Goal: Information Seeking & Learning: Learn about a topic

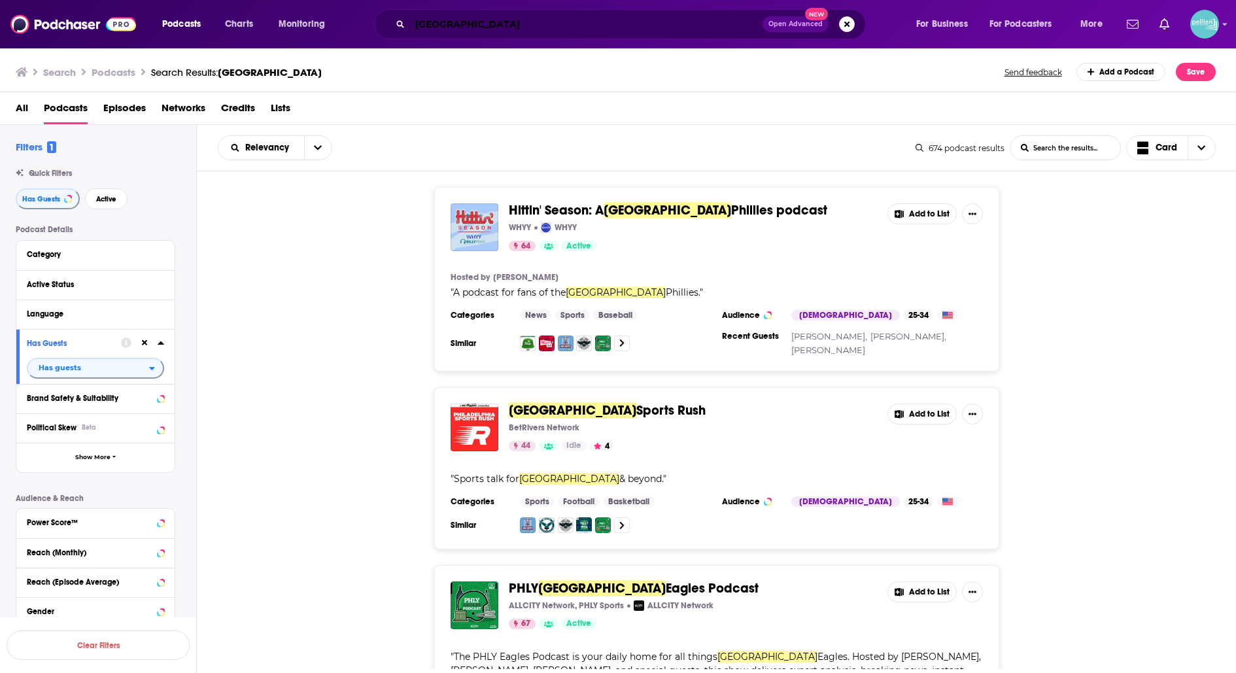
click at [611, 22] on input "[GEOGRAPHIC_DATA]" at bounding box center [586, 24] width 352 height 21
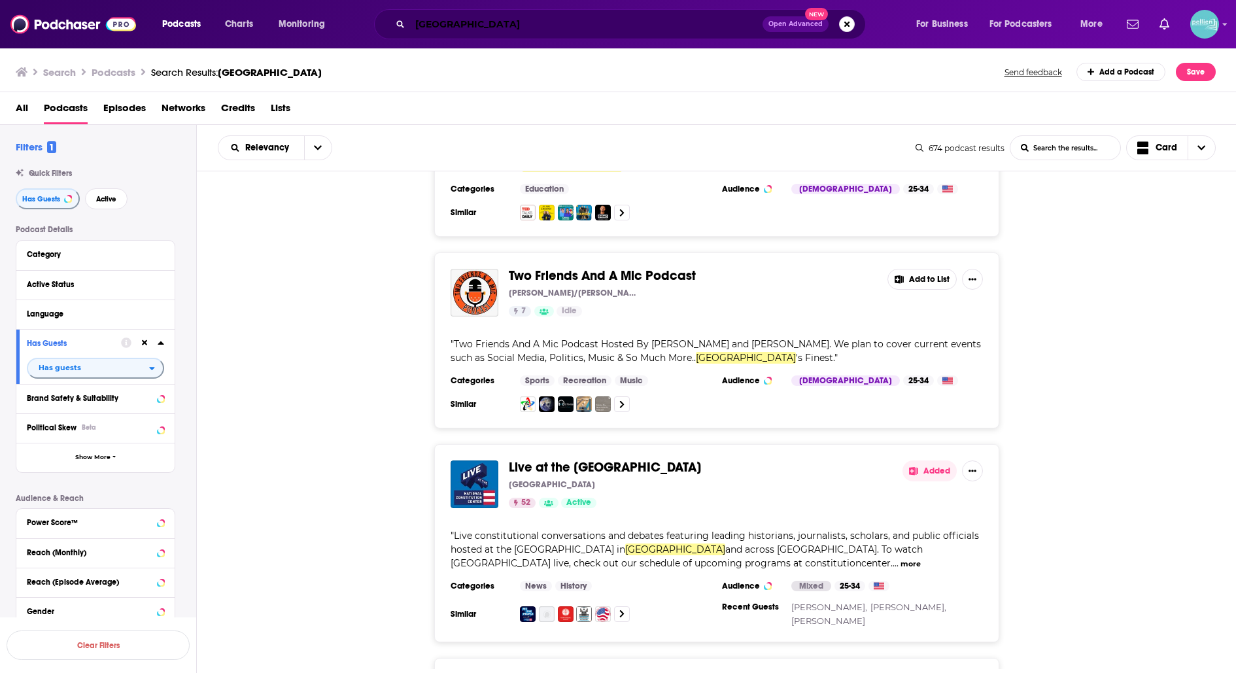
click at [611, 22] on input "[GEOGRAPHIC_DATA]" at bounding box center [586, 24] width 352 height 21
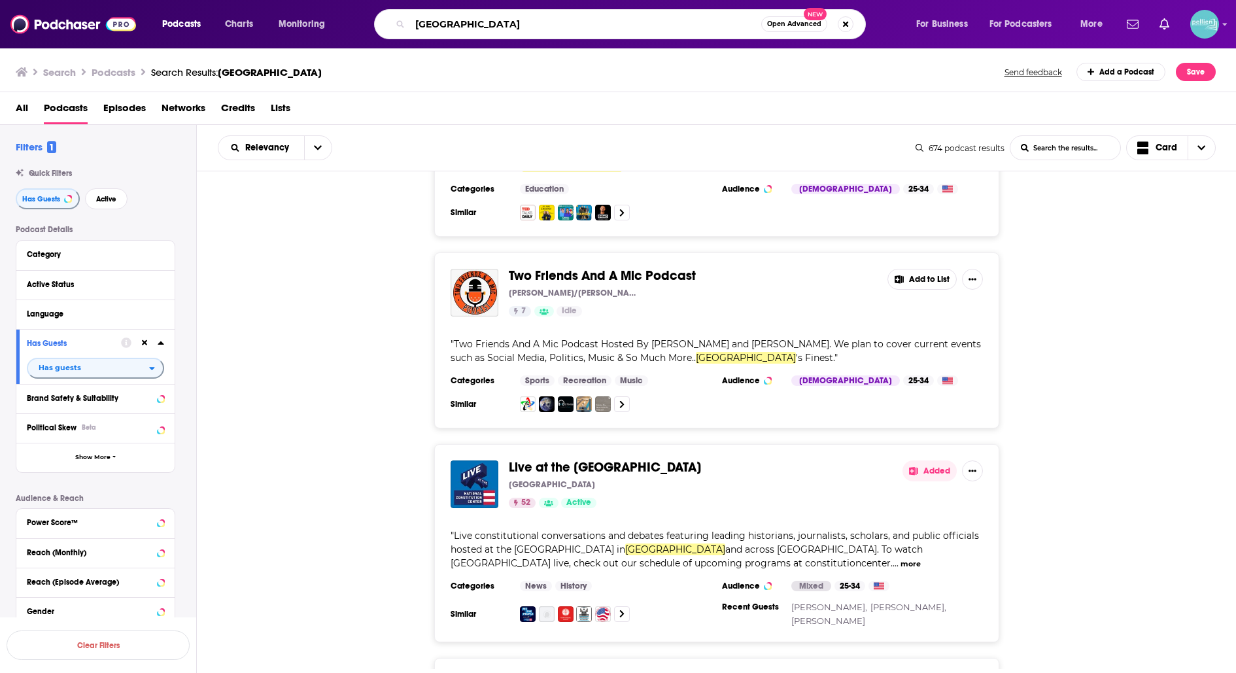
click at [611, 22] on input "[GEOGRAPHIC_DATA]" at bounding box center [585, 24] width 351 height 21
type input "history"
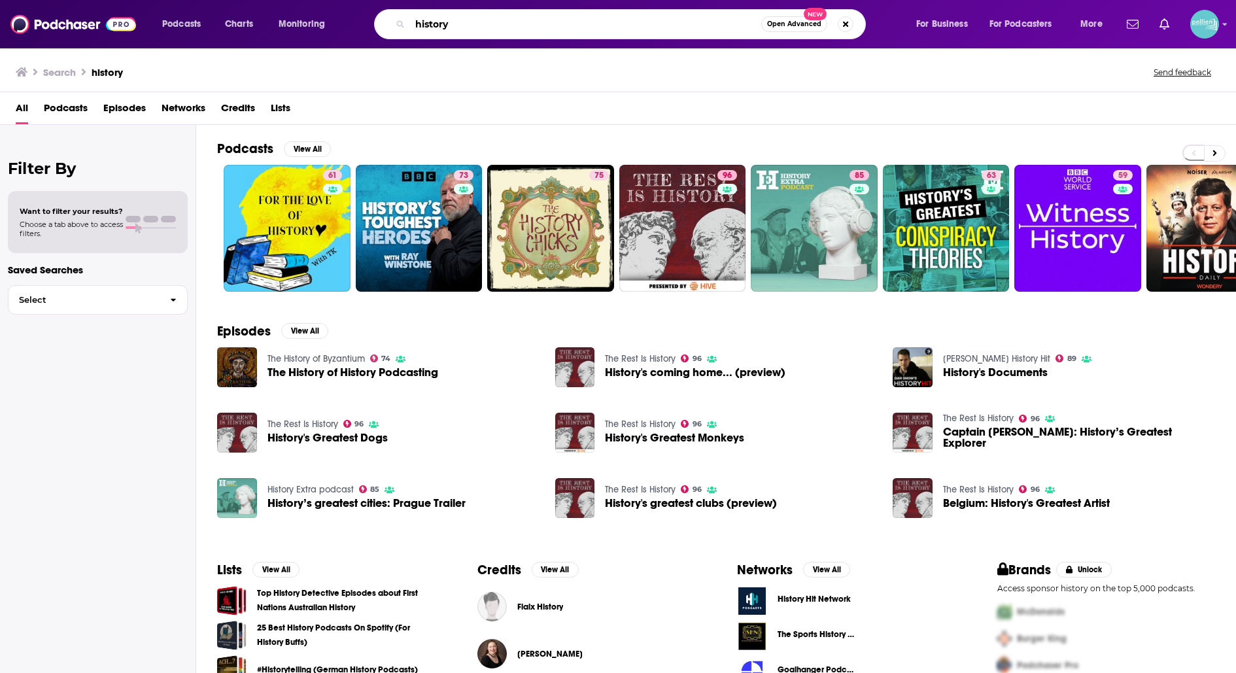
click at [536, 22] on input "history" at bounding box center [585, 24] width 351 height 21
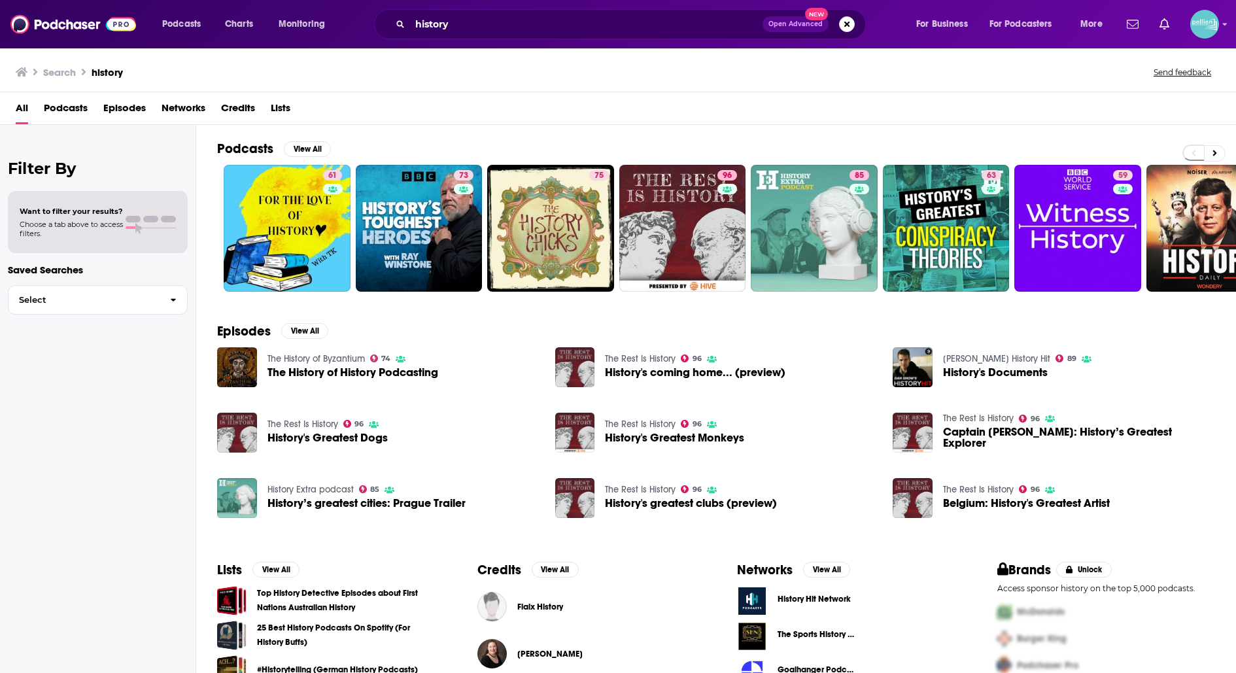
click at [73, 115] on span "Podcasts" at bounding box center [66, 110] width 44 height 27
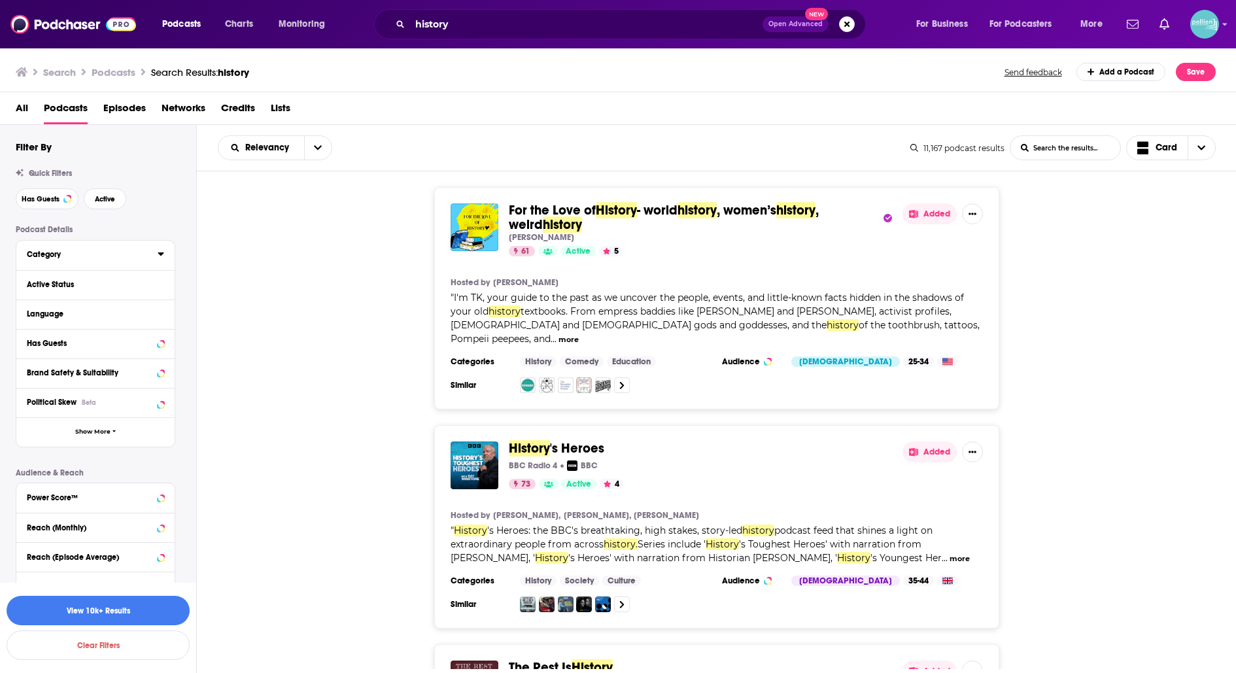
click at [152, 250] on button "Category" at bounding box center [92, 254] width 131 height 16
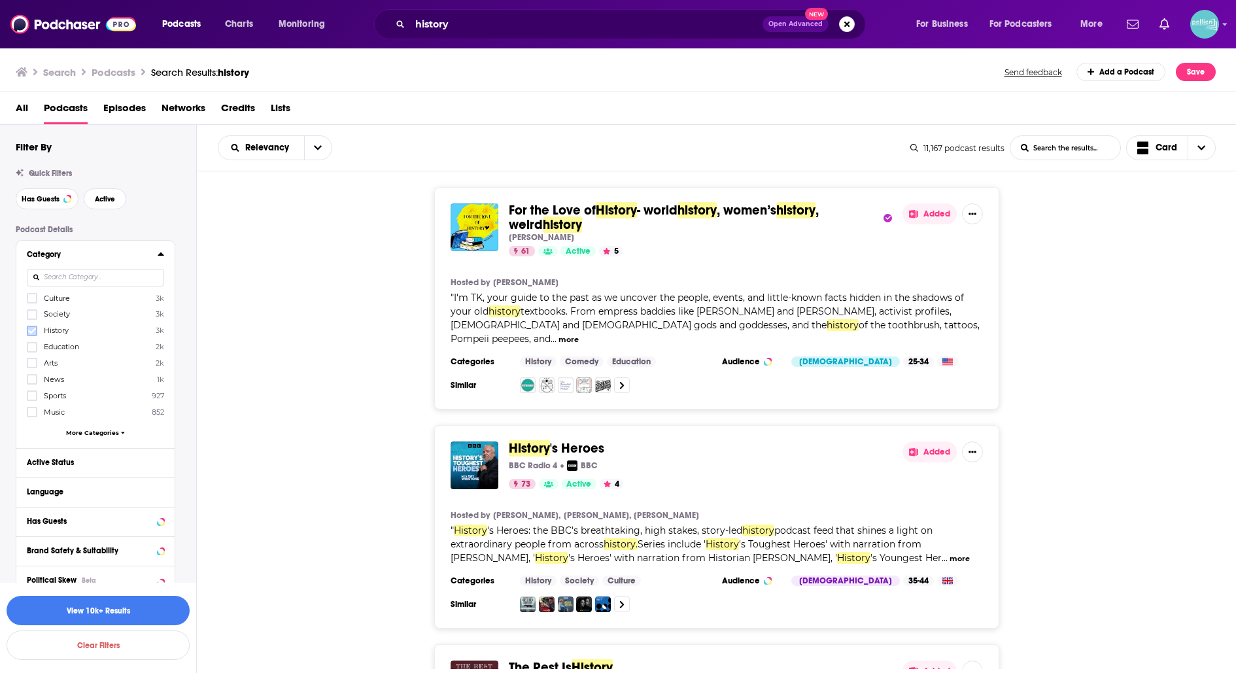
click at [31, 326] on label at bounding box center [32, 331] width 10 height 10
click at [163, 188] on div "Has Guests Active" at bounding box center [106, 198] width 180 height 21
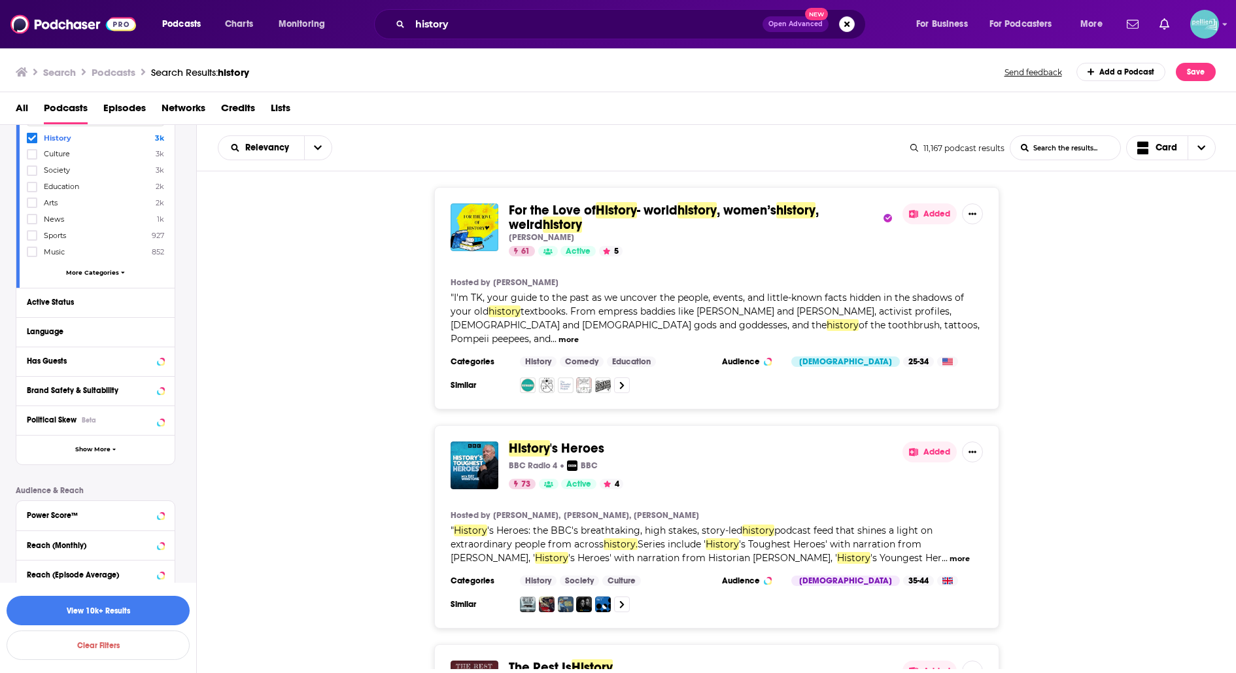
scroll to position [162, 0]
click at [849, 20] on button "Search podcasts, credits, & more..." at bounding box center [847, 24] width 16 height 16
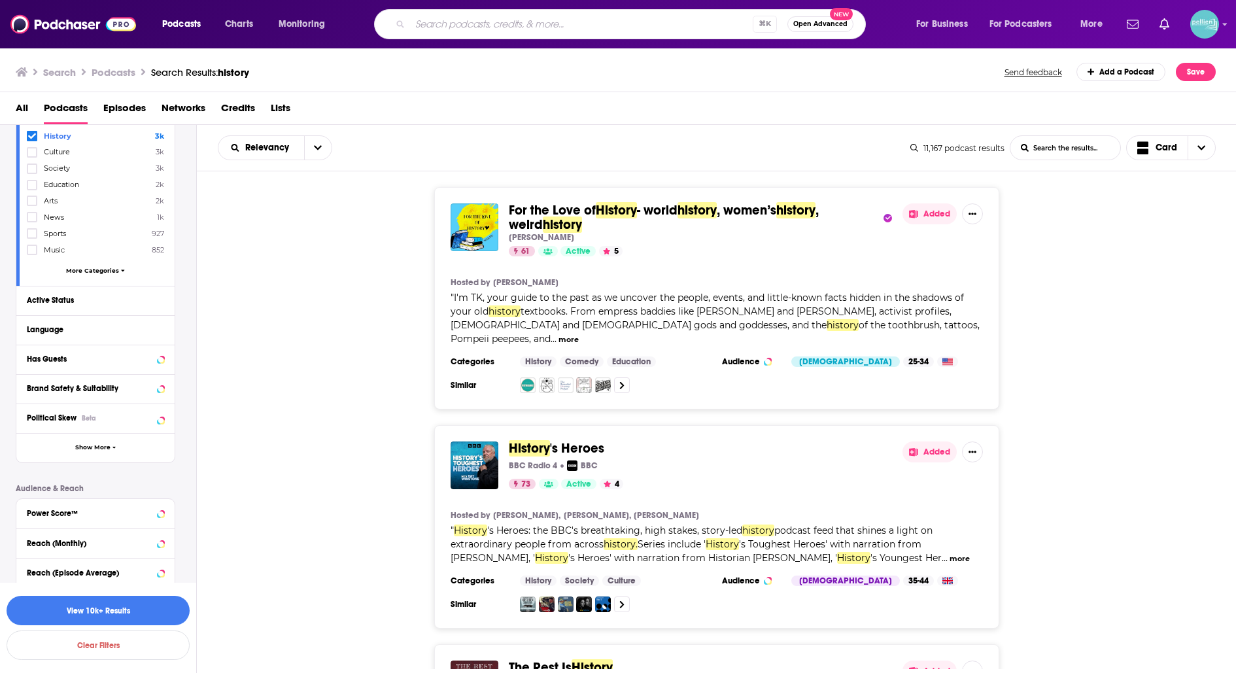
click at [167, 360] on div "Has Guests" at bounding box center [95, 359] width 158 height 29
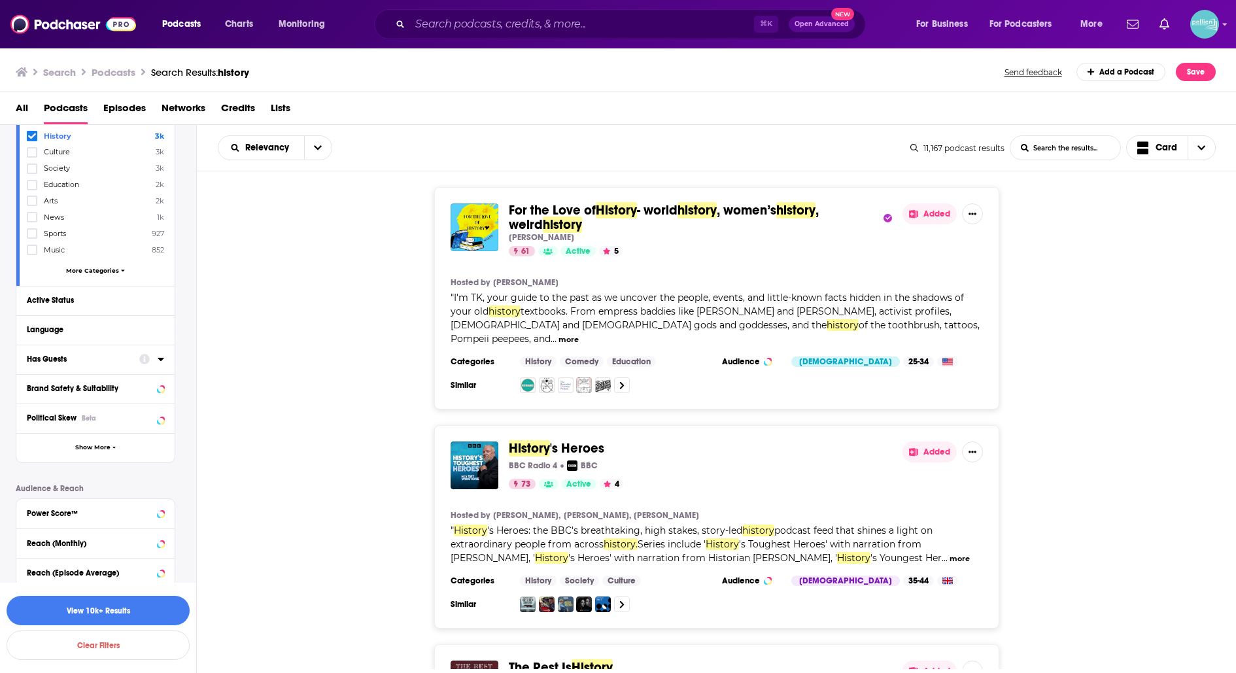
click at [159, 360] on icon at bounding box center [161, 359] width 7 height 10
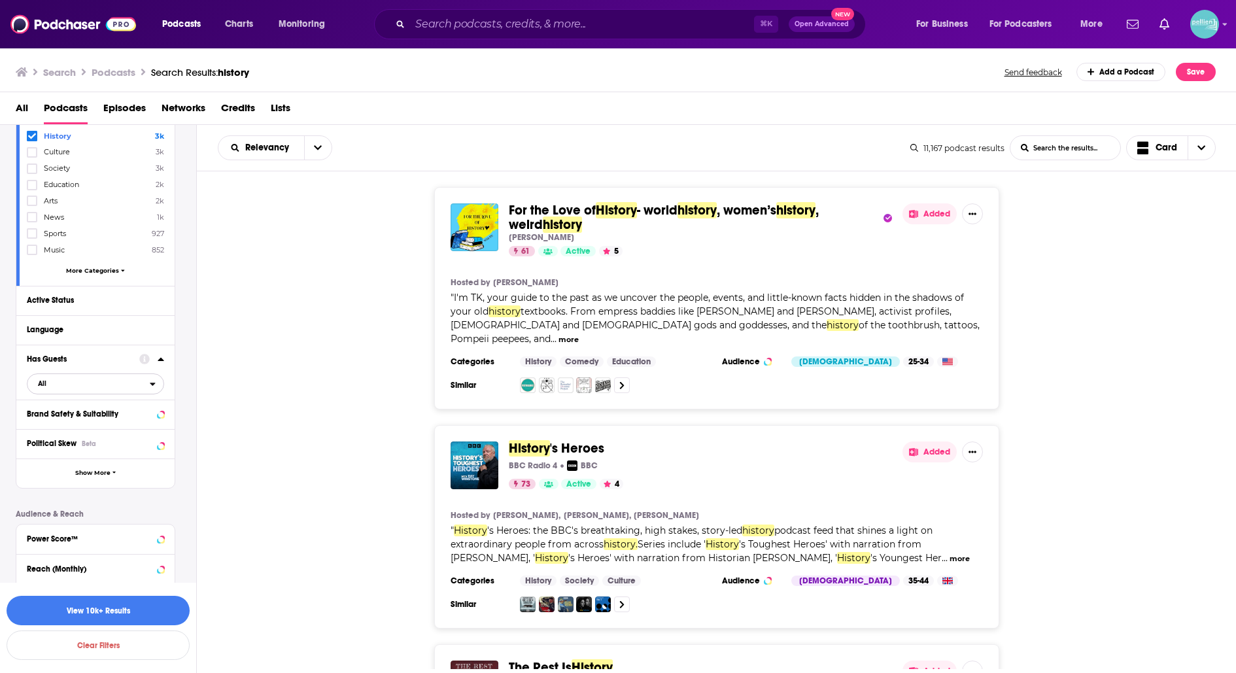
click at [148, 384] on span "All" at bounding box center [88, 383] width 122 height 17
click at [133, 425] on span "11k" at bounding box center [137, 426] width 52 height 7
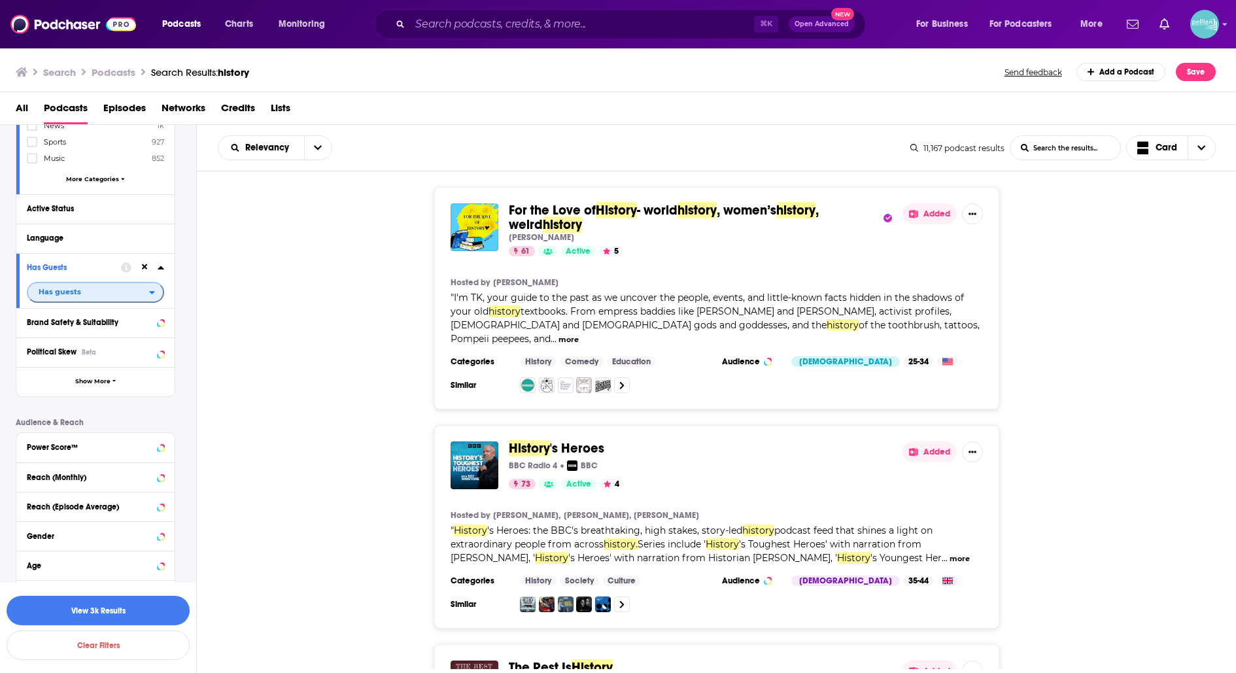
scroll to position [297, 0]
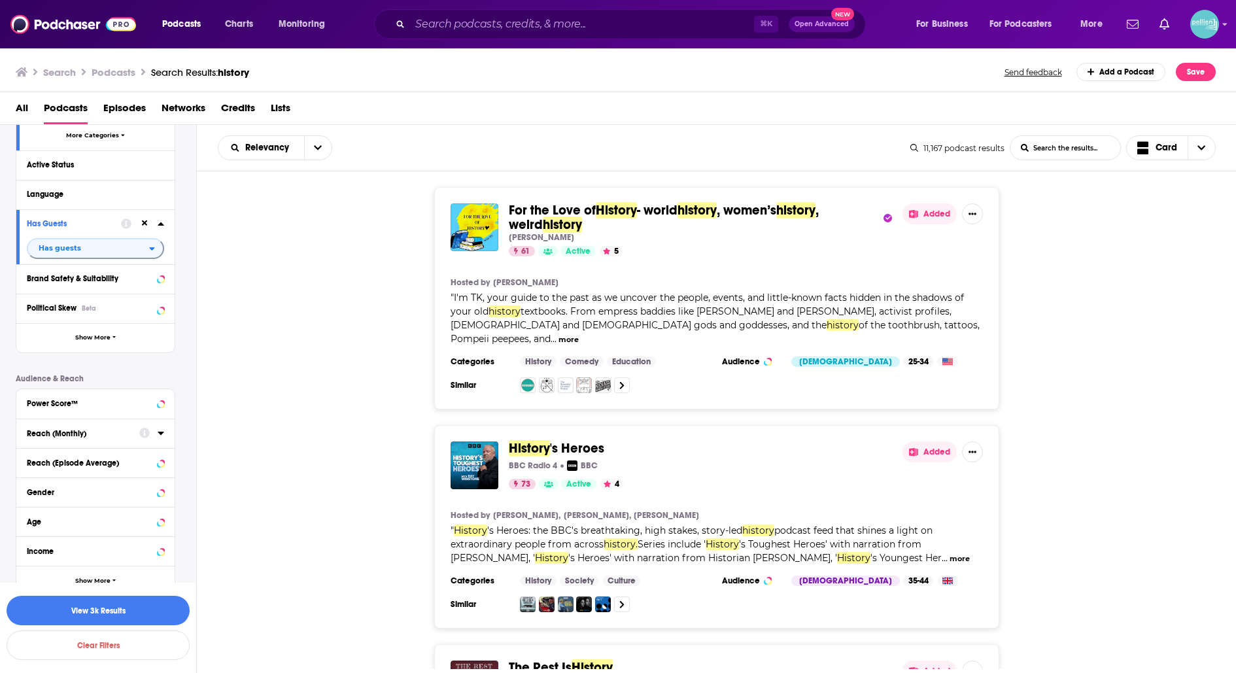
click at [152, 433] on div at bounding box center [151, 432] width 25 height 16
click at [160, 430] on icon at bounding box center [161, 433] width 7 height 10
click at [80, 454] on input "number" at bounding box center [59, 456] width 65 height 21
type input "10000"
click at [86, 608] on button "View 867 Results" at bounding box center [98, 610] width 183 height 29
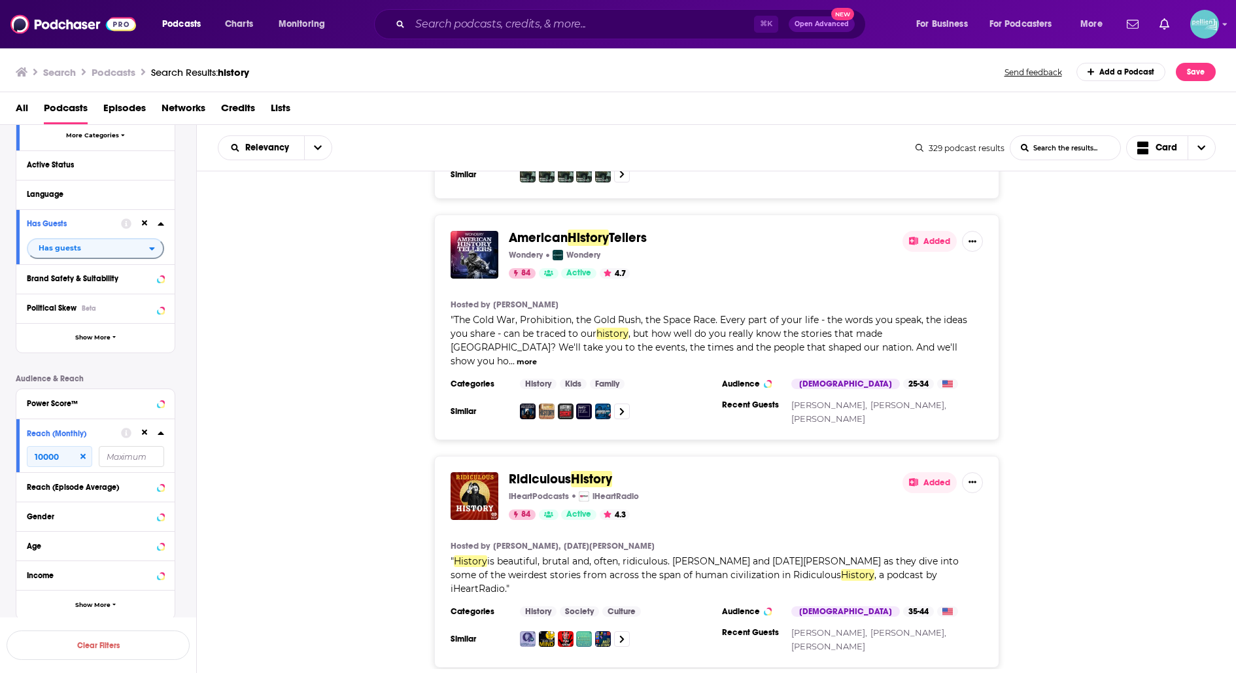
scroll to position [1442, 0]
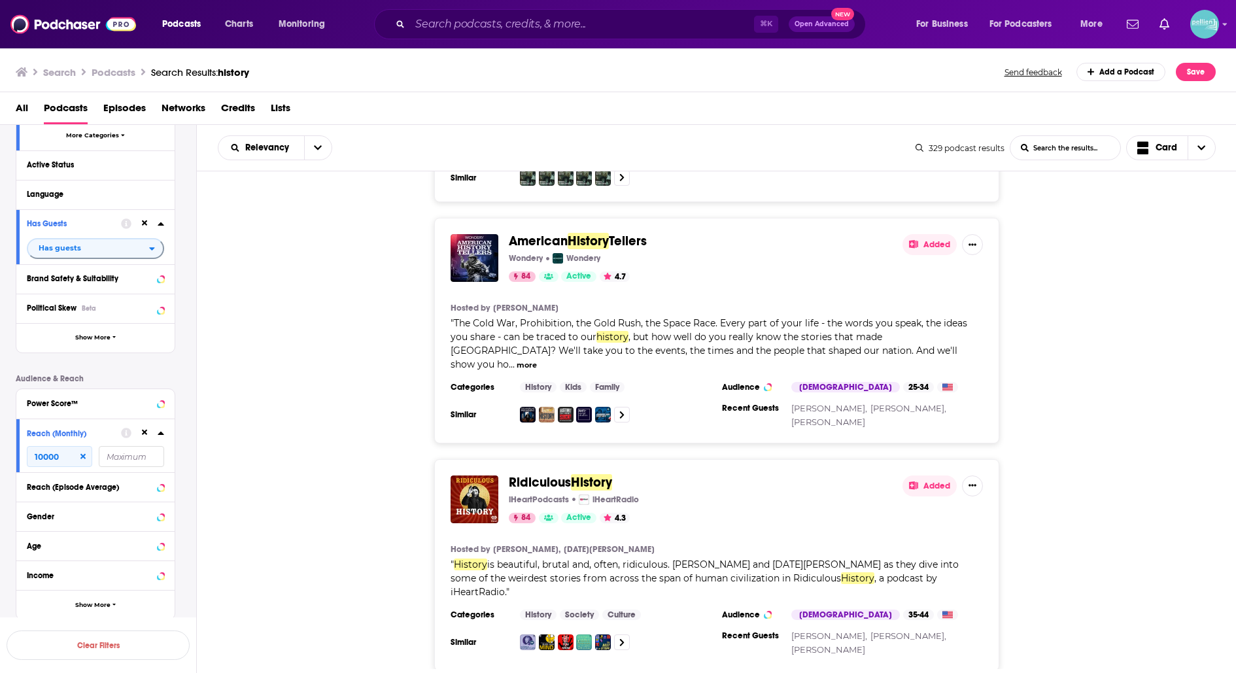
click at [623, 233] on span "Tellers" at bounding box center [628, 241] width 38 height 16
click at [669, 22] on input "Search podcasts, credits, & more..." at bounding box center [582, 24] width 344 height 21
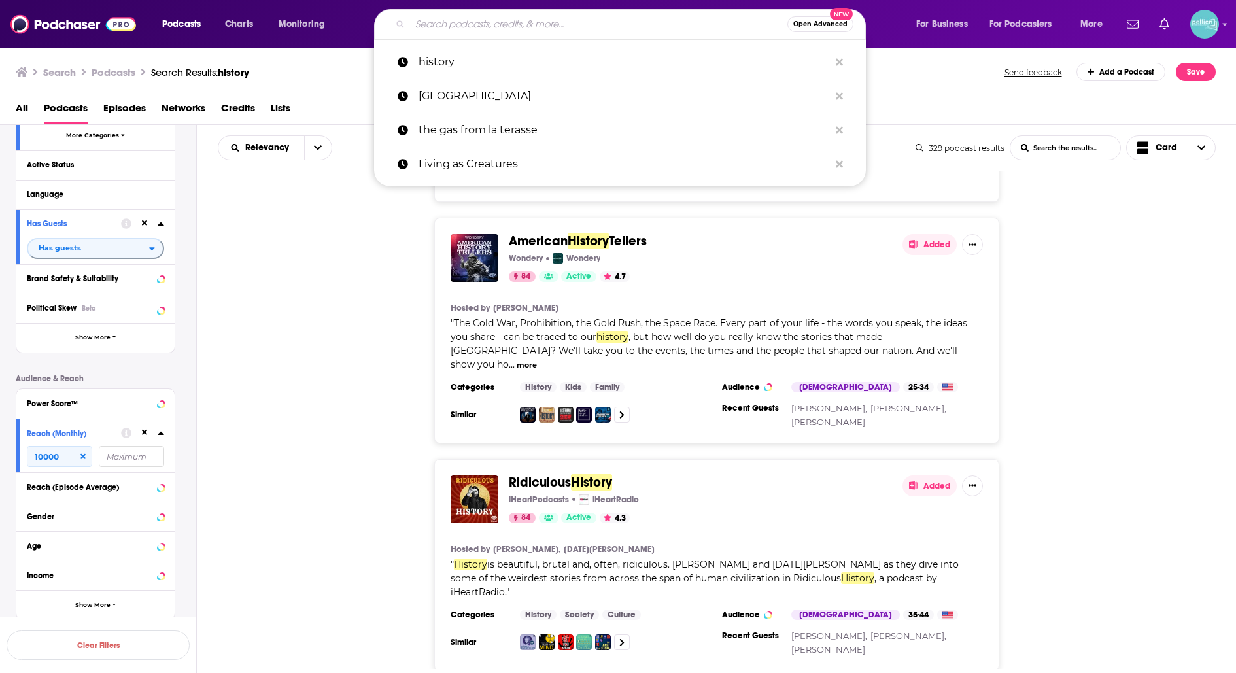
paste input "Amarica's Constitution"
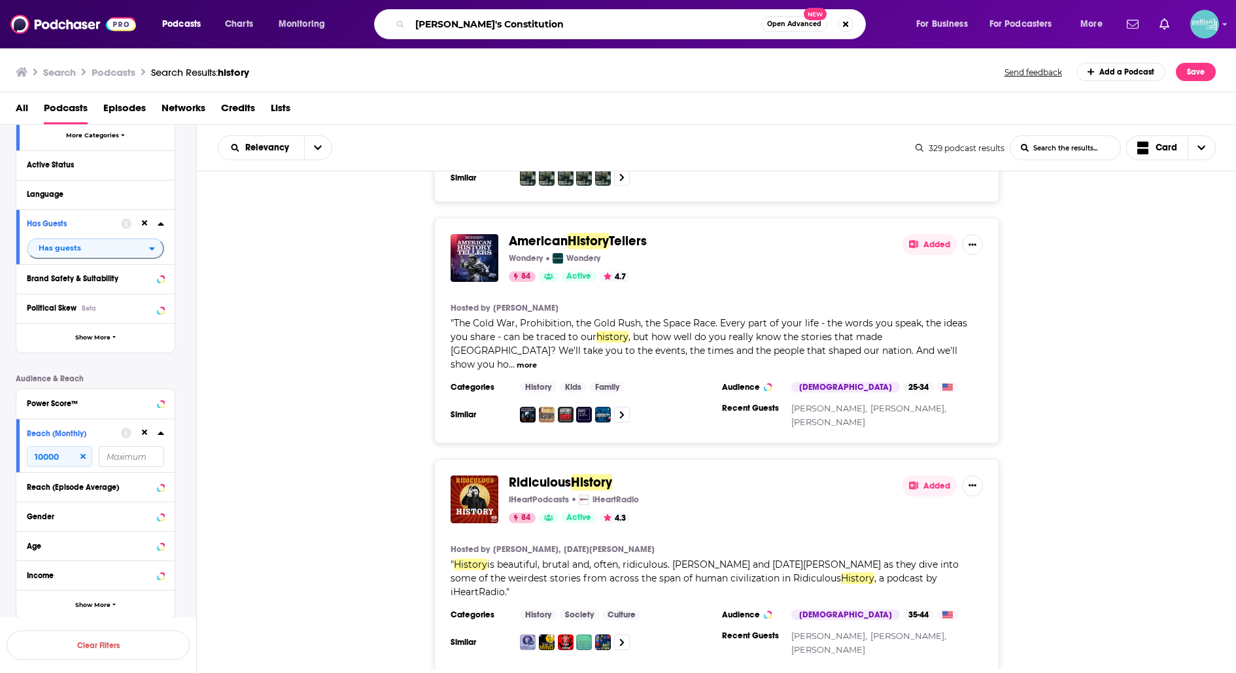
type input "Amarica's Constitution"
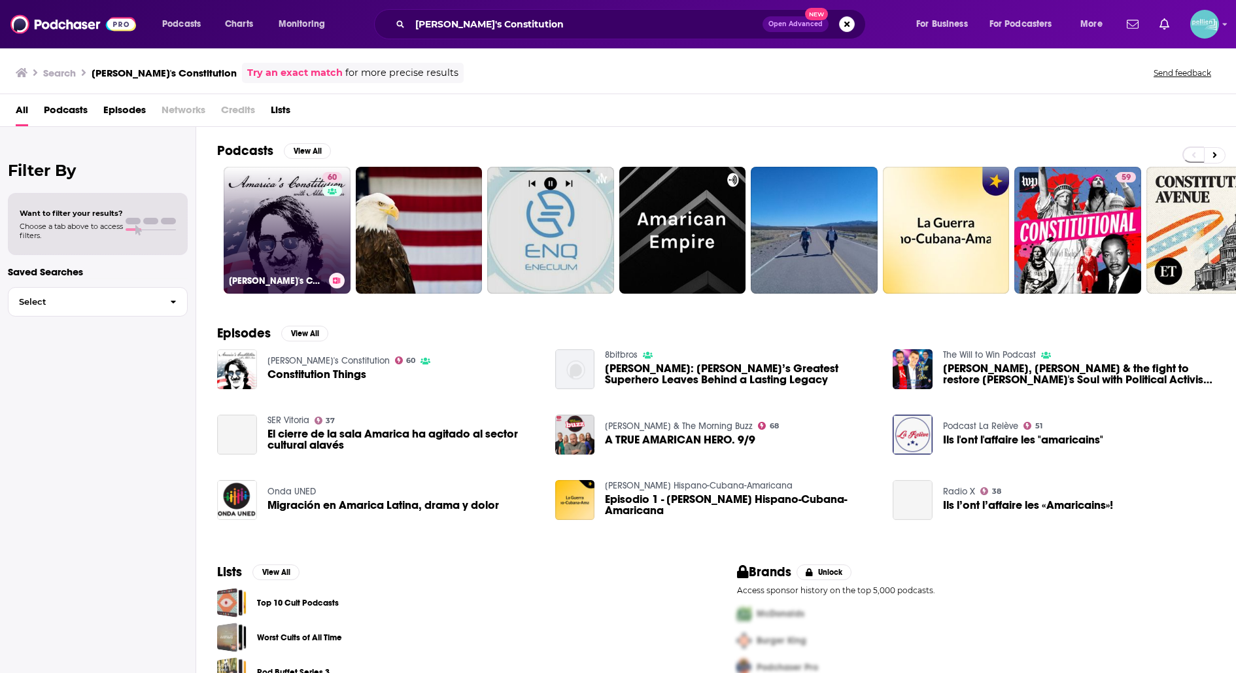
click at [281, 230] on link "60 Amarica's Constitution" at bounding box center [287, 230] width 127 height 127
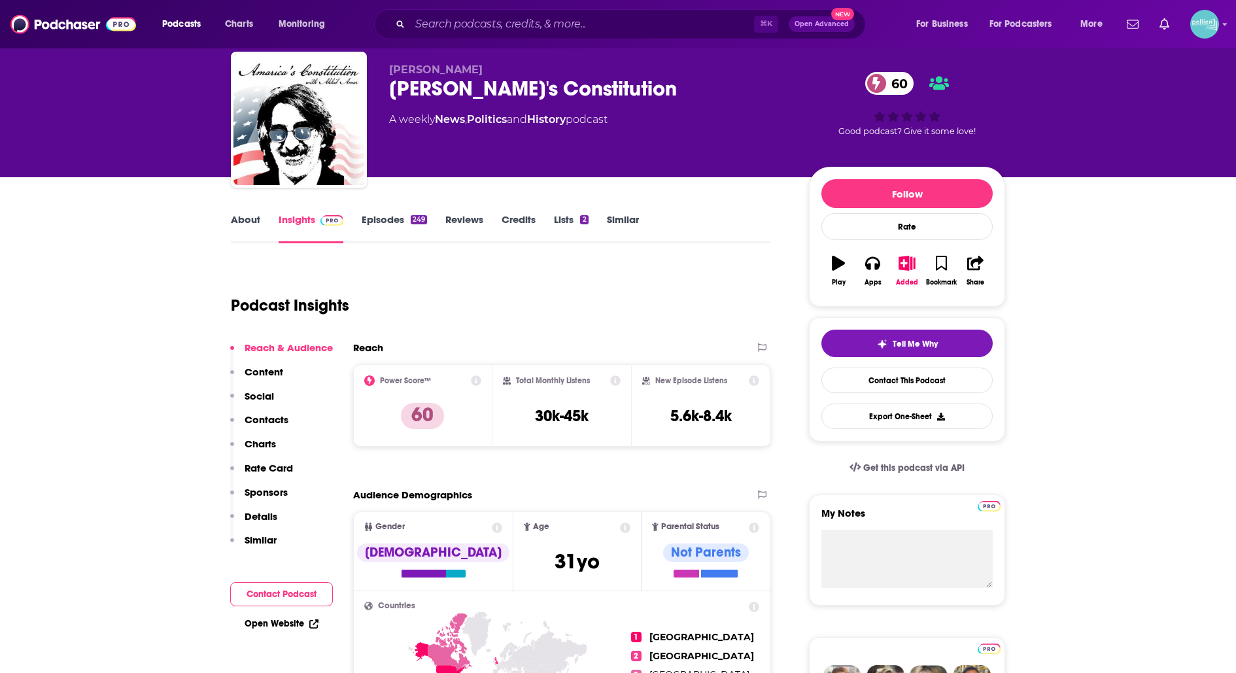
scroll to position [49, 0]
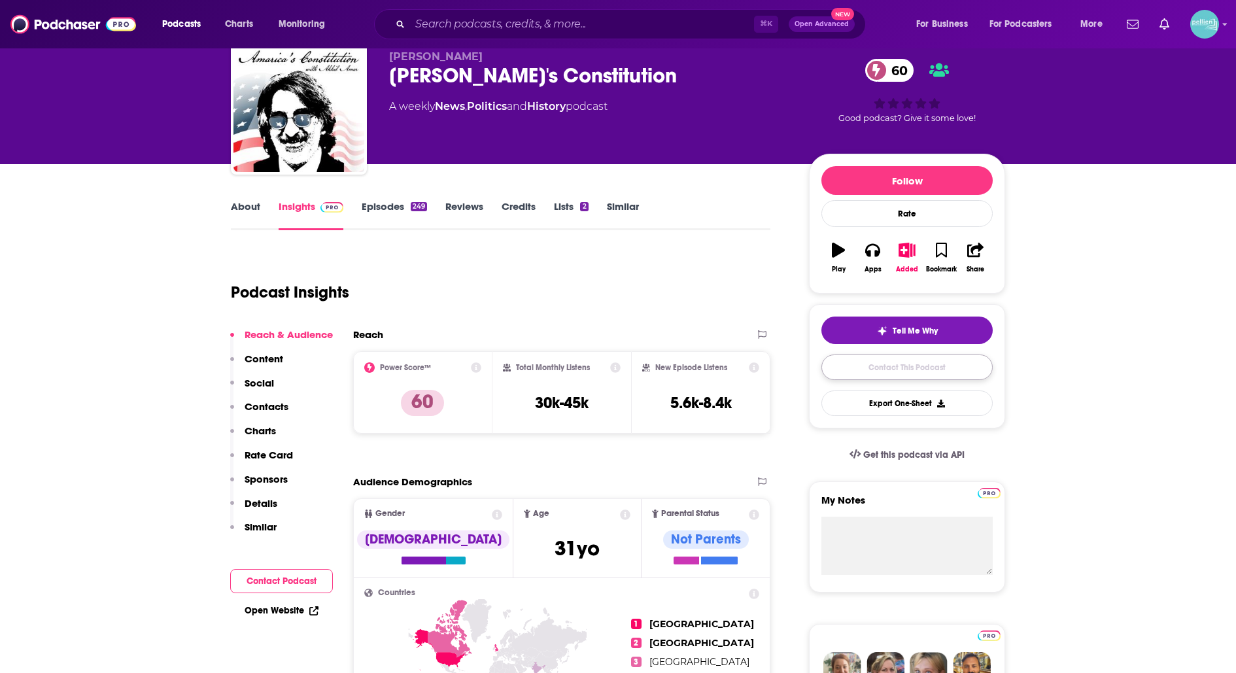
click at [865, 370] on link "Contact This Podcast" at bounding box center [906, 366] width 171 height 25
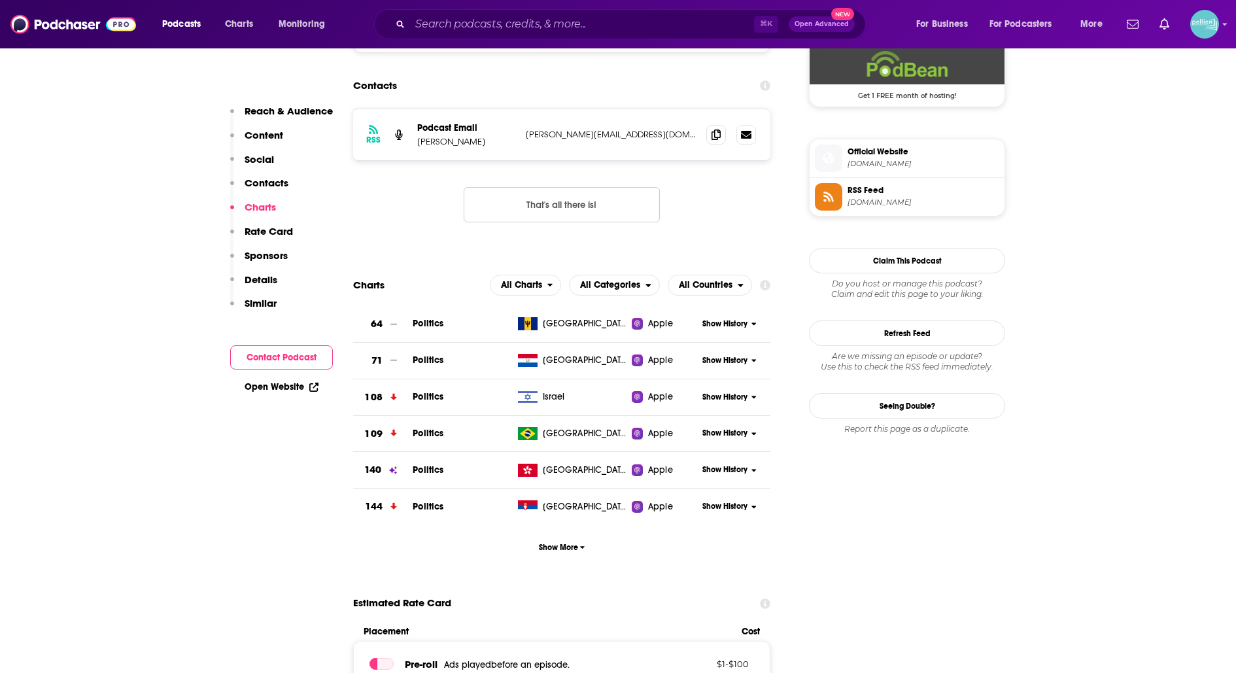
scroll to position [964, 0]
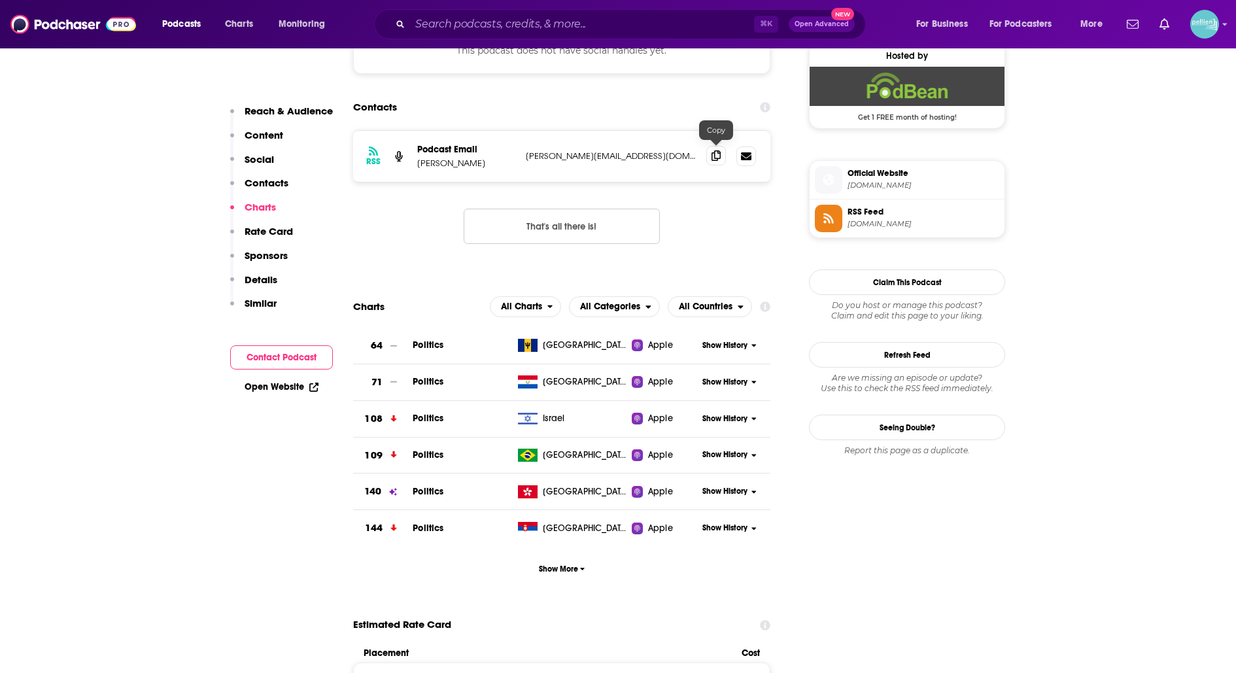
click at [718, 153] on icon at bounding box center [715, 155] width 9 height 10
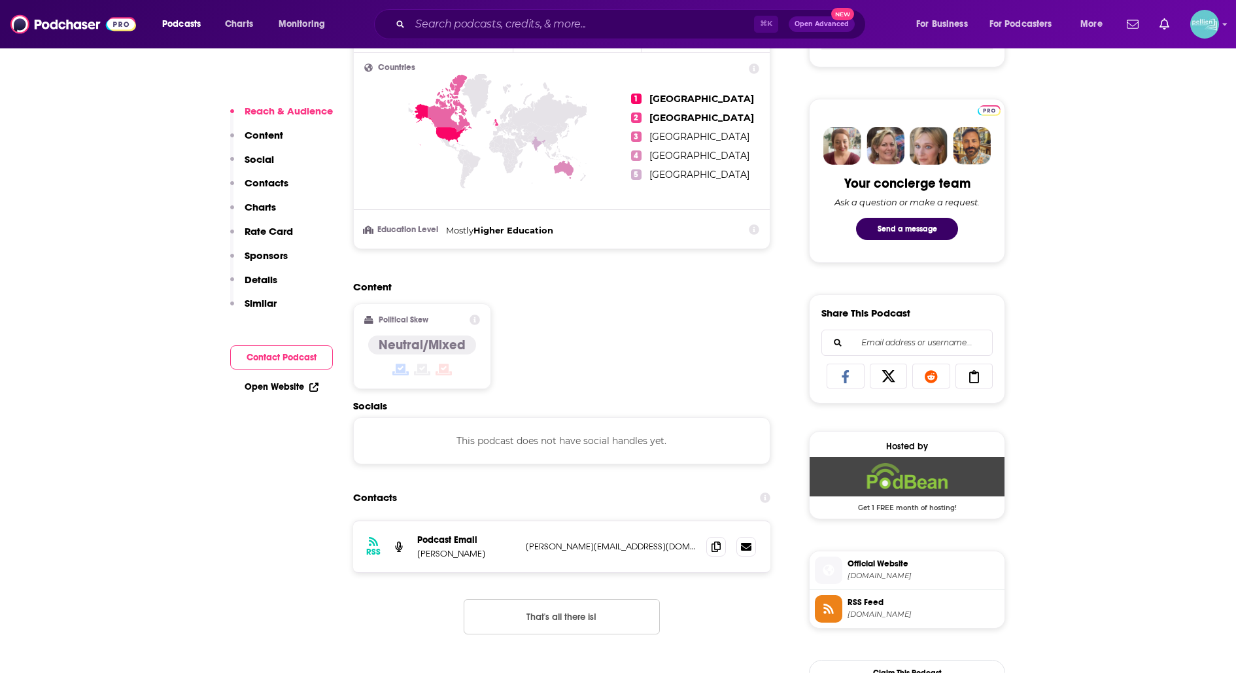
scroll to position [581, 0]
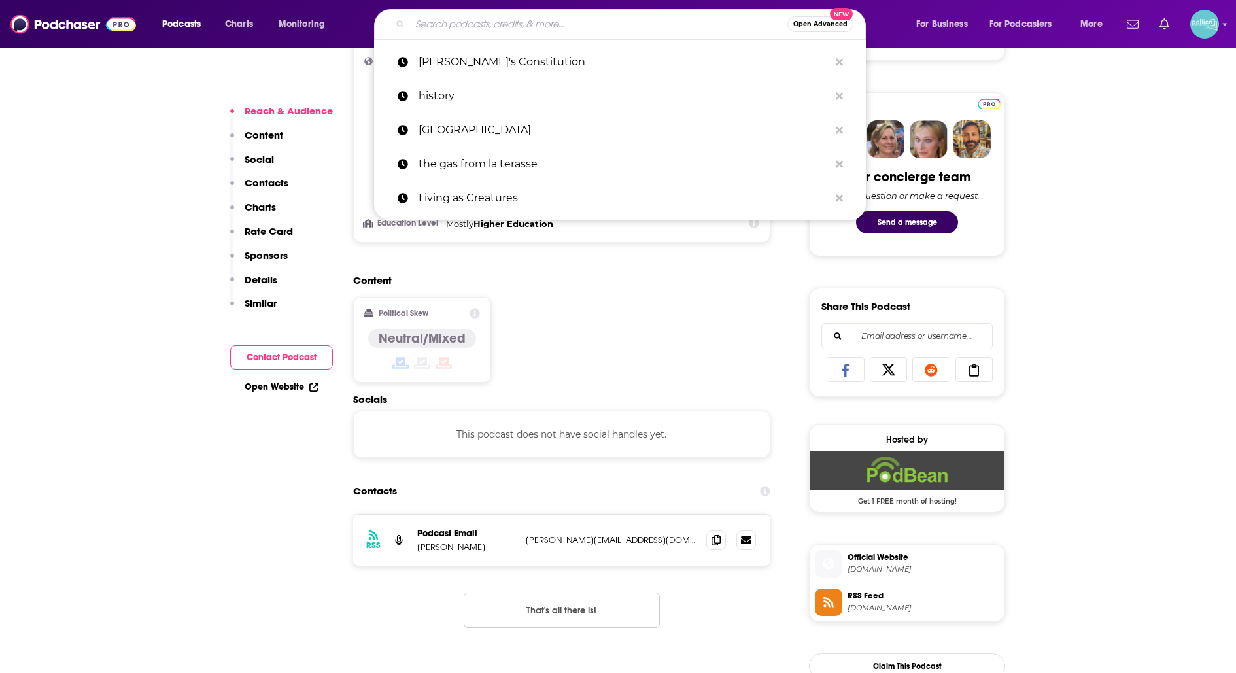
click at [549, 20] on input "Search podcasts, credits, & more..." at bounding box center [598, 24] width 377 height 21
paste input "Cheesesteak Queers Podcast"
type input "Cheesesteak Queers Podcast"
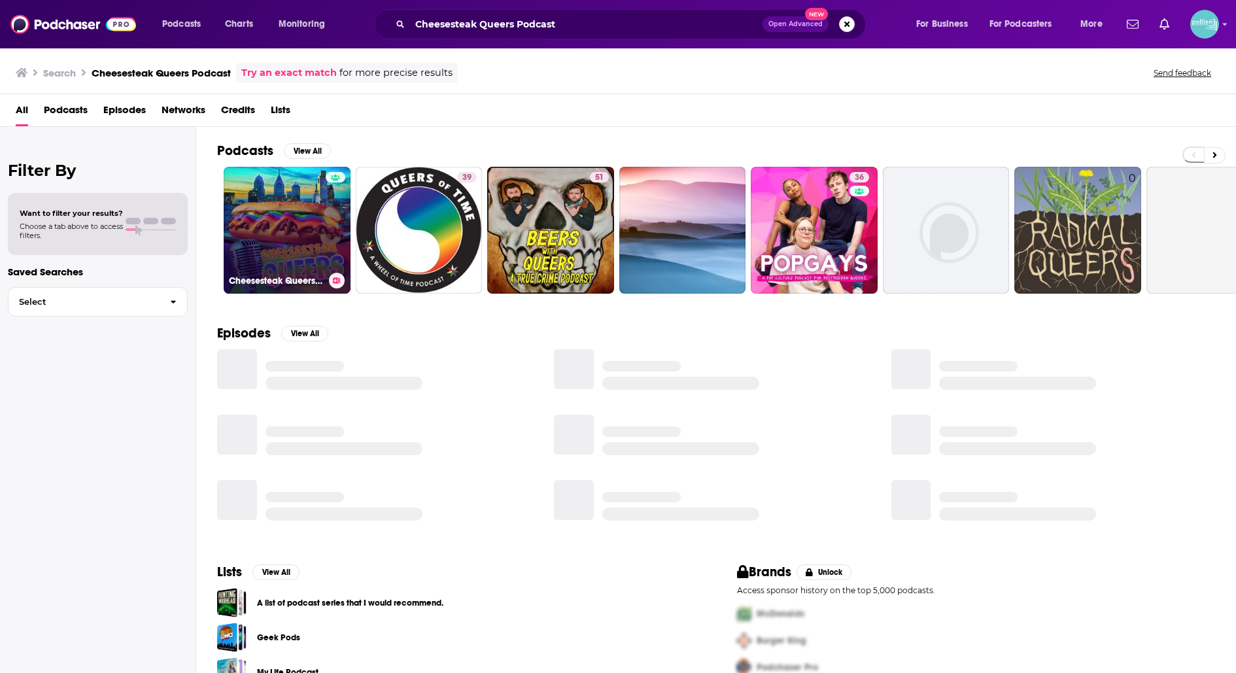
click at [288, 212] on link "Cheesesteak Queers Podcast" at bounding box center [287, 230] width 127 height 127
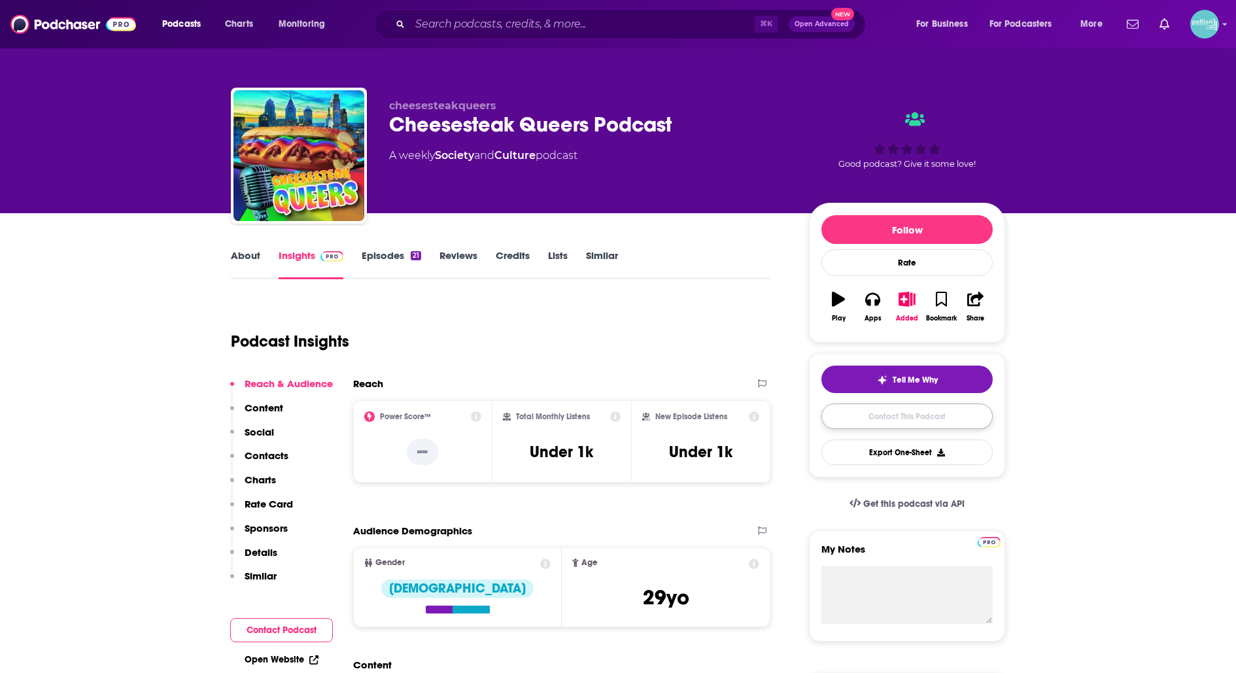
click at [913, 407] on link "Contact This Podcast" at bounding box center [906, 415] width 171 height 25
click at [246, 255] on link "About" at bounding box center [245, 264] width 29 height 30
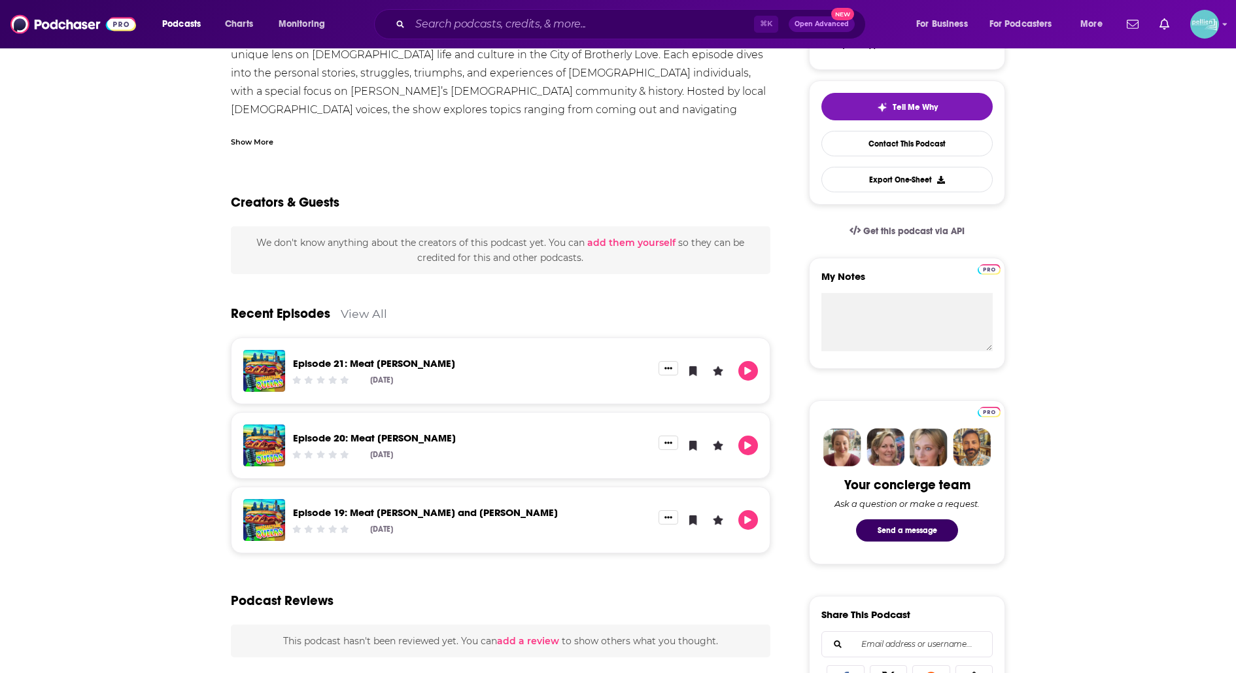
scroll to position [273, 0]
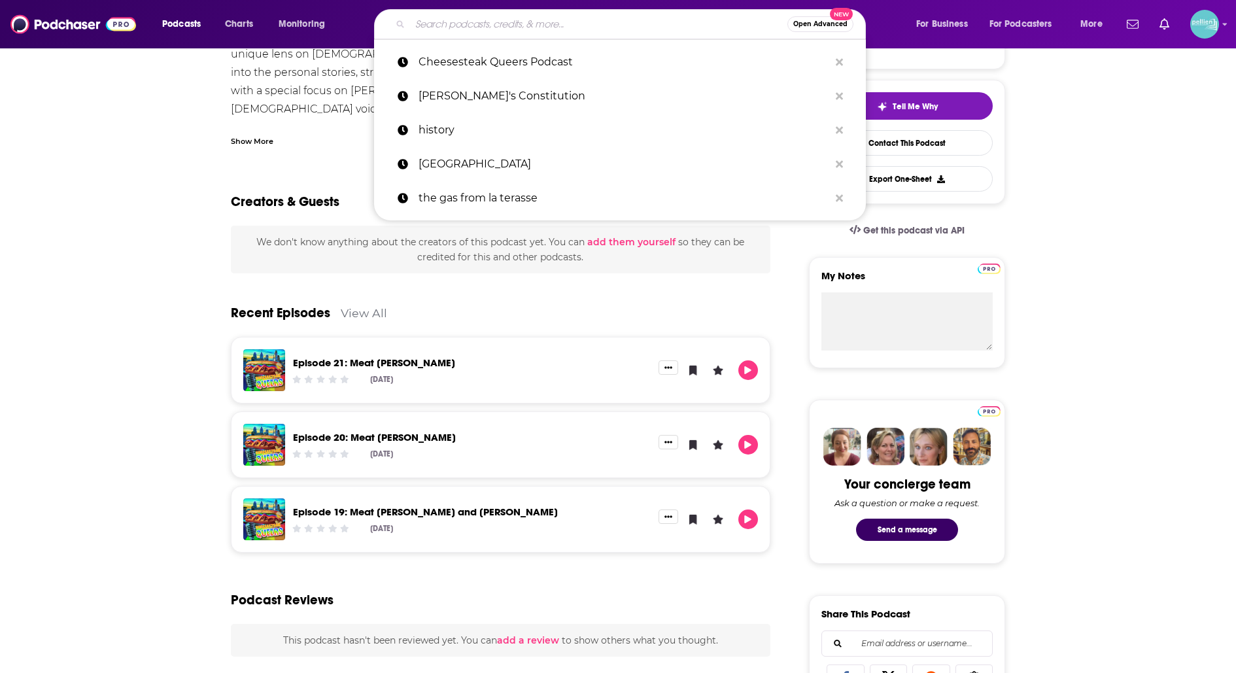
click at [620, 22] on input "Search podcasts, credits, & more..." at bounding box center [598, 24] width 377 height 21
paste input "Civics 101"
type input "Civics 101"
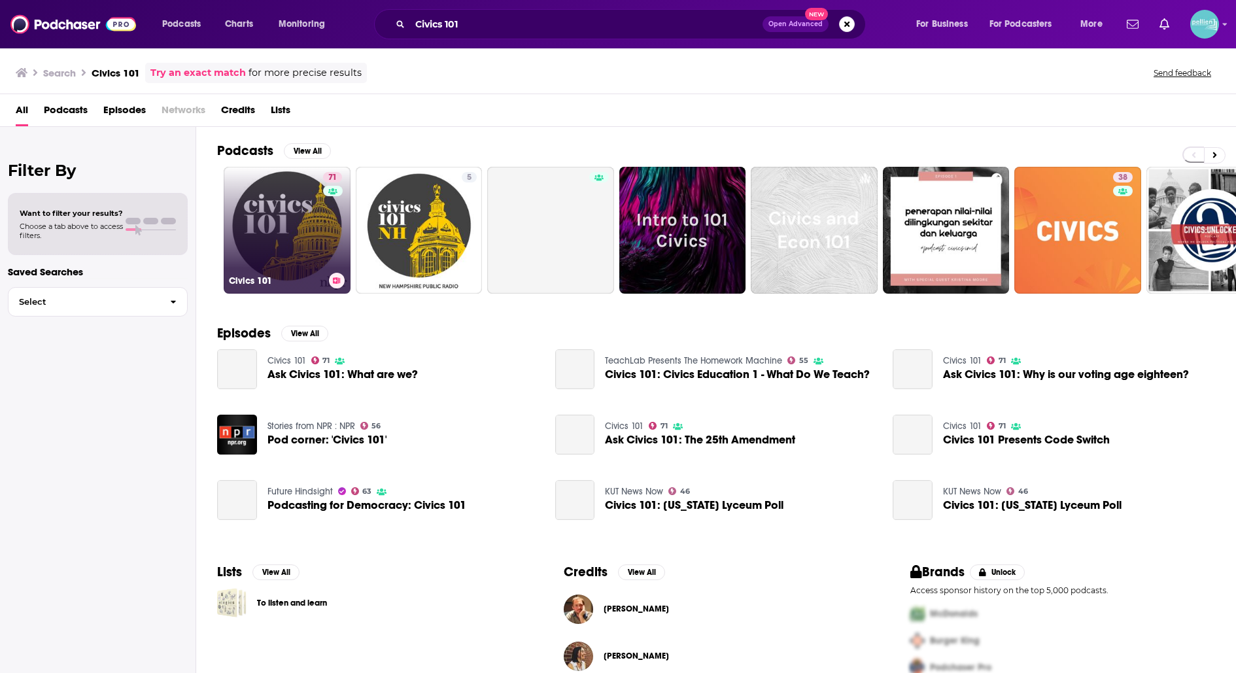
click at [266, 223] on link "71 Civics 101" at bounding box center [287, 230] width 127 height 127
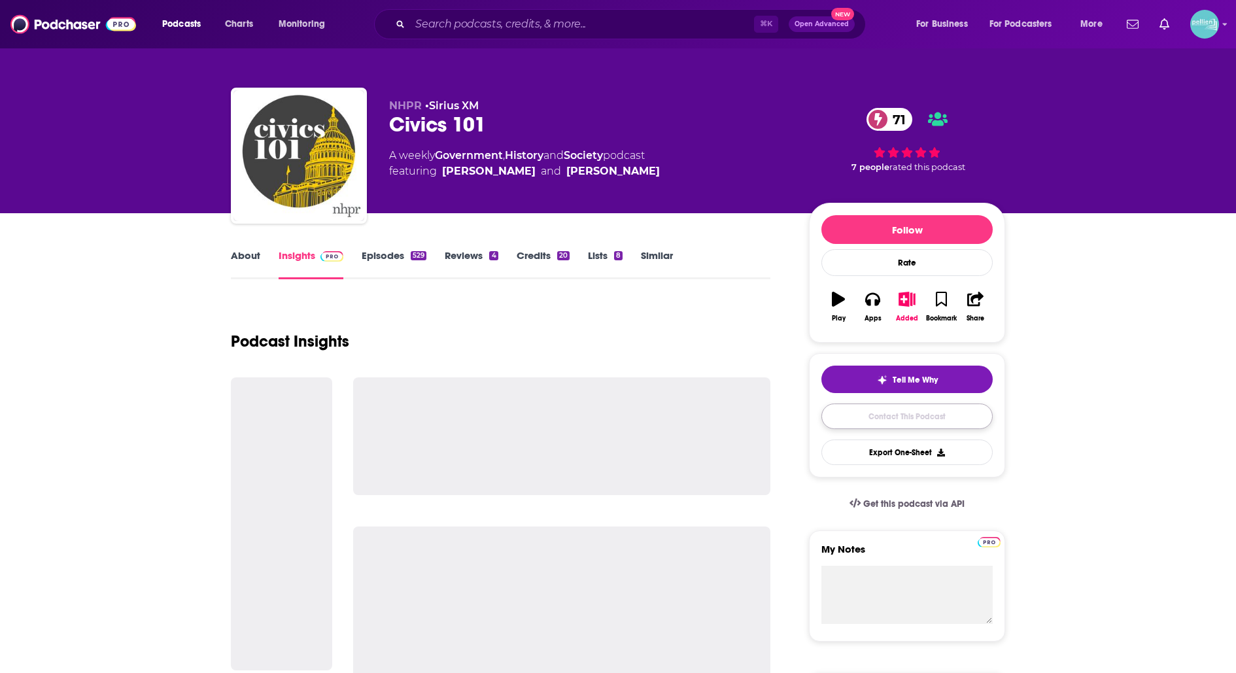
click at [830, 405] on link "Contact This Podcast" at bounding box center [906, 415] width 171 height 25
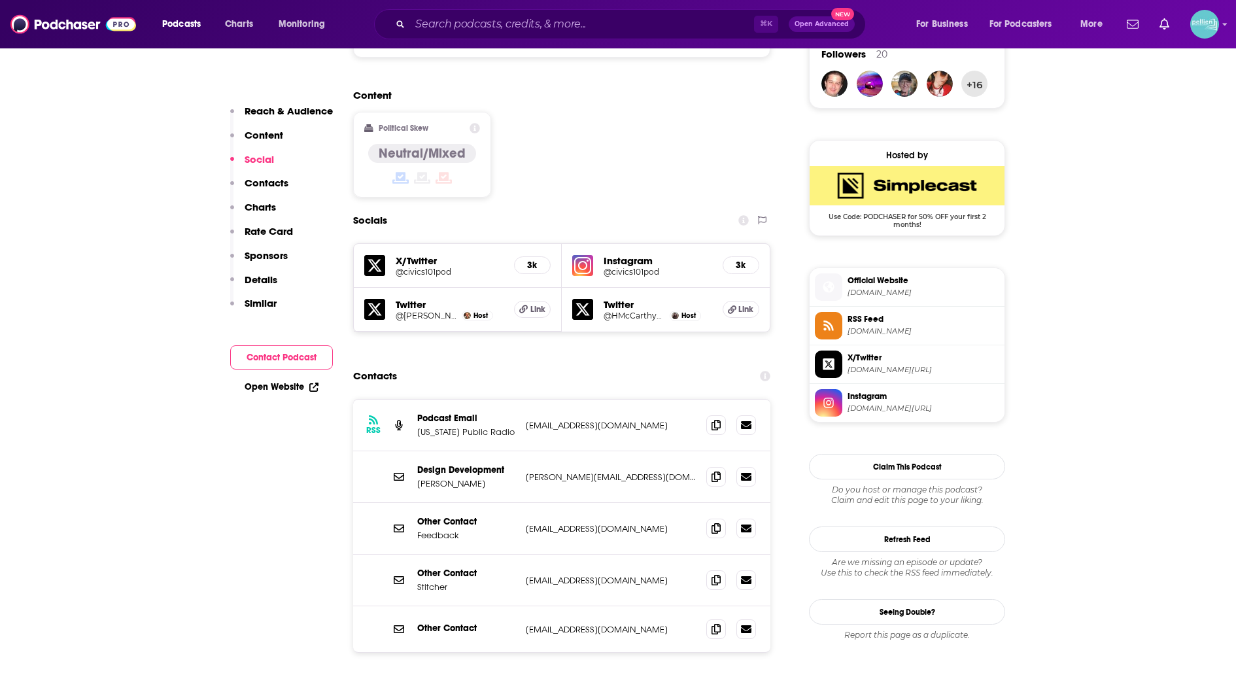
scroll to position [972, 0]
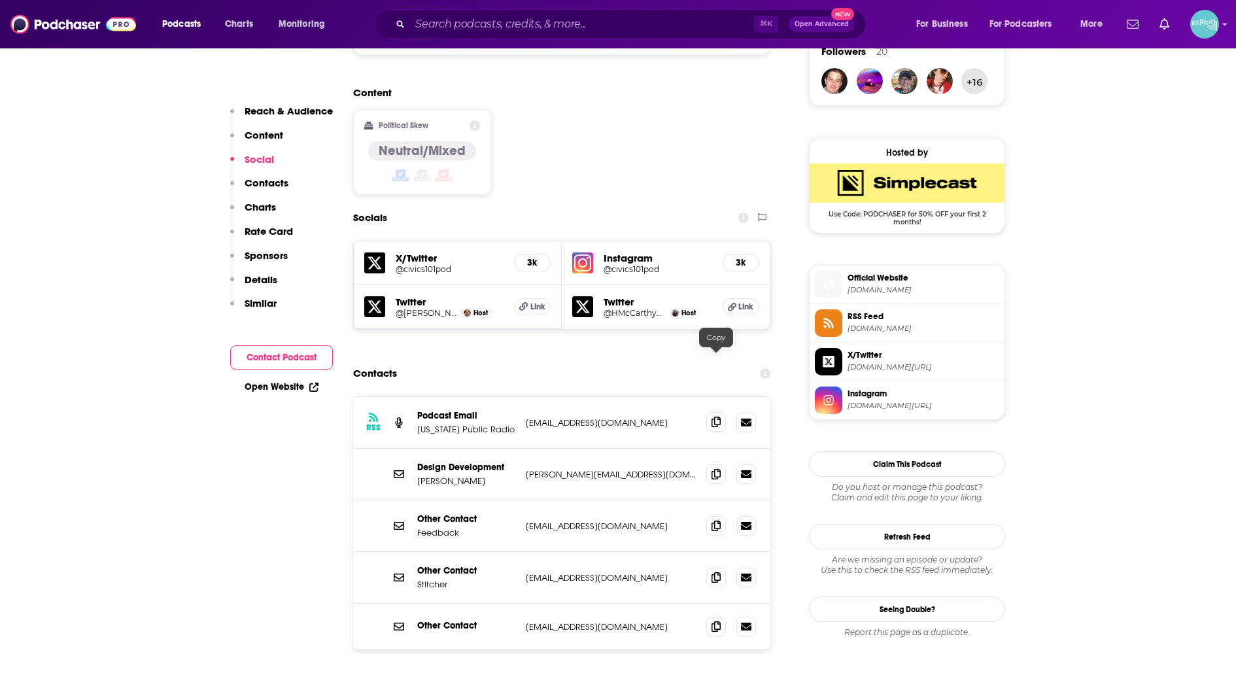
click at [711, 412] on span at bounding box center [716, 422] width 20 height 20
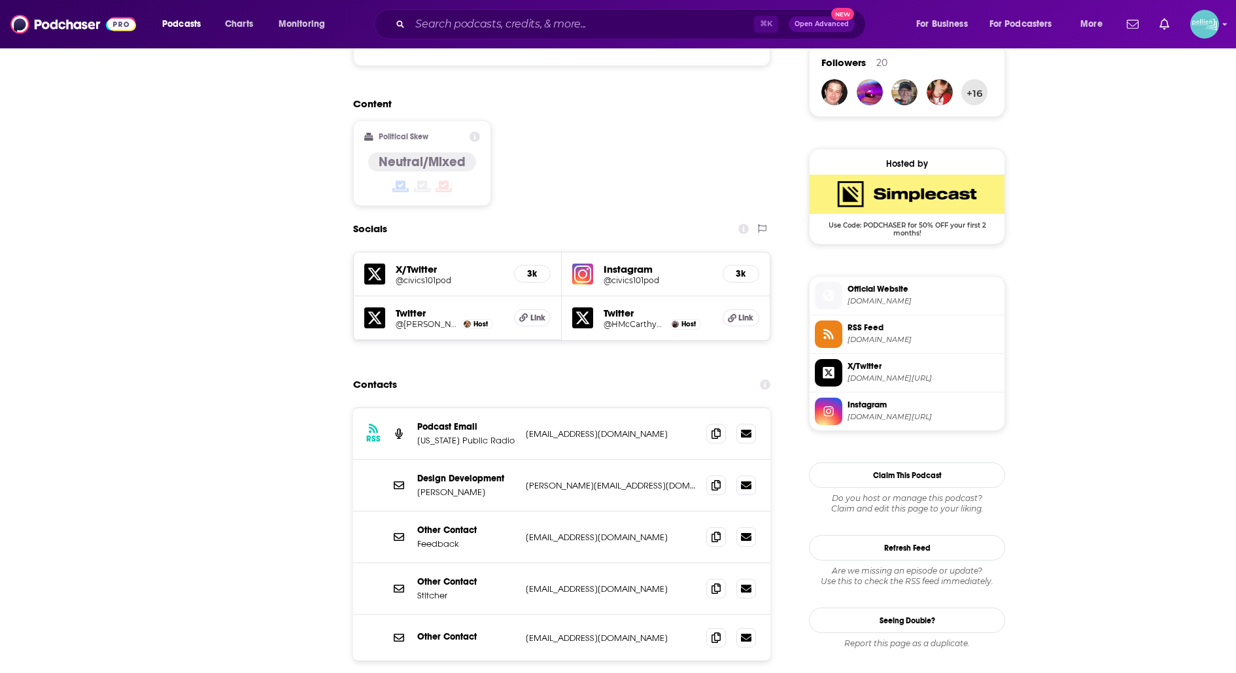
scroll to position [0, 0]
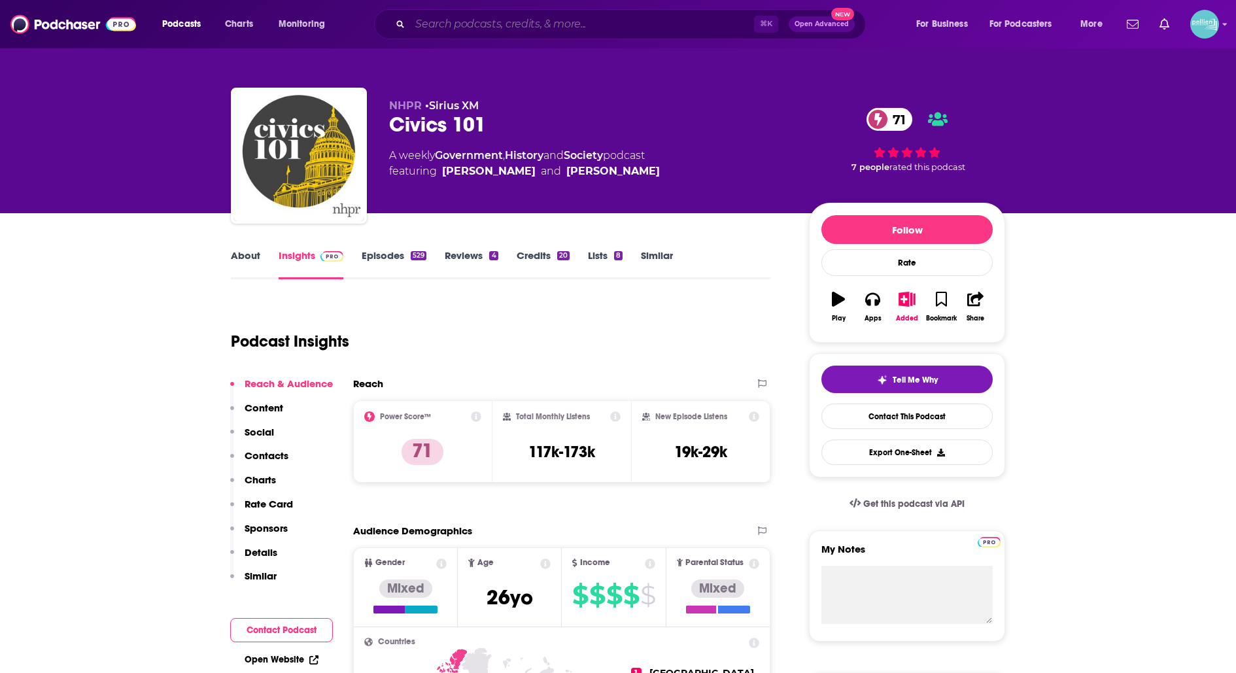
click at [543, 30] on input "Search podcasts, credits, & more..." at bounding box center [582, 24] width 344 height 21
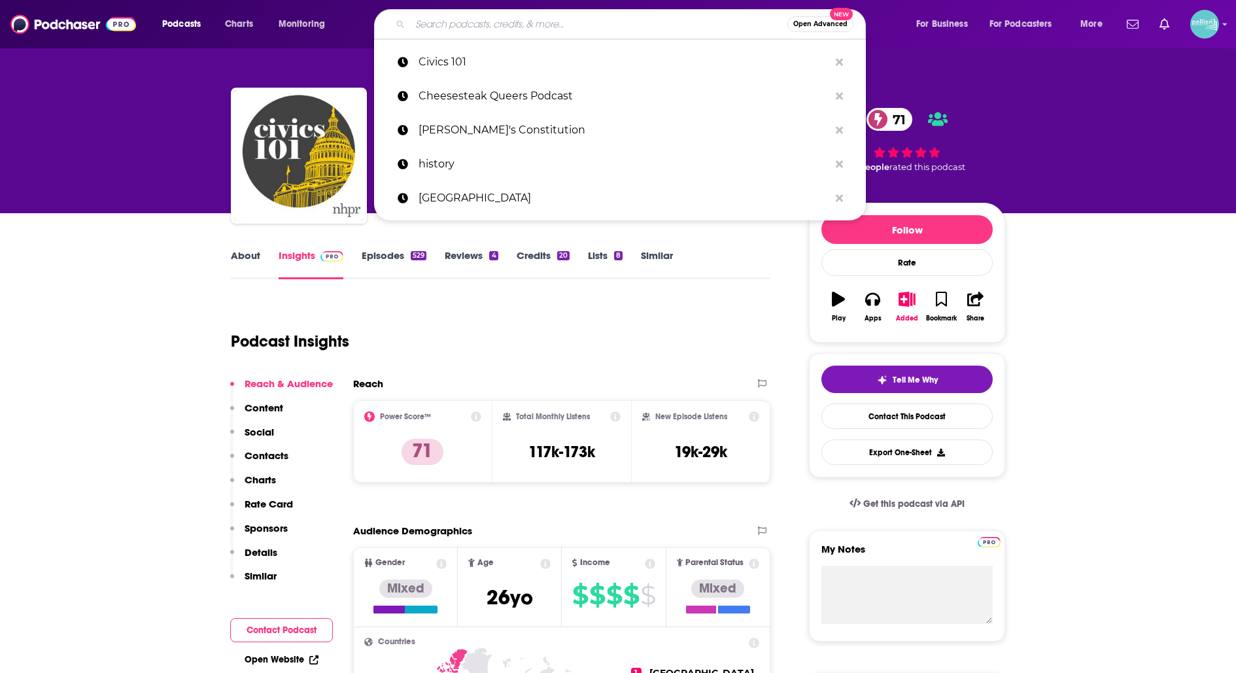
paste input "Conflicted: A History Podcast"
type input "Conflicted: A History Podcast"
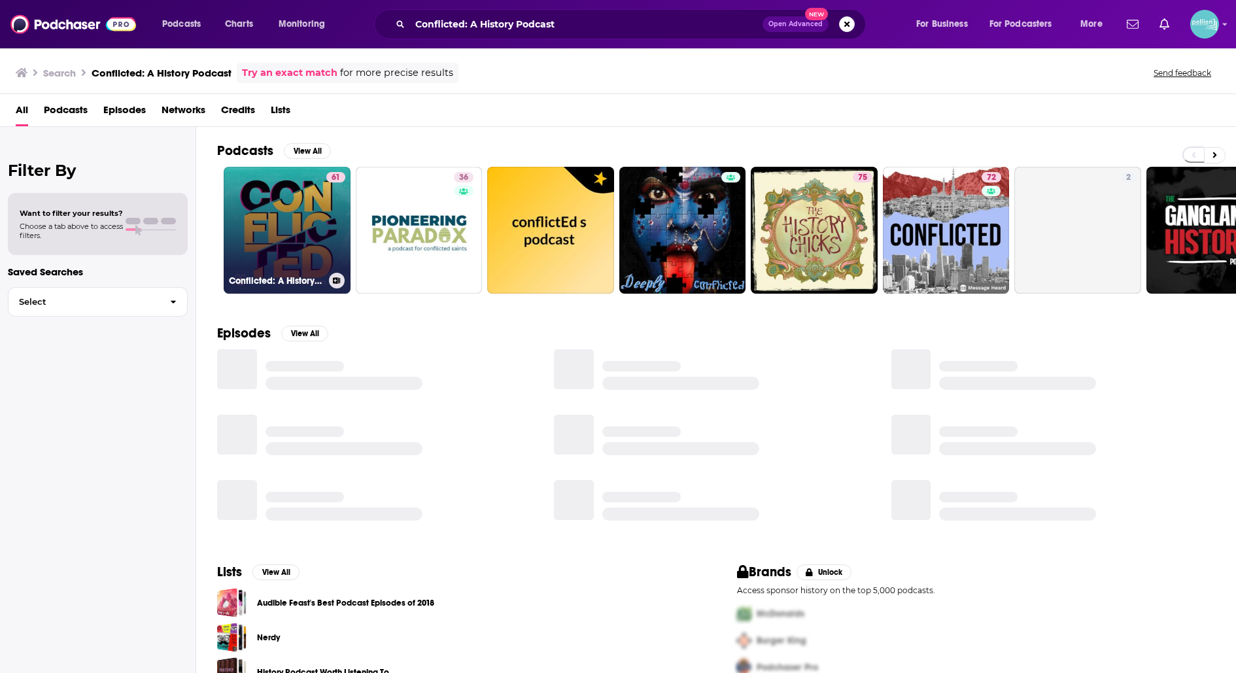
click at [275, 223] on link "61 Conflicted: A History Podcast" at bounding box center [287, 230] width 127 height 127
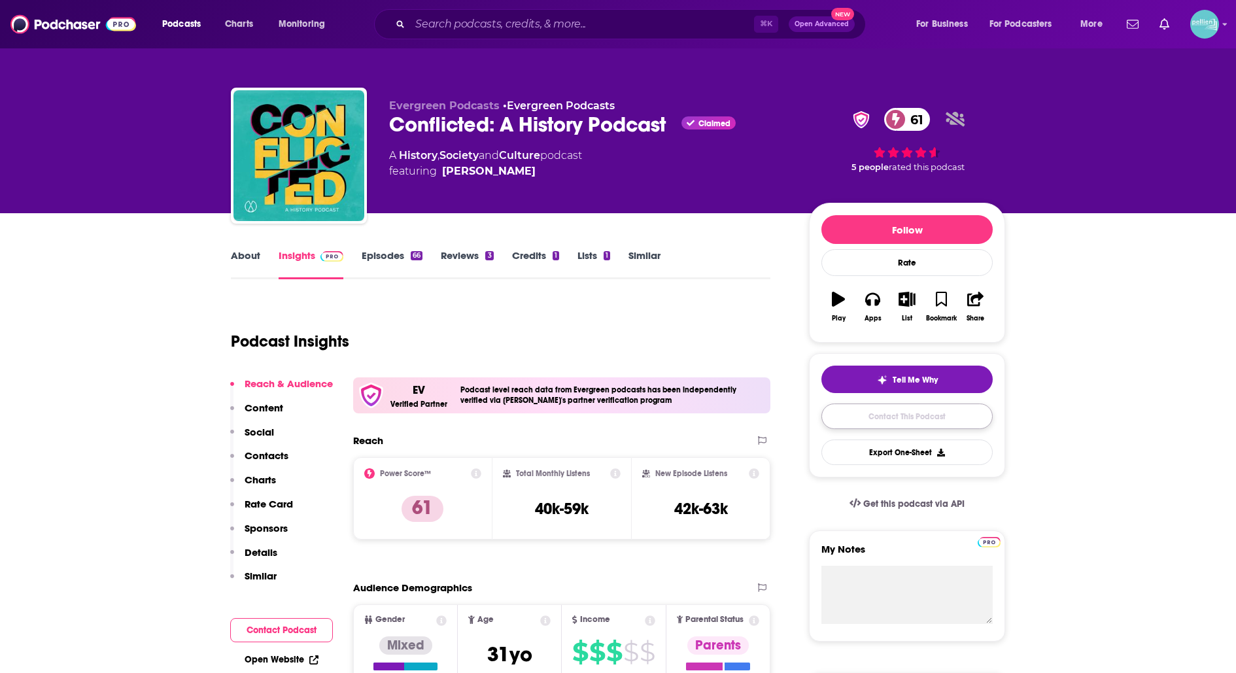
click at [830, 410] on link "Contact This Podcast" at bounding box center [906, 415] width 171 height 25
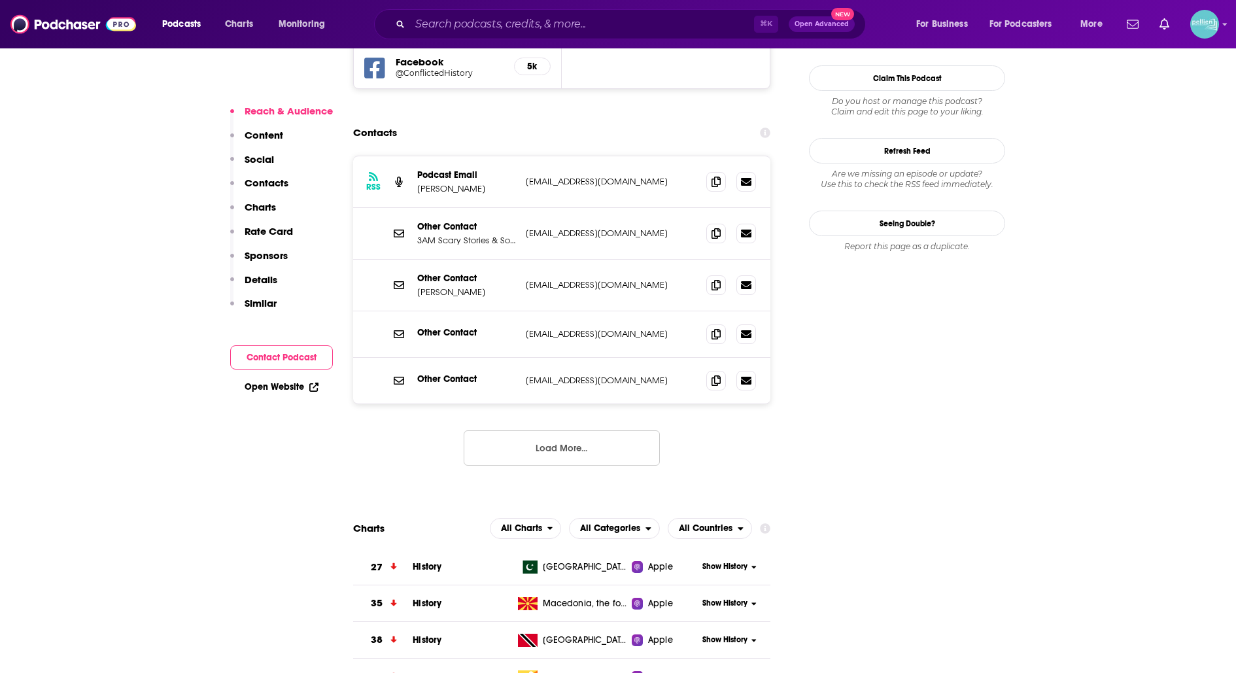
scroll to position [1268, 0]
click at [710, 172] on span at bounding box center [716, 182] width 20 height 20
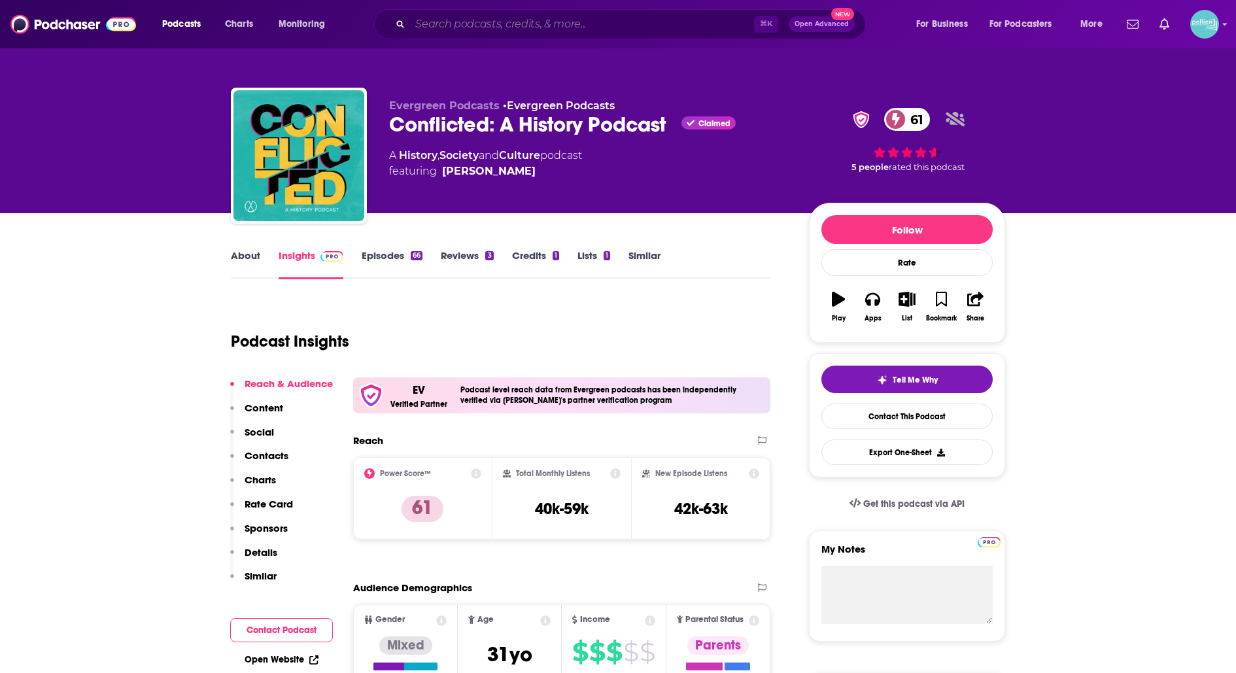
click at [494, 18] on input "Search podcasts, credits, & more..." at bounding box center [582, 24] width 344 height 21
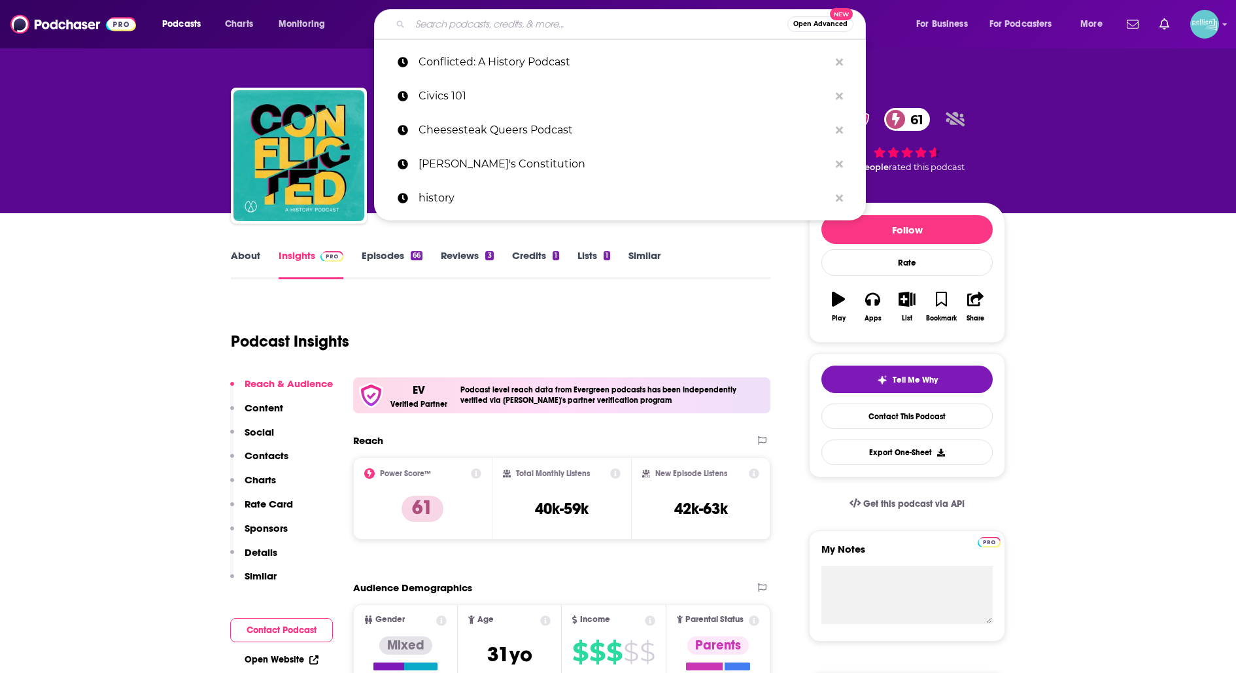
paste input "Dispatches: The Podcast of the Journal of the American Revolution"
type input "Dispatches: The Podcast of the Journal of the American Revolution"
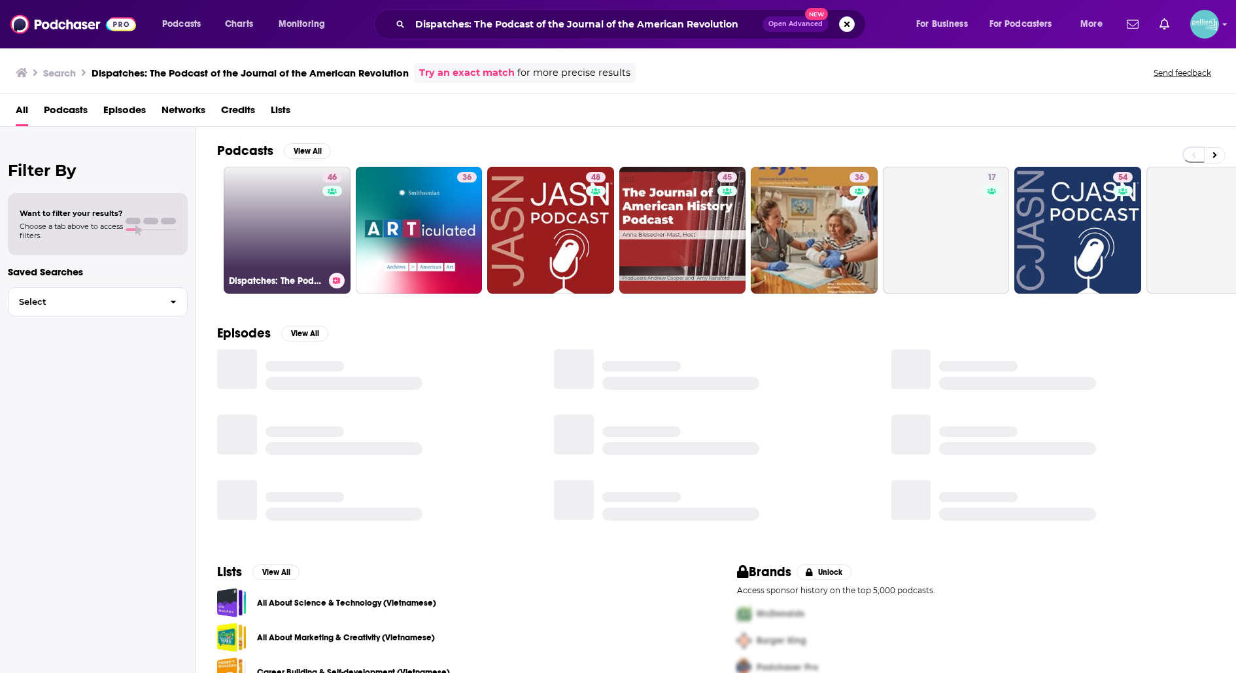
click at [277, 221] on link "46 Dispatches: The Podcast of the Journal of the American Revolution" at bounding box center [287, 230] width 127 height 127
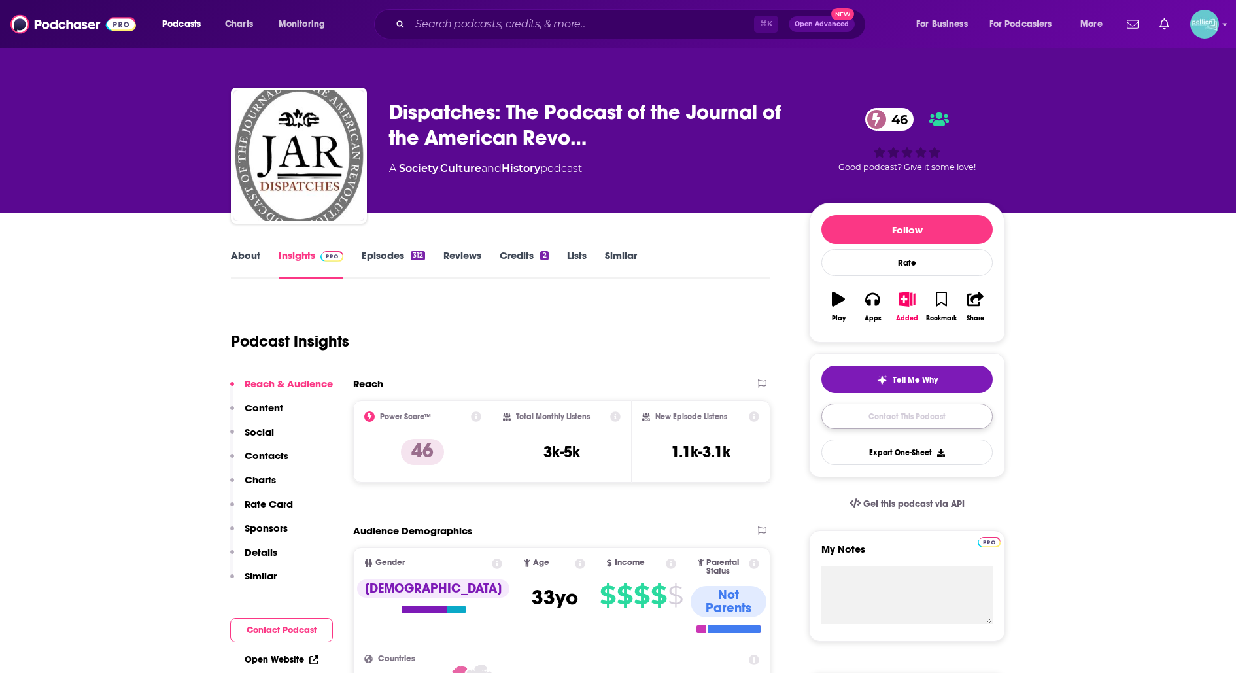
click at [827, 407] on link "Contact This Podcast" at bounding box center [906, 415] width 171 height 25
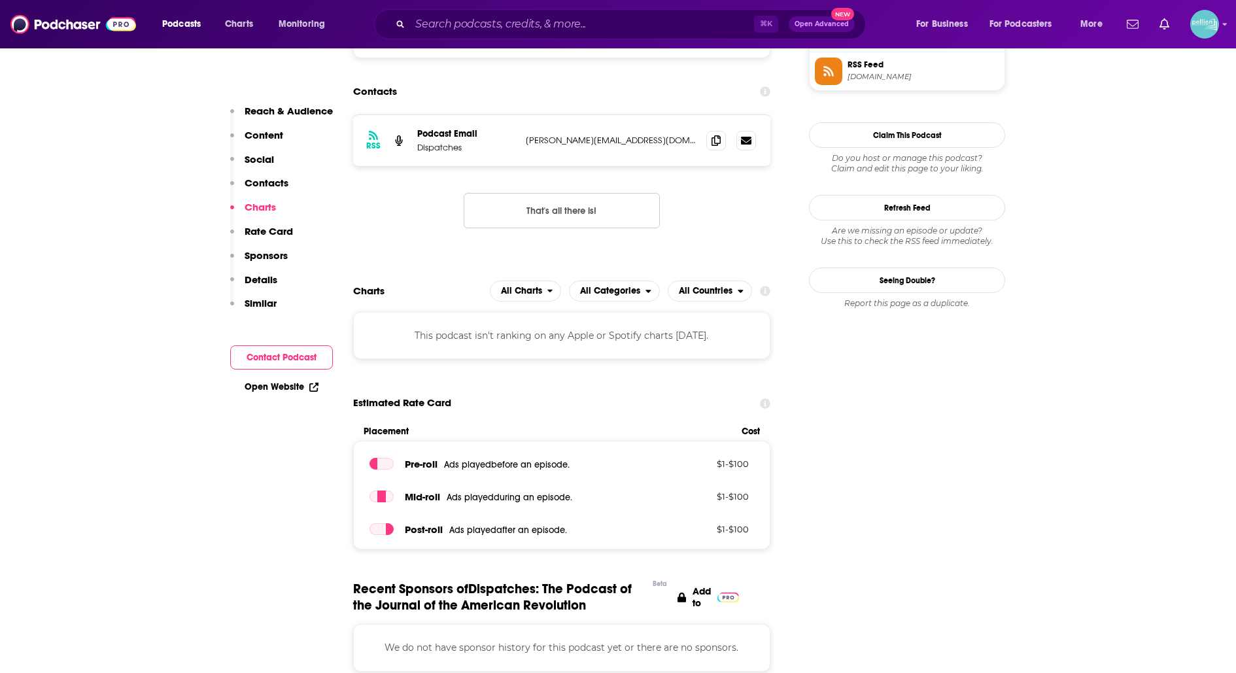
scroll to position [1159, 0]
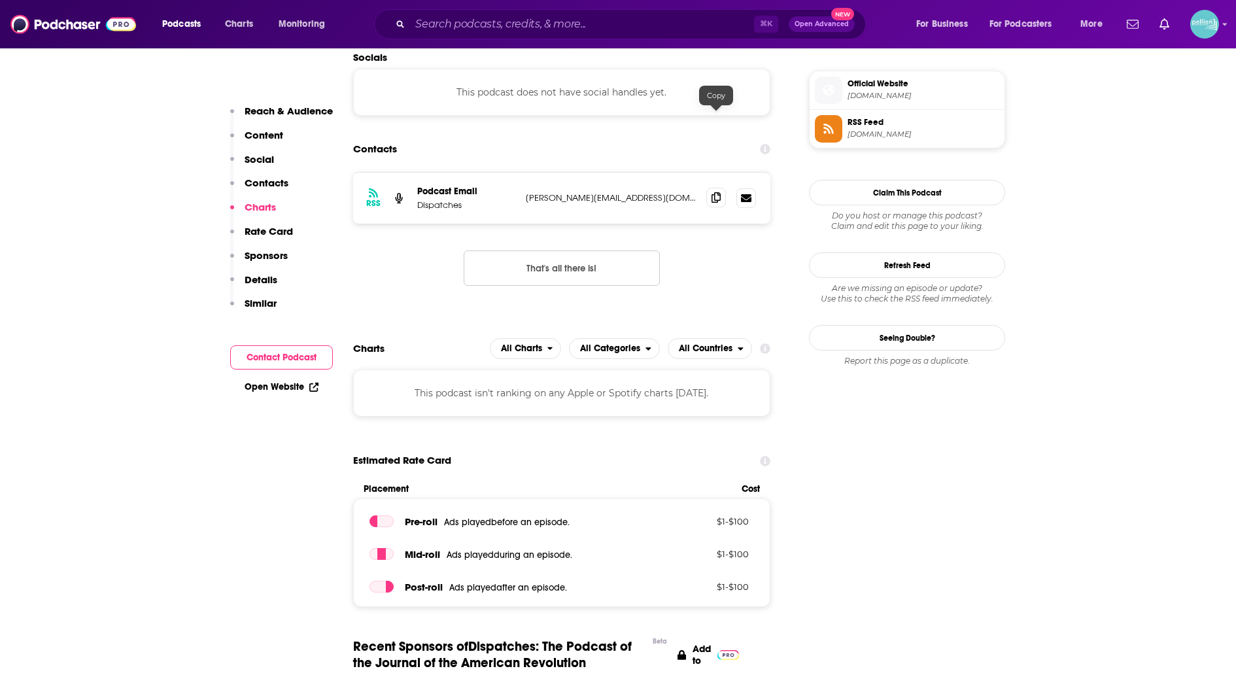
click at [710, 188] on span at bounding box center [716, 198] width 20 height 20
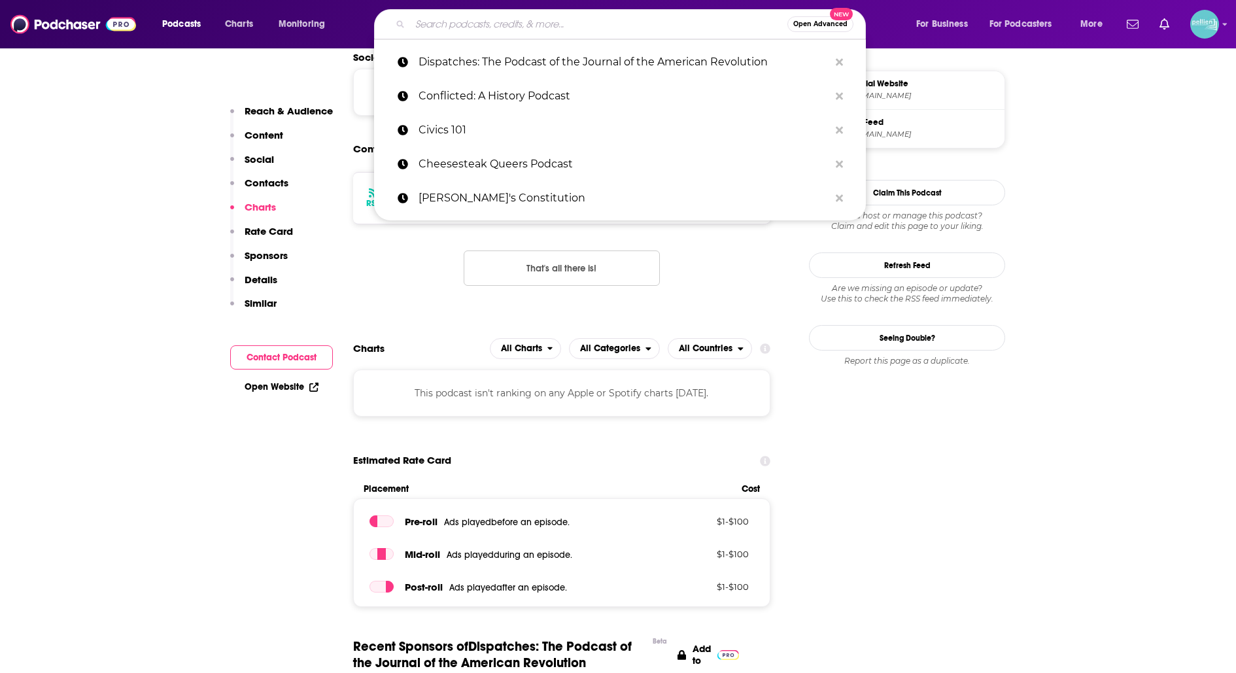
click at [555, 24] on input "Search podcasts, credits, & more..." at bounding box center [598, 24] width 377 height 21
paste input "Distillations"
type input "Distillations"
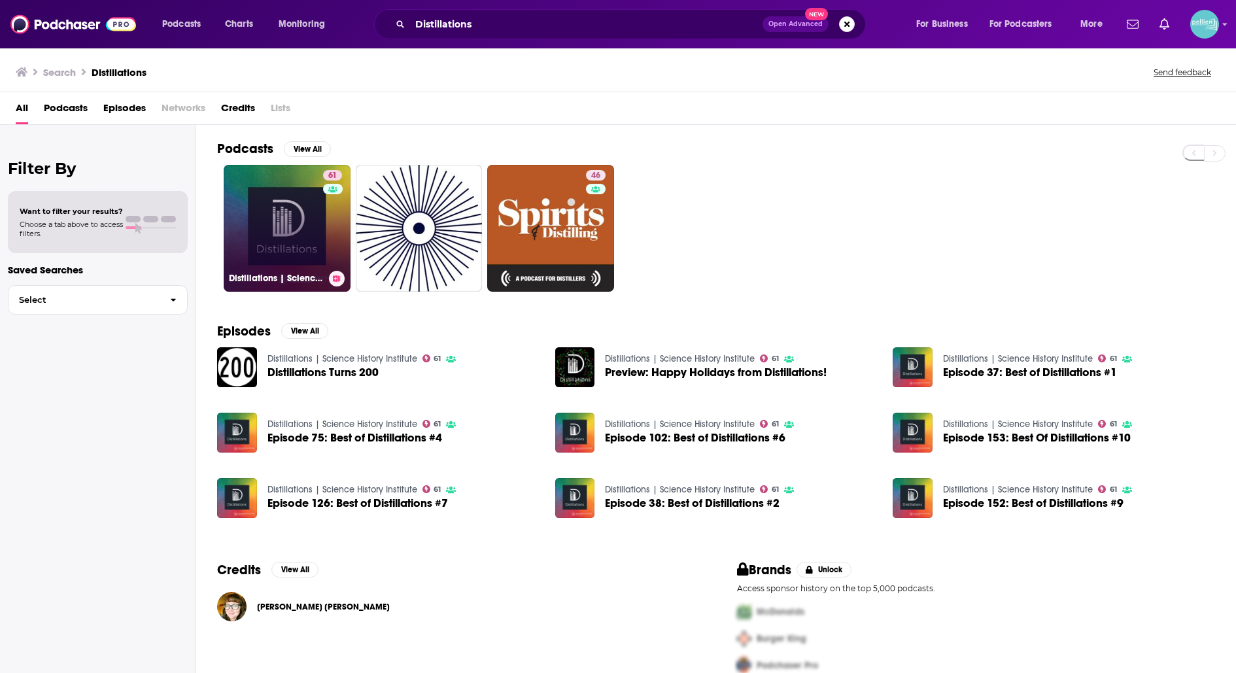
click at [291, 220] on link "61 Distillations | Science History Institute" at bounding box center [287, 228] width 127 height 127
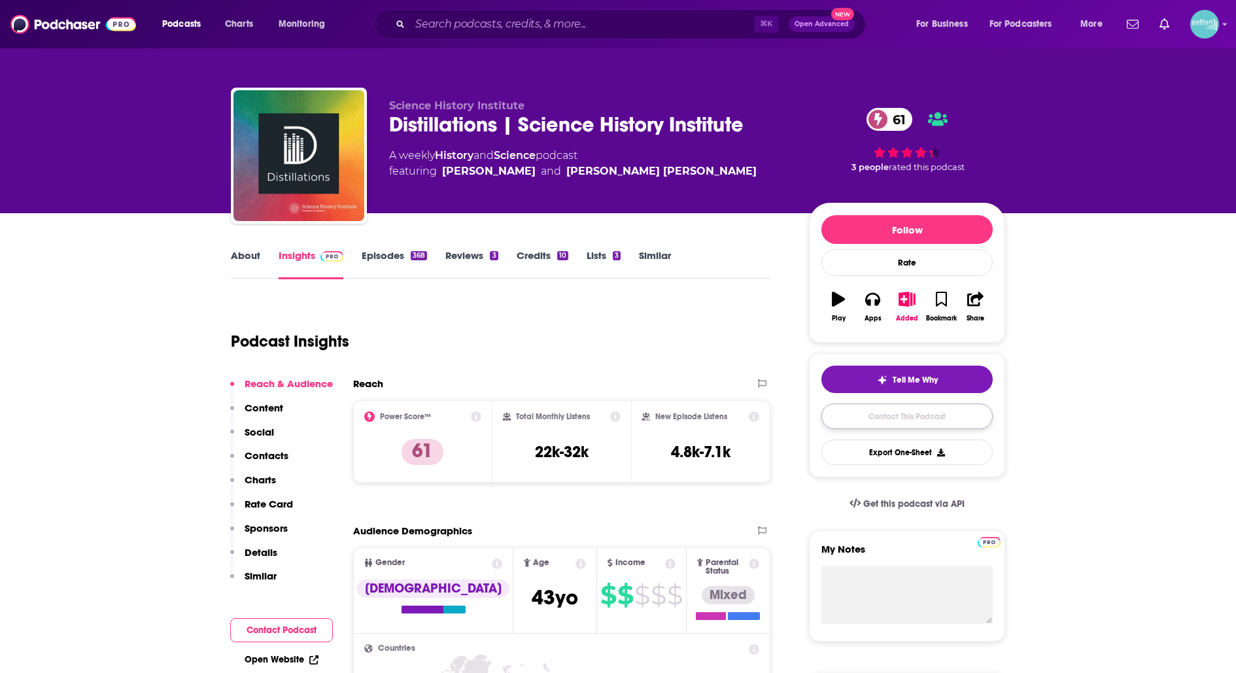
click at [851, 414] on link "Contact This Podcast" at bounding box center [906, 415] width 171 height 25
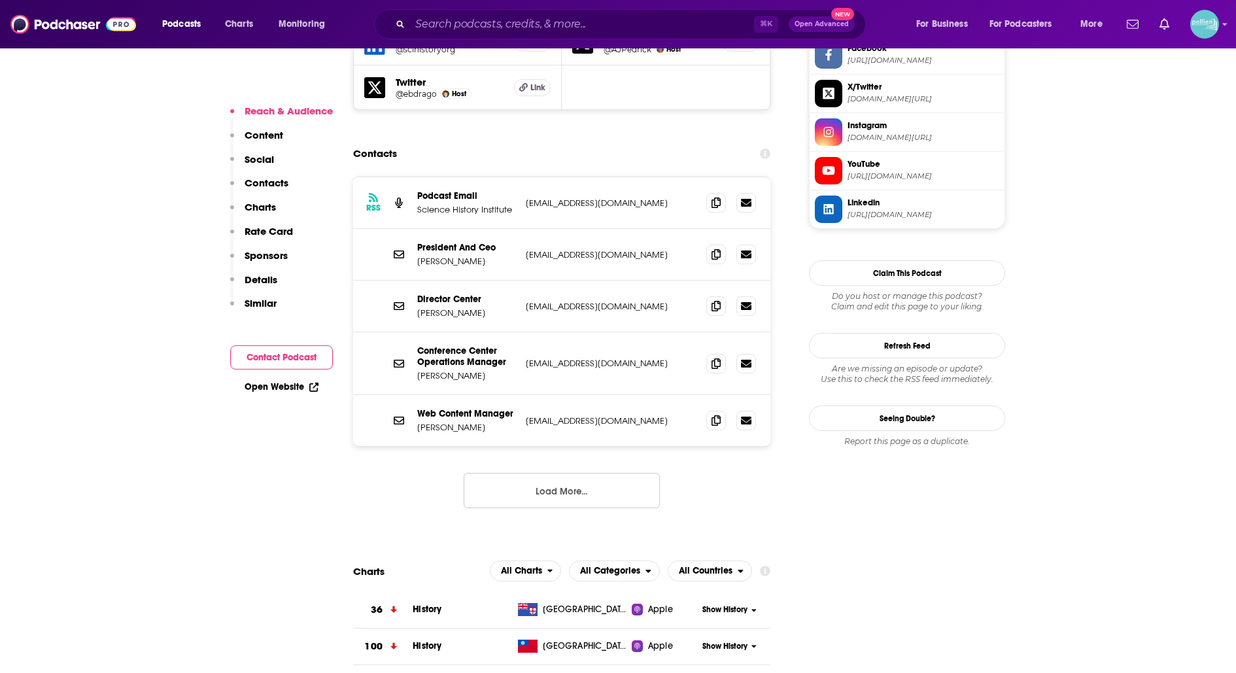
scroll to position [1259, 0]
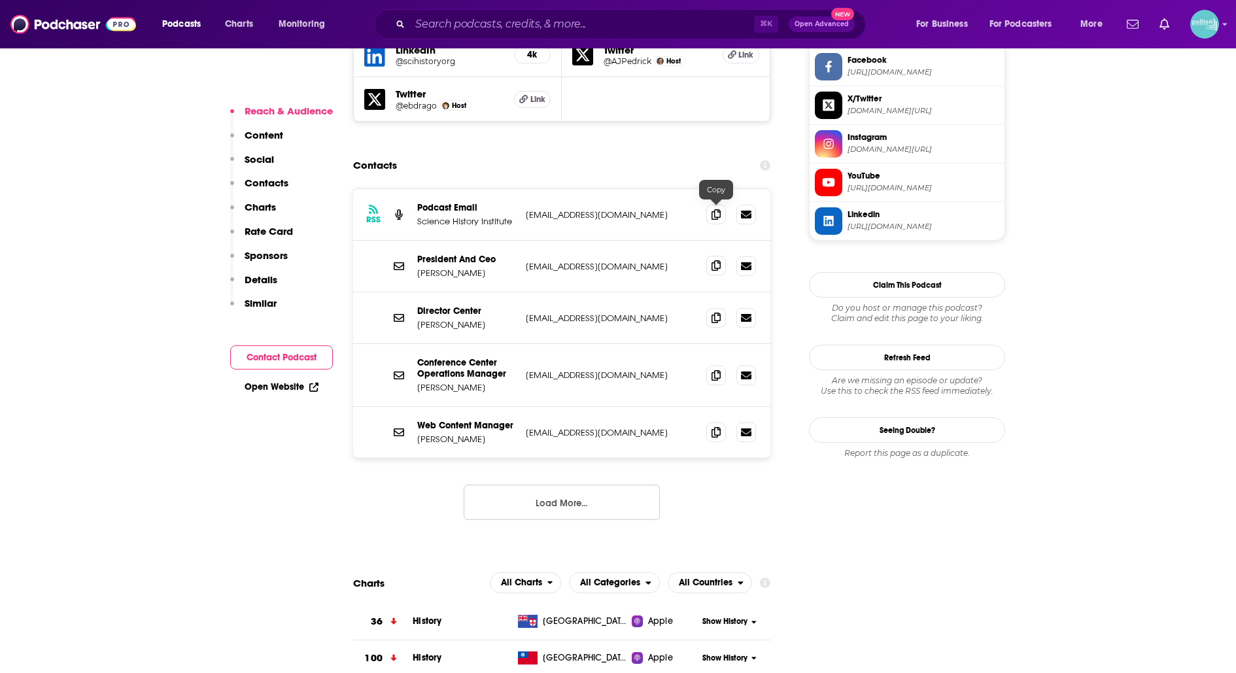
click at [714, 260] on icon at bounding box center [715, 265] width 9 height 10
click at [605, 27] on input "Search podcasts, credits, & more..." at bounding box center [582, 24] width 344 height 21
paste input "History Unplugged"
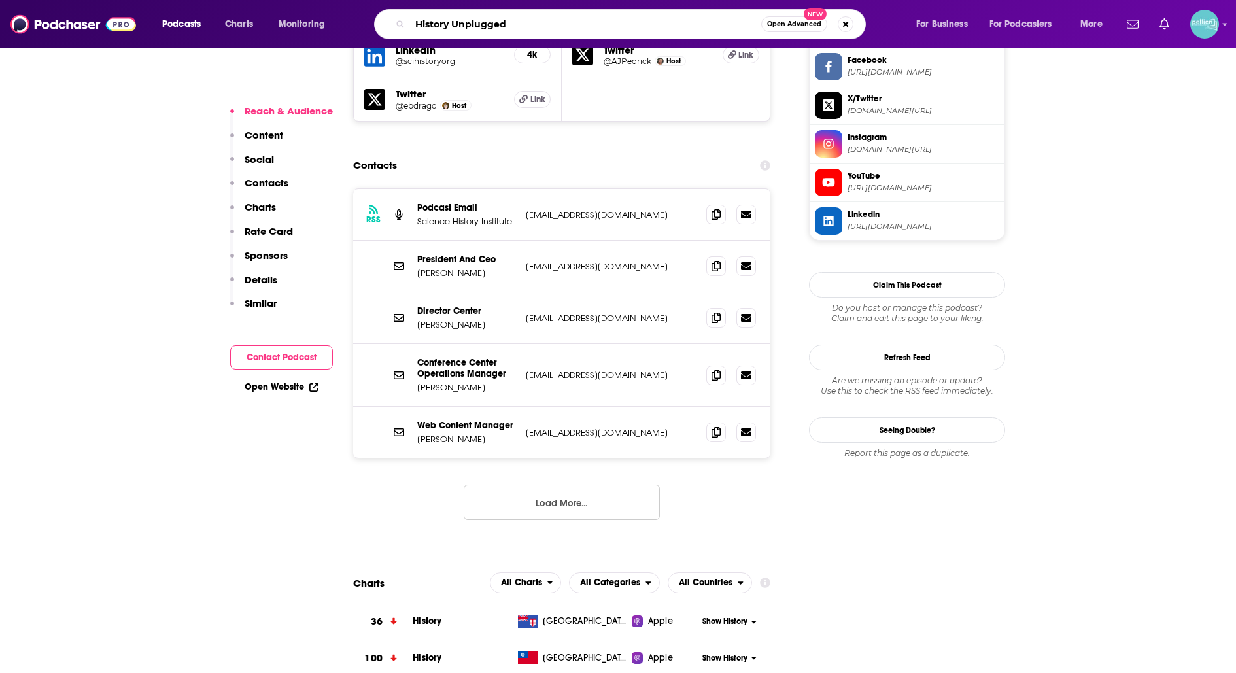
type input "History Unplugged"
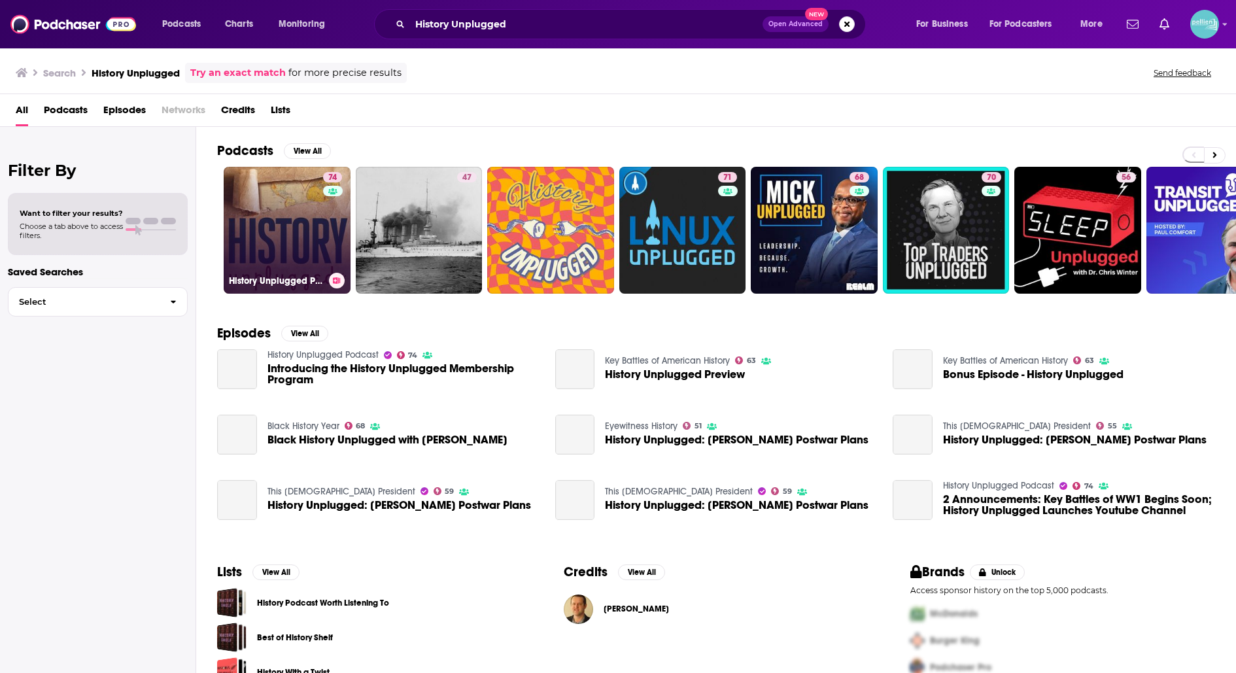
click at [296, 220] on link "74 History Unplugged Podcast" at bounding box center [287, 230] width 127 height 127
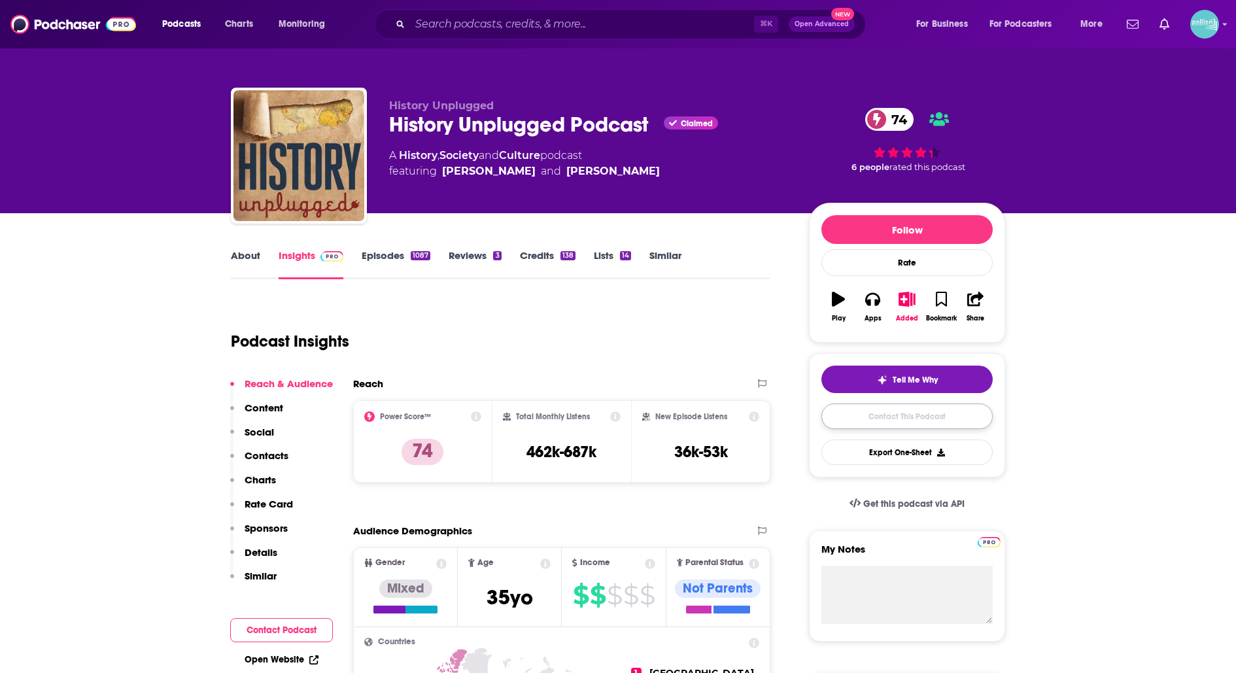
click at [839, 412] on link "Contact This Podcast" at bounding box center [906, 415] width 171 height 25
click at [592, 21] on input "Search podcasts, credits, & more..." at bounding box center [582, 24] width 344 height 21
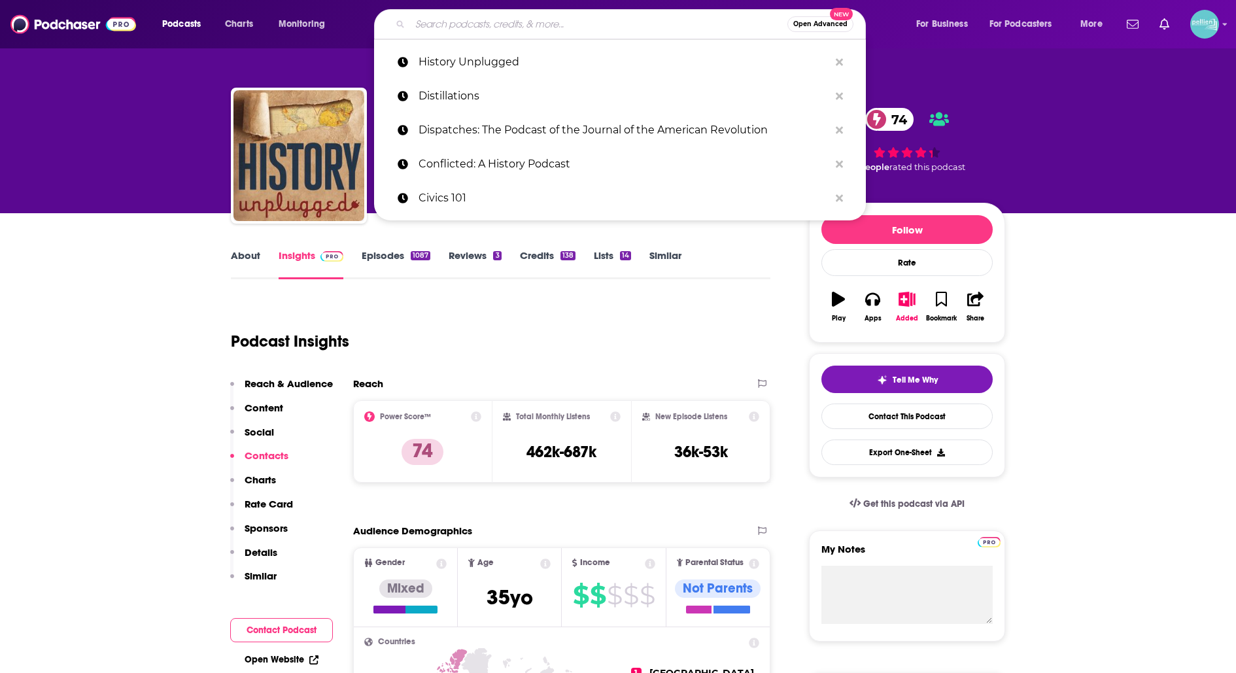
paste input "Revolution 250"
type input "Revolution 250"
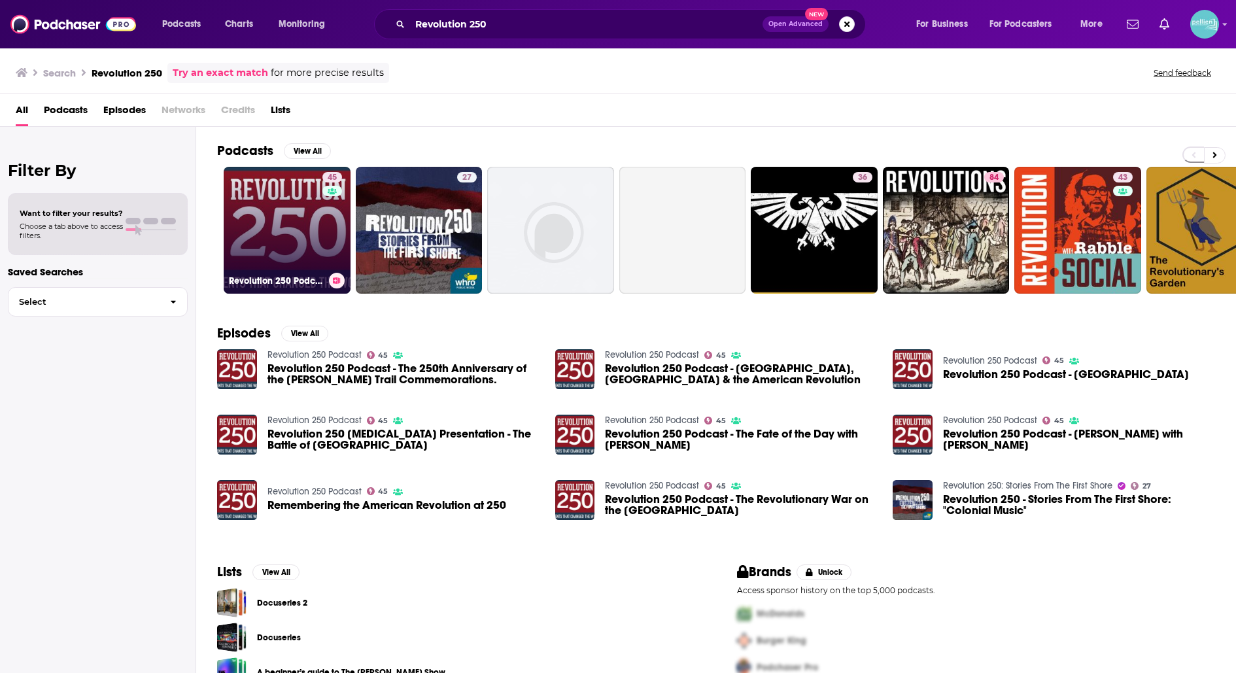
click at [251, 247] on link "45 Revolution 250 Podcast" at bounding box center [287, 230] width 127 height 127
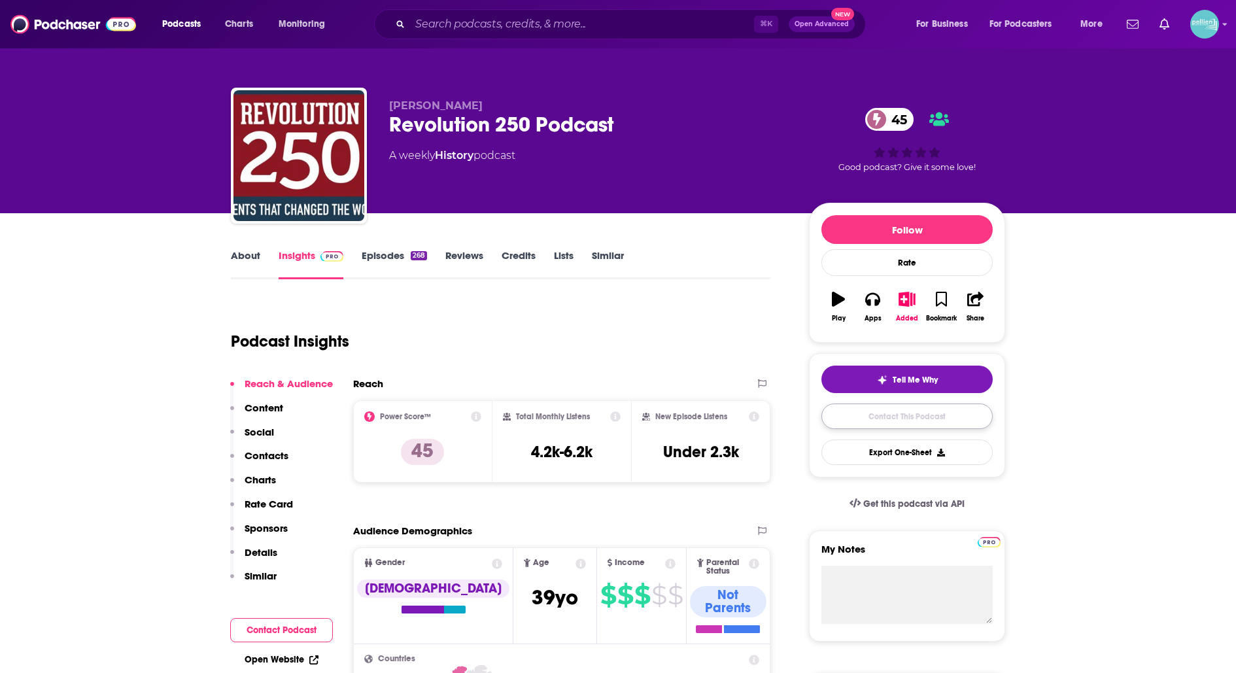
click at [868, 411] on link "Contact This Podcast" at bounding box center [906, 415] width 171 height 25
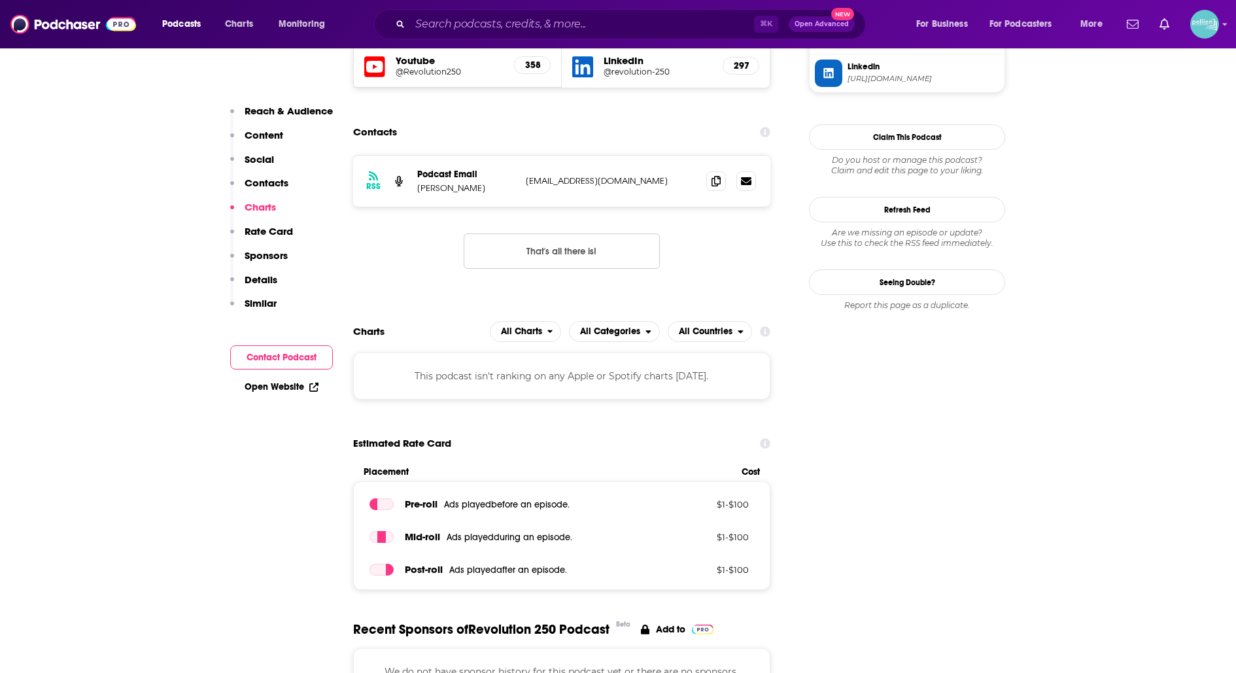
scroll to position [1167, 0]
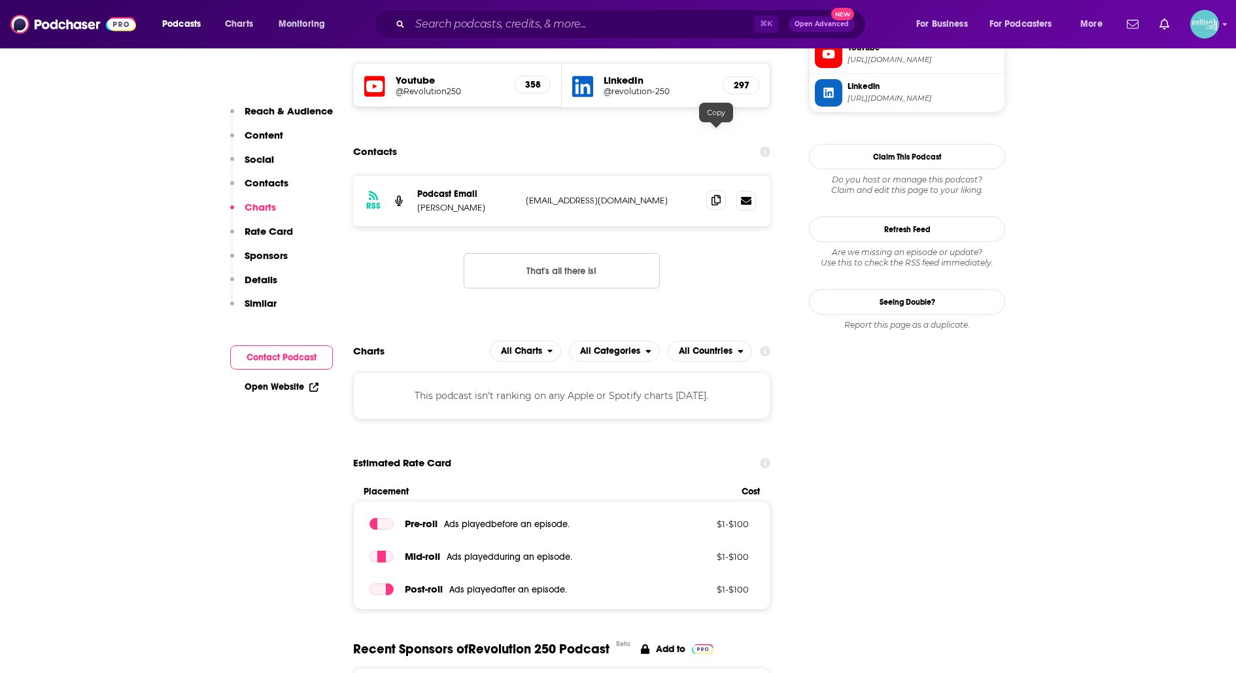
click at [719, 195] on icon at bounding box center [715, 200] width 9 height 10
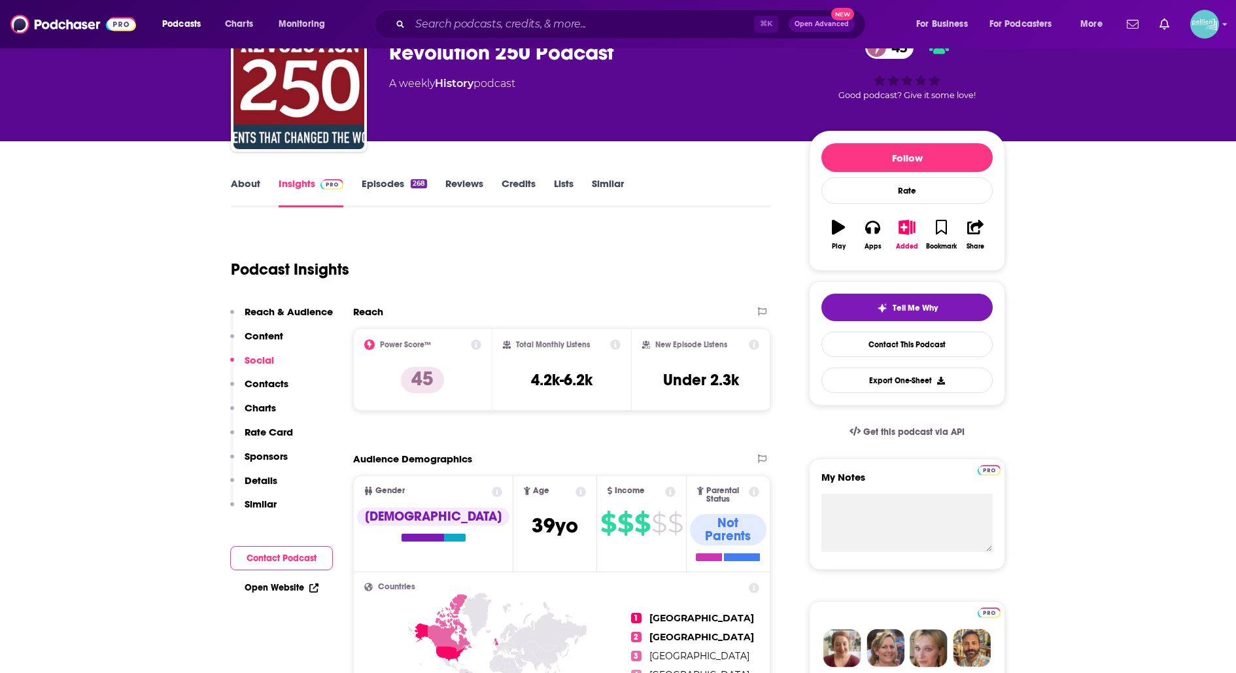
scroll to position [0, 0]
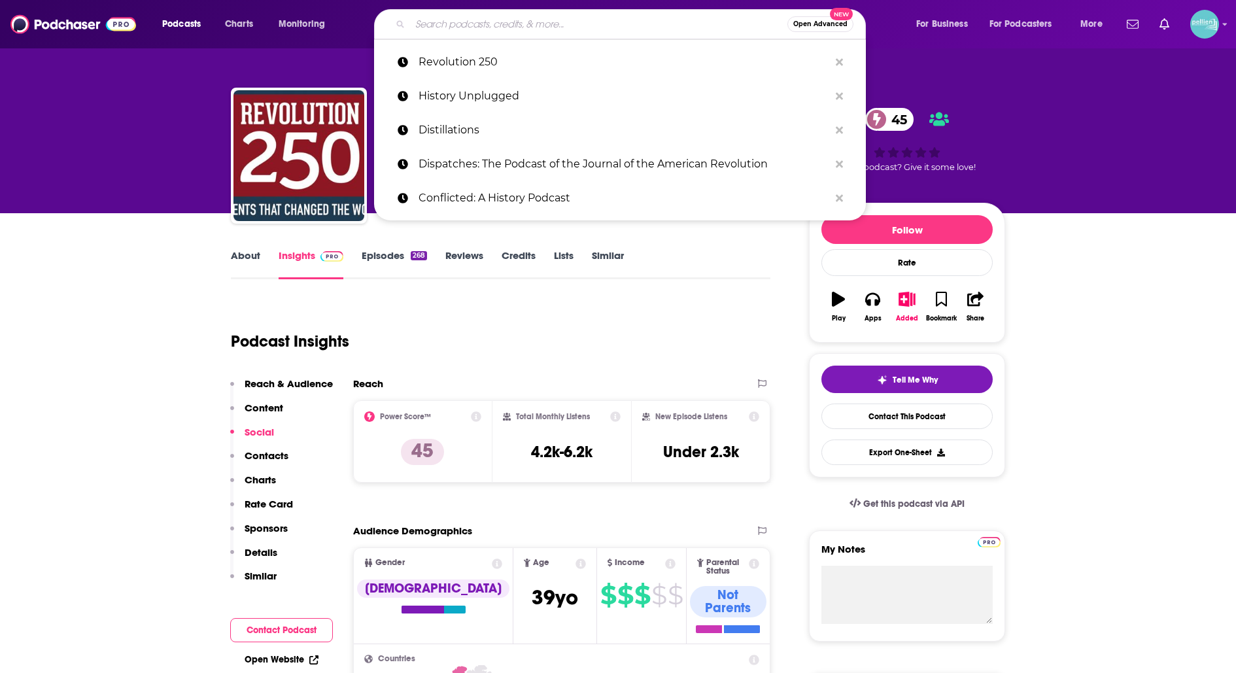
click at [654, 23] on input "Search podcasts, credits, & more..." at bounding box center [598, 24] width 377 height 21
paste input "Revolution Revisited"
type input "Revolution Revisited"
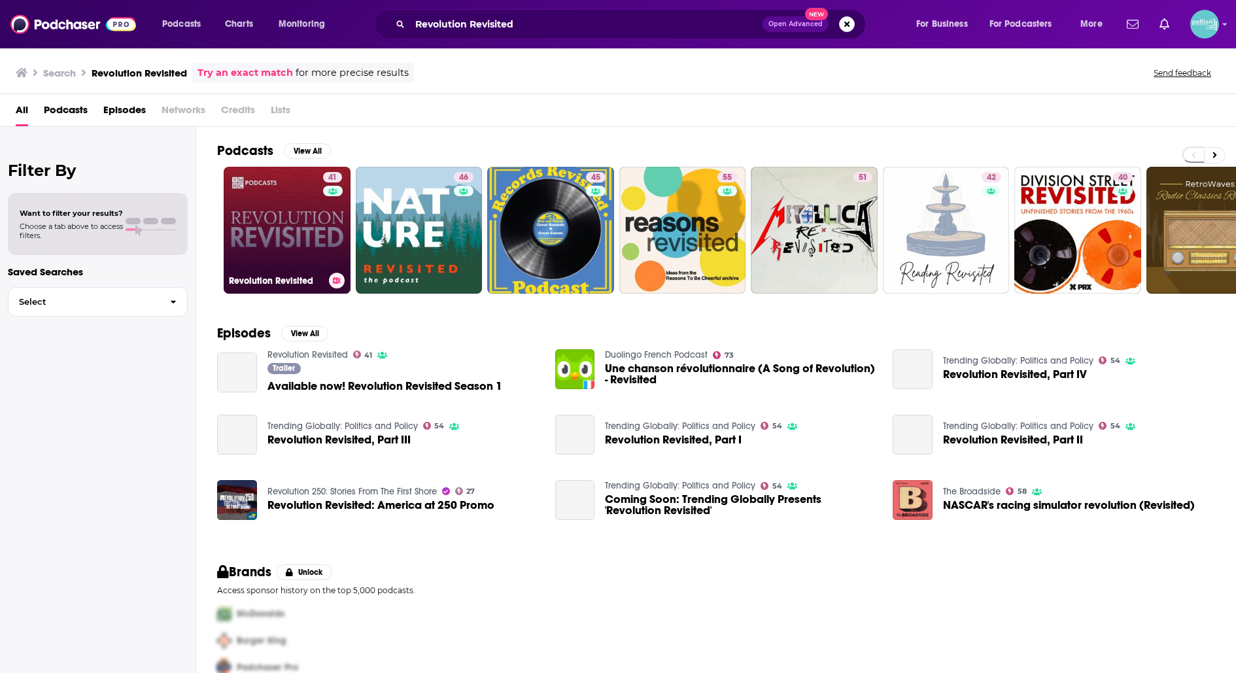
click at [277, 196] on link "41 Revolution Revisited" at bounding box center [287, 230] width 127 height 127
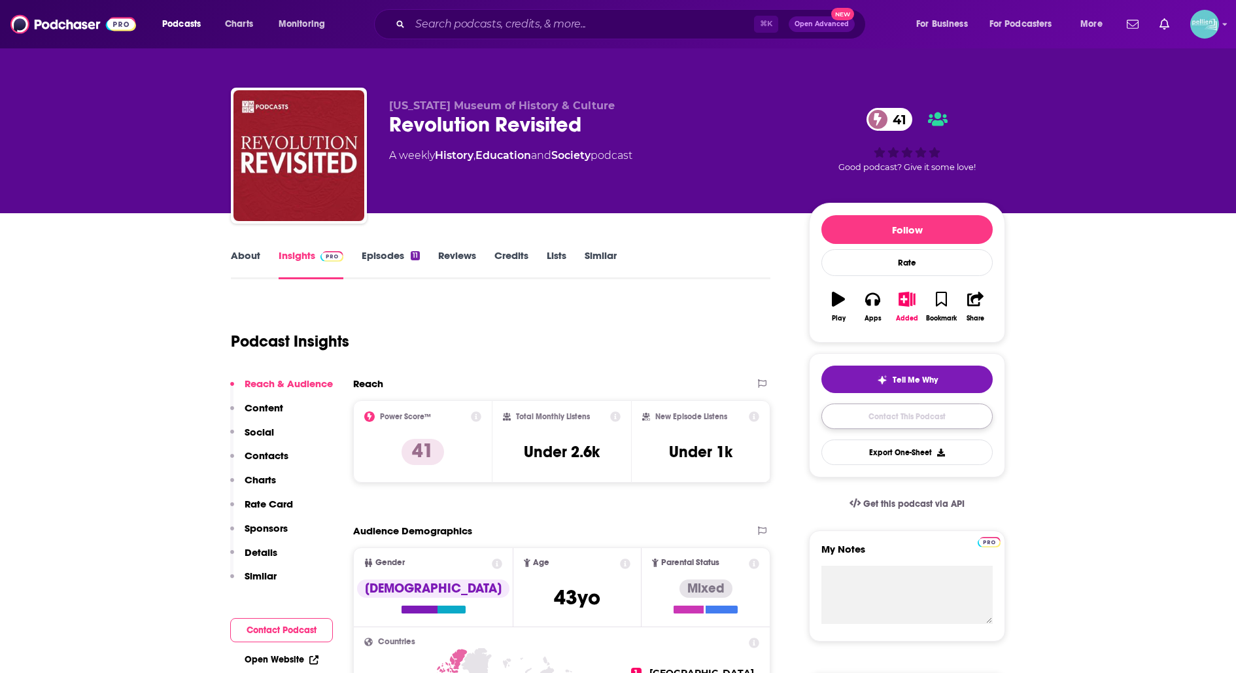
click at [901, 418] on link "Contact This Podcast" at bounding box center [906, 415] width 171 height 25
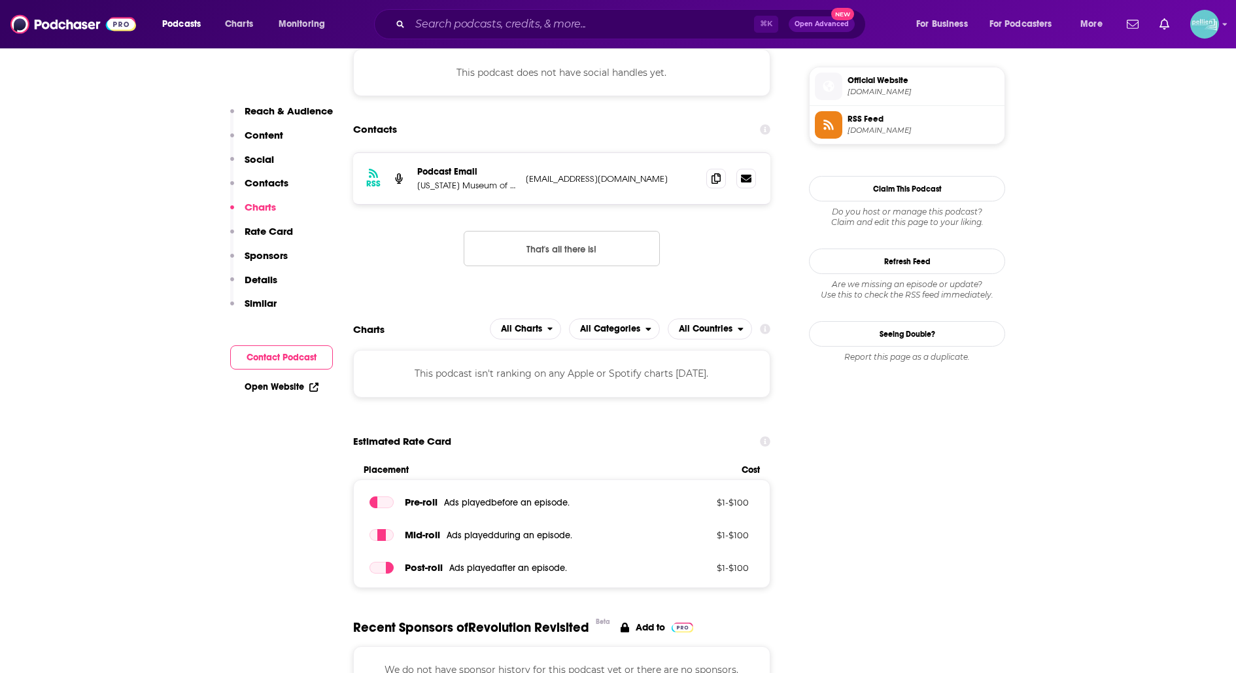
scroll to position [926, 0]
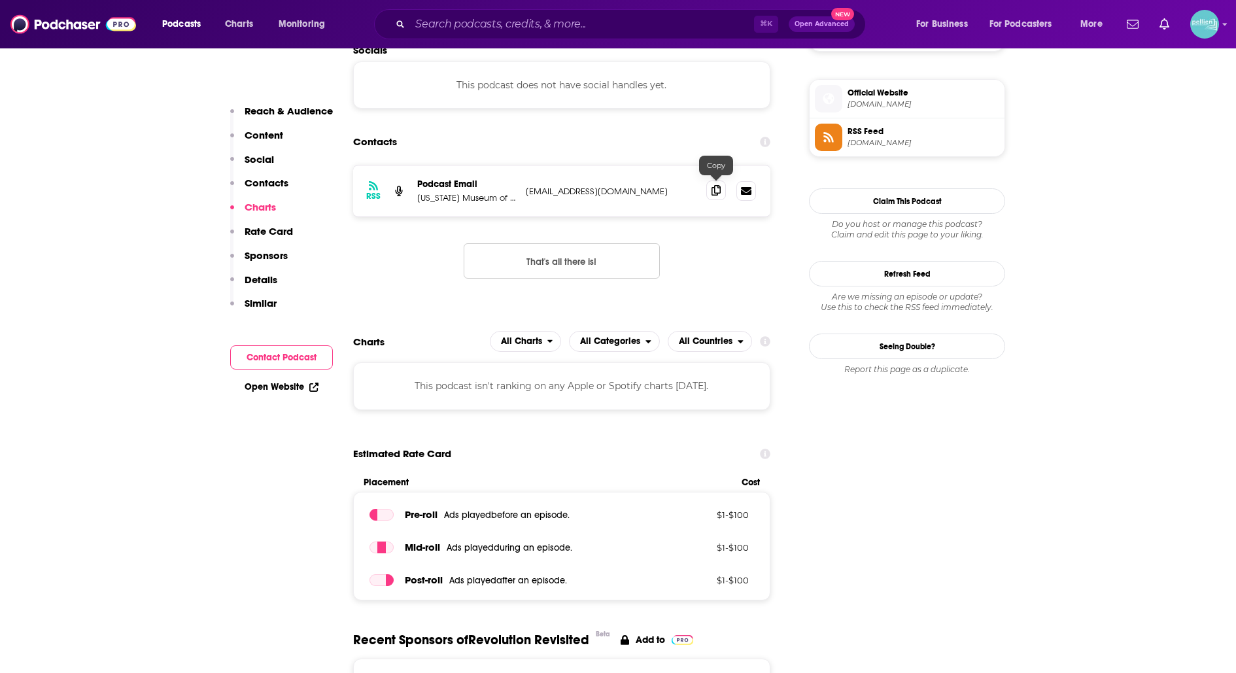
click at [715, 180] on span at bounding box center [716, 190] width 20 height 20
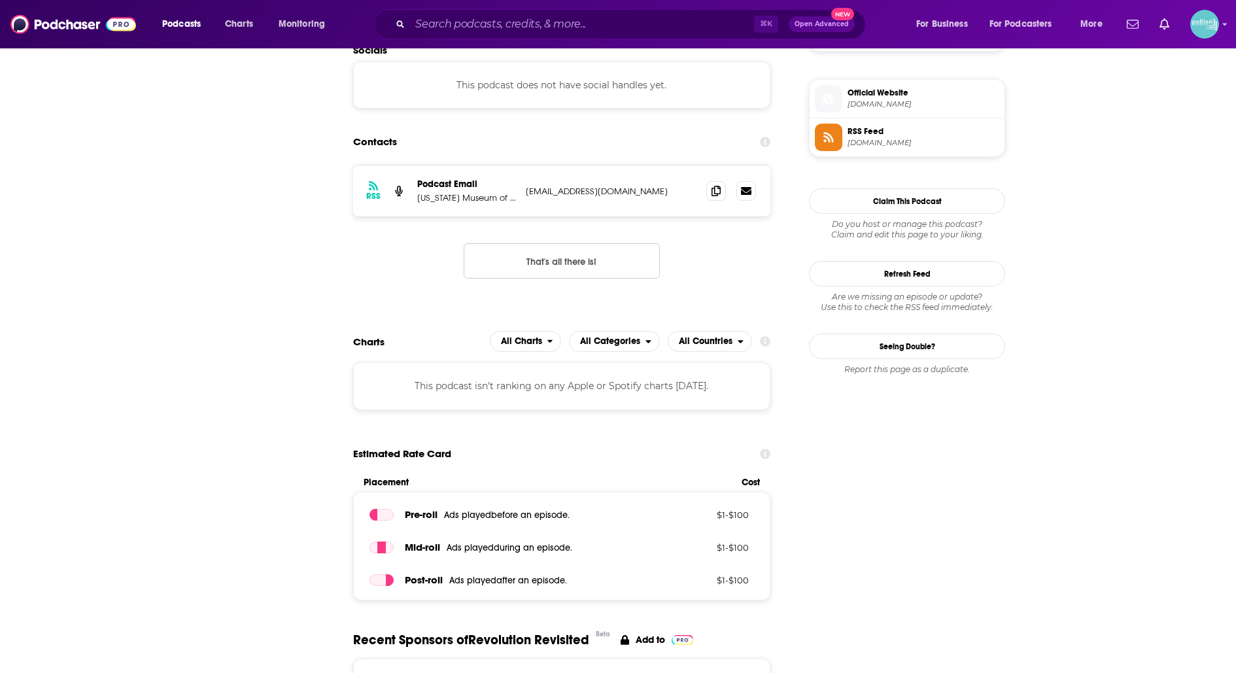
scroll to position [0, 0]
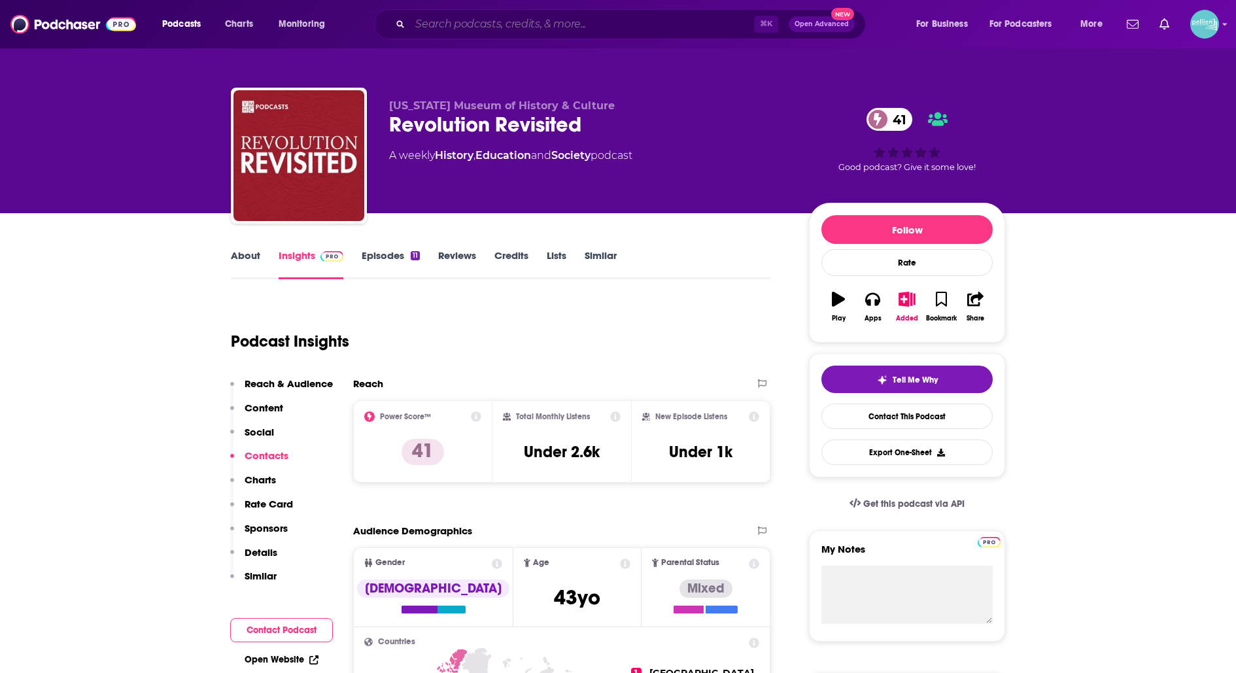
click at [607, 22] on input "Search podcasts, credits, & more..." at bounding box center [582, 24] width 344 height 21
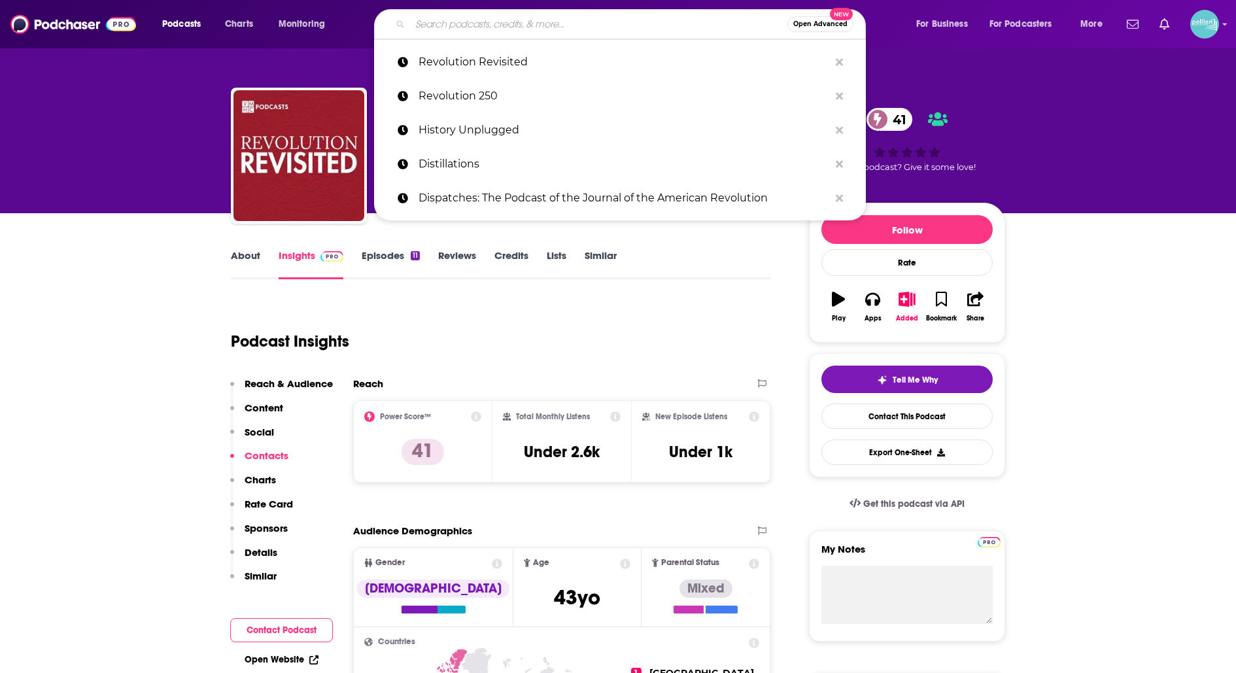
paste input "Revolutions"
type input "Revolutions"
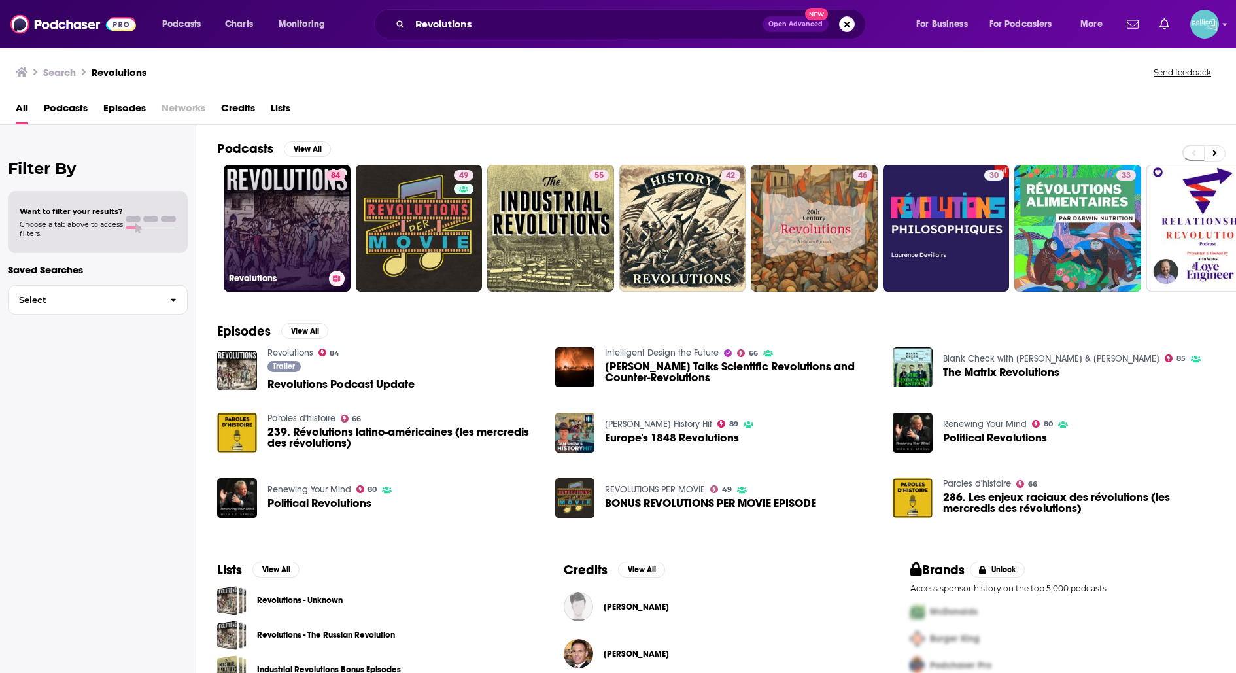
click at [288, 216] on link "84 Revolutions" at bounding box center [287, 228] width 127 height 127
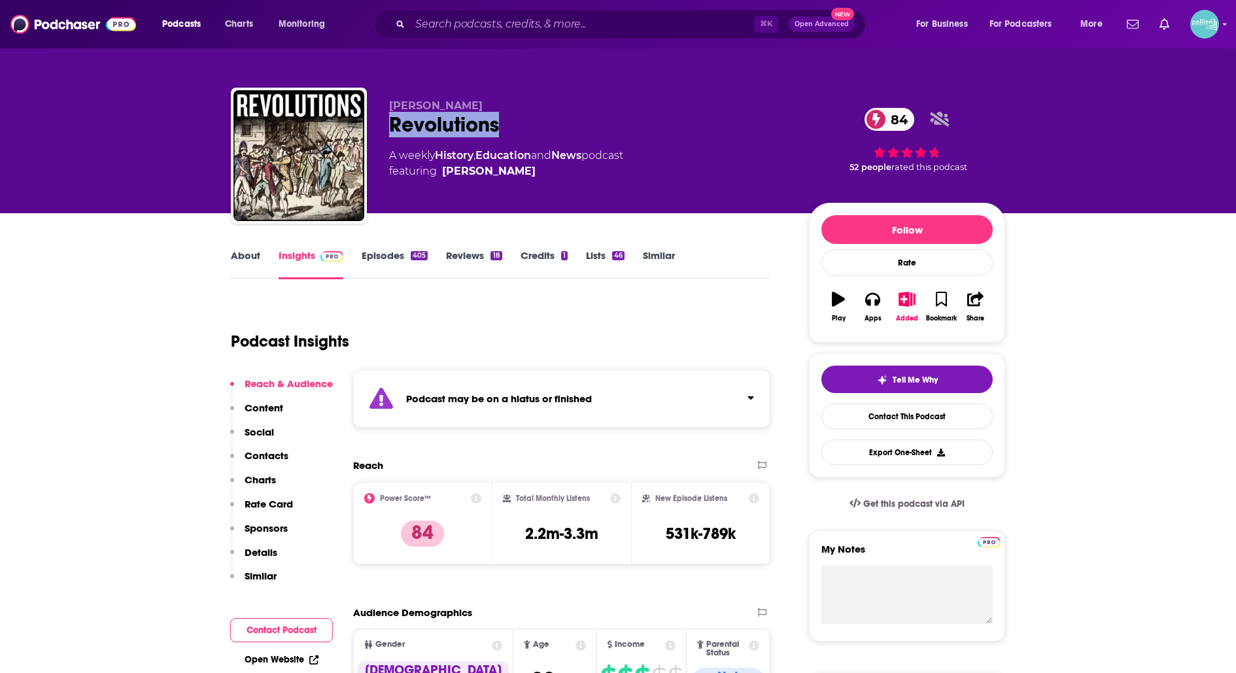
drag, startPoint x: 538, startPoint y: 127, endPoint x: 391, endPoint y: 125, distance: 147.1
click at [391, 125] on div "Revolutions 84" at bounding box center [588, 124] width 399 height 25
copy h2 "Revolutions"
click at [872, 407] on link "Contact This Podcast" at bounding box center [906, 415] width 171 height 25
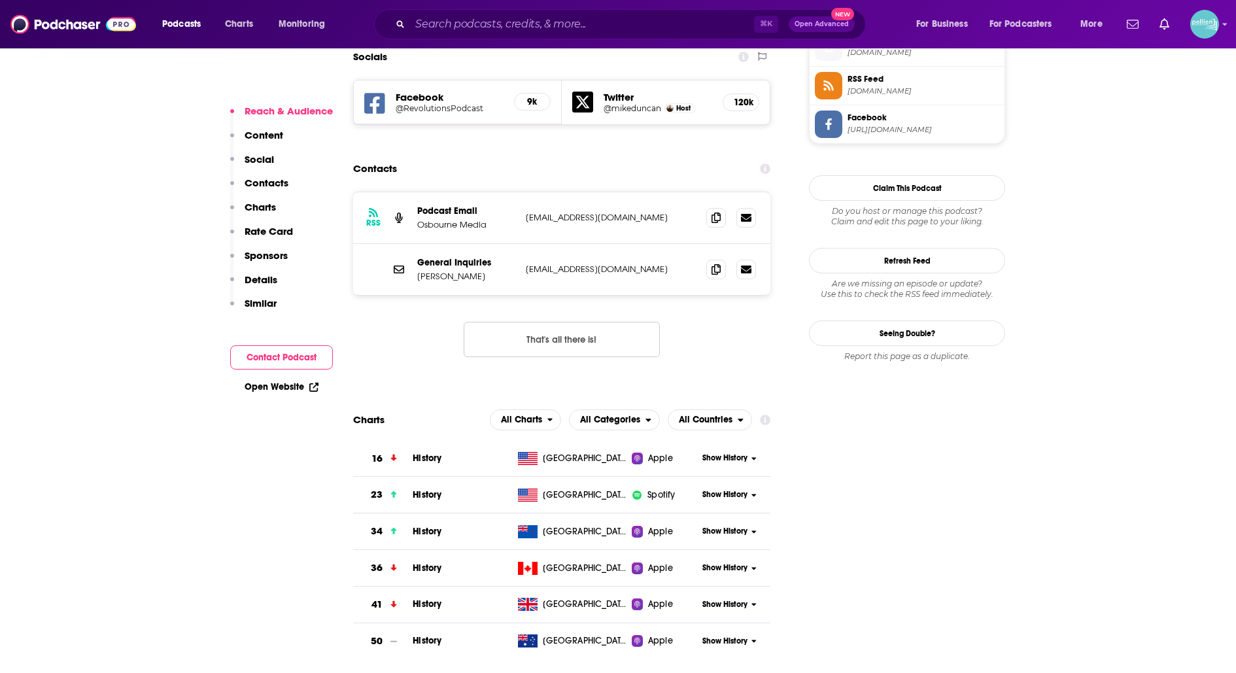
scroll to position [1161, 0]
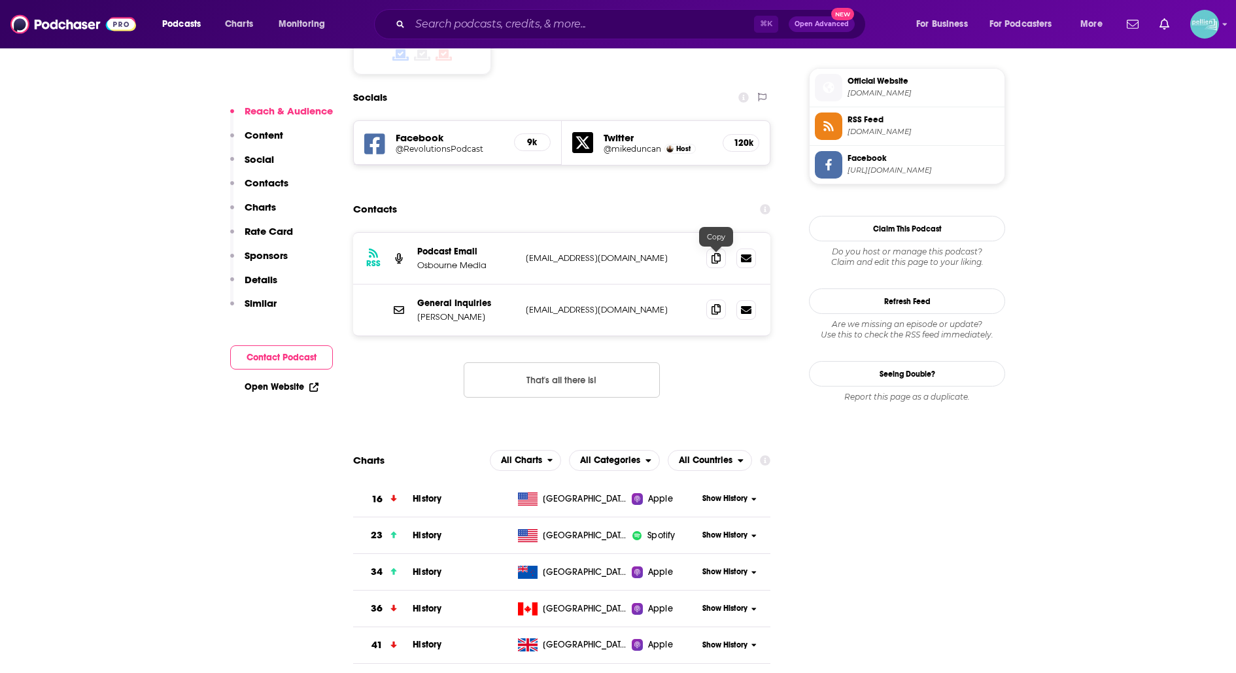
click at [713, 304] on icon at bounding box center [715, 309] width 9 height 10
click at [673, 37] on div "⌘ K Open Advanced New" at bounding box center [620, 24] width 492 height 30
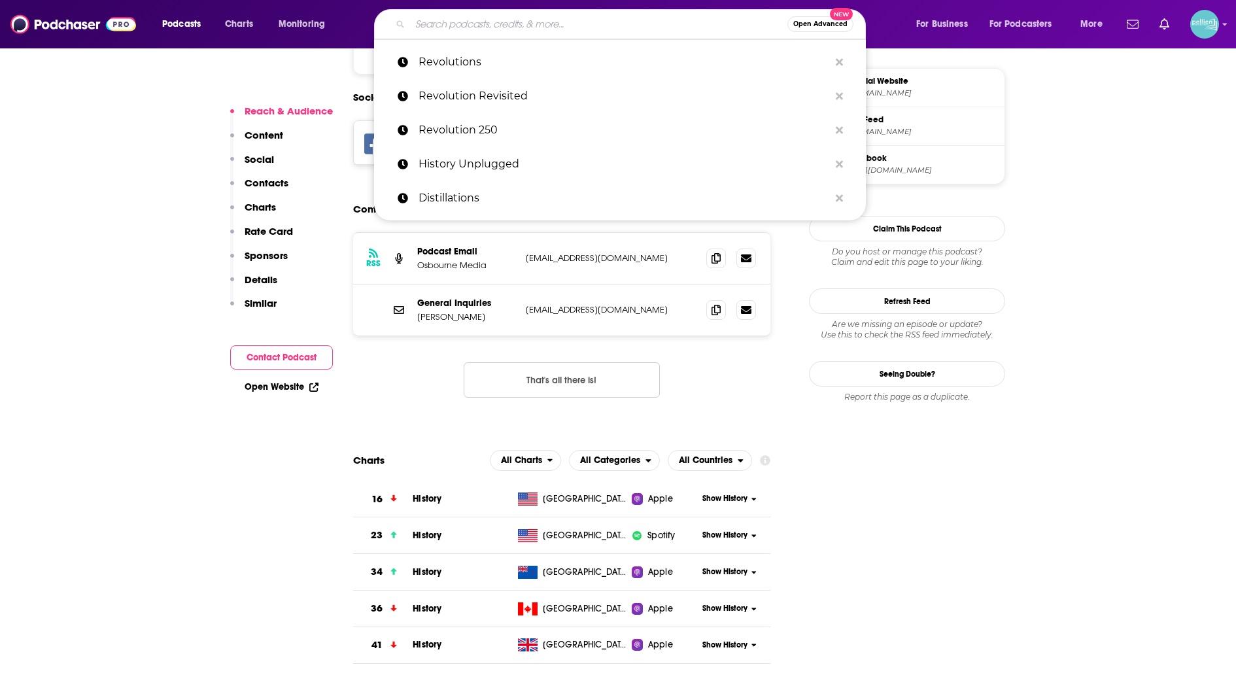
paste input "Short History Of..."
type input "Short History Of..."
click at [671, 29] on input "Short History Of..." at bounding box center [598, 24] width 377 height 21
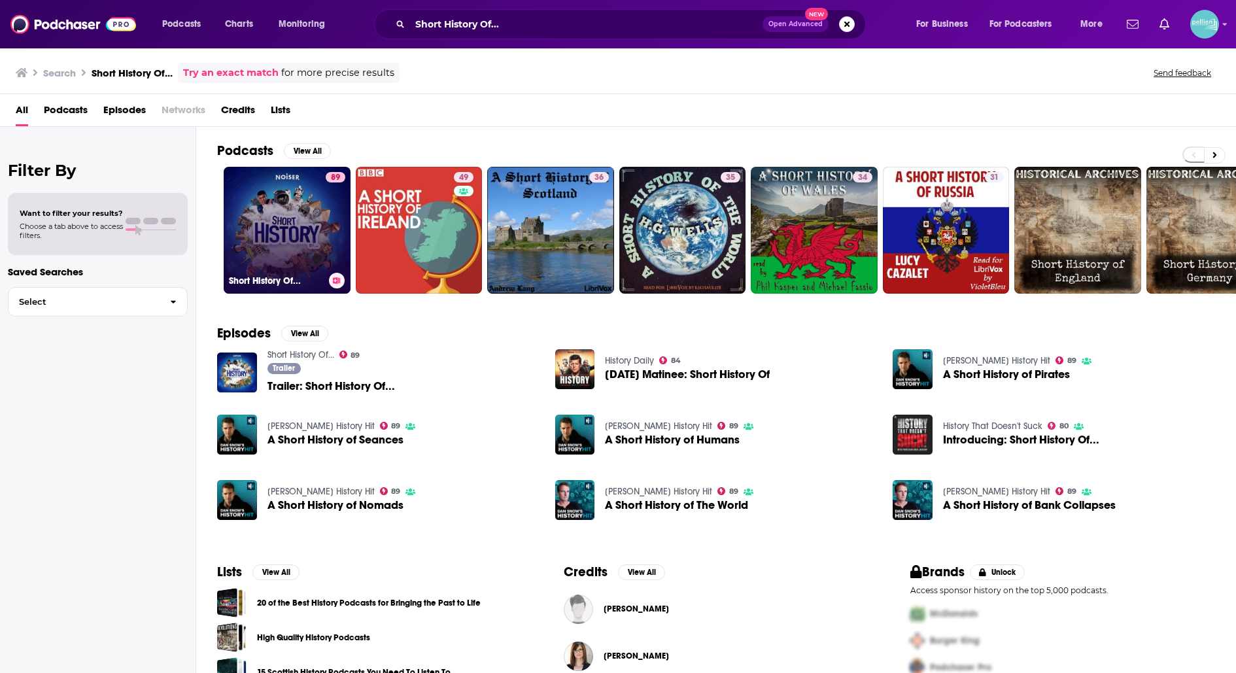
click at [284, 248] on link "89 Short History Of..." at bounding box center [287, 230] width 127 height 127
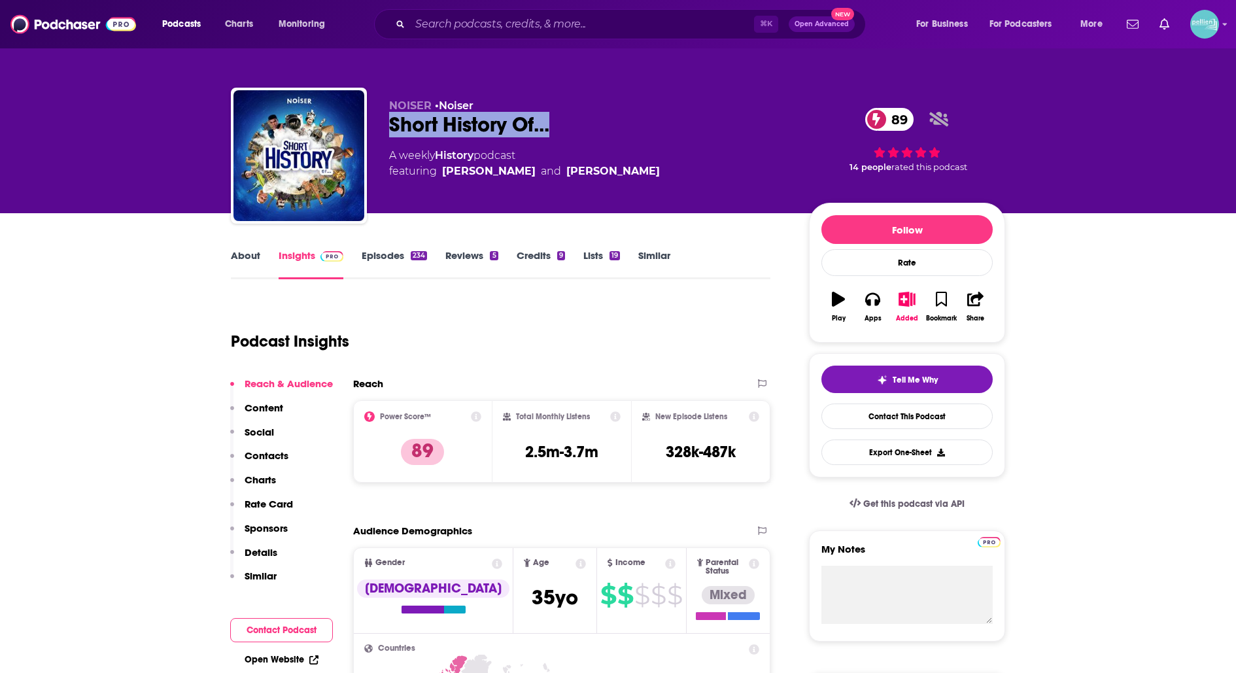
drag, startPoint x: 565, startPoint y: 127, endPoint x: 387, endPoint y: 126, distance: 177.8
click at [387, 126] on div "NOISER • Noiser Short History Of... 89 A weekly History podcast featuring John …" at bounding box center [618, 158] width 774 height 141
click at [873, 405] on link "Contact This Podcast" at bounding box center [906, 415] width 171 height 25
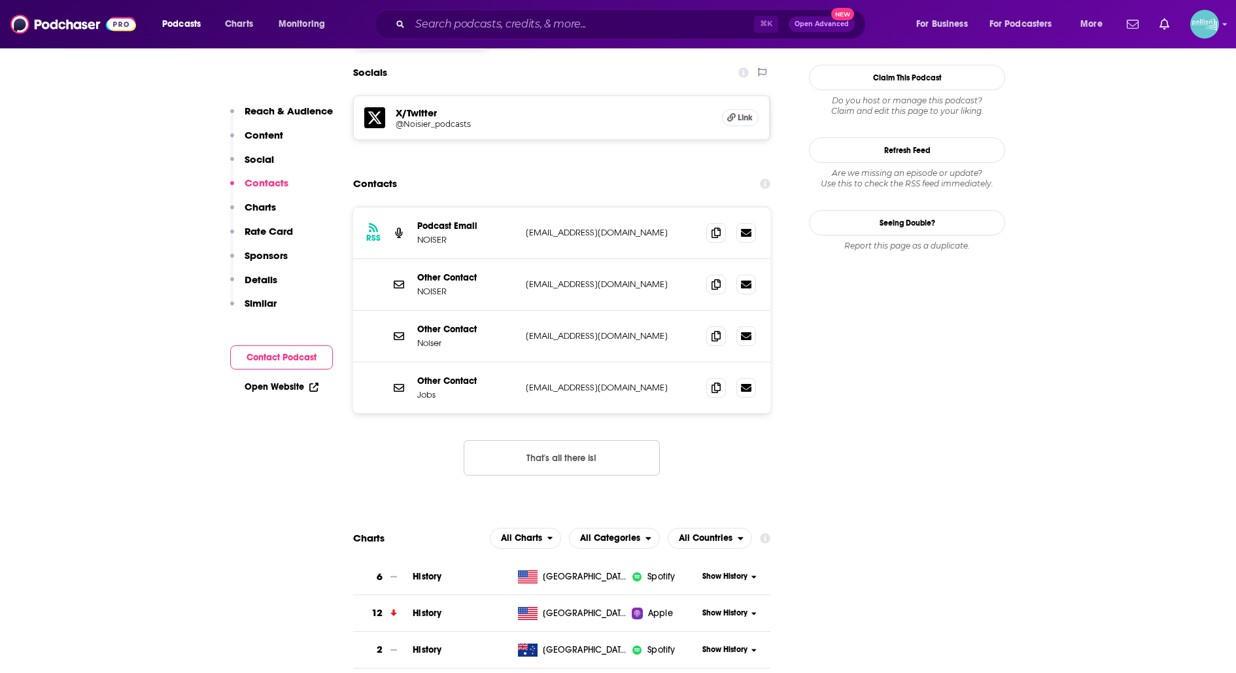
scroll to position [1151, 0]
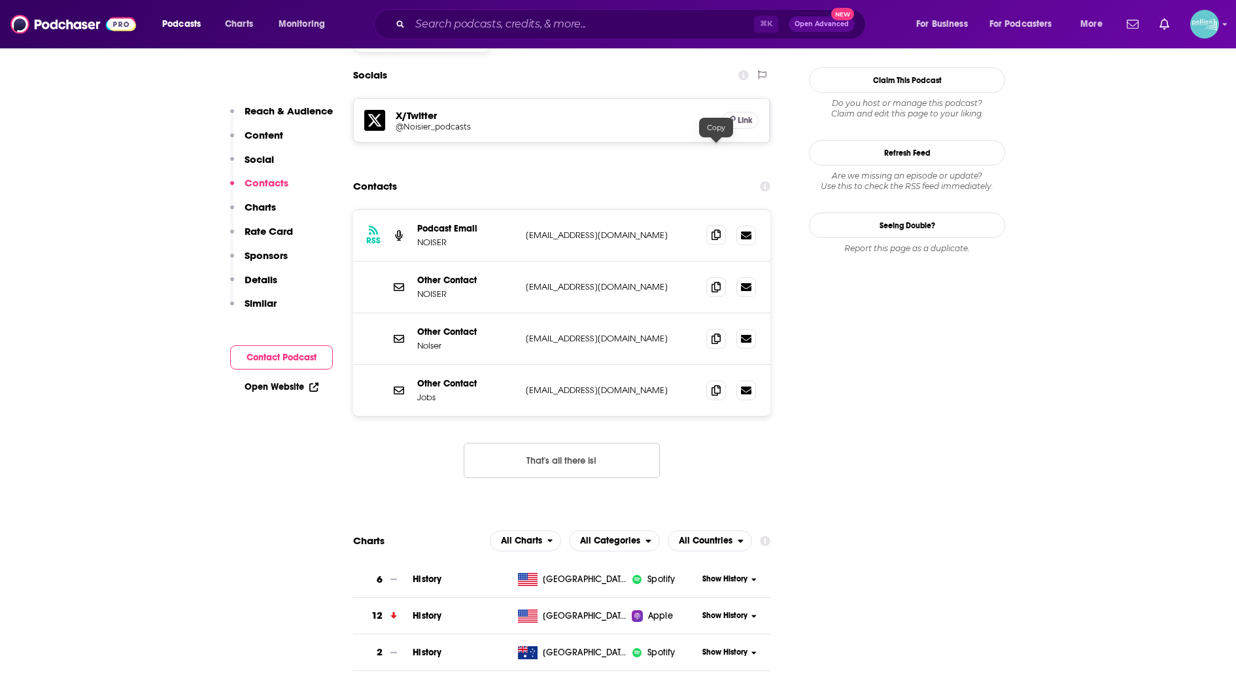
click at [717, 229] on icon at bounding box center [715, 234] width 9 height 10
click at [657, 25] on input "Search podcasts, credits, & more..." at bounding box center [582, 24] width 344 height 21
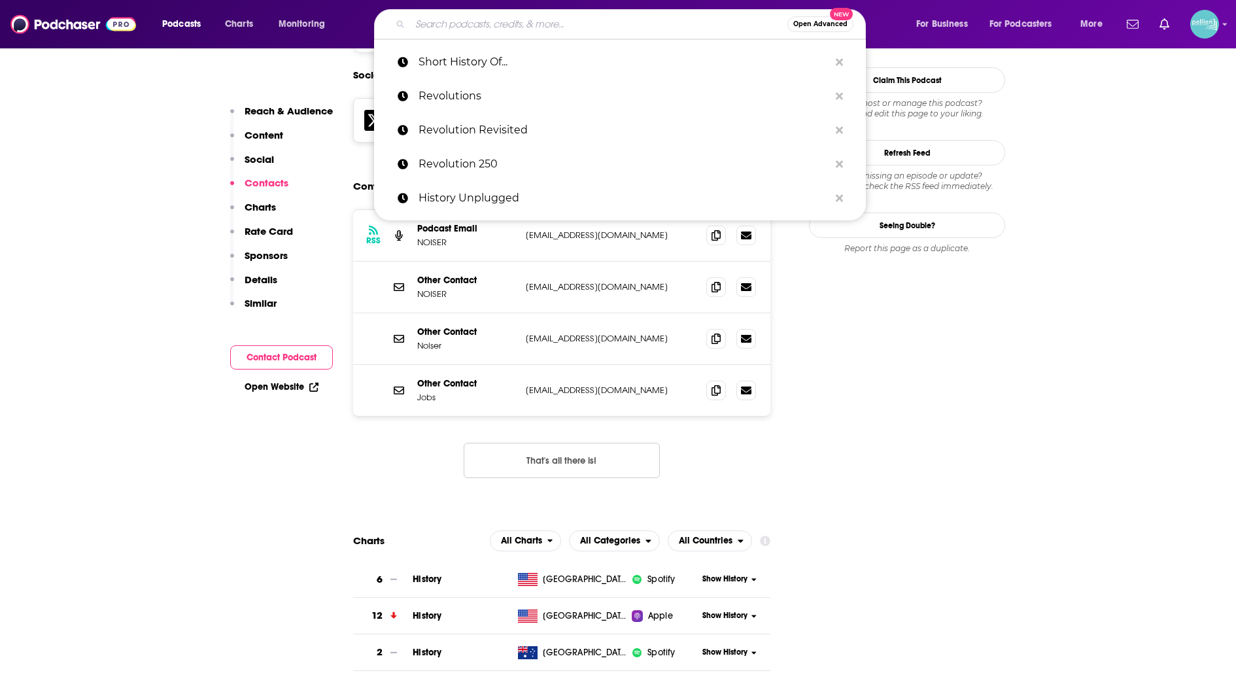
paste input "Stuff You Missed in History Class"
type input "Stuff You Missed in History Class"
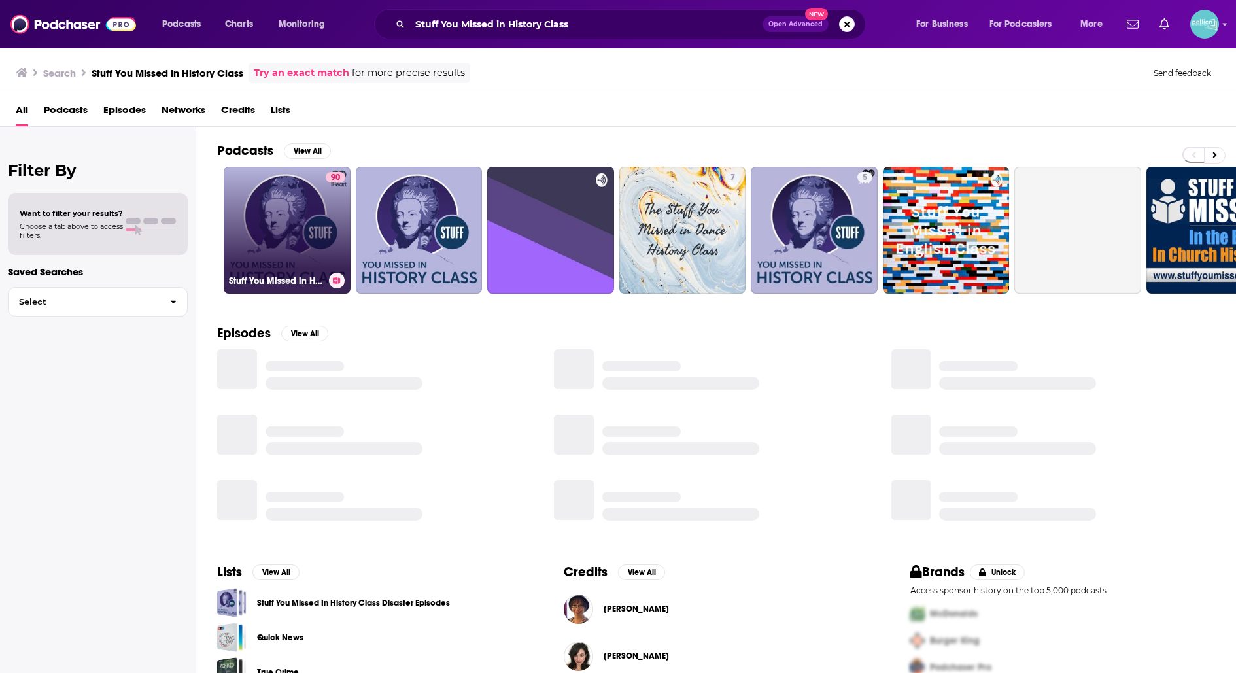
click at [276, 198] on link "90 Stuff You Missed in History Class" at bounding box center [287, 230] width 127 height 127
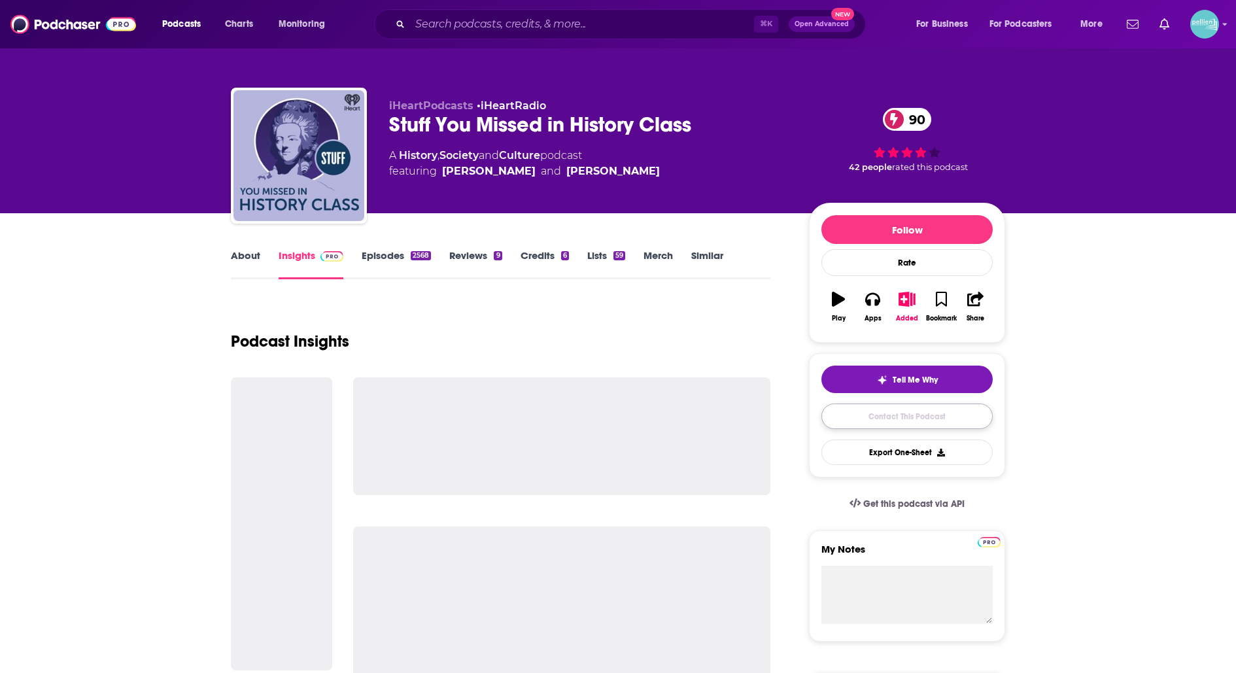
click at [843, 421] on link "Contact This Podcast" at bounding box center [906, 415] width 171 height 25
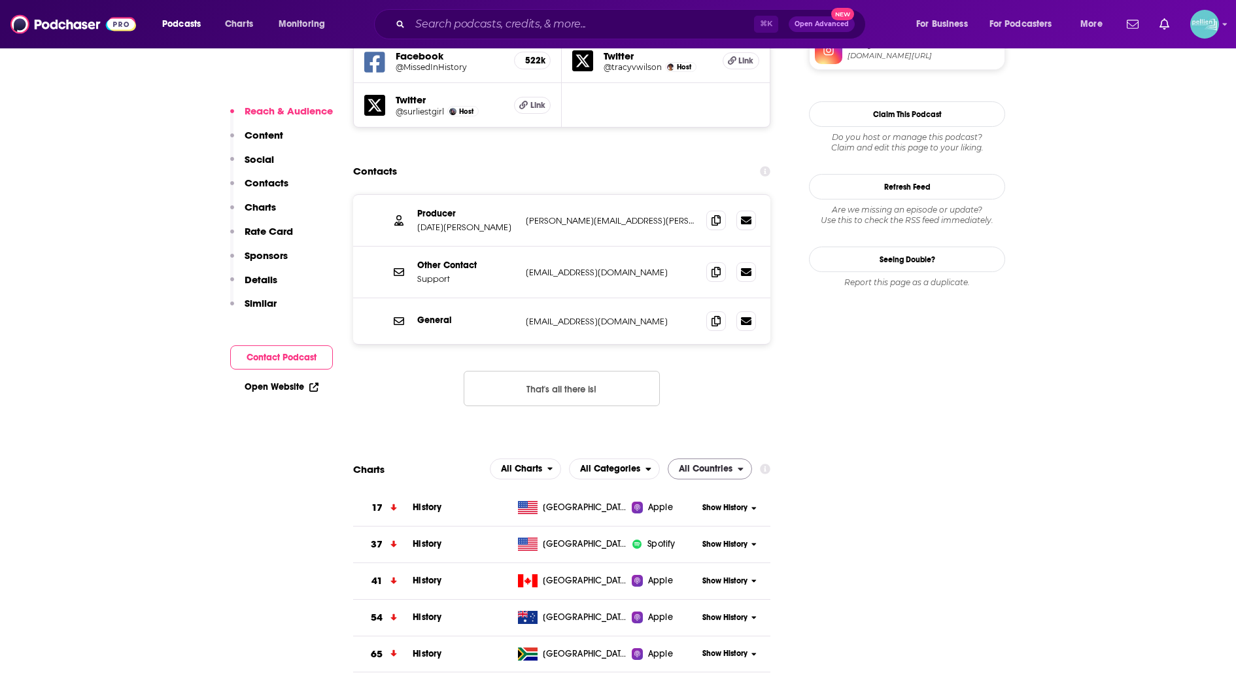
scroll to position [1232, 0]
click at [719, 215] on icon at bounding box center [715, 220] width 9 height 10
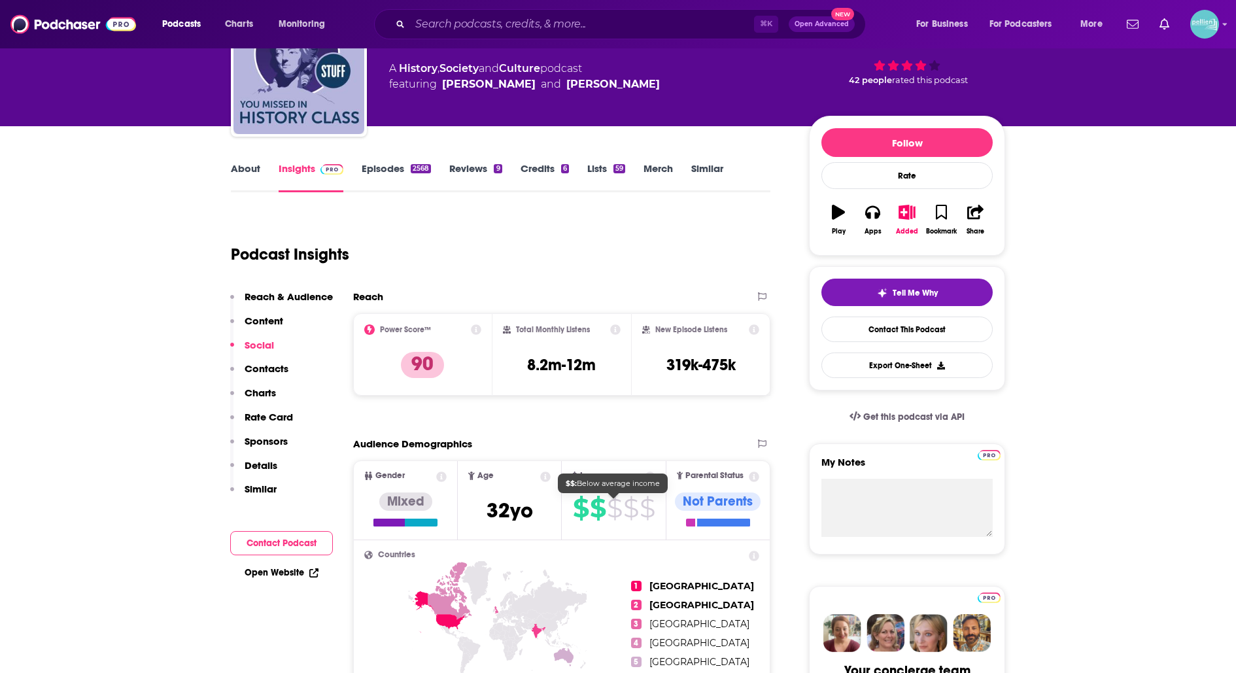
scroll to position [0, 0]
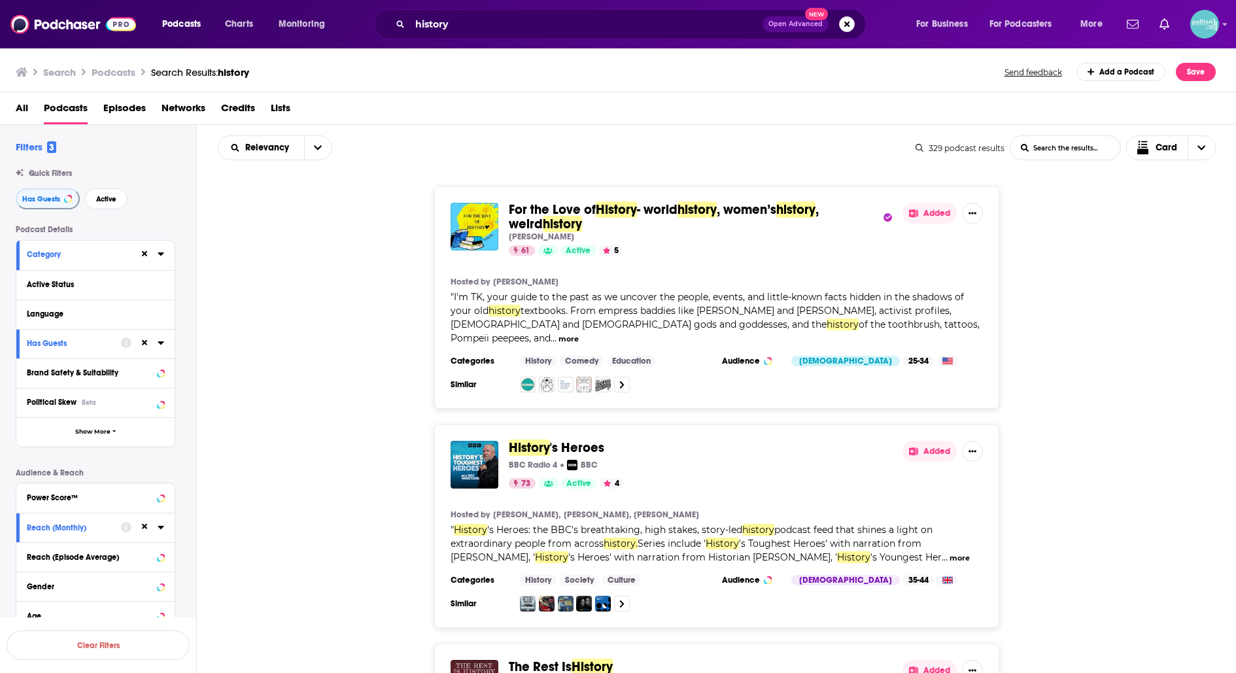
click at [855, 18] on div "history Open Advanced New" at bounding box center [620, 24] width 492 height 30
click at [849, 22] on button "Search podcasts, credits, & more..." at bounding box center [847, 24] width 16 height 16
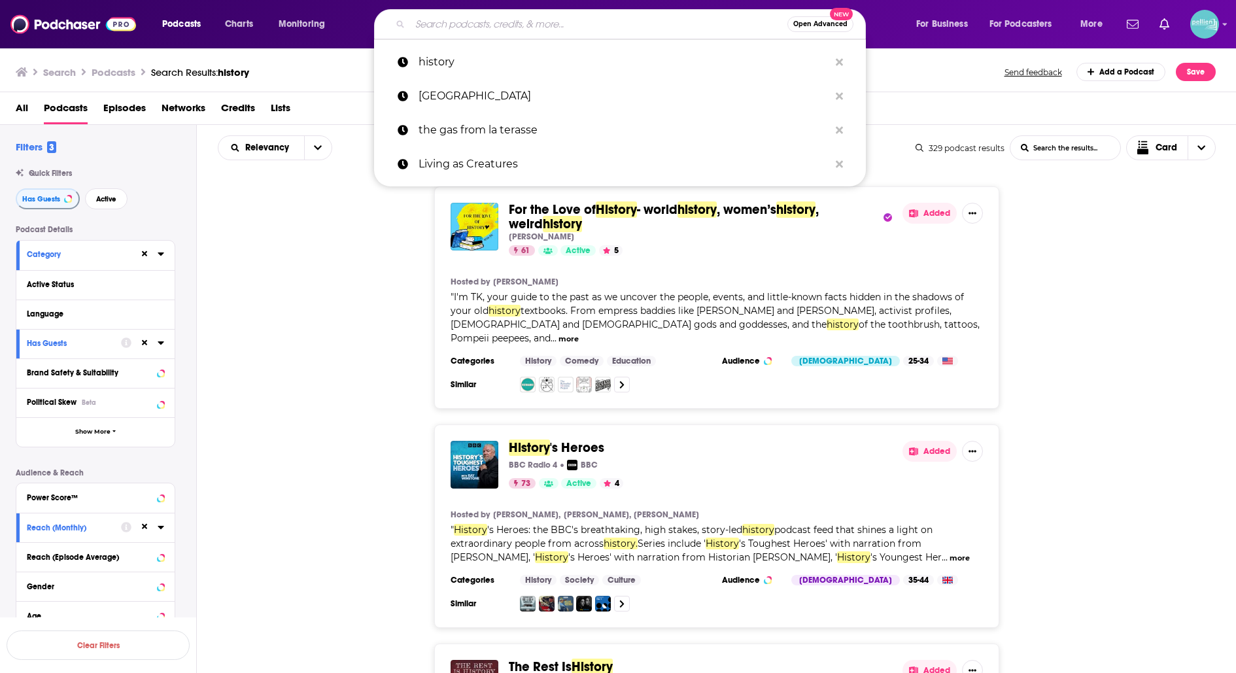
click at [322, 297] on div "For the Love of History - world history , women’s history , weird history Tehya…" at bounding box center [717, 297] width 1040 height 222
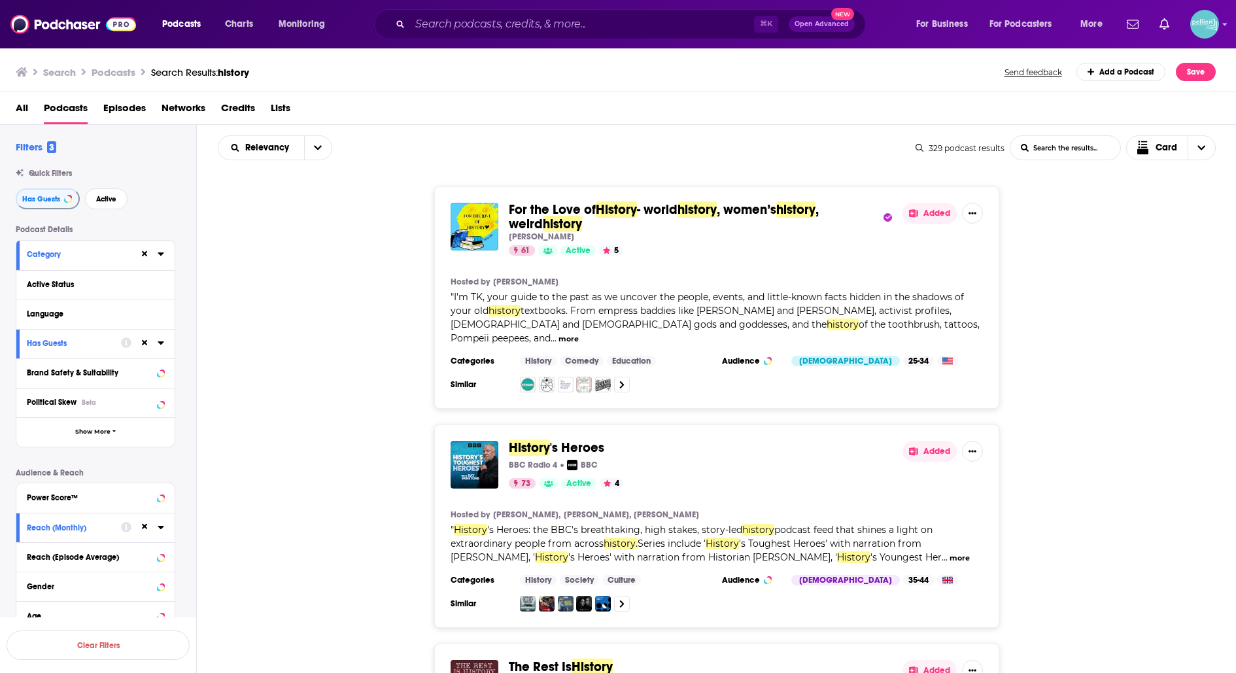
click at [48, 143] on span "3" at bounding box center [51, 147] width 9 height 12
click at [119, 69] on h3 "Podcasts" at bounding box center [114, 72] width 44 height 12
click at [50, 110] on span "Podcasts" at bounding box center [66, 110] width 44 height 27
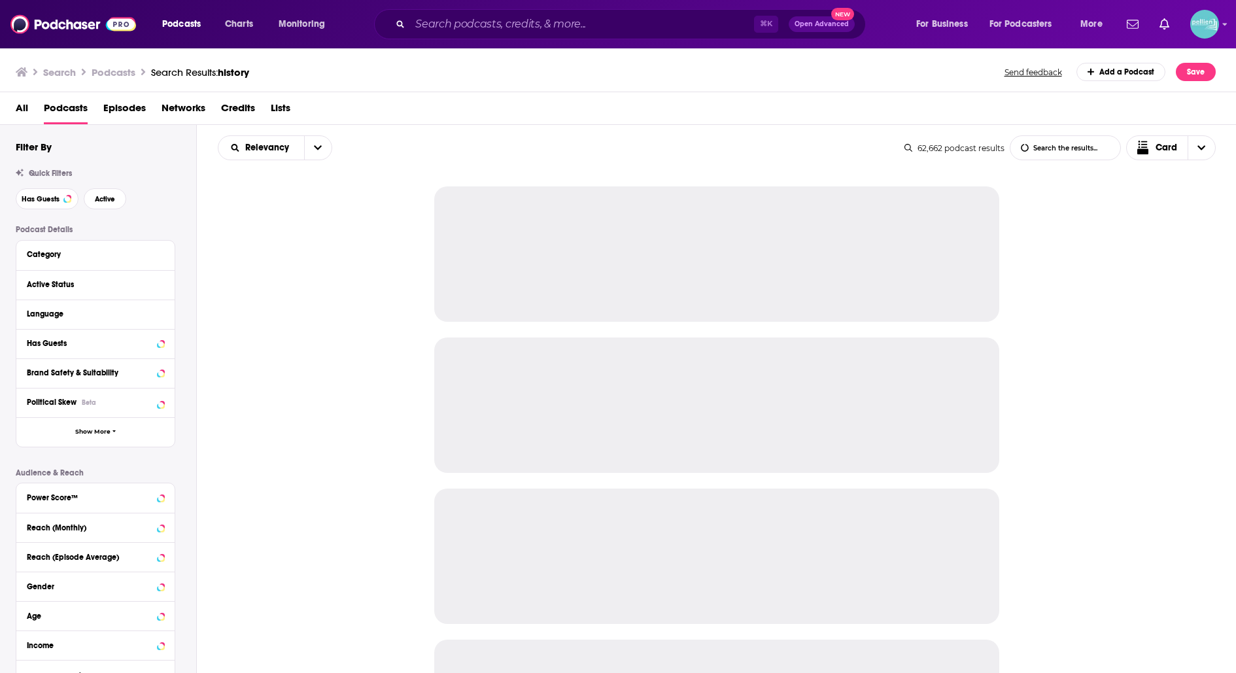
click at [108, 69] on h3 "Podcasts" at bounding box center [114, 72] width 44 height 12
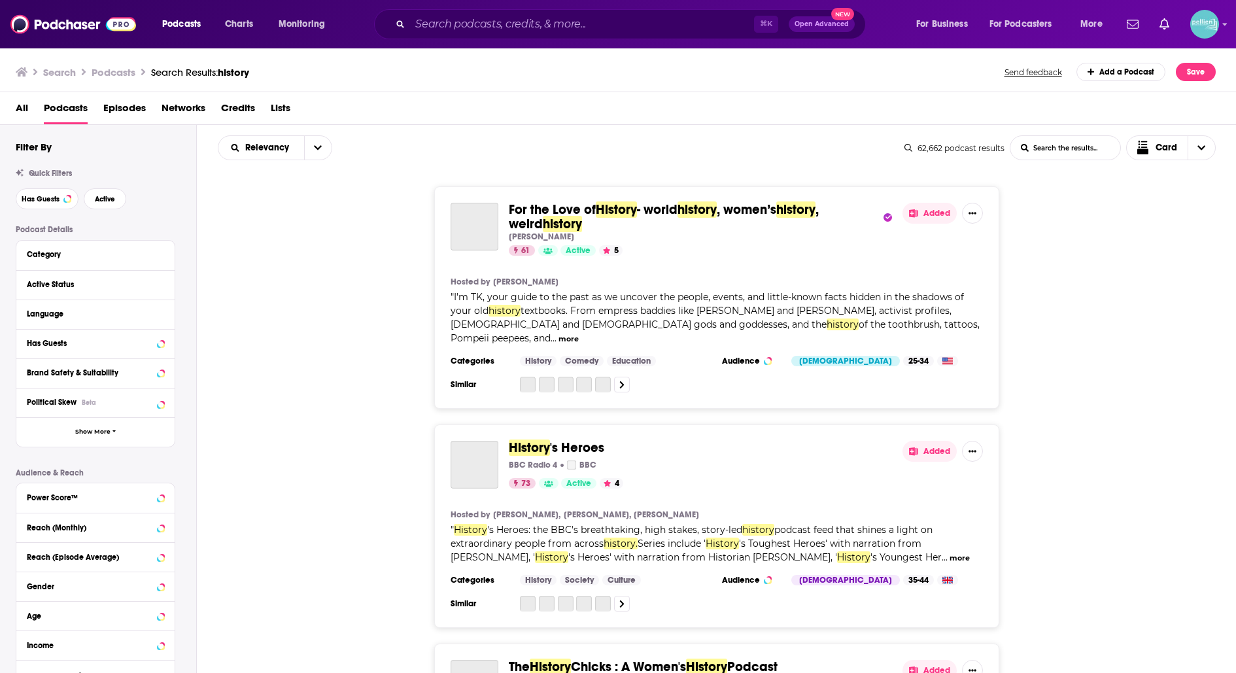
click at [397, 20] on div "⌘ K Open Advanced New" at bounding box center [620, 24] width 492 height 30
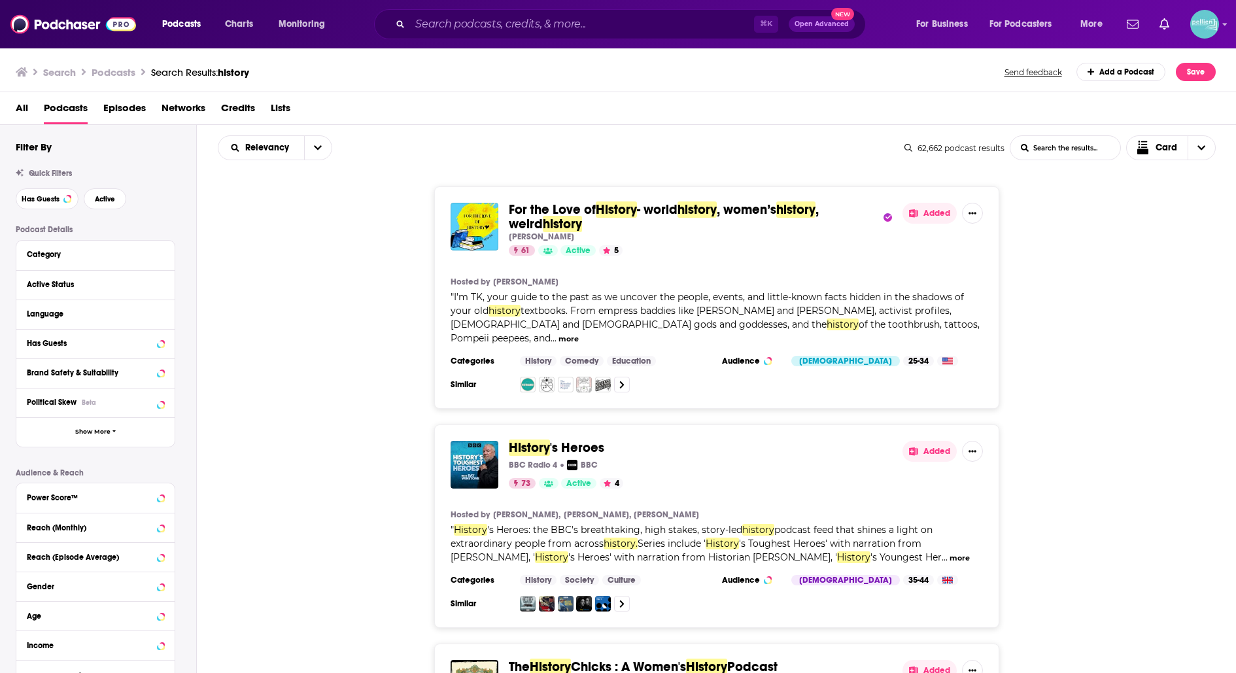
click at [398, 26] on icon "Search podcasts, credits, & more..." at bounding box center [400, 23] width 7 height 7
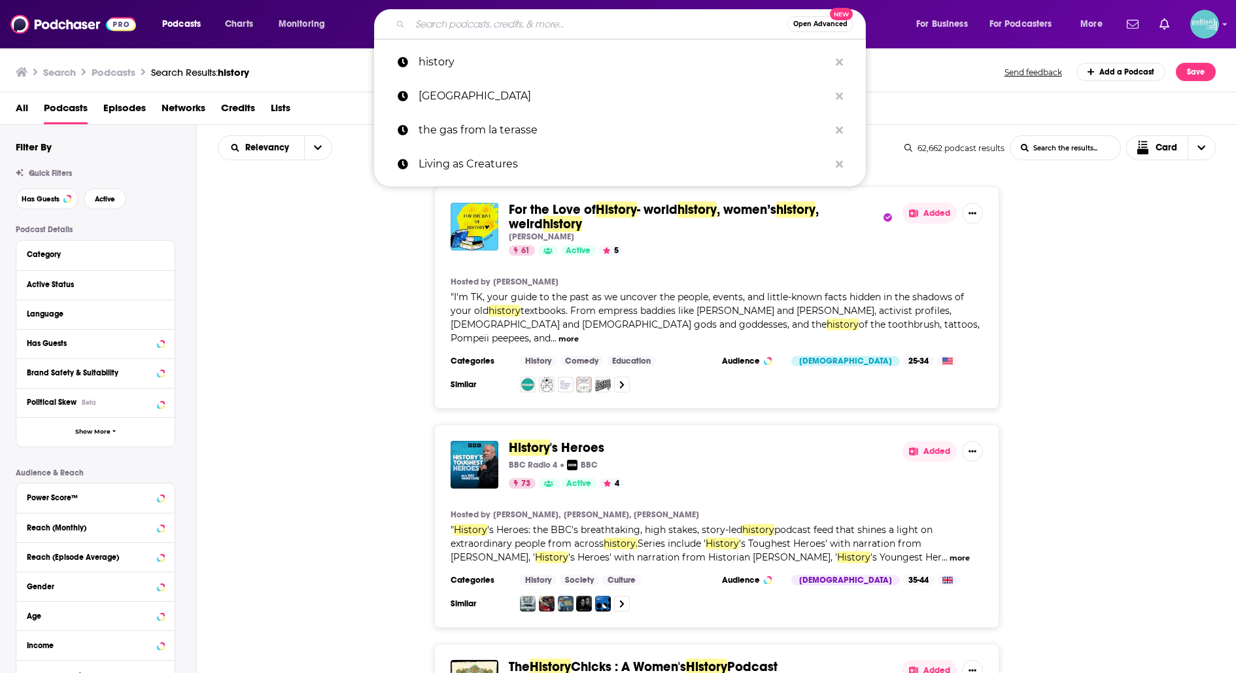
click at [807, 26] on span "Open Advanced" at bounding box center [820, 24] width 54 height 7
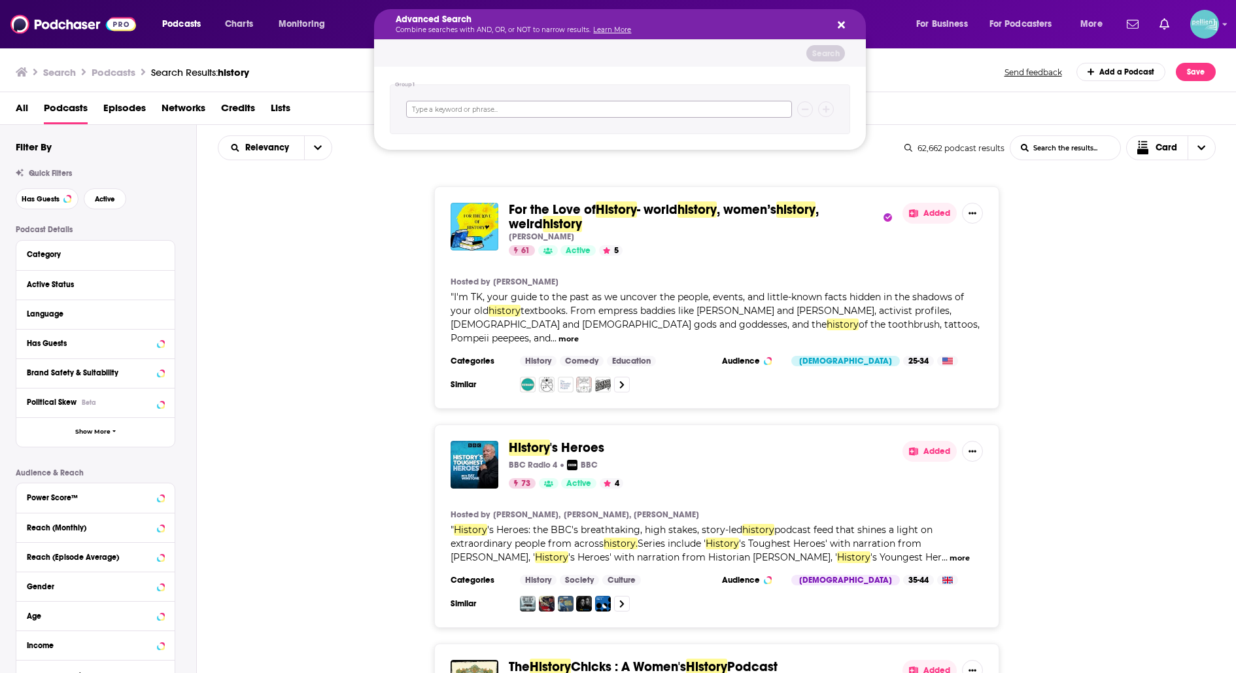
click at [468, 110] on input "Search podcasts, credits, & more..." at bounding box center [599, 109] width 386 height 17
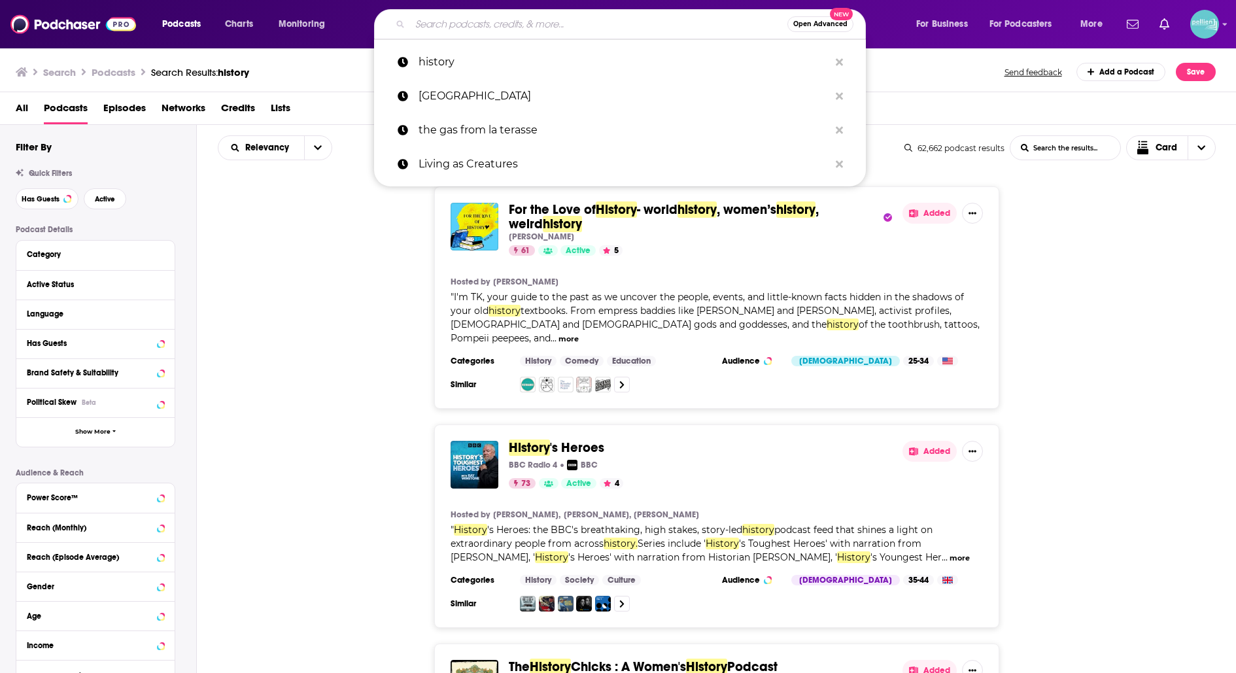
click at [278, 198] on div "For the Love of History - world history , women’s history , weird history Tehya…" at bounding box center [717, 297] width 1040 height 222
click at [125, 190] on div "Has Guests Active" at bounding box center [106, 198] width 180 height 21
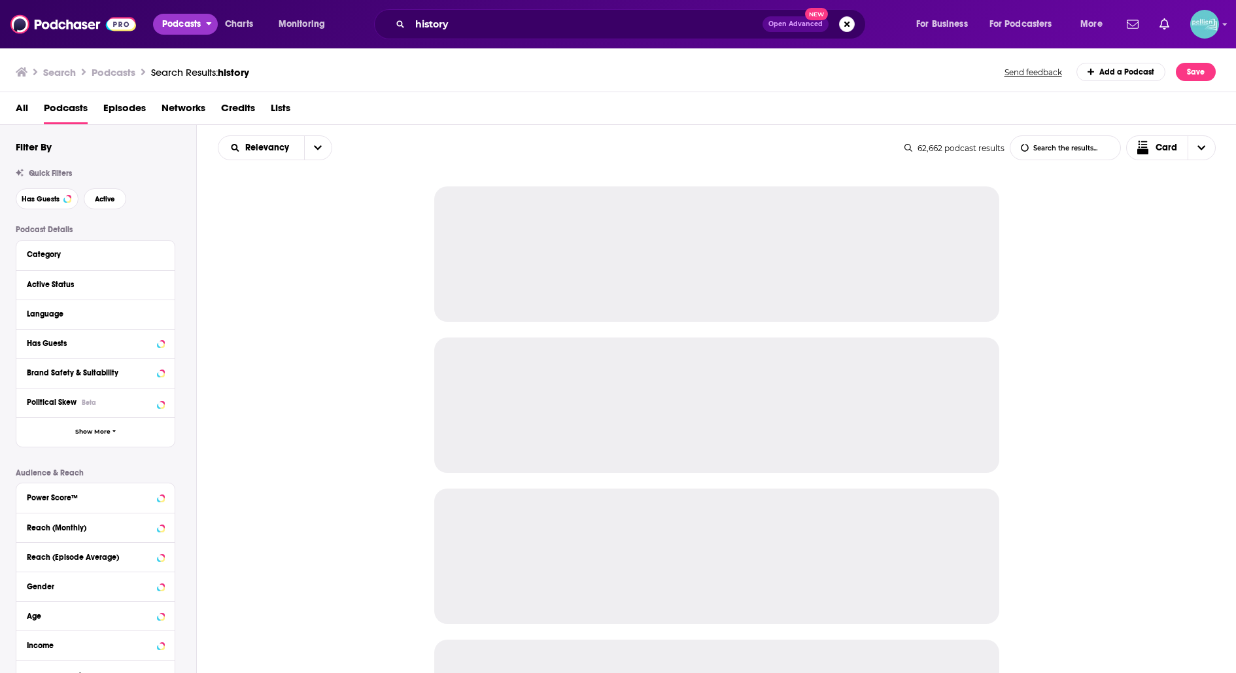
click at [180, 22] on span "Podcasts" at bounding box center [181, 24] width 39 height 18
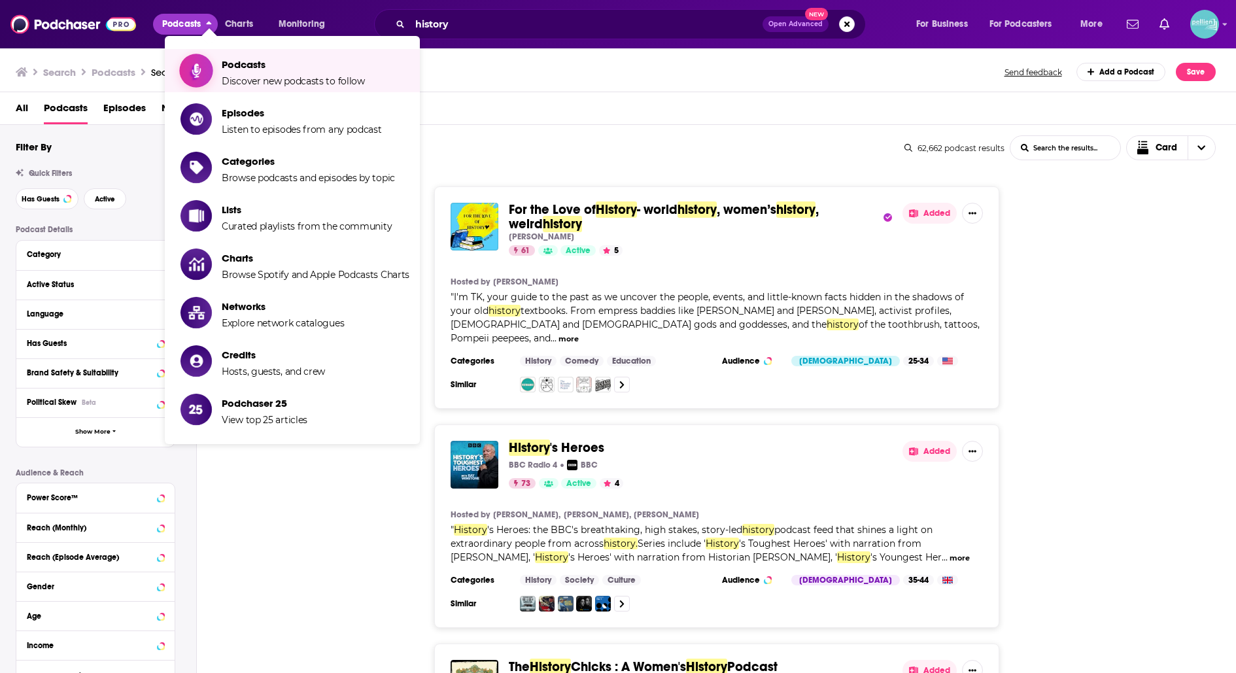
click at [228, 65] on span "Podcasts" at bounding box center [293, 64] width 143 height 12
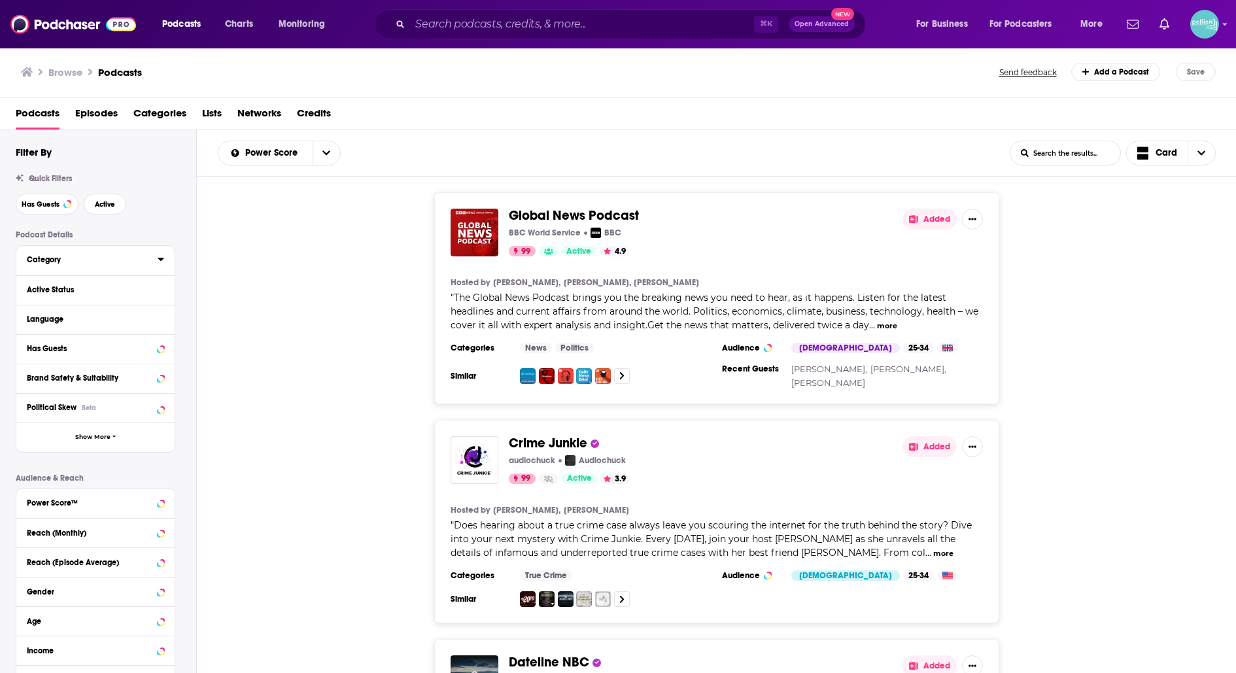
click at [83, 255] on div "Category" at bounding box center [88, 259] width 122 height 9
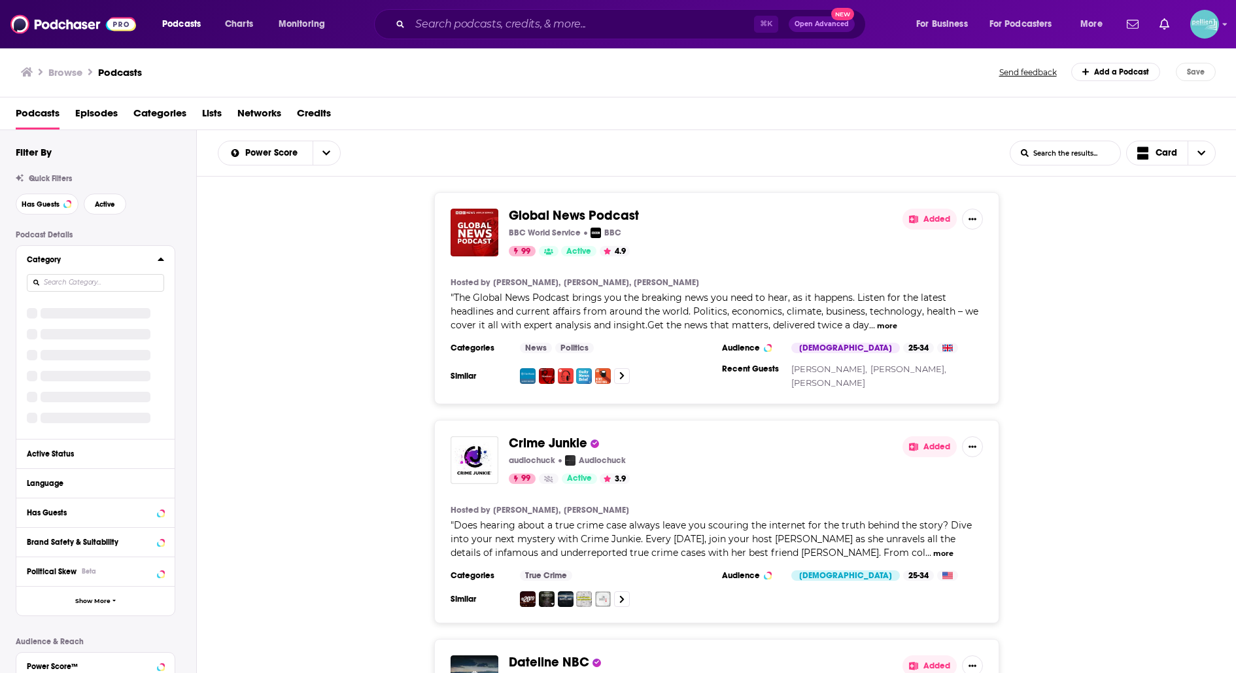
click at [117, 282] on input at bounding box center [95, 283] width 137 height 18
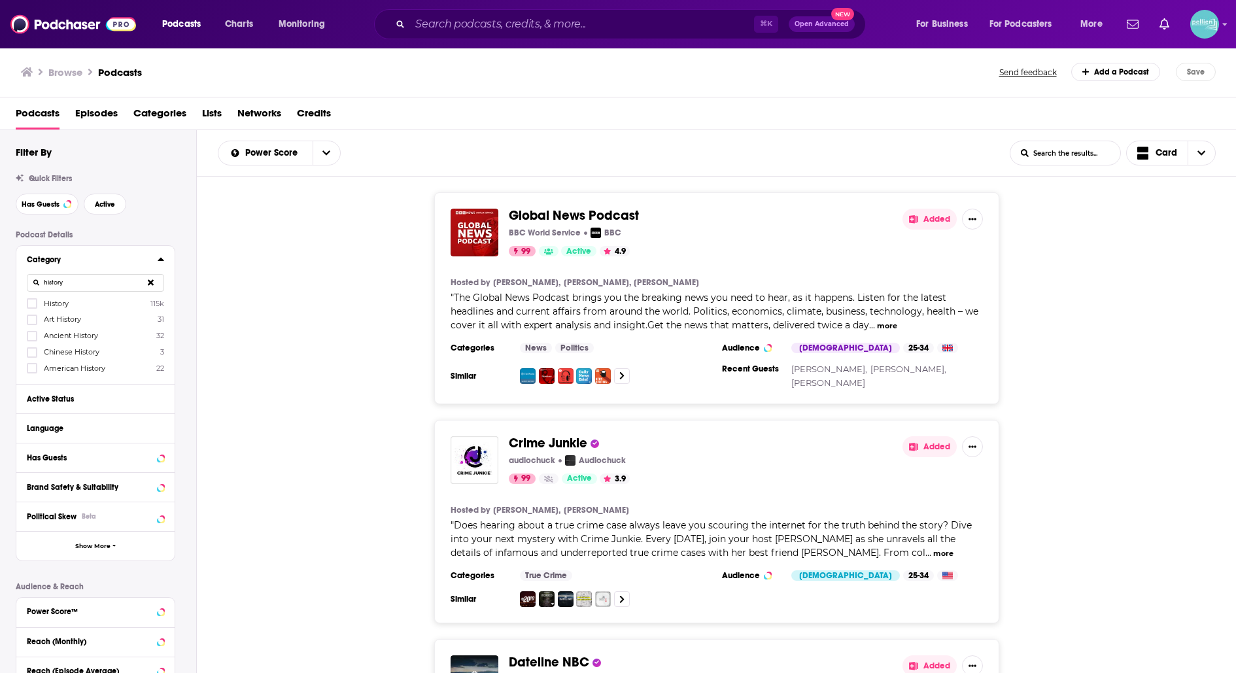
type input "history"
click at [38, 297] on div at bounding box center [33, 302] width 13 height 11
click at [32, 307] on input "multiSelectOption-history-0" at bounding box center [32, 307] width 0 height 0
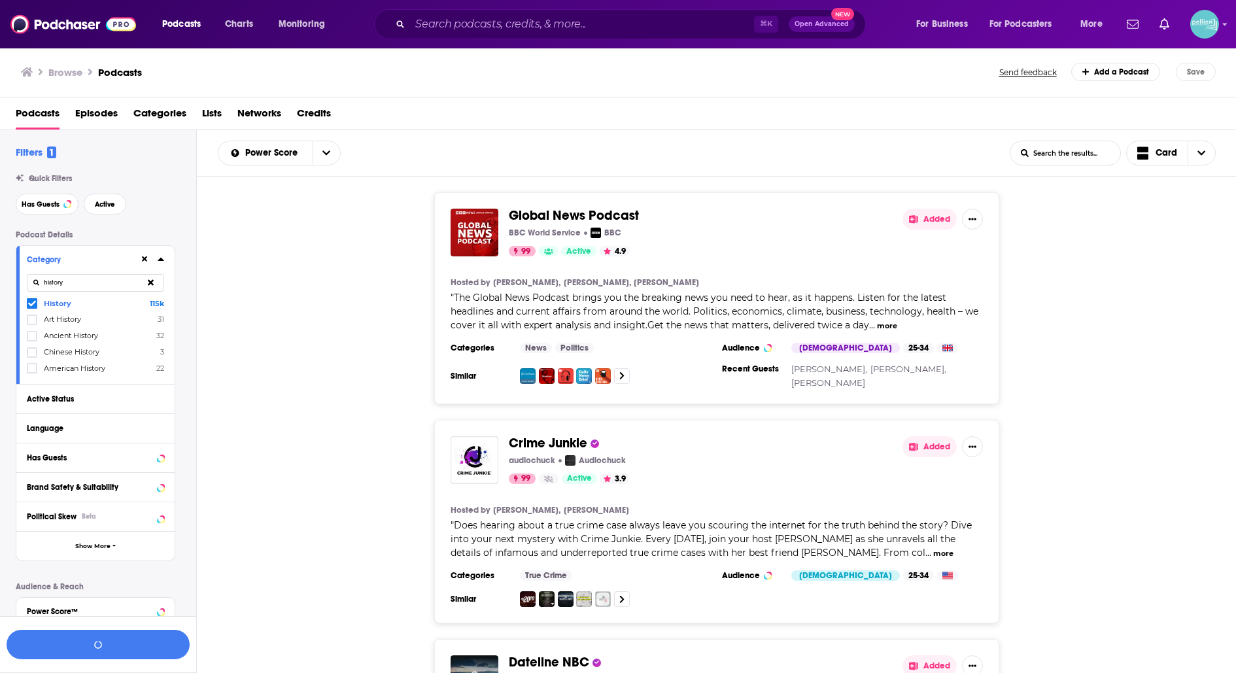
click at [243, 477] on div "Crime Junkie audiochuck Audiochuck 99 Active 3.9 Added Hosted by Ashley Flowers…" at bounding box center [717, 521] width 1040 height 203
click at [159, 456] on icon at bounding box center [161, 457] width 6 height 3
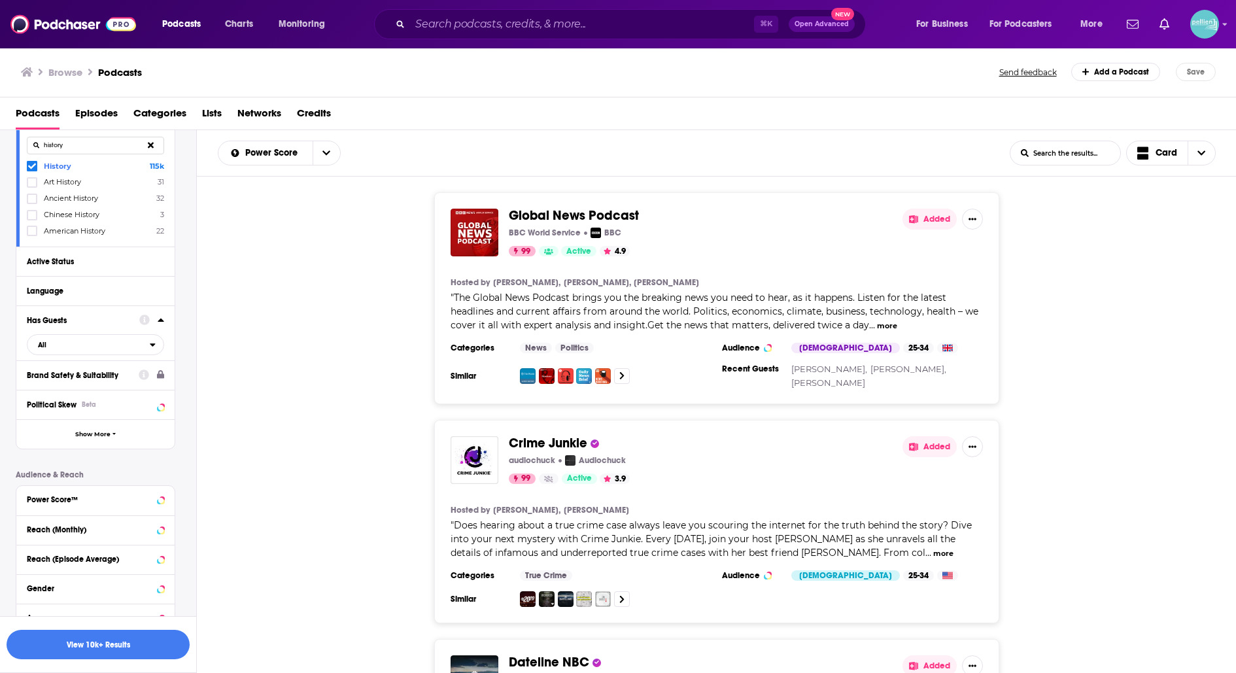
scroll to position [139, 0]
click at [86, 344] on span "All" at bounding box center [88, 343] width 122 height 17
click at [85, 382] on span "Has guests" at bounding box center [70, 385] width 74 height 7
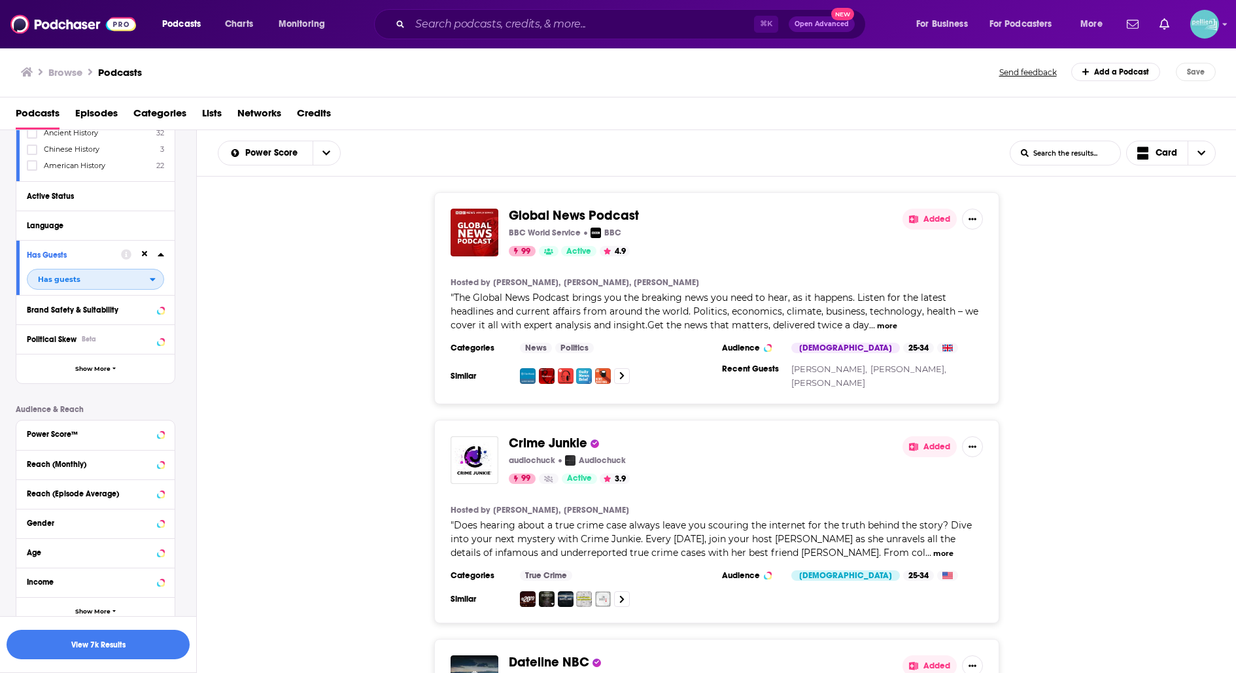
scroll to position [207, 0]
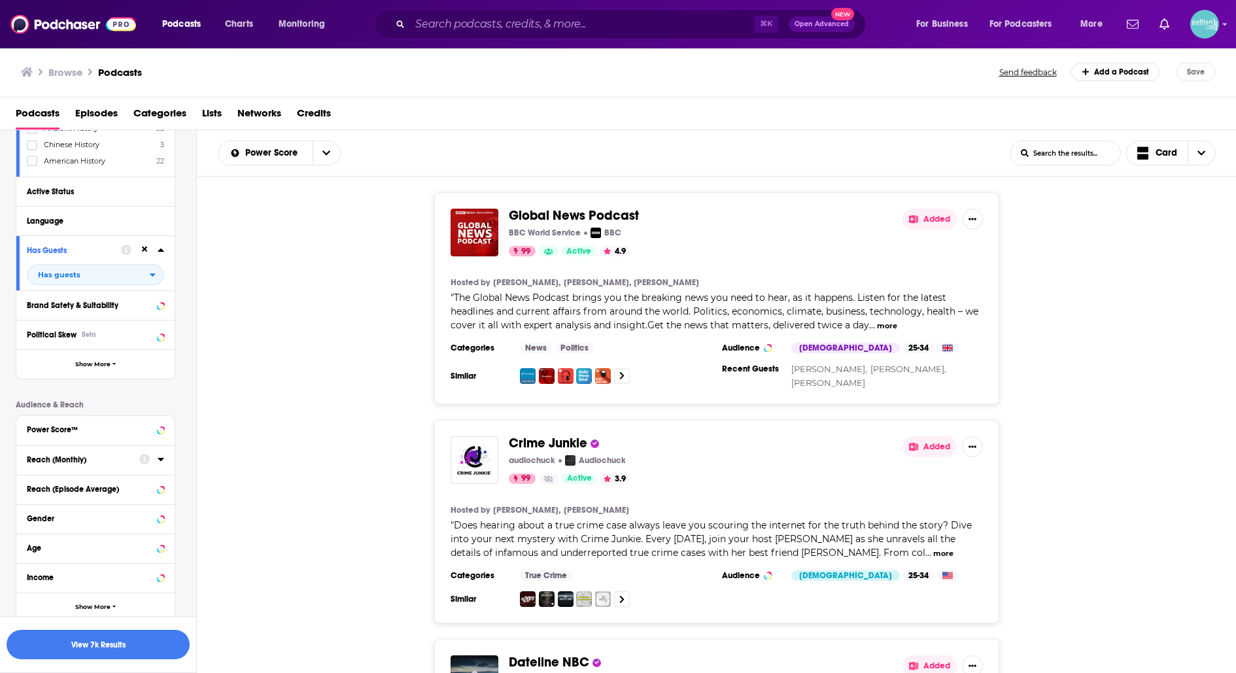
click at [161, 458] on icon at bounding box center [161, 459] width 6 height 3
click at [69, 474] on input "number" at bounding box center [59, 483] width 65 height 21
type input "2"
type input "10000"
click at [112, 641] on button "View 4k Results" at bounding box center [98, 644] width 183 height 29
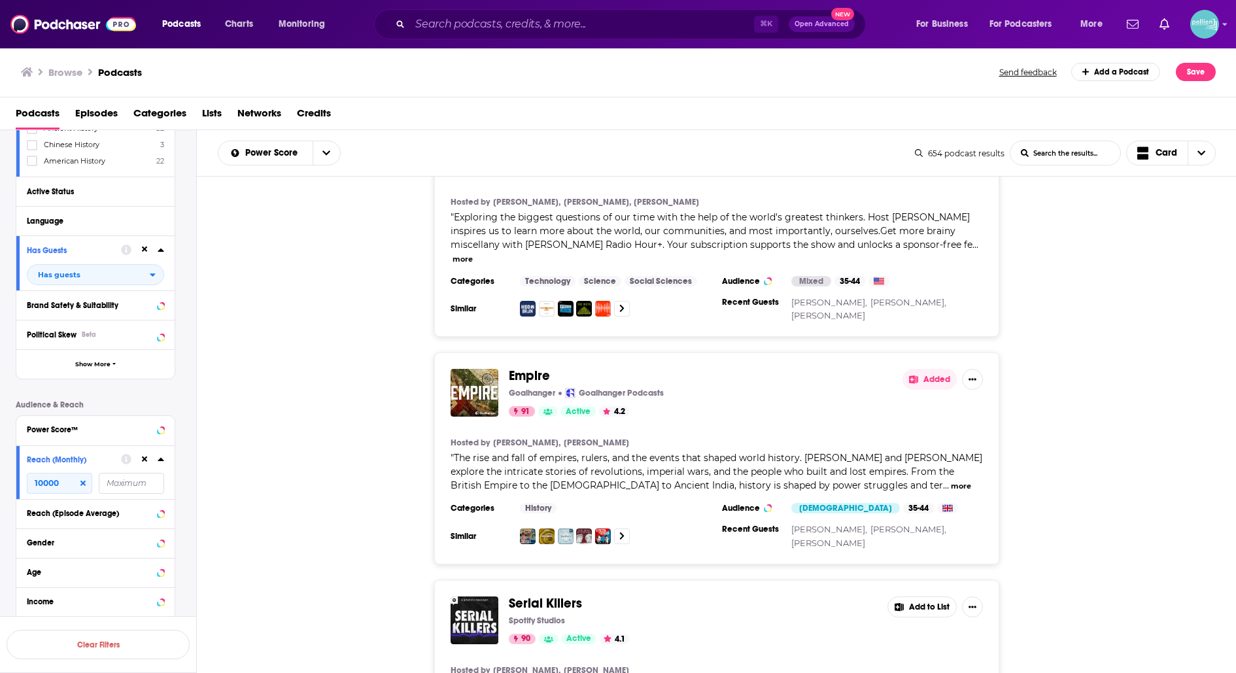
scroll to position [1004, 0]
click at [951, 481] on button "more" at bounding box center [961, 486] width 20 height 11
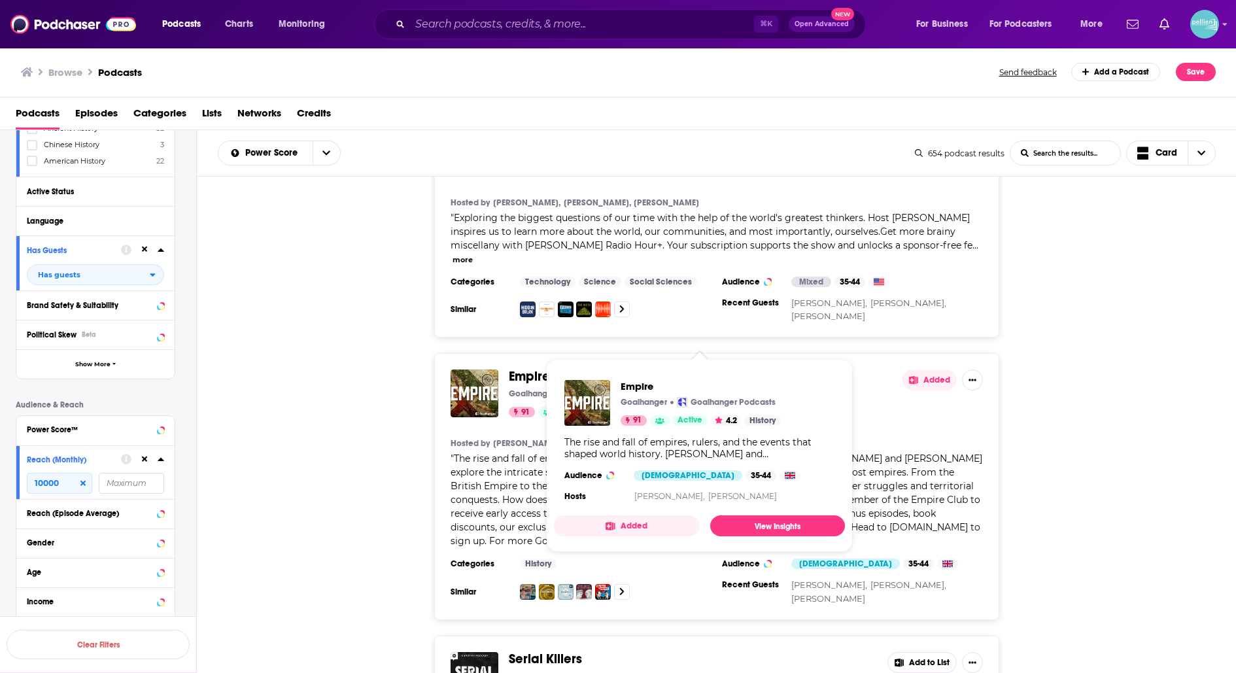
click at [527, 368] on span "Empire" at bounding box center [529, 376] width 41 height 16
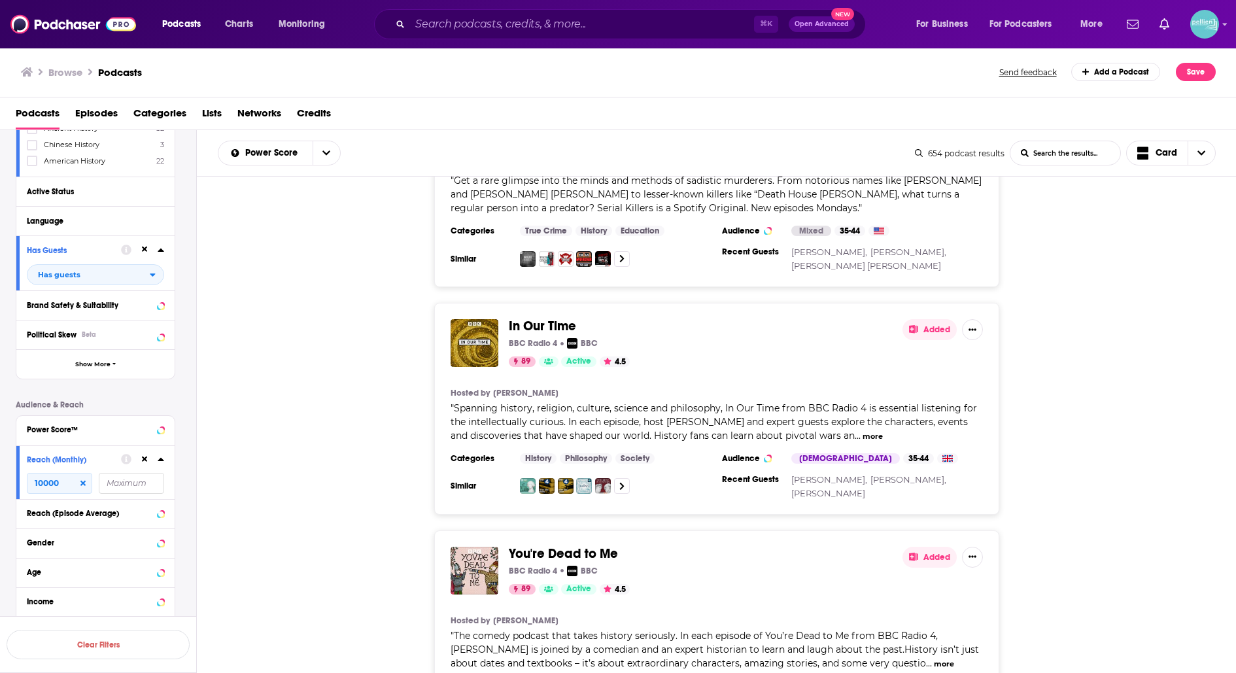
scroll to position [1566, 0]
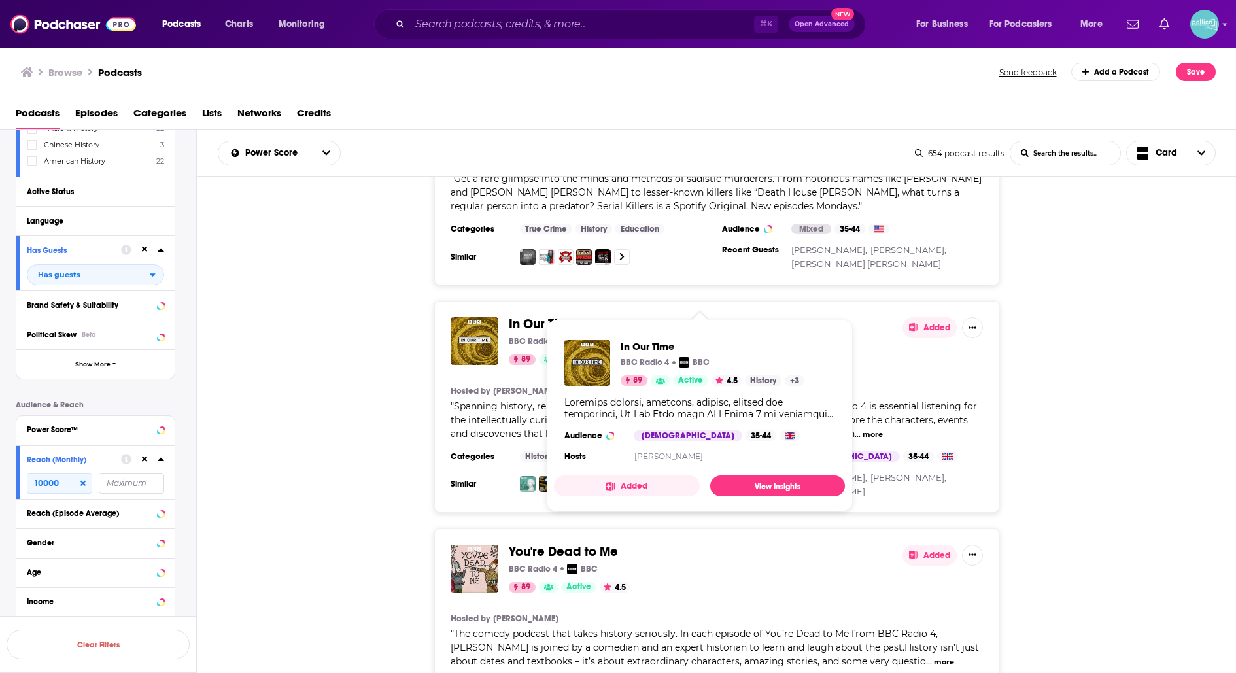
click at [528, 316] on span "In Our Time" at bounding box center [542, 324] width 67 height 16
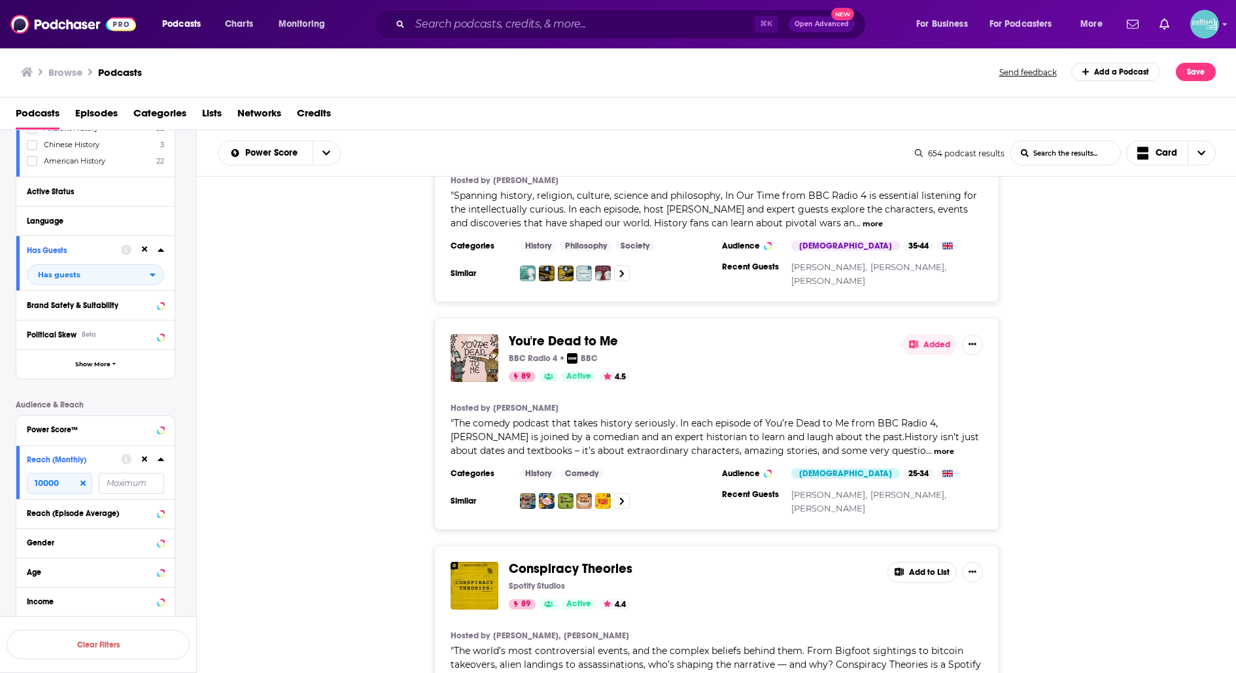
scroll to position [1785, 0]
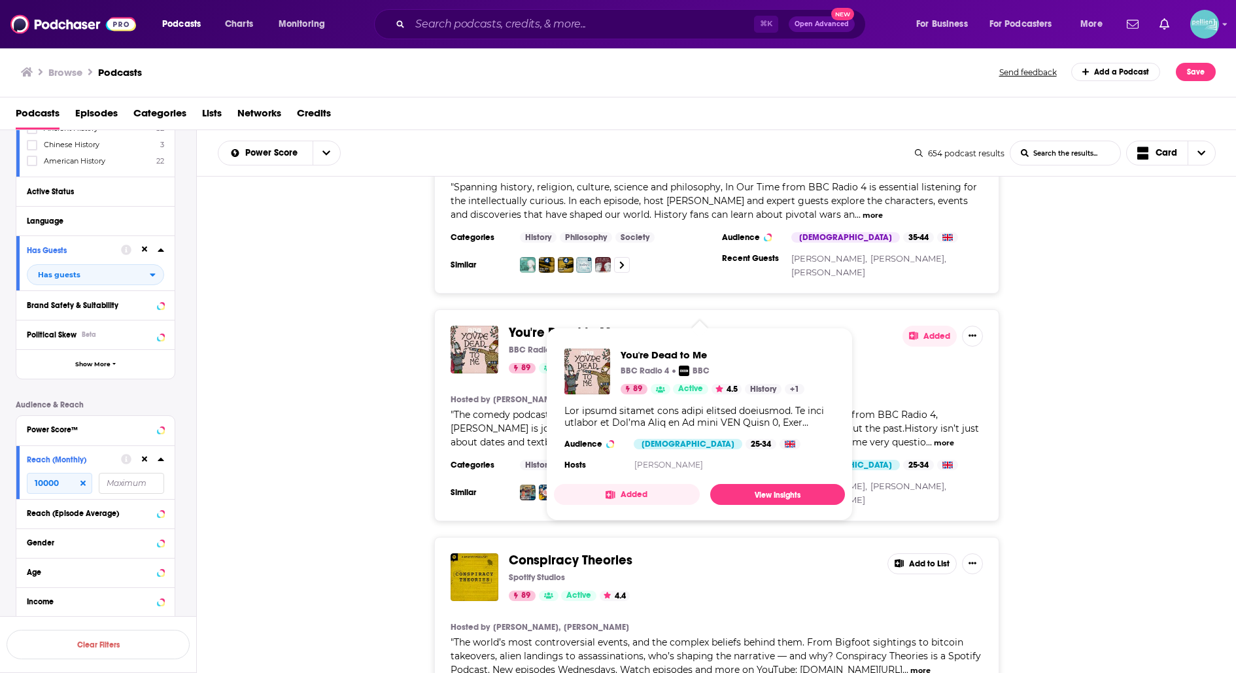
click at [596, 324] on span "You're Dead to Me" at bounding box center [563, 332] width 109 height 16
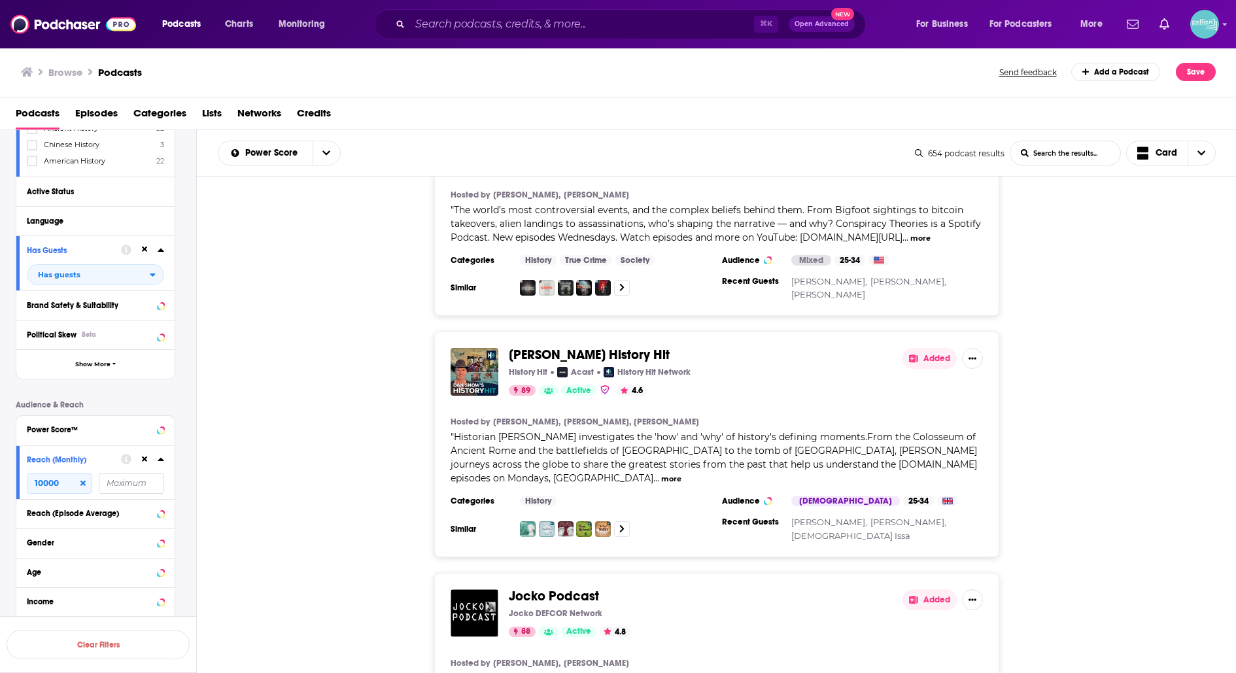
scroll to position [2220, 0]
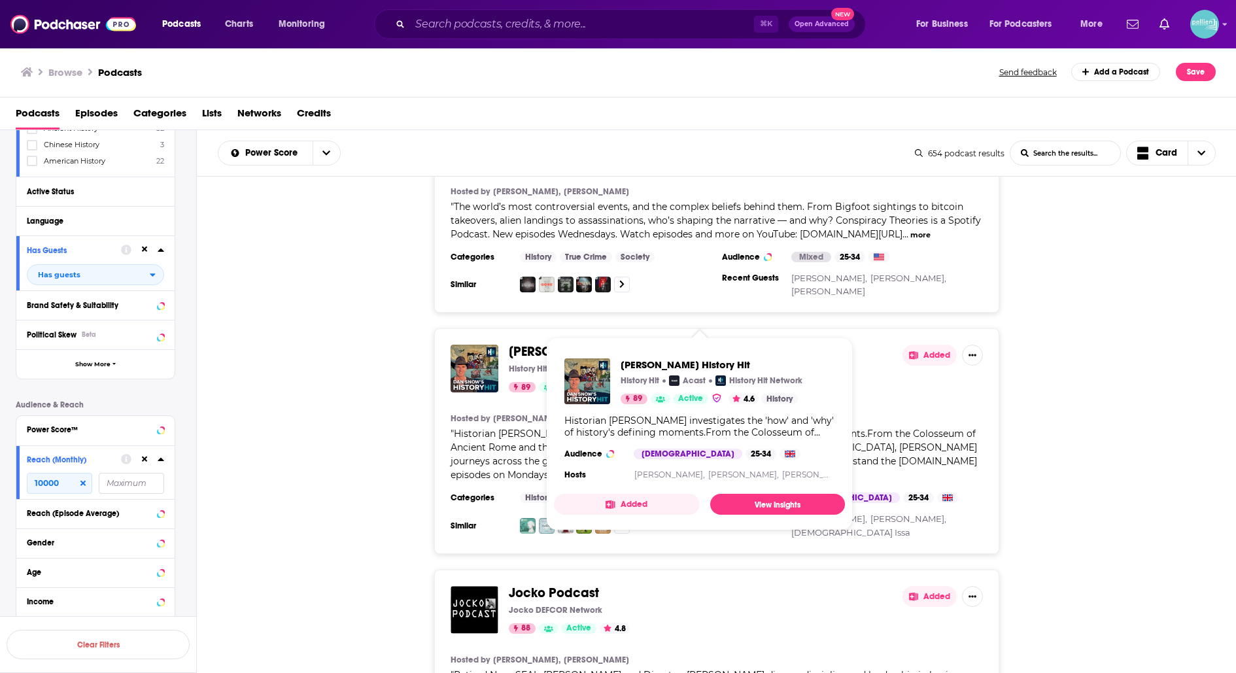
click at [611, 343] on span "Dan Snow's History Hit" at bounding box center [589, 351] width 161 height 16
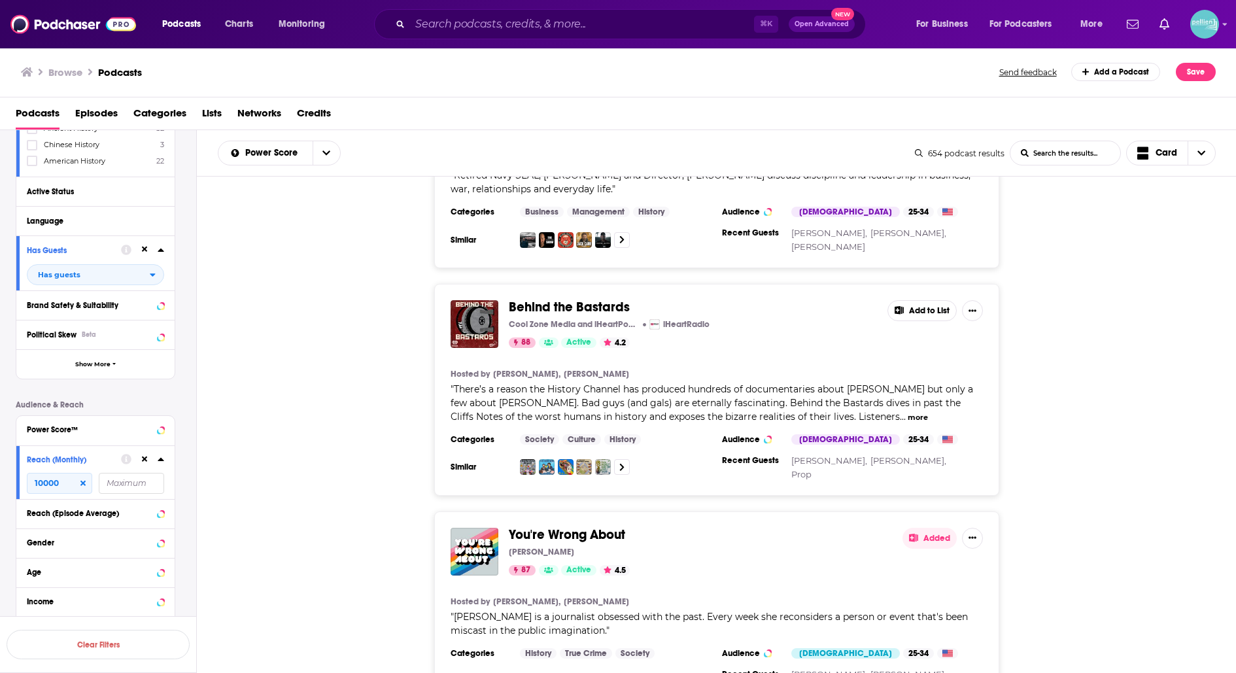
scroll to position [2720, 0]
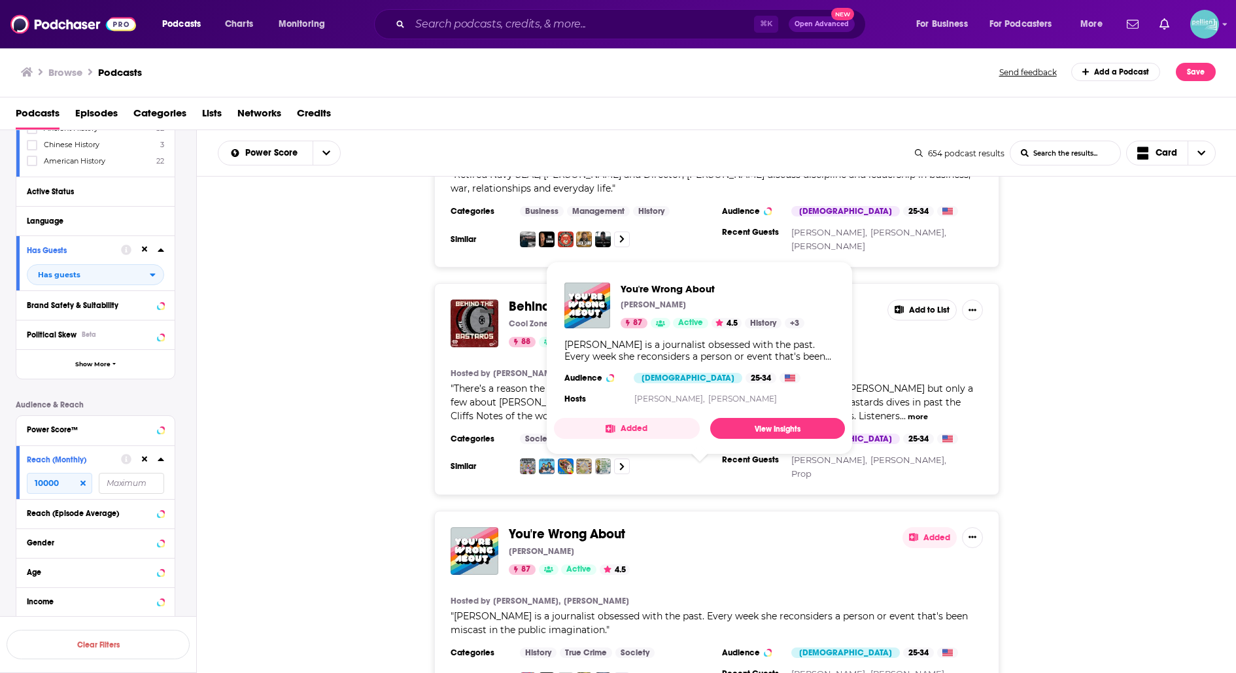
click at [586, 526] on span "You're Wrong About" at bounding box center [567, 534] width 116 height 16
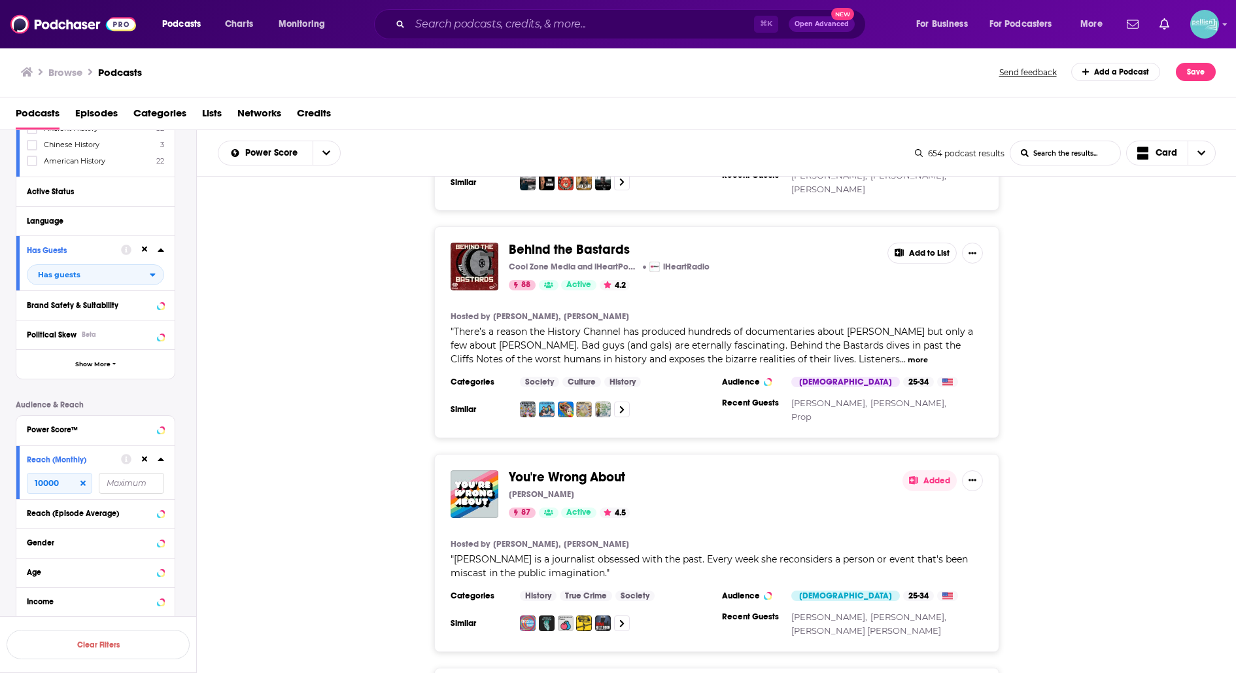
scroll to position [2776, 0]
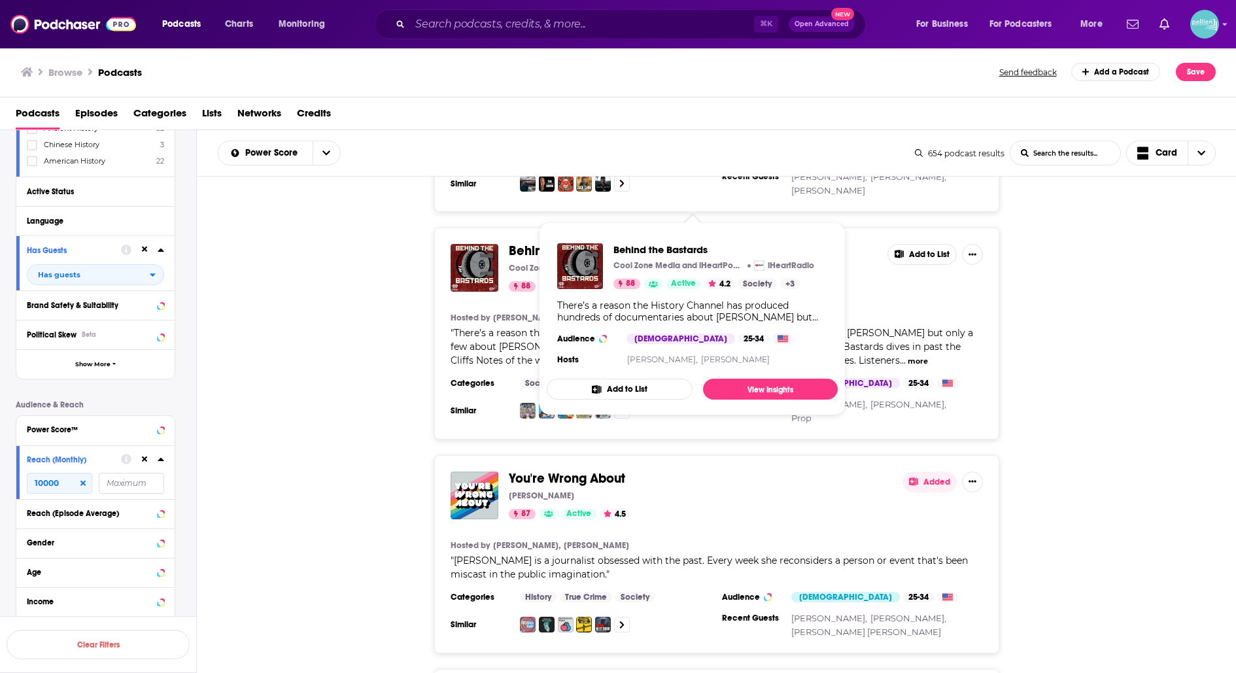
click at [554, 243] on span "Behind the Bastards" at bounding box center [569, 251] width 121 height 16
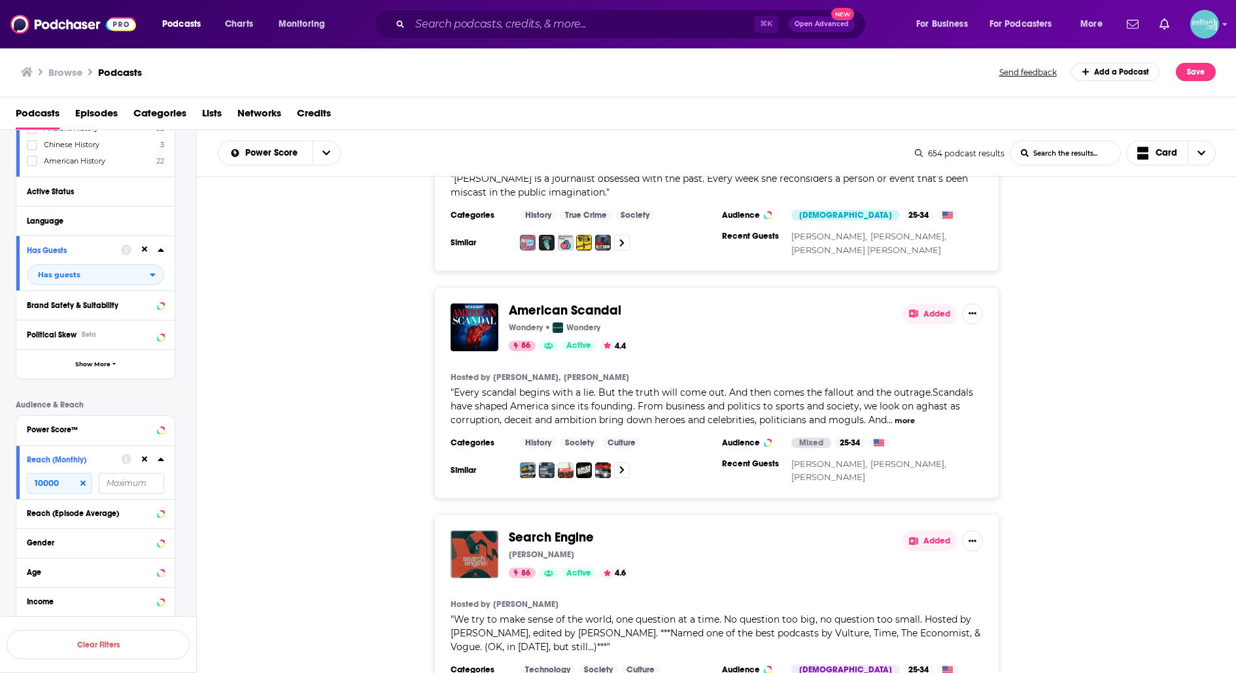
scroll to position [3163, 0]
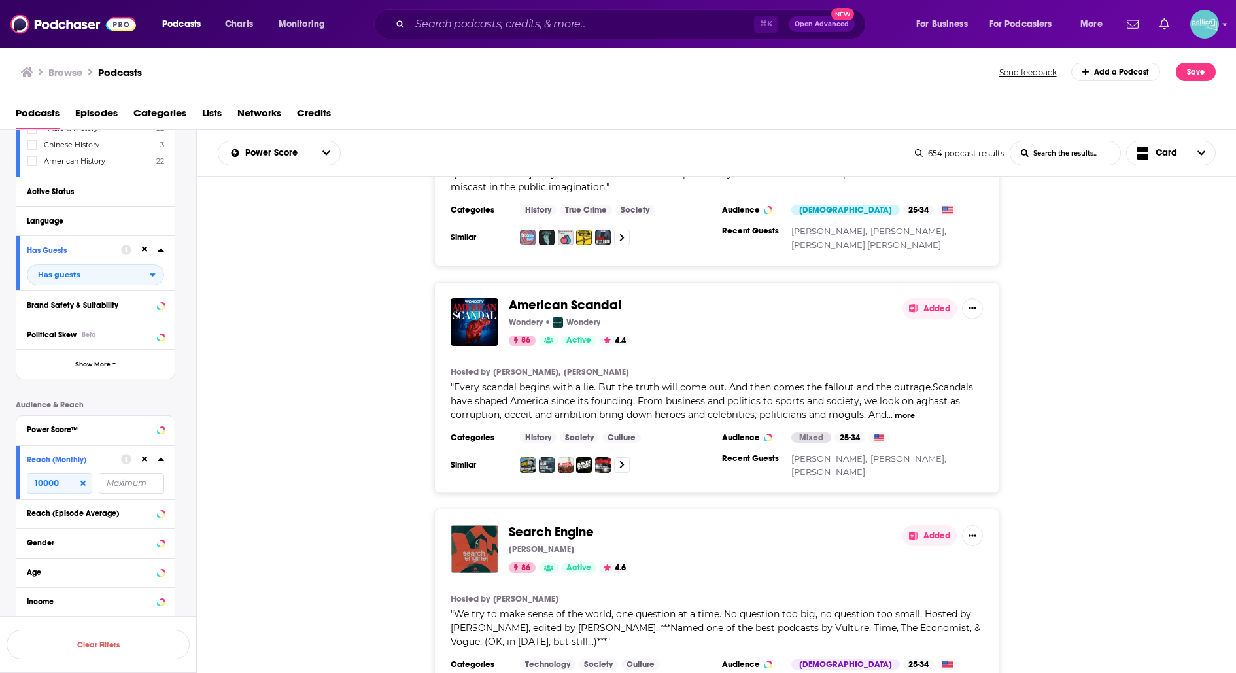
click at [591, 282] on div "American Scandal Wondery Wondery 86 Active 4.4 Added Hosted by Lindsay Graham, …" at bounding box center [716, 388] width 565 height 212
click at [591, 297] on span "American Scandal" at bounding box center [565, 305] width 112 height 16
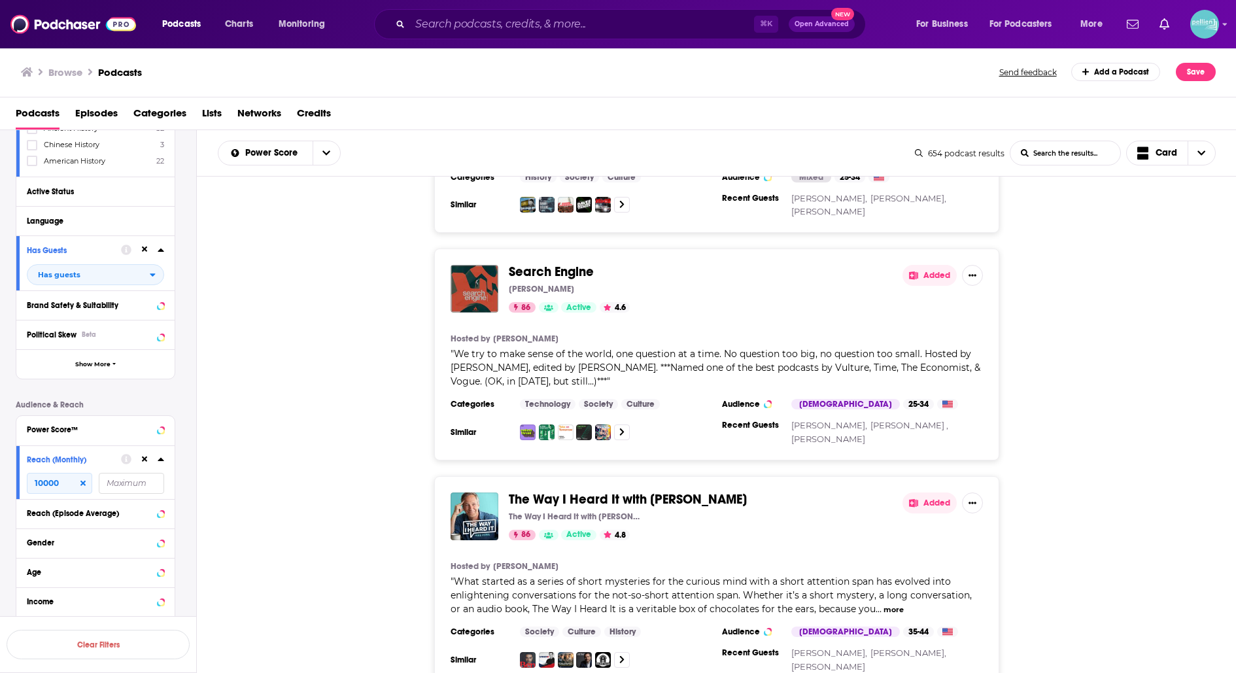
scroll to position [3423, 0]
click at [579, 264] on span "Search Engine" at bounding box center [551, 272] width 85 height 16
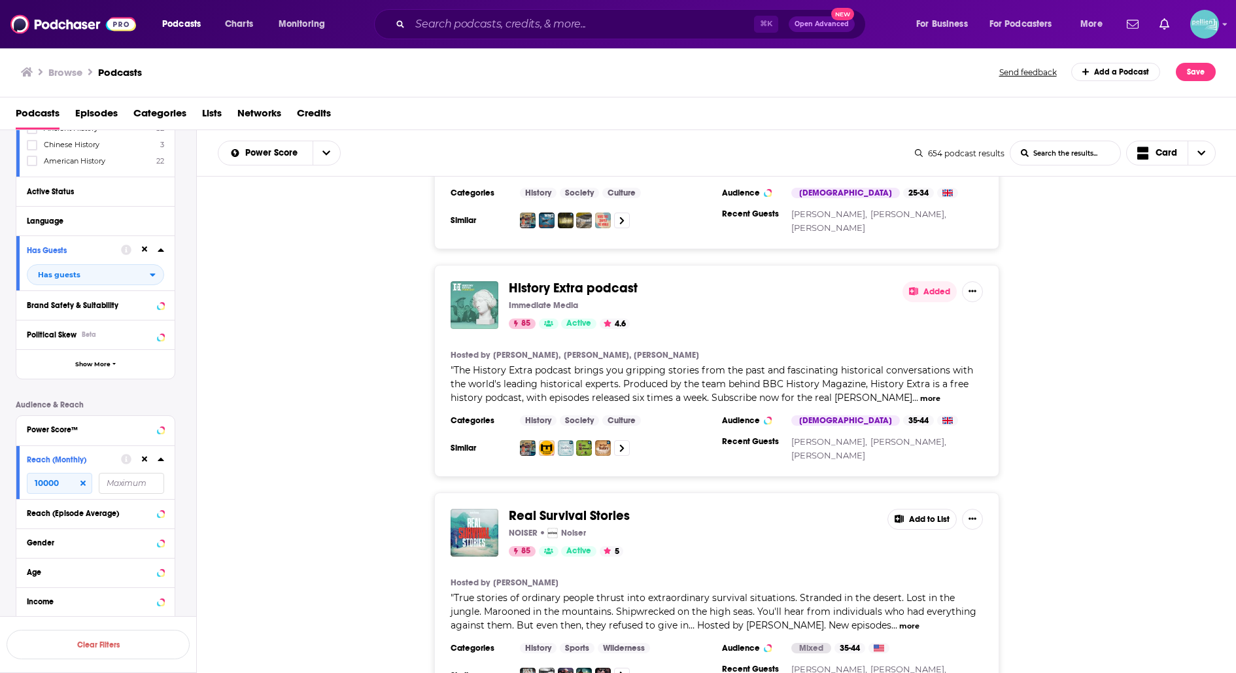
scroll to position [4104, 0]
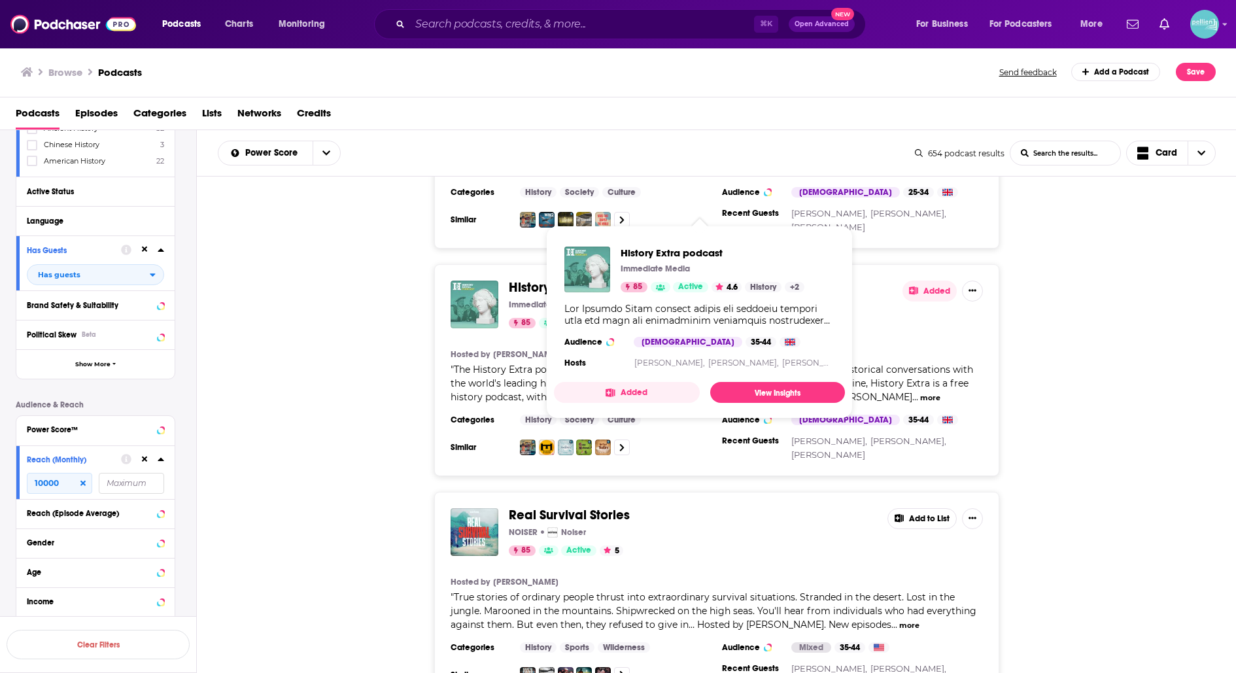
click at [584, 279] on span "History Extra podcast" at bounding box center [573, 287] width 129 height 16
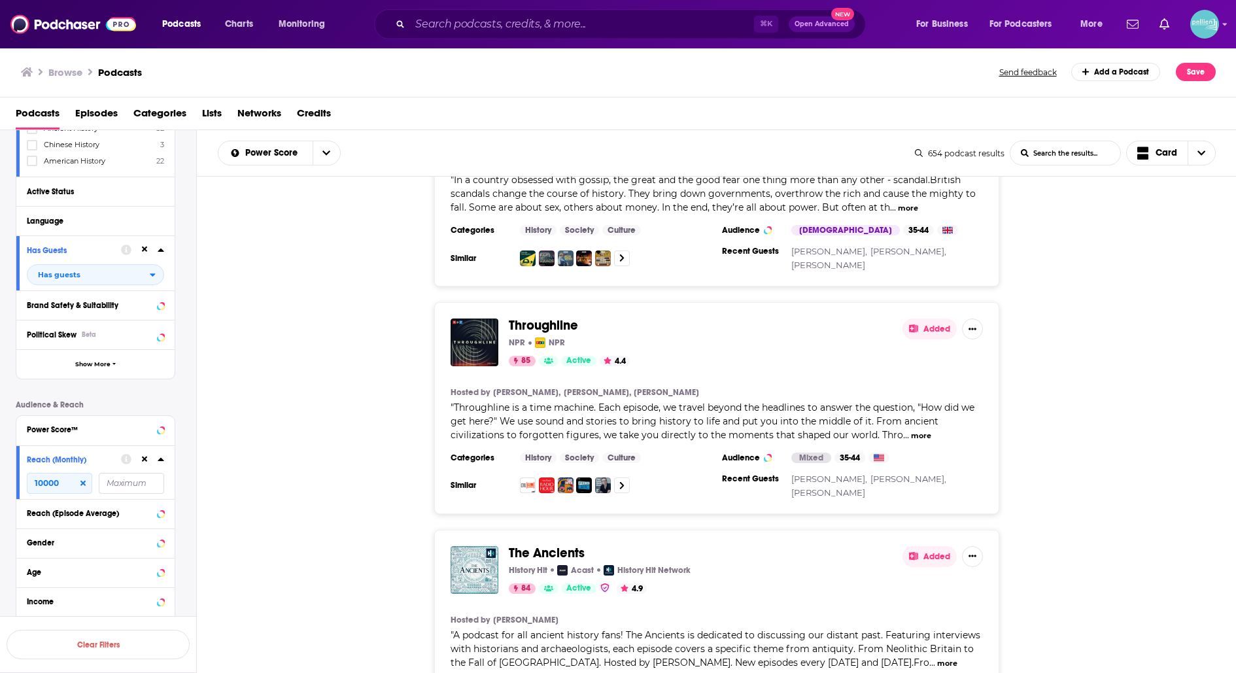
scroll to position [4976, 0]
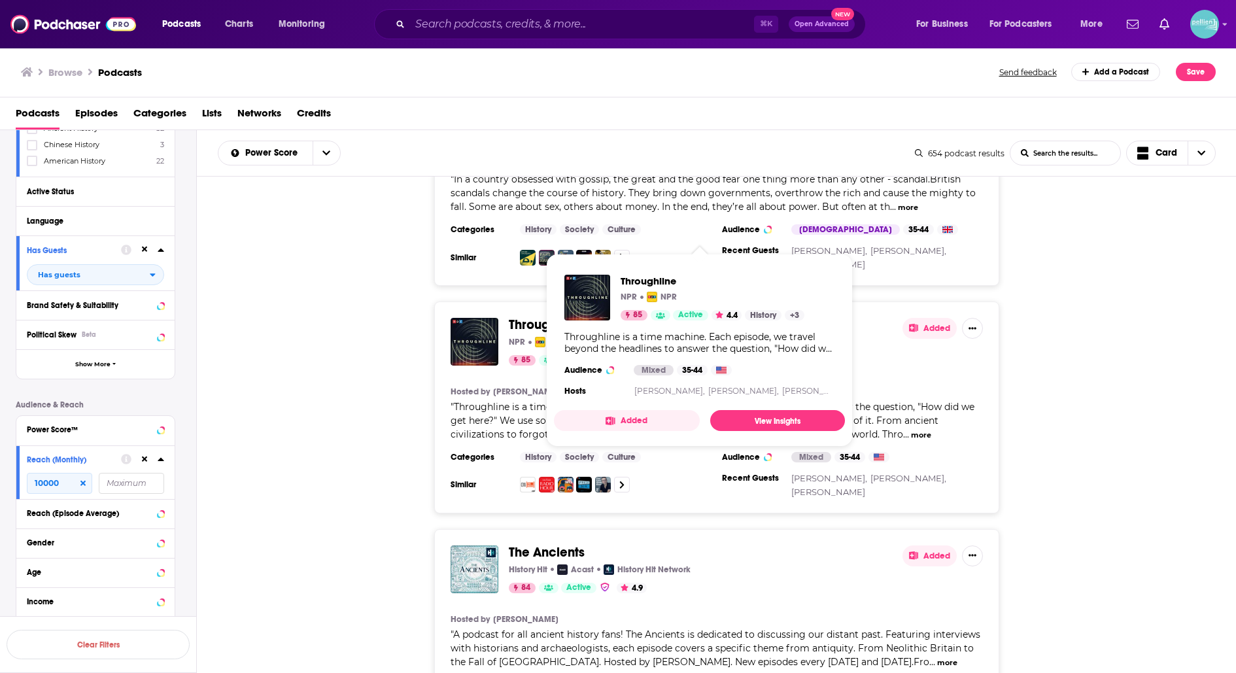
click at [556, 316] on span "Throughline" at bounding box center [543, 324] width 69 height 16
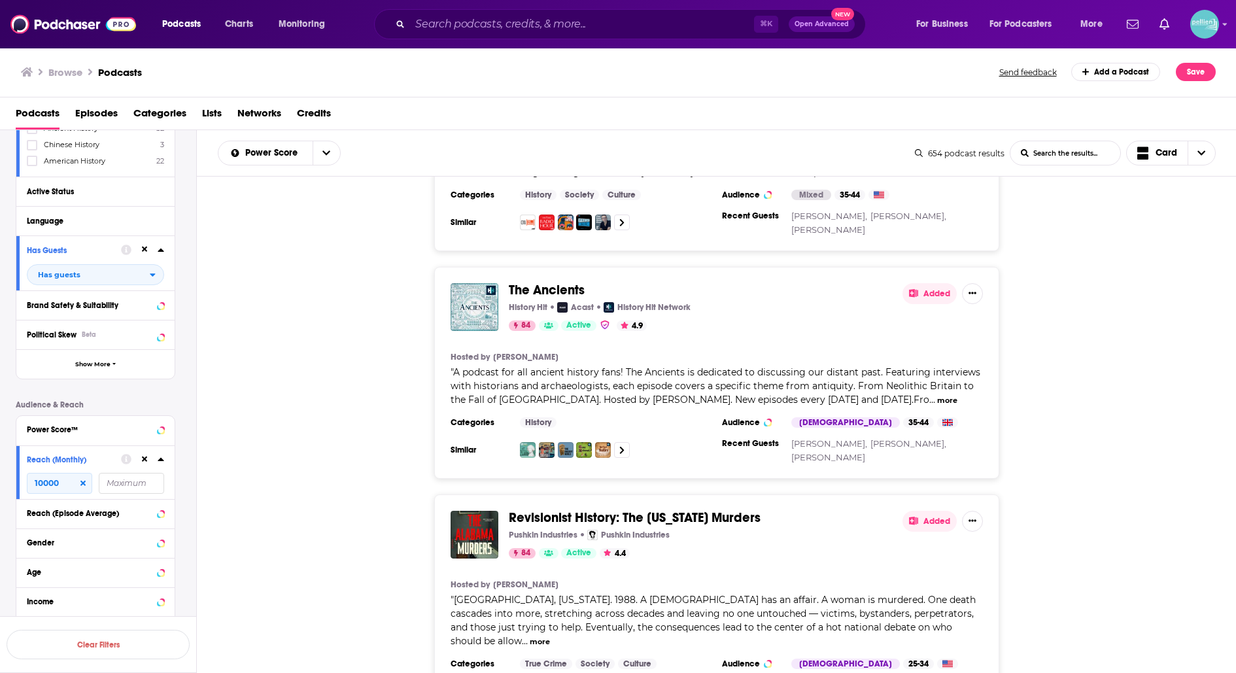
scroll to position [5261, 0]
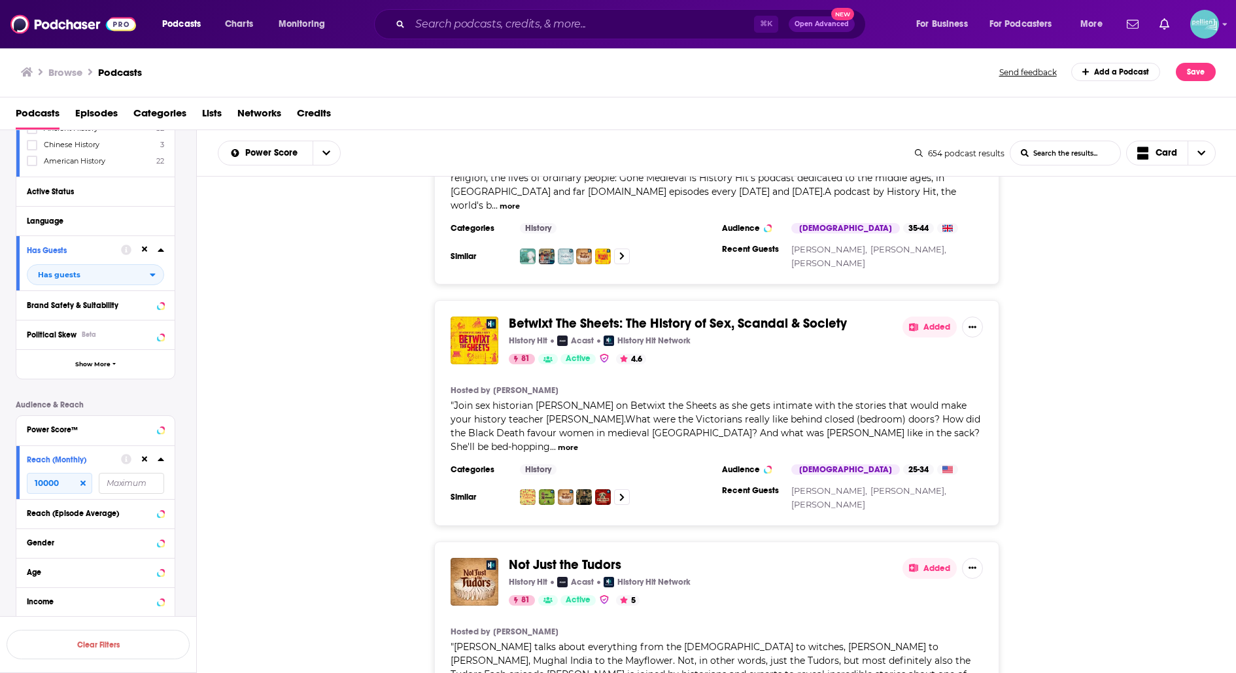
scroll to position [7027, 0]
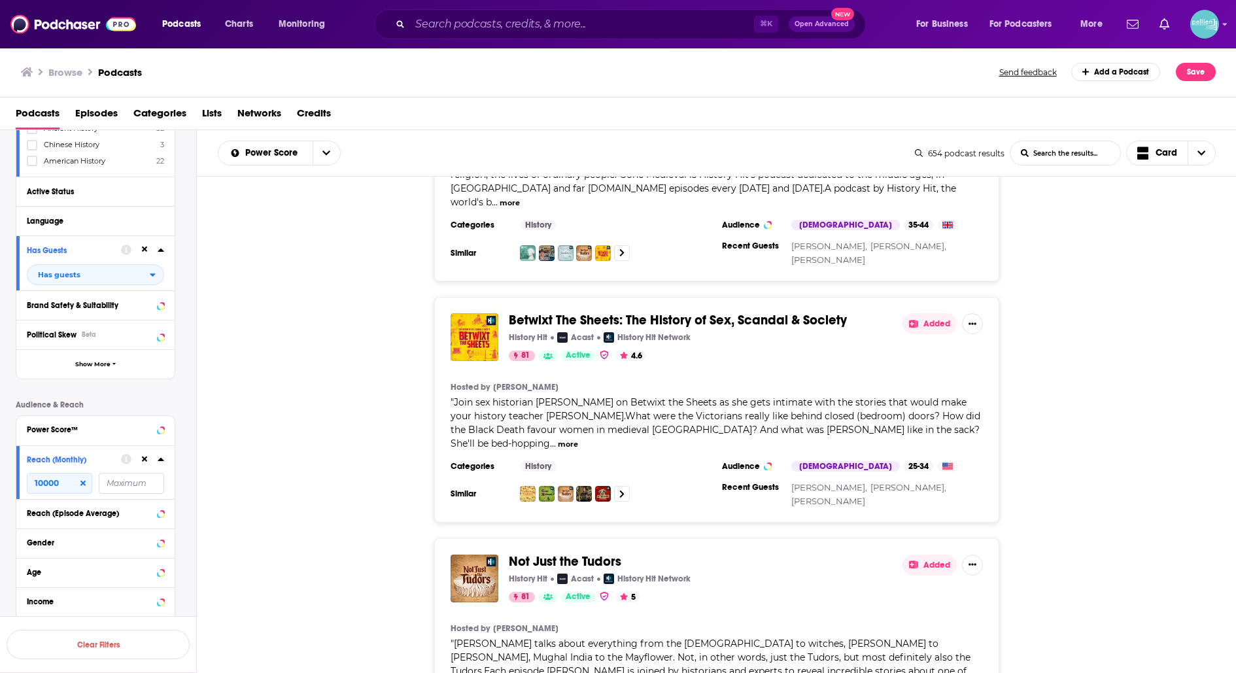
click at [527, 553] on span "Not Just the Tudors" at bounding box center [565, 561] width 112 height 16
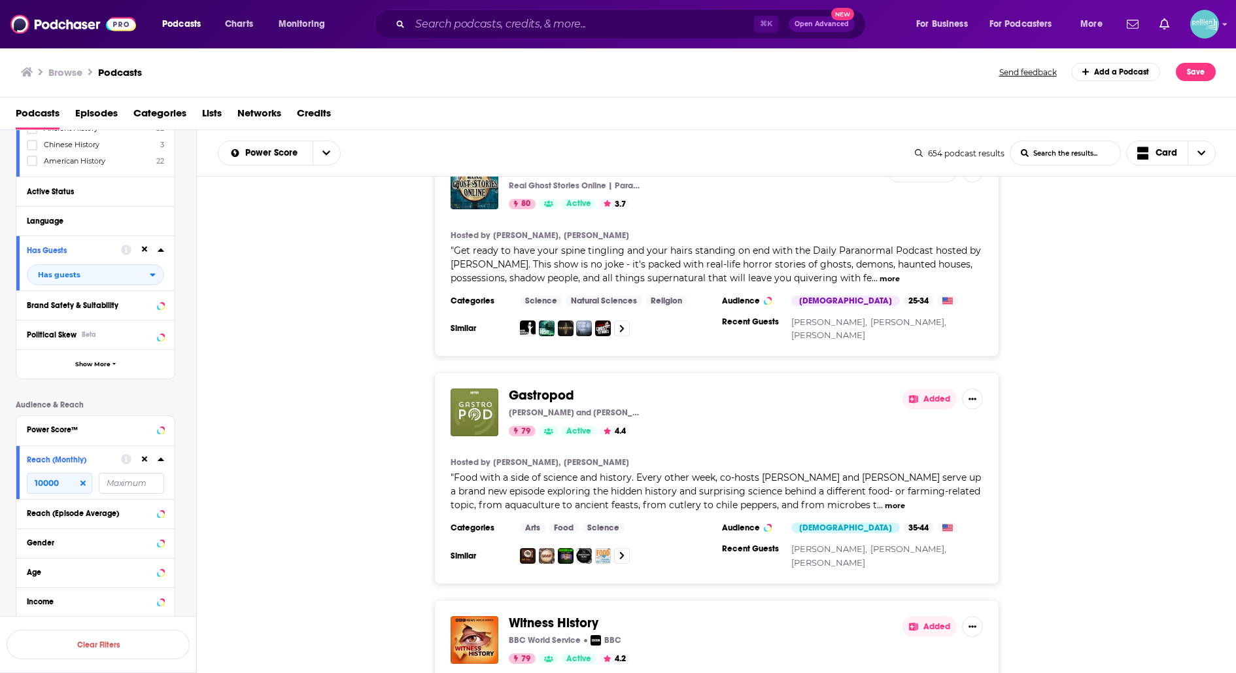
scroll to position [8820, 0]
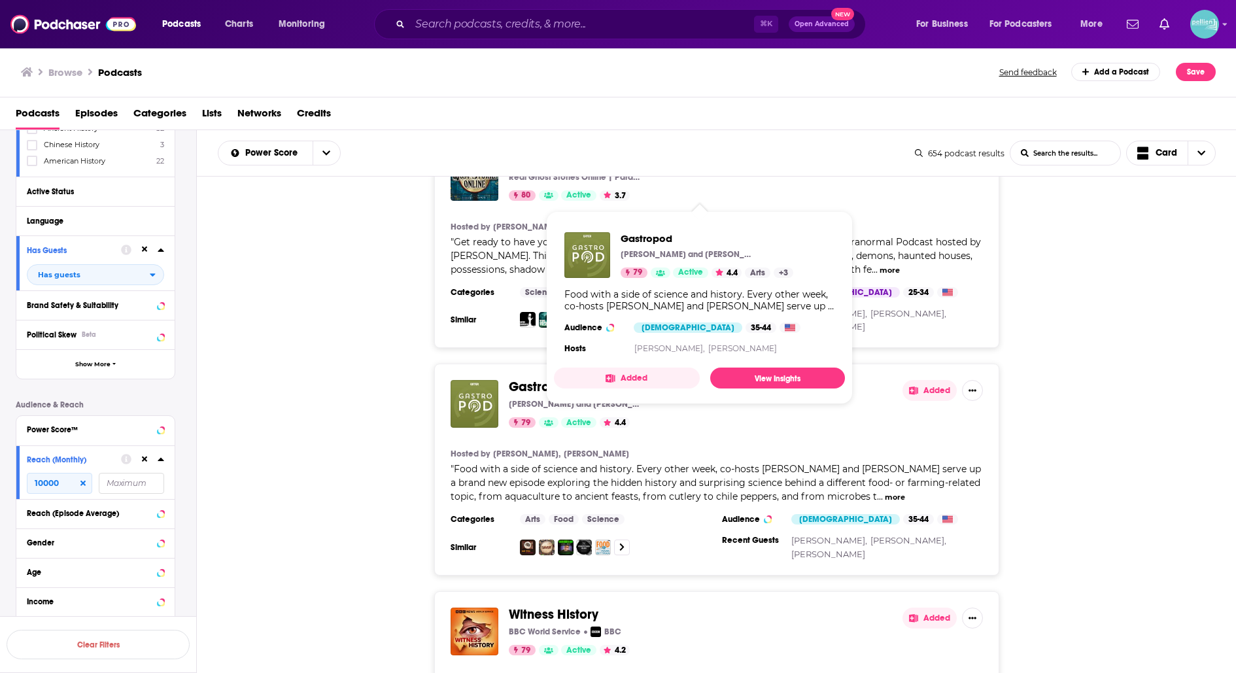
click at [555, 379] on span "Gastropod" at bounding box center [541, 387] width 65 height 16
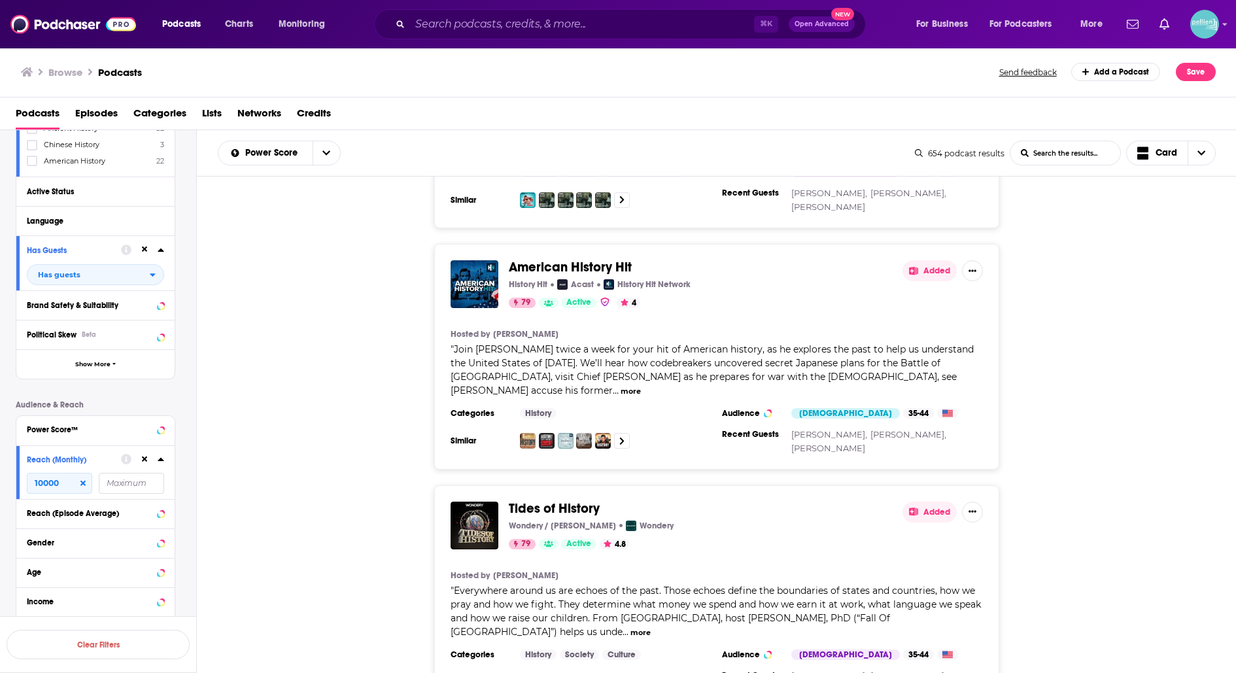
scroll to position [9396, 0]
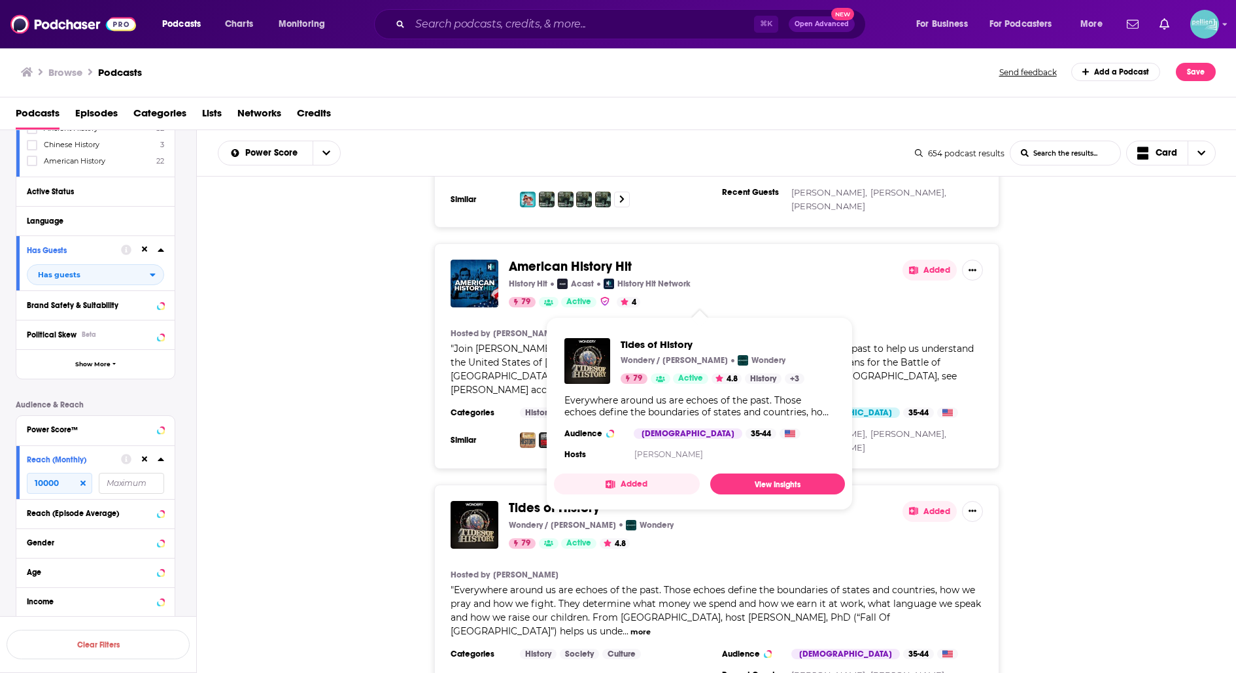
click at [562, 500] on span "Tides of History" at bounding box center [554, 508] width 91 height 16
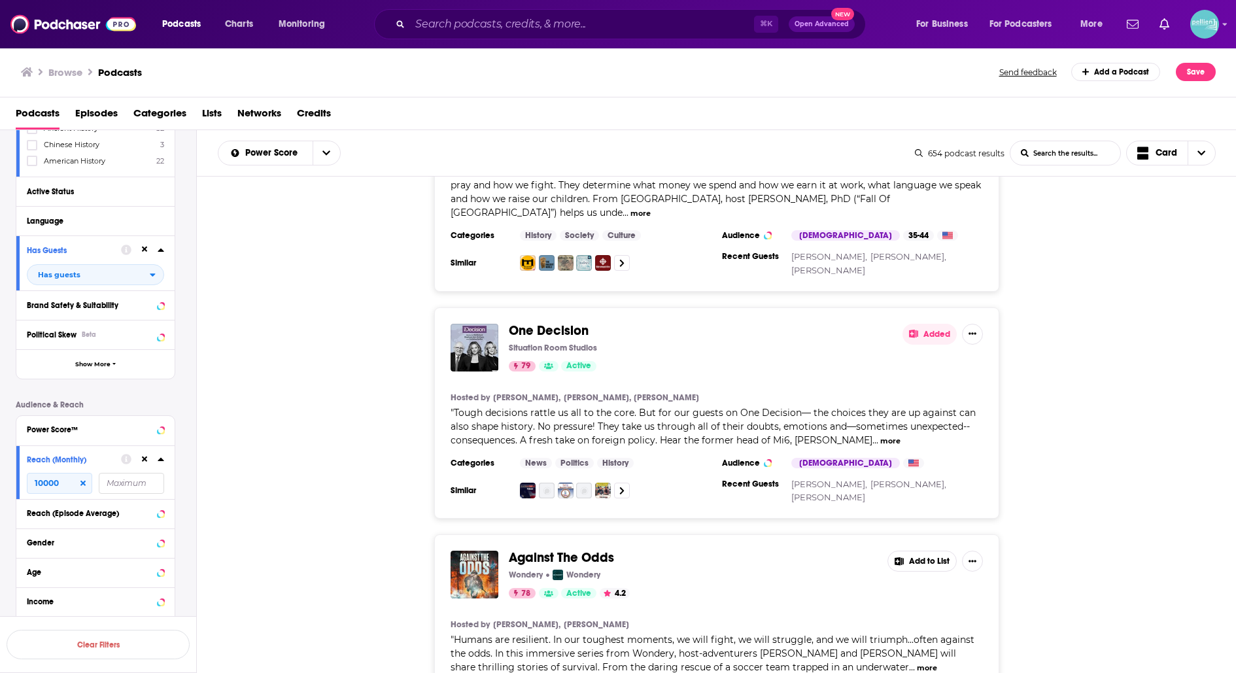
scroll to position [9815, 0]
click at [917, 662] on button "more" at bounding box center [927, 667] width 20 height 11
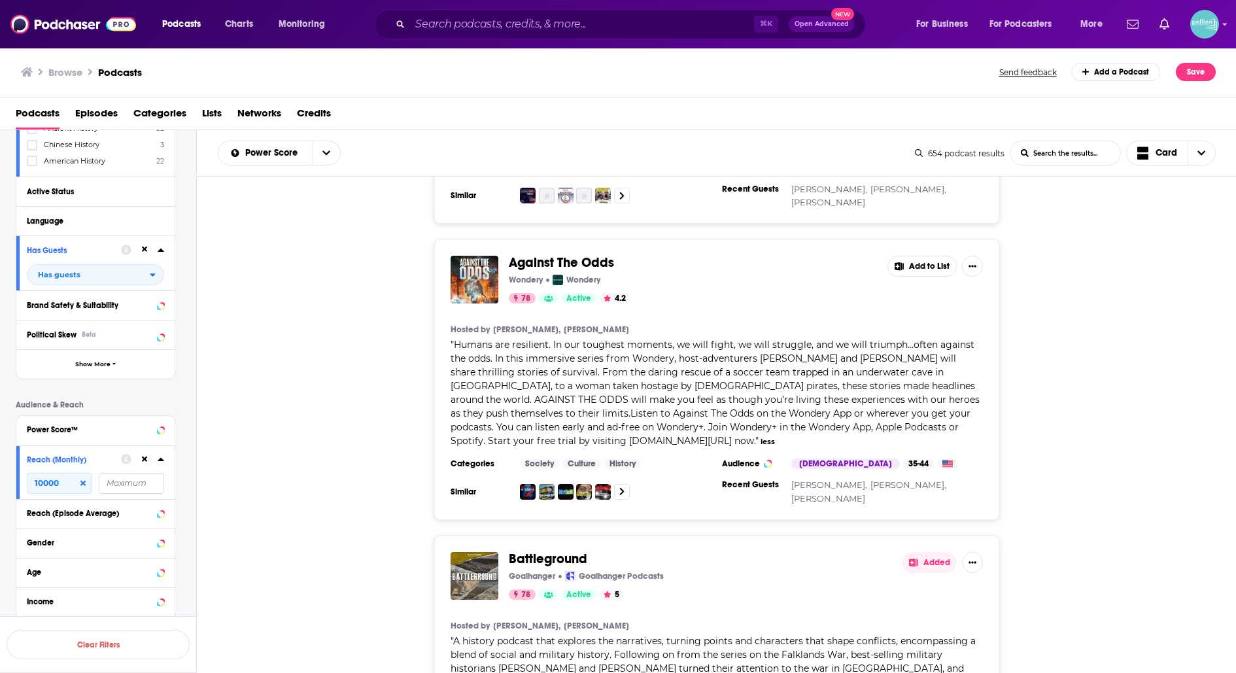
scroll to position [10111, 0]
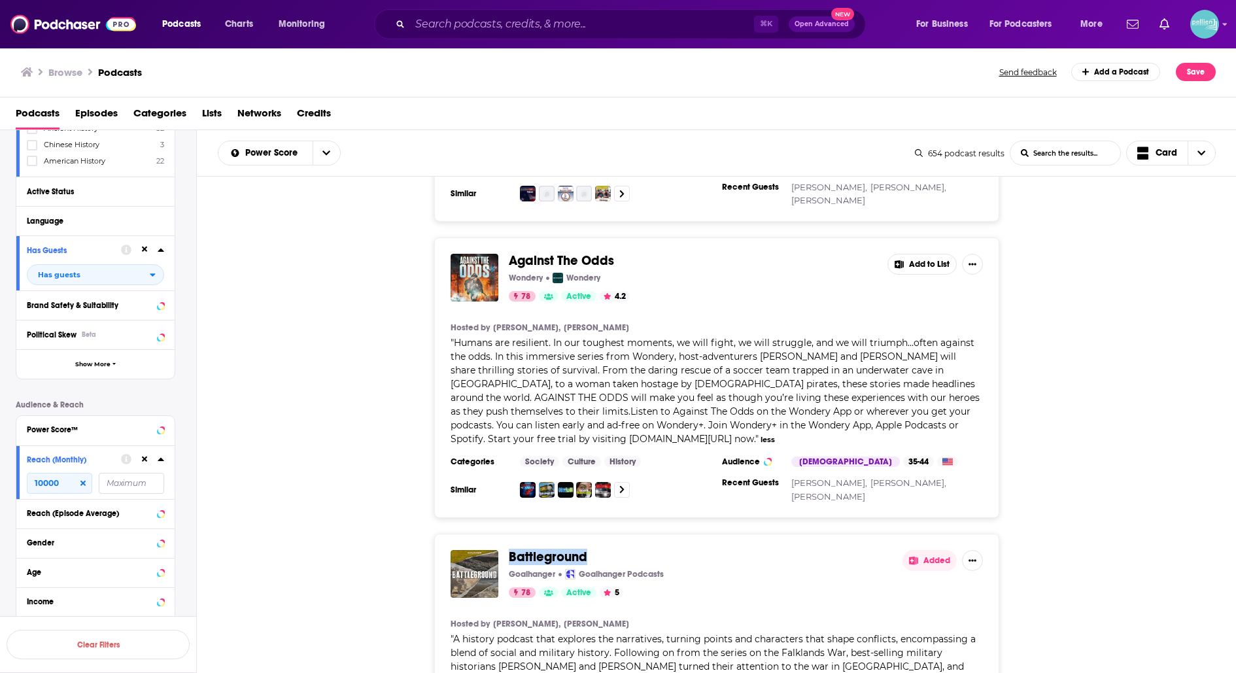
drag, startPoint x: 620, startPoint y: 330, endPoint x: 511, endPoint y: 321, distance: 109.5
click at [511, 534] on div "Battleground Goalhanger Goalhanger Podcasts 78 Active 5 Added Hosted by Saul Da…" at bounding box center [716, 647] width 565 height 226
copy span "Battleground"
click at [552, 549] on span "Battleground" at bounding box center [548, 557] width 78 height 16
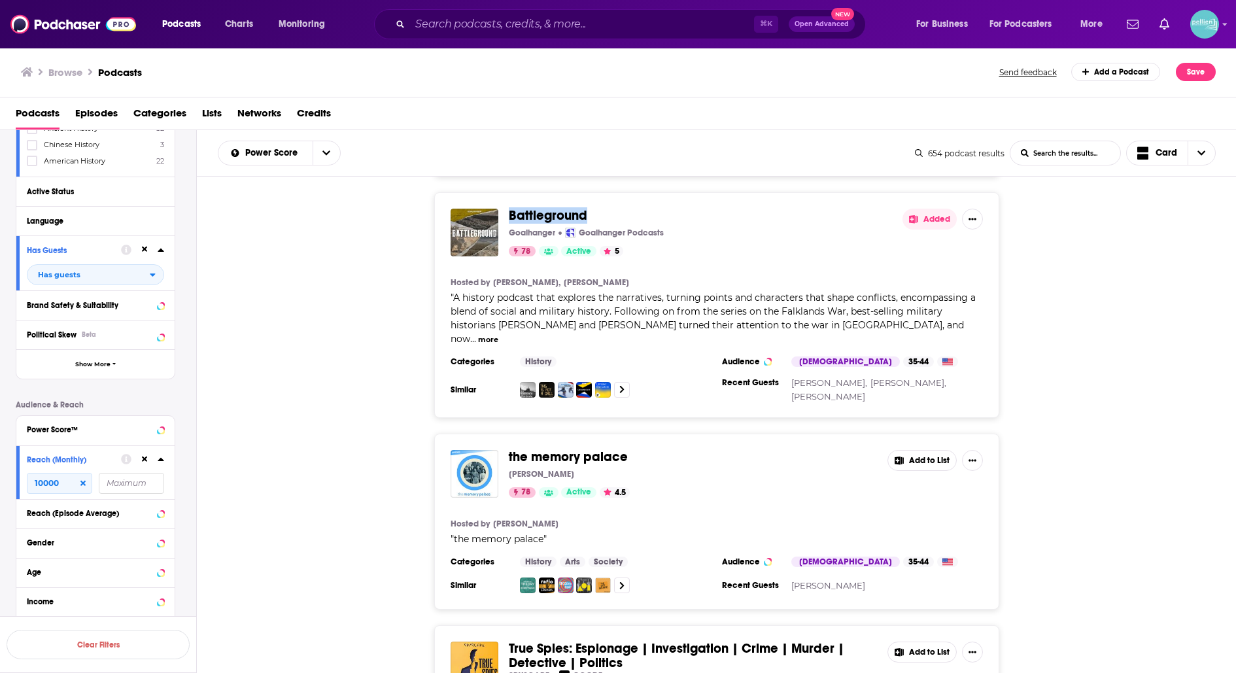
scroll to position [10447, 0]
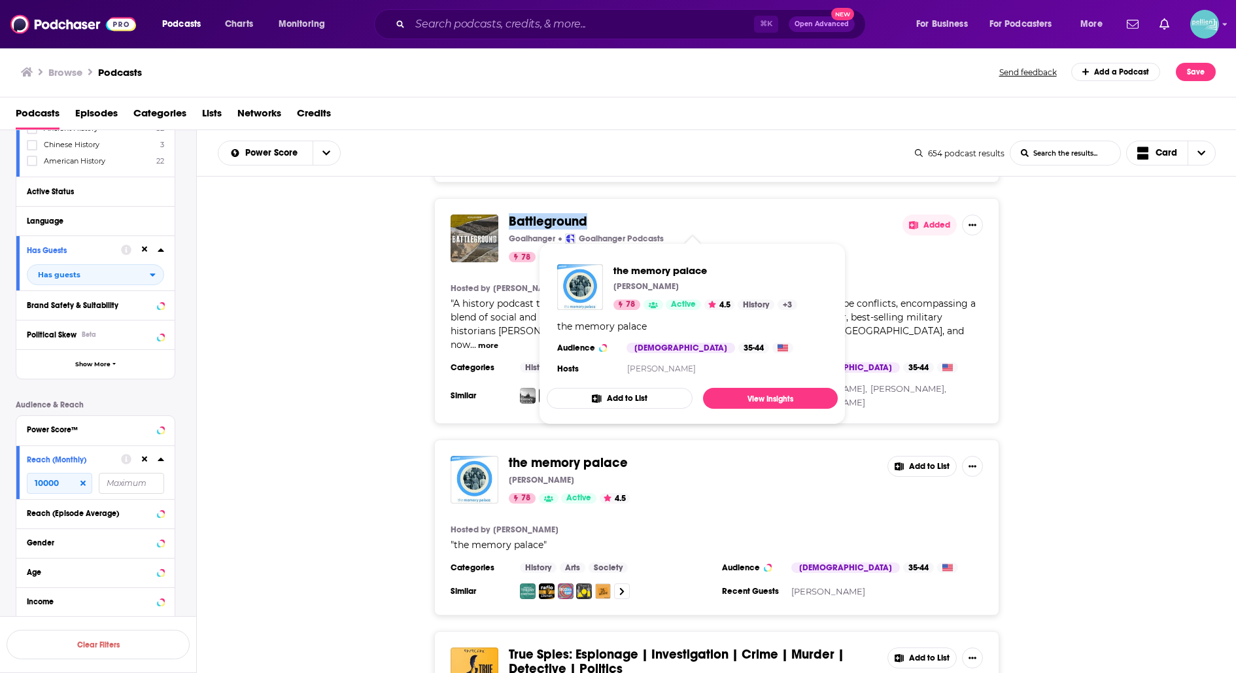
click at [584, 454] on span "the memory palace" at bounding box center [568, 462] width 119 height 16
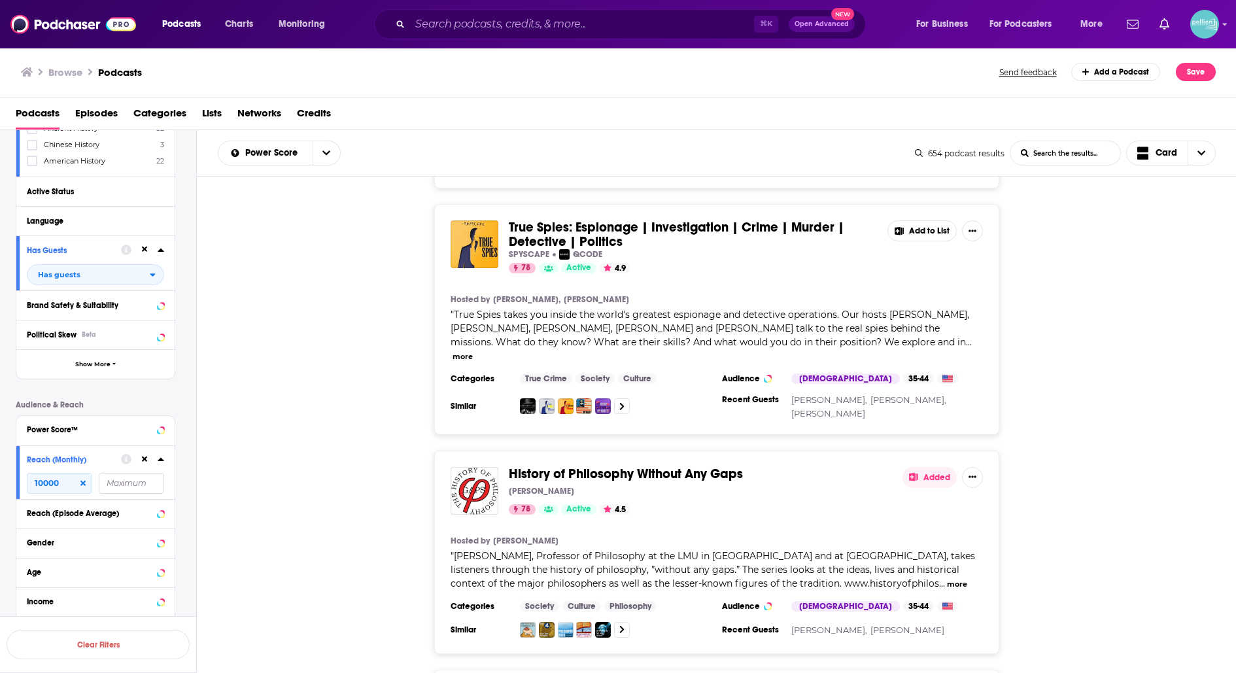
scroll to position [10892, 0]
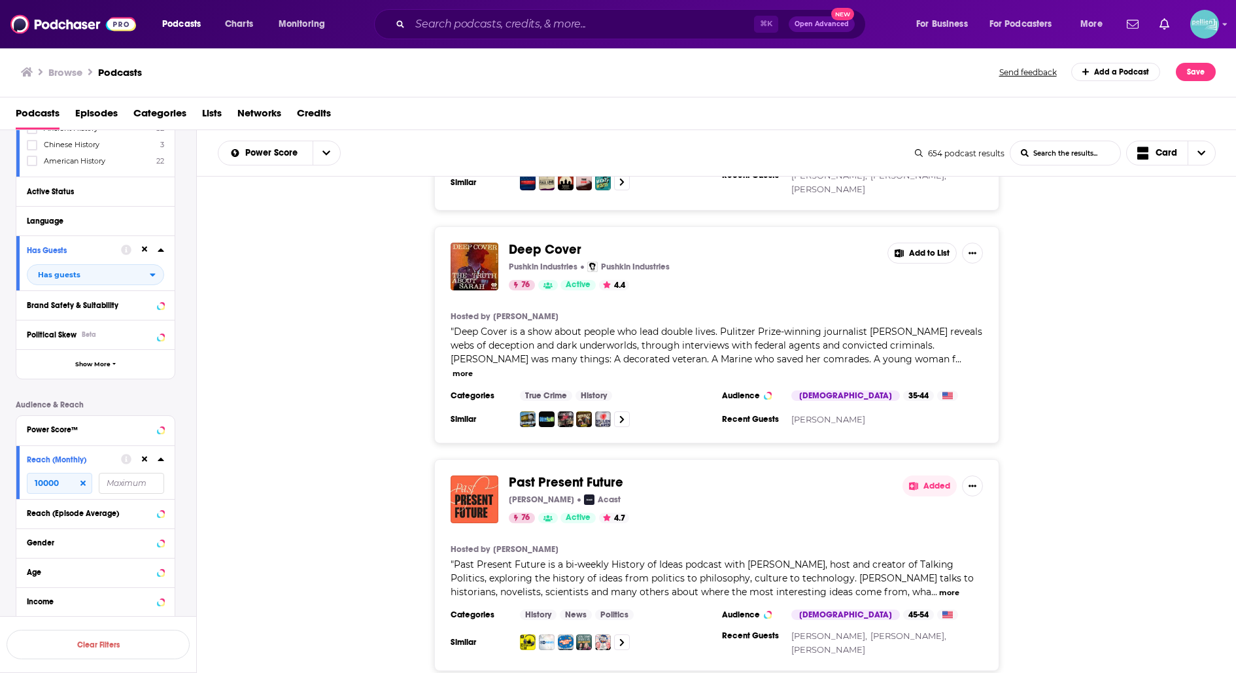
scroll to position [12681, 0]
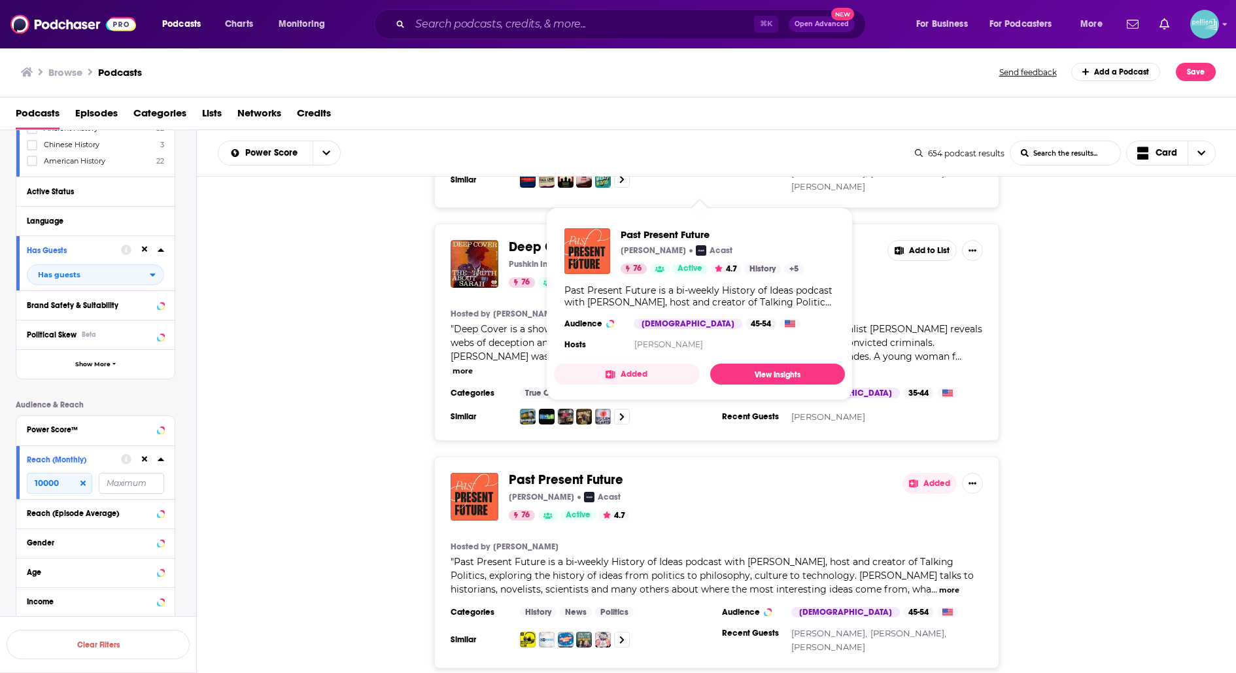
click at [571, 471] on span "Past Present Future" at bounding box center [566, 479] width 114 height 16
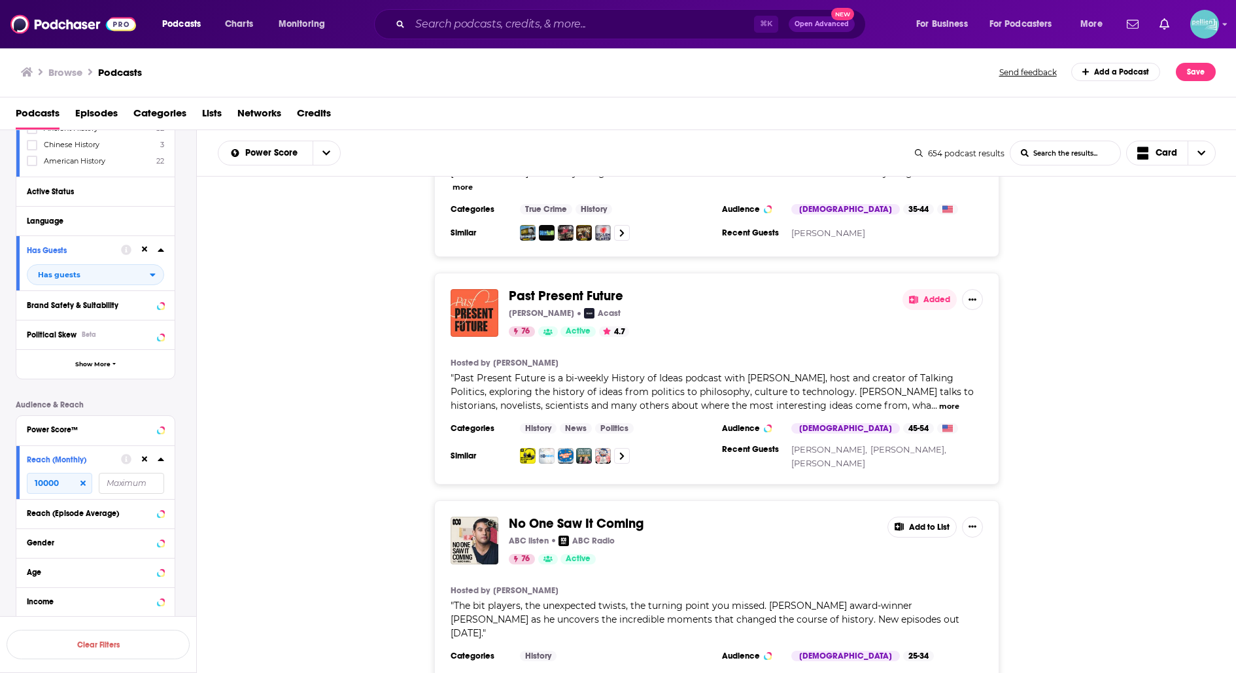
scroll to position [12866, 0]
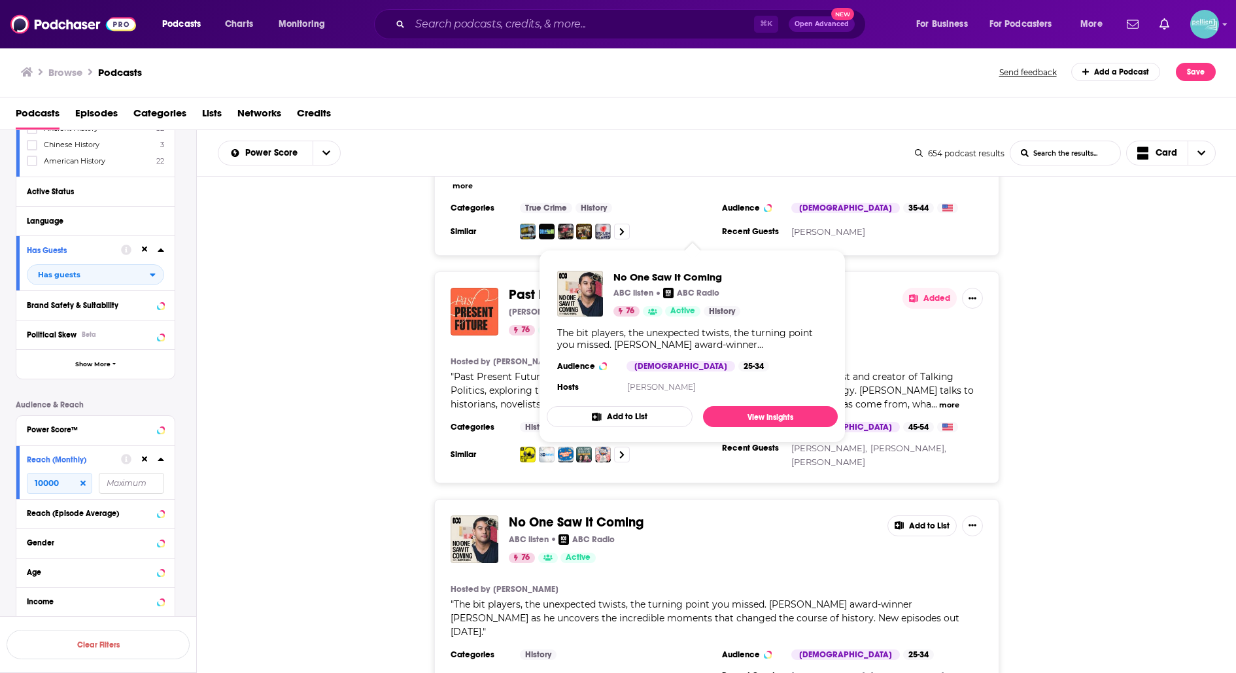
click at [512, 514] on span "No One Saw It Coming" at bounding box center [576, 522] width 135 height 16
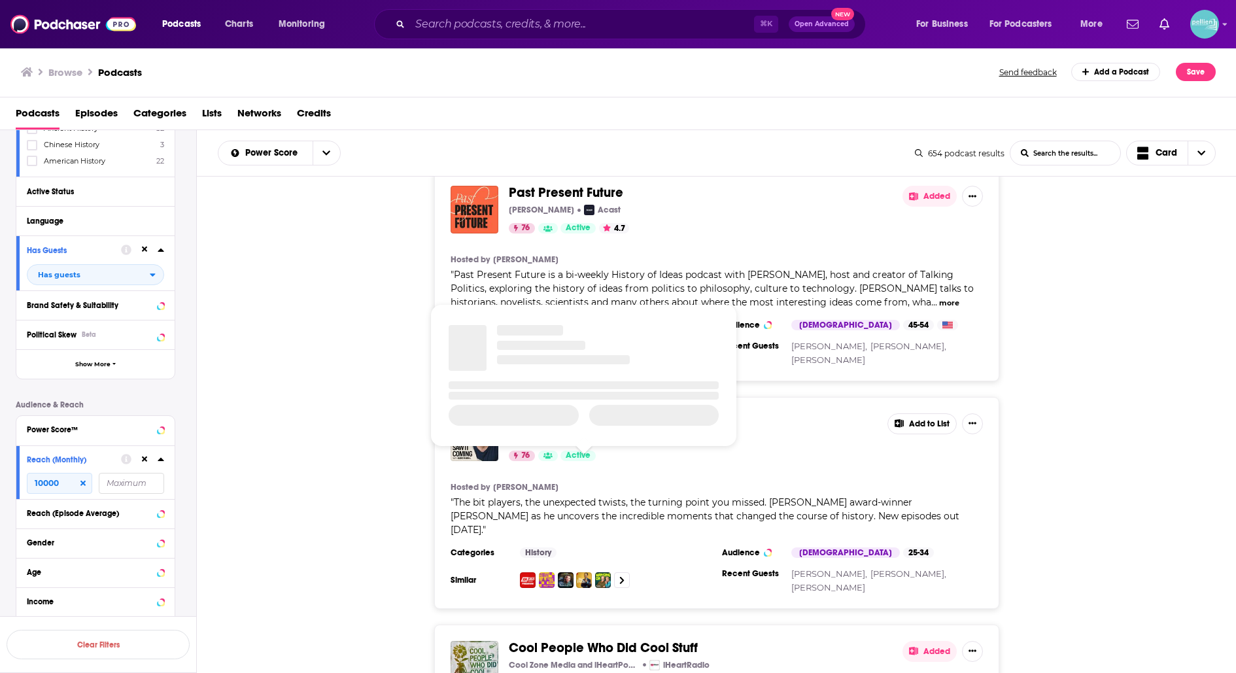
scroll to position [12970, 0]
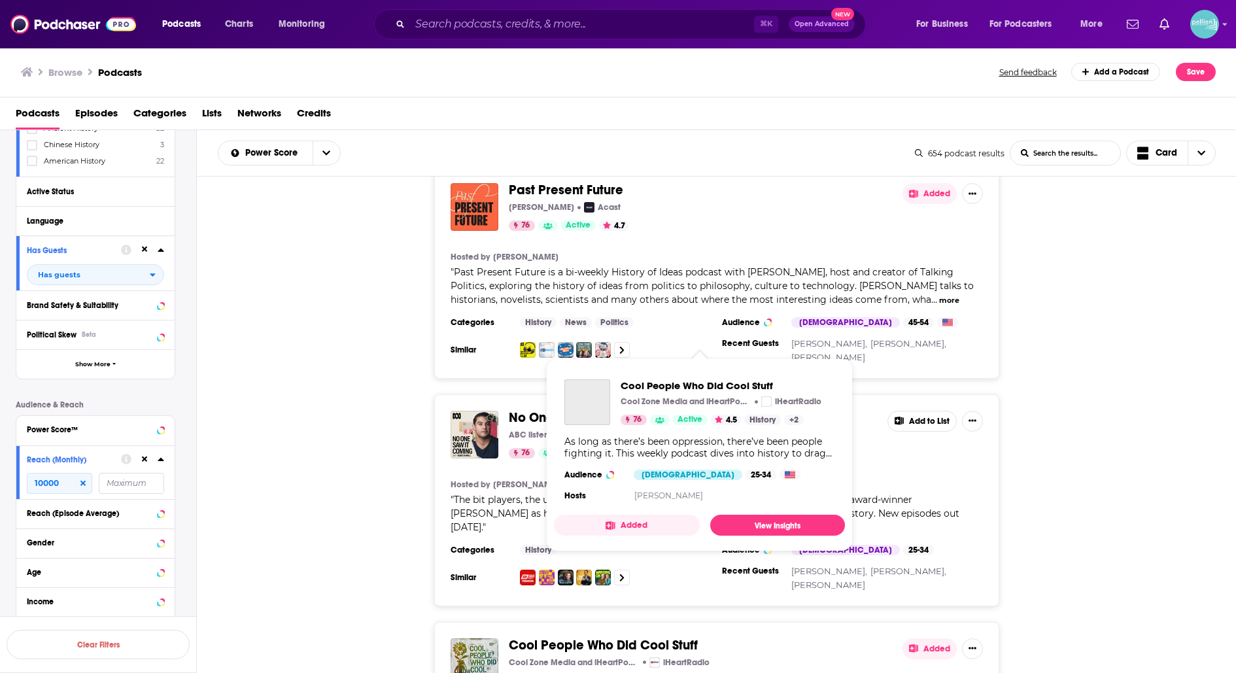
click at [677, 637] on span "Cool People Who Did Cool Stuff" at bounding box center [603, 645] width 189 height 16
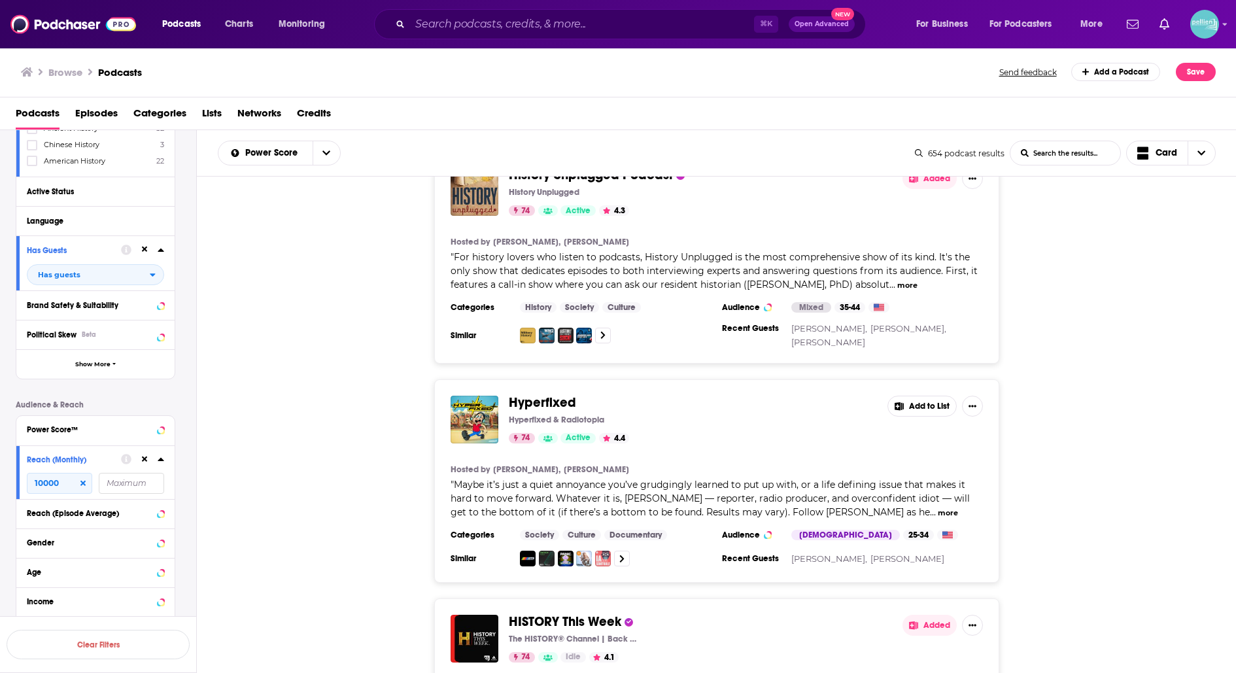
scroll to position [14950, 0]
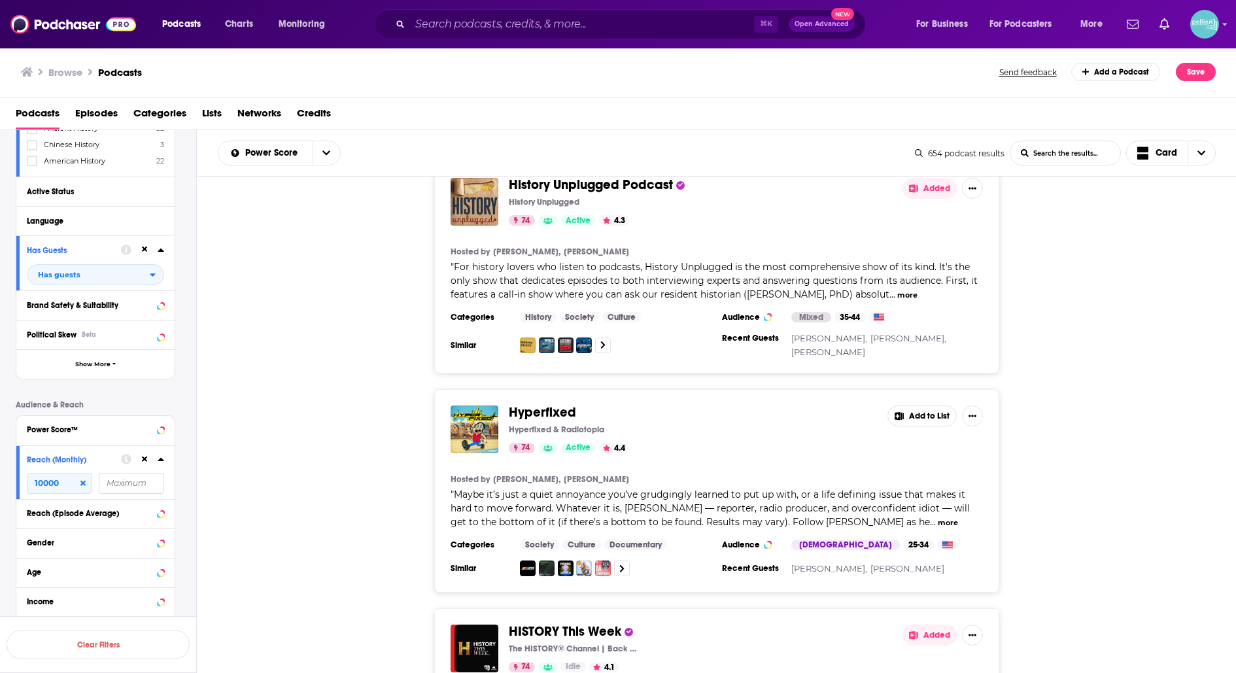
click at [573, 623] on span "HISTORY This Week" at bounding box center [565, 631] width 112 height 16
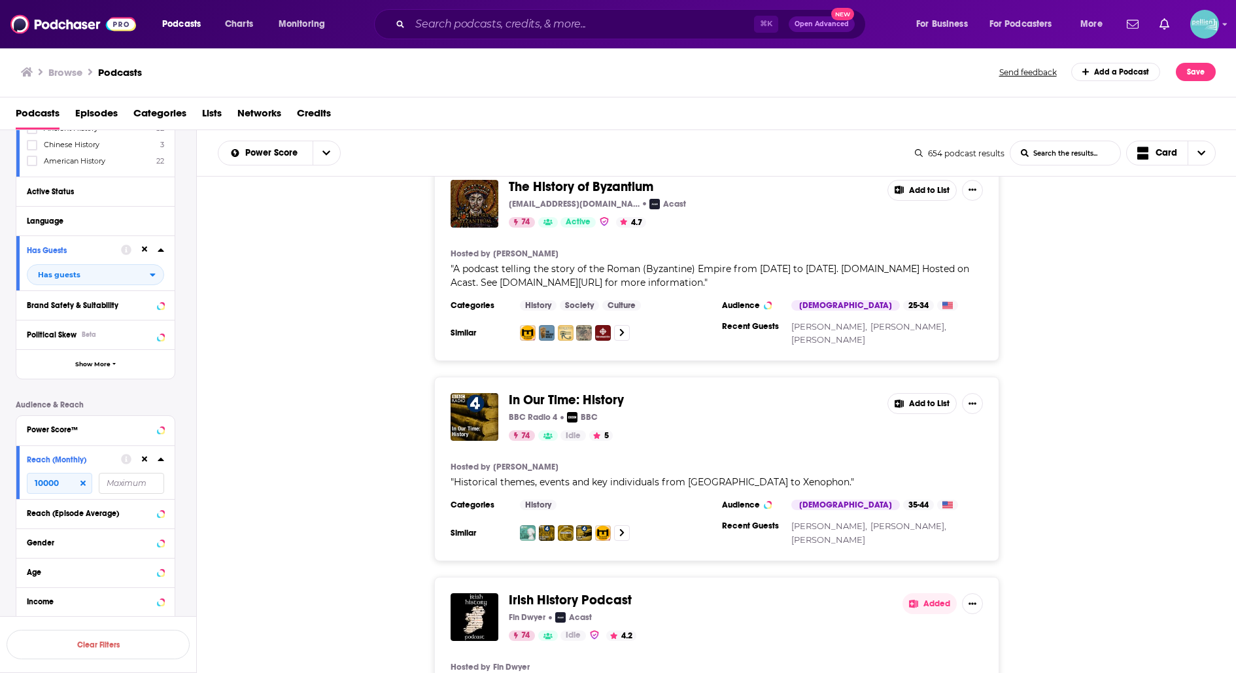
scroll to position [16347, 0]
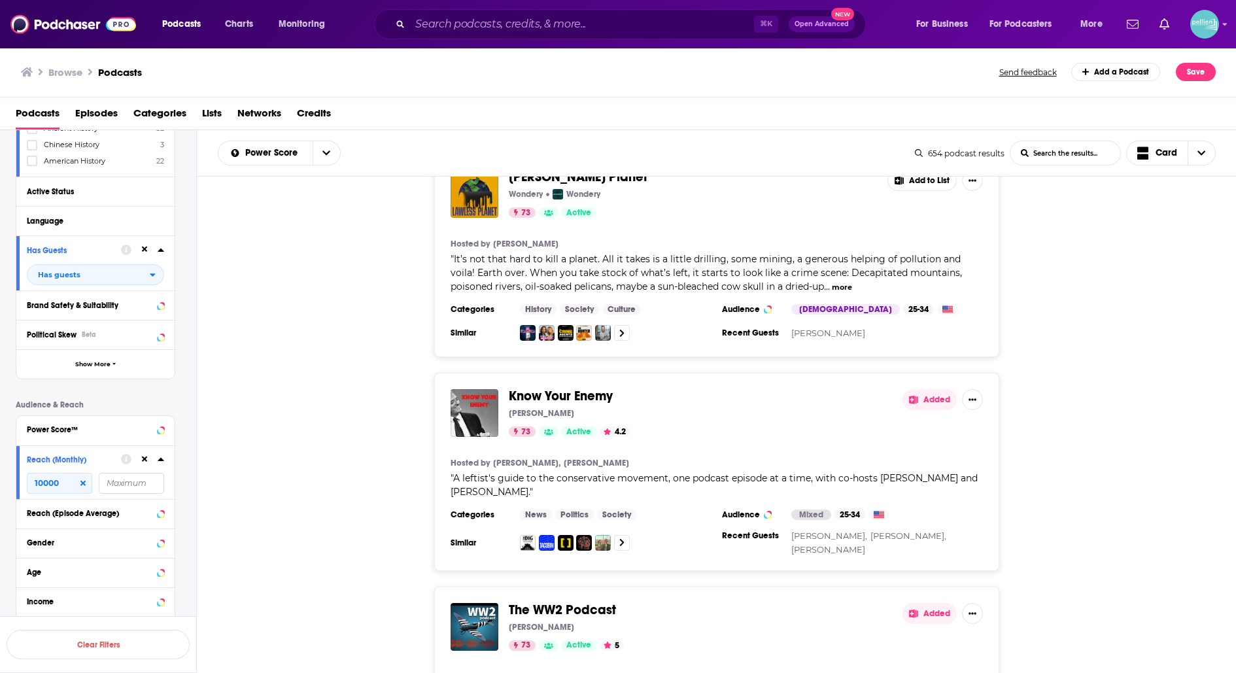
scroll to position [17653, 0]
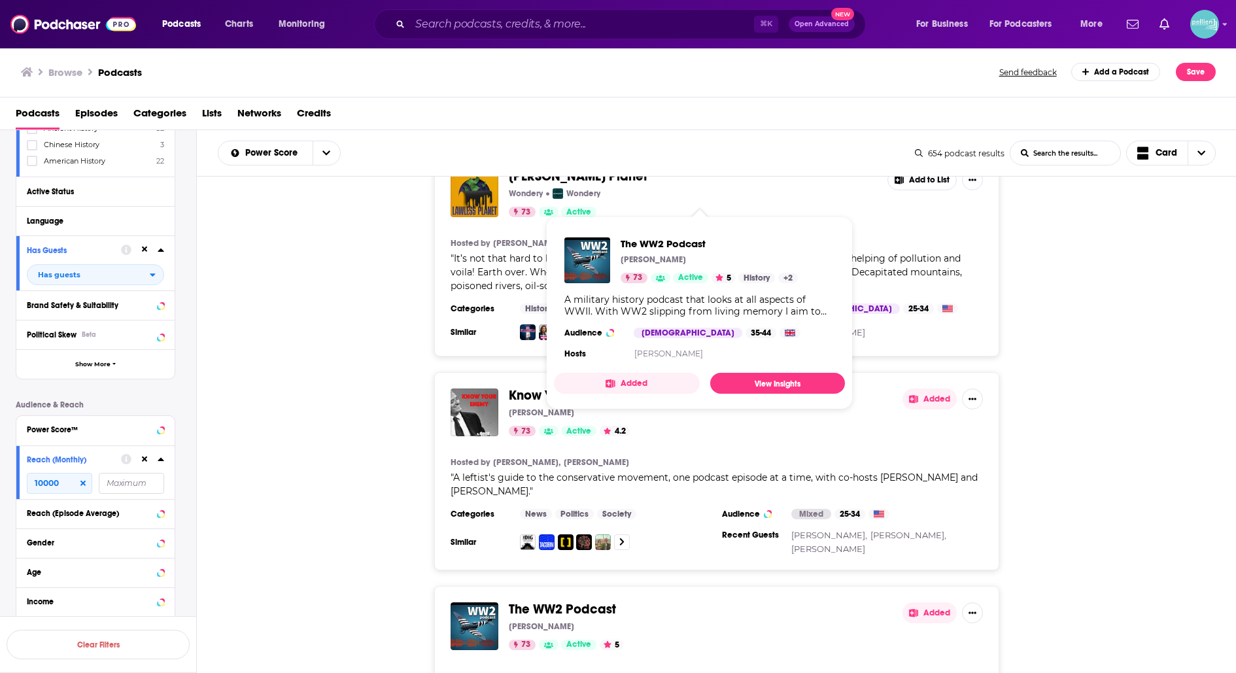
click at [580, 601] on span "The WW2 Podcast" at bounding box center [562, 609] width 107 height 16
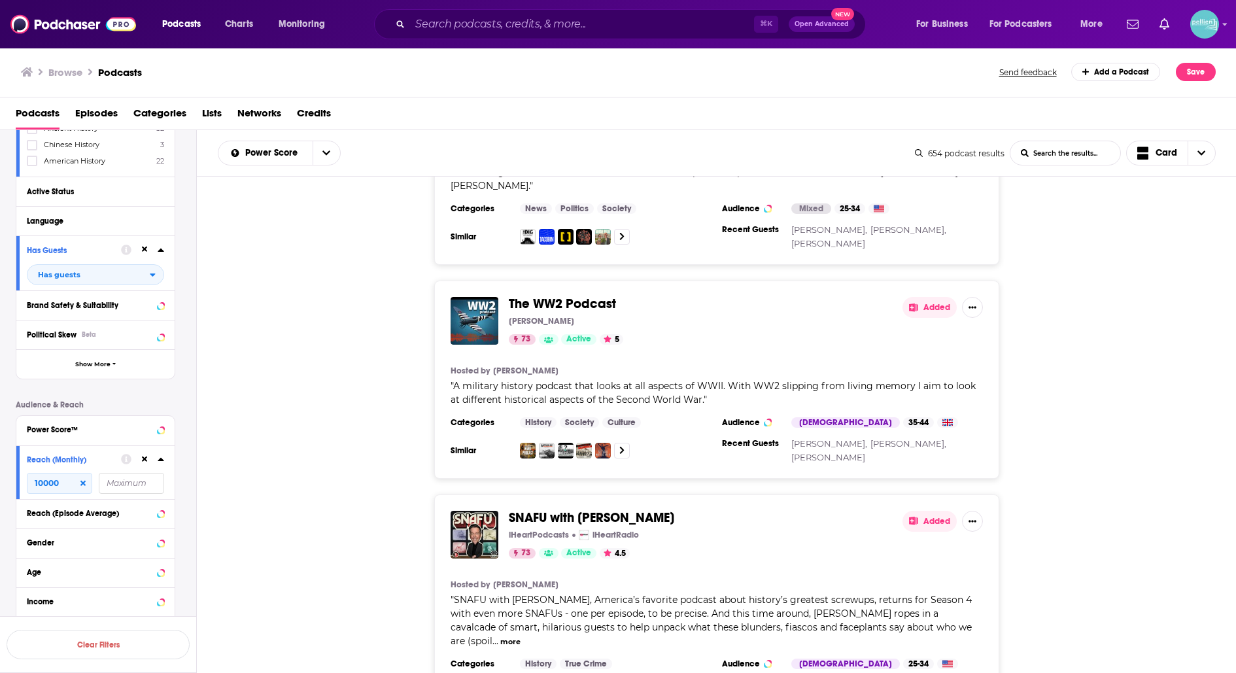
scroll to position [17960, 0]
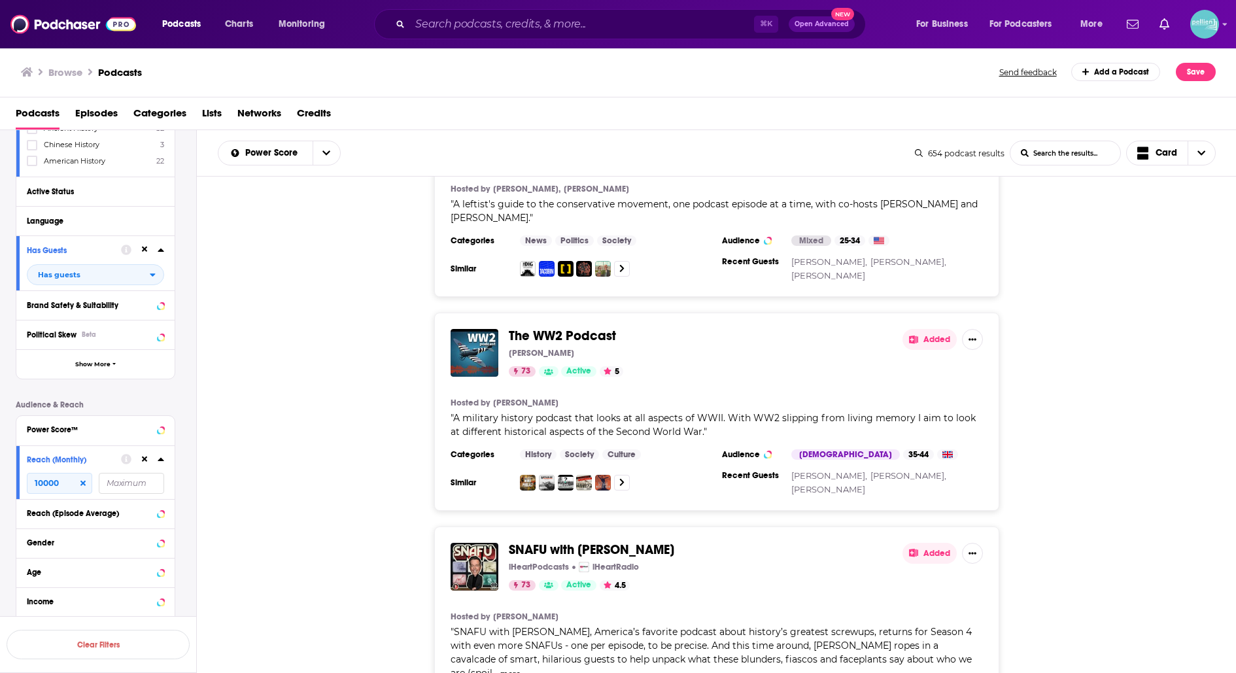
scroll to position [17926, 0]
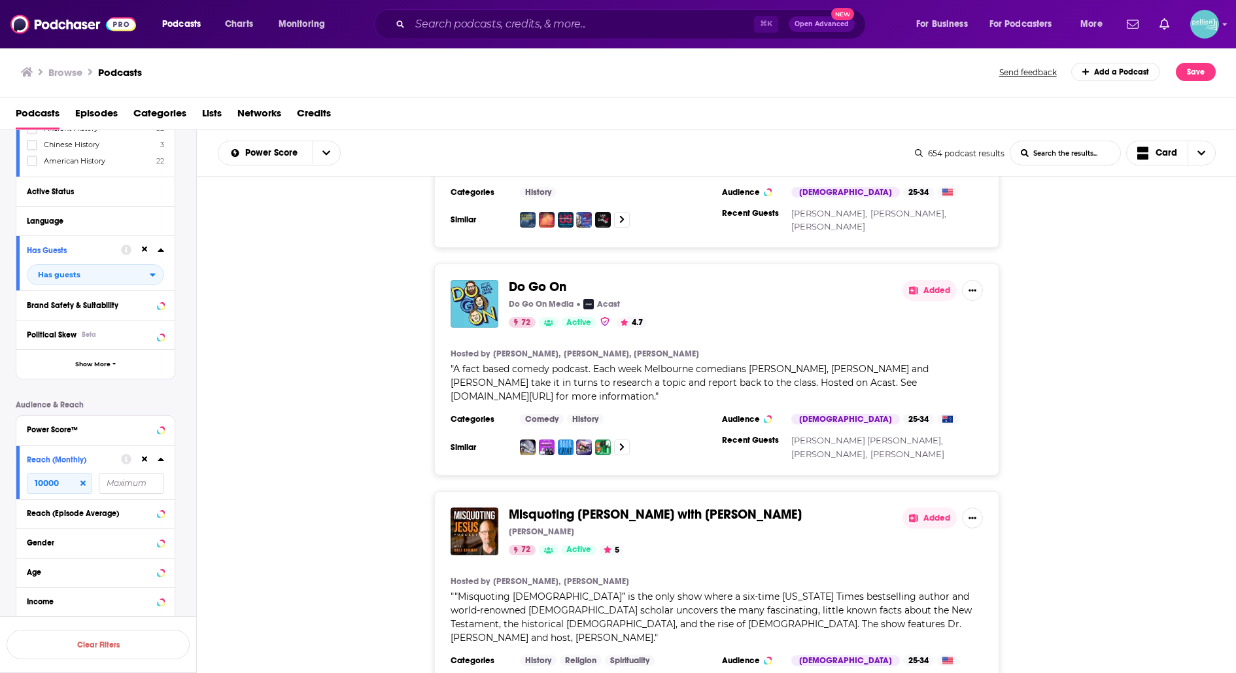
scroll to position [21838, 0]
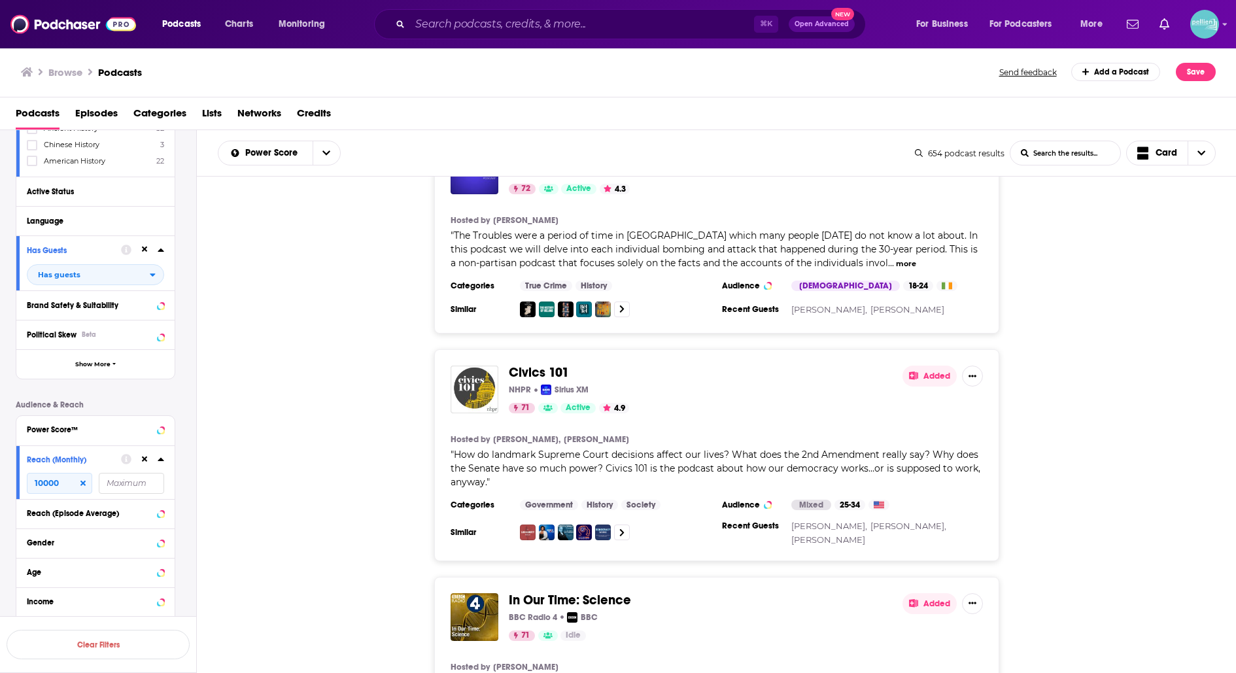
scroll to position [22821, 0]
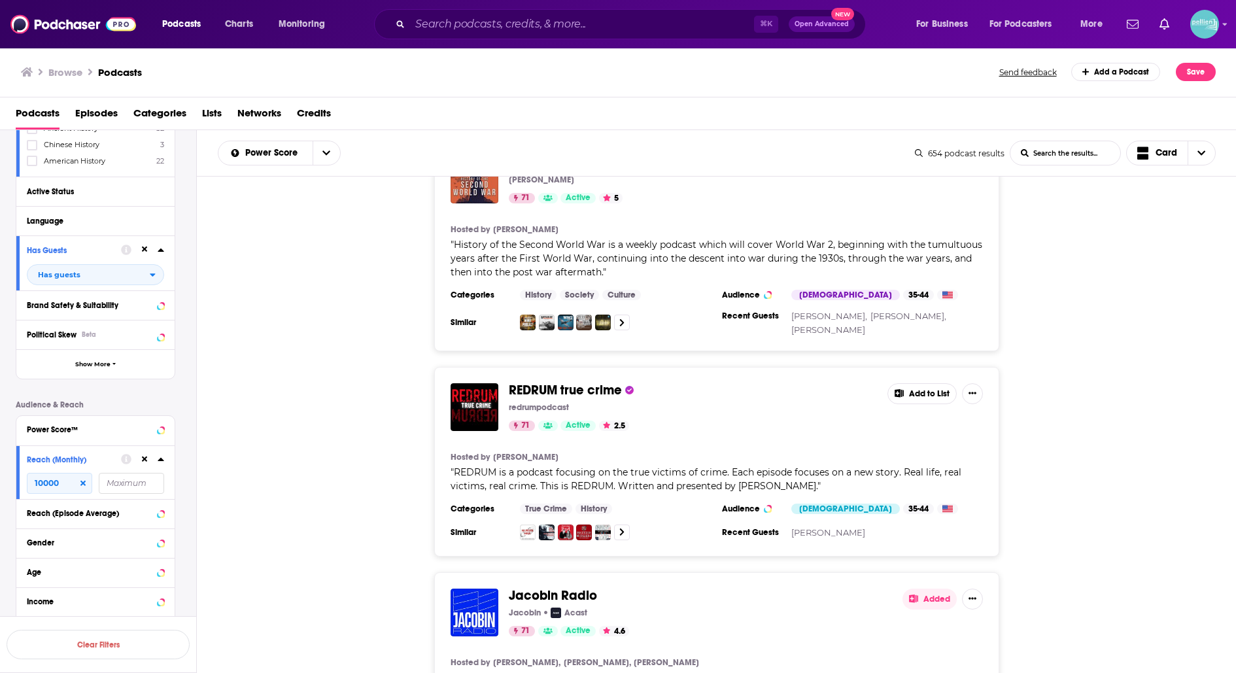
scroll to position [24575, 0]
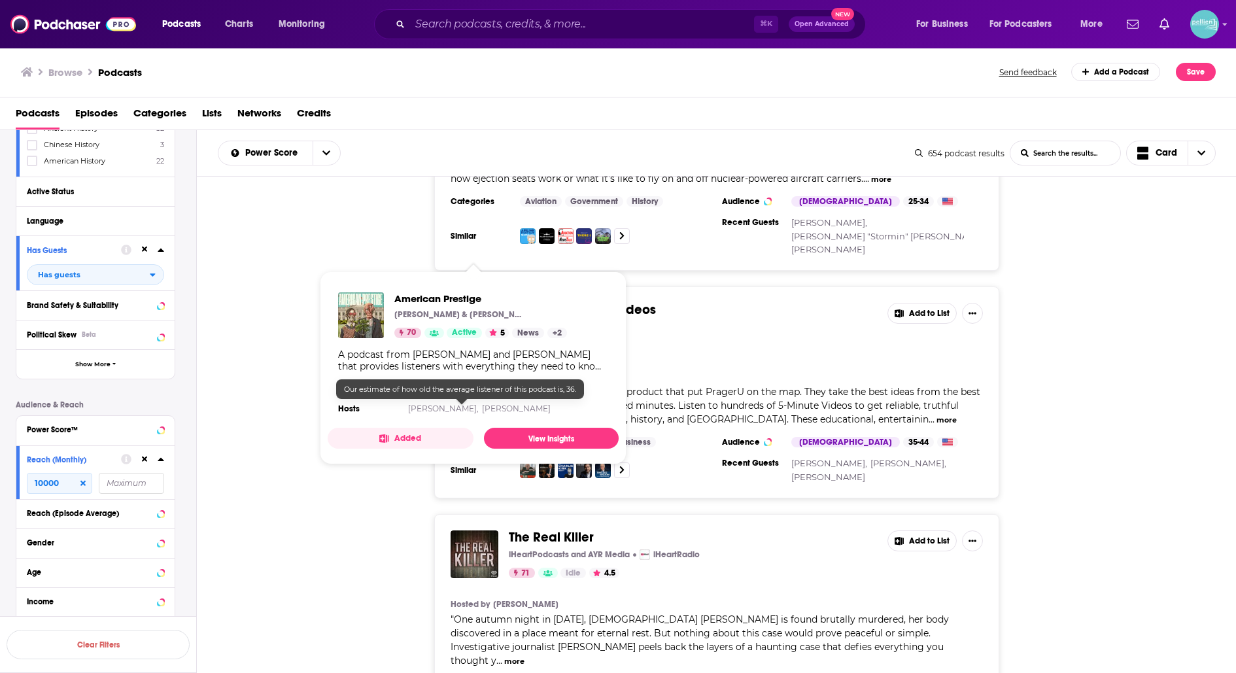
scroll to position [25770, 0]
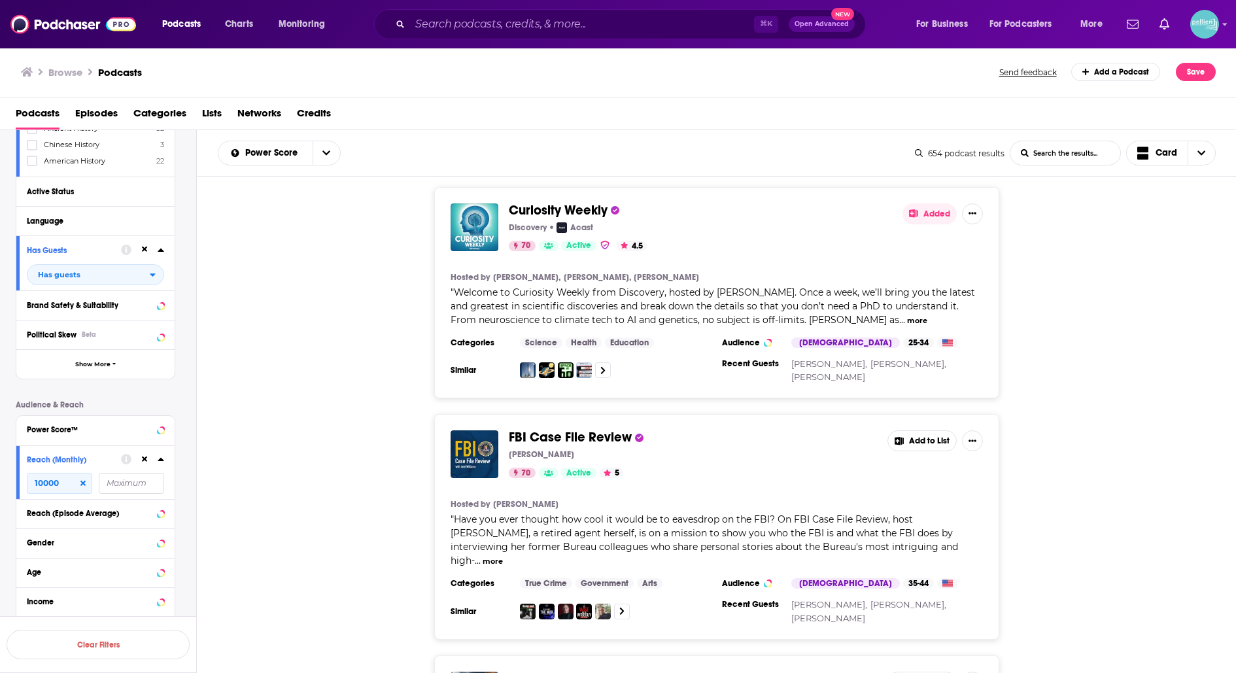
scroll to position [27338, 0]
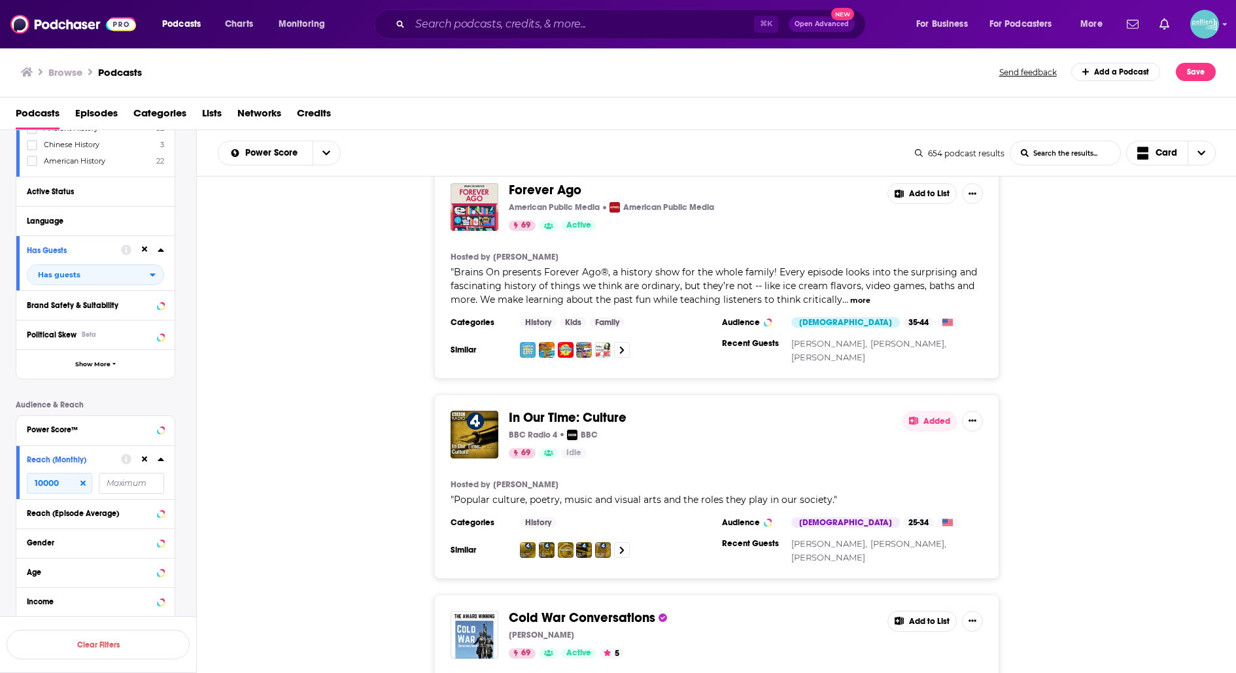
scroll to position [30624, 0]
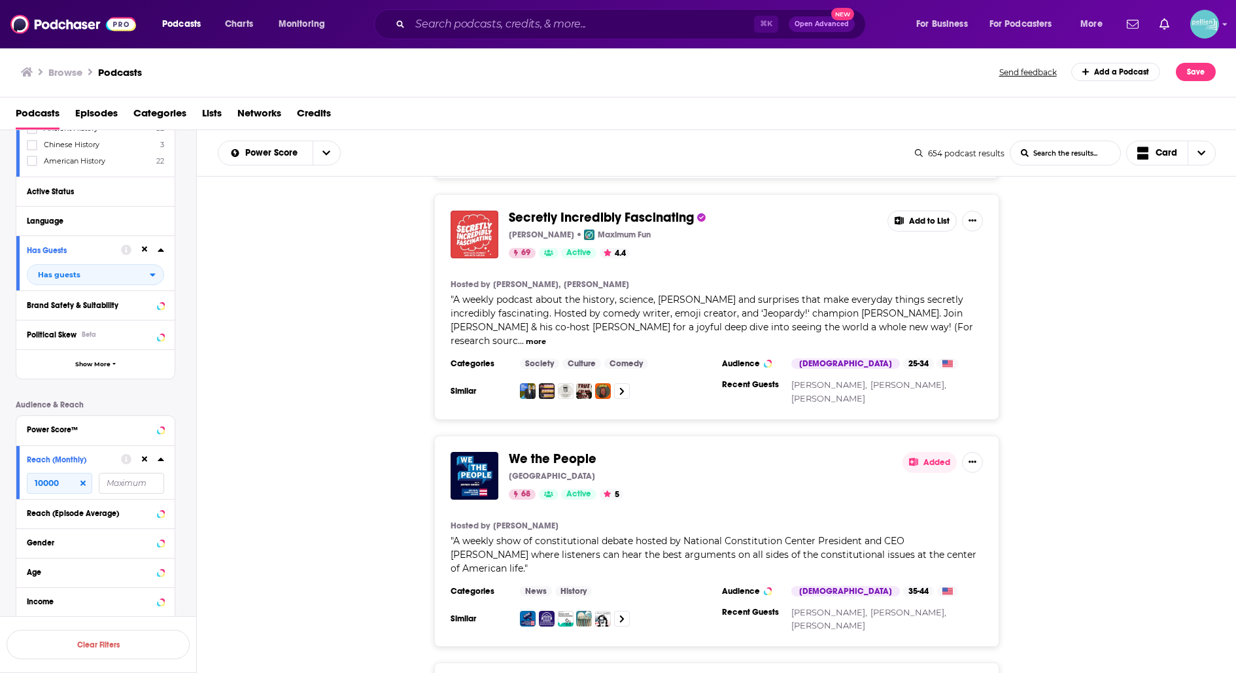
scroll to position [32580, 0]
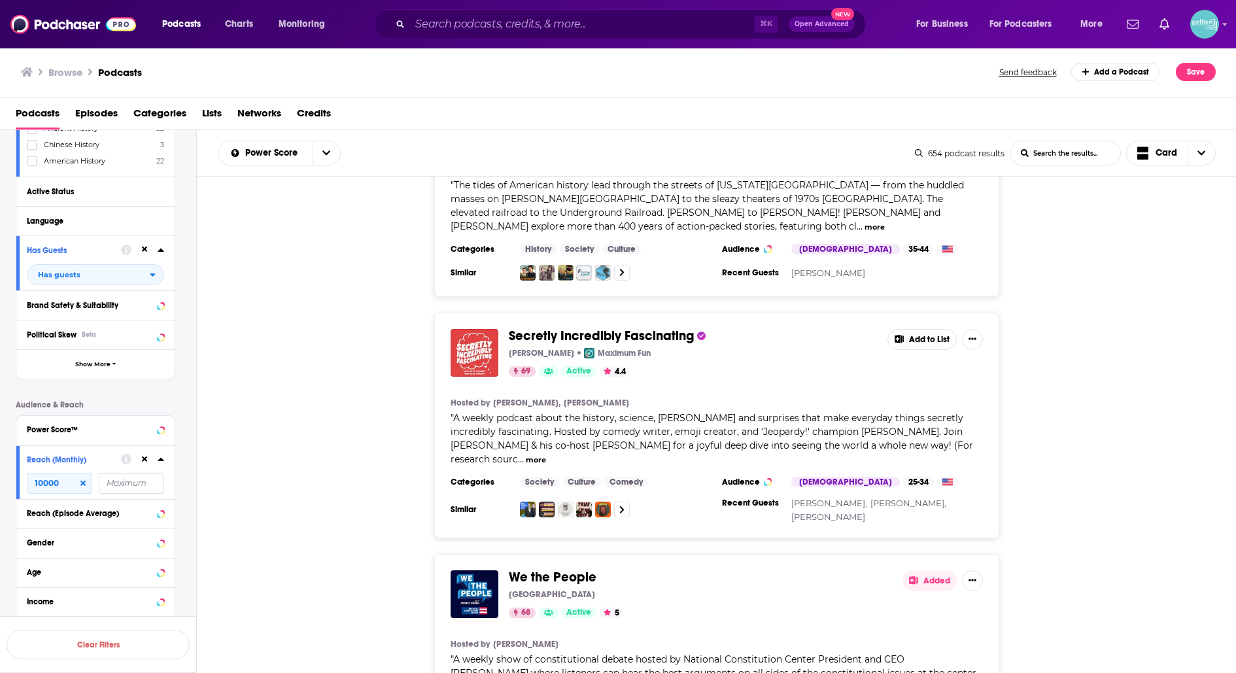
scroll to position [32509, 0]
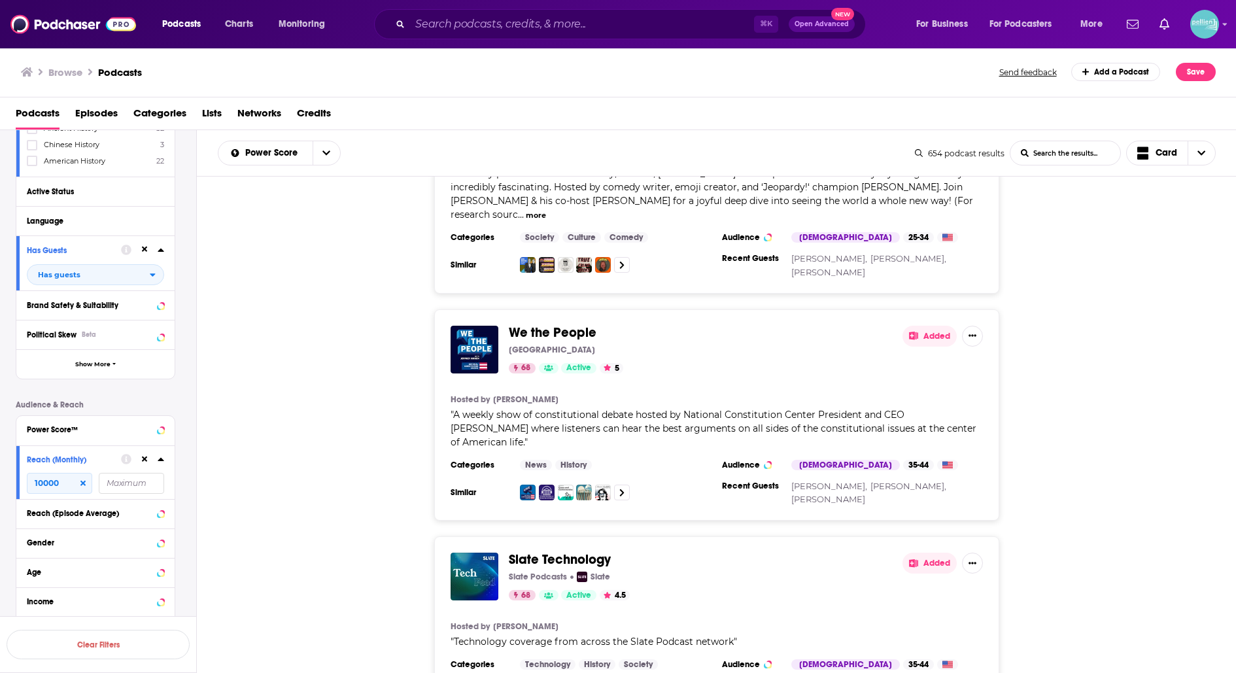
scroll to position [32765, 0]
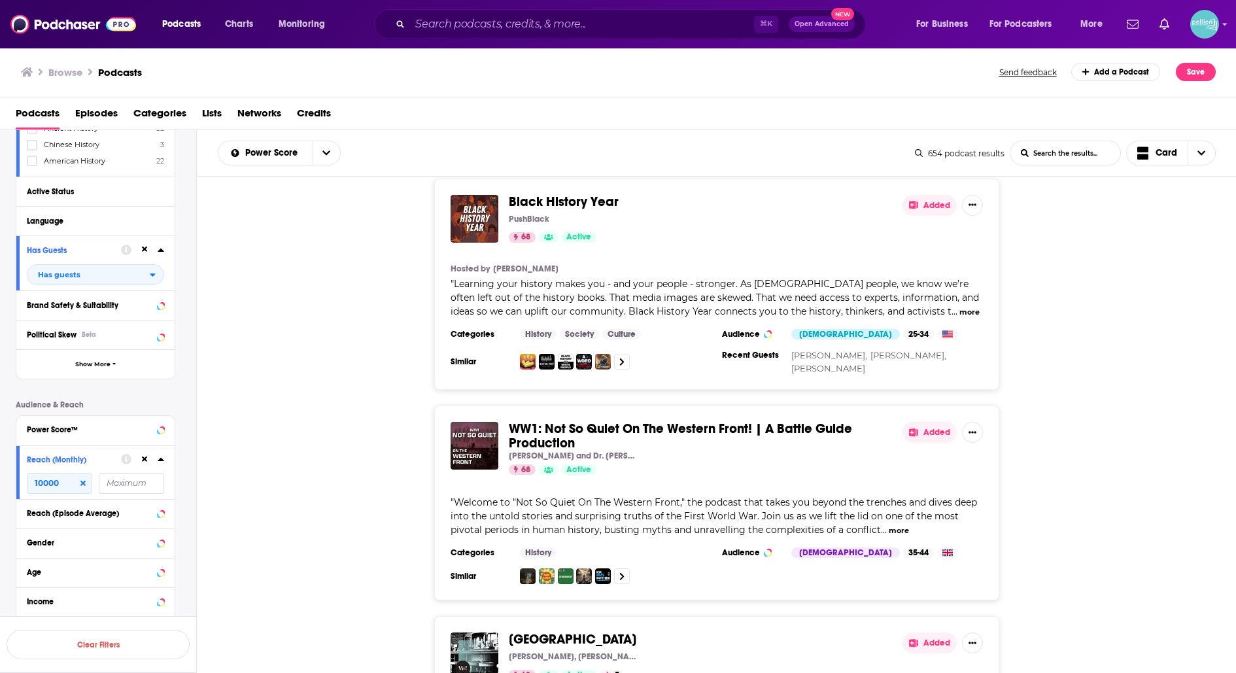
scroll to position [34430, 0]
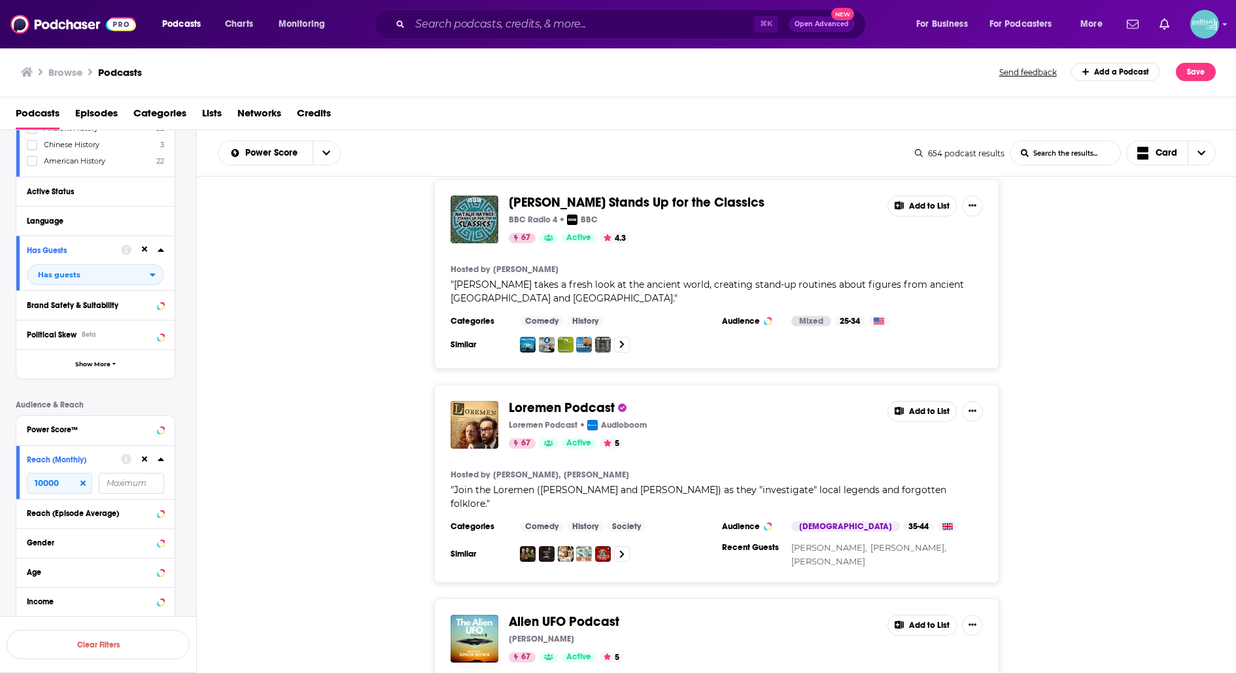
scroll to position [35790, 0]
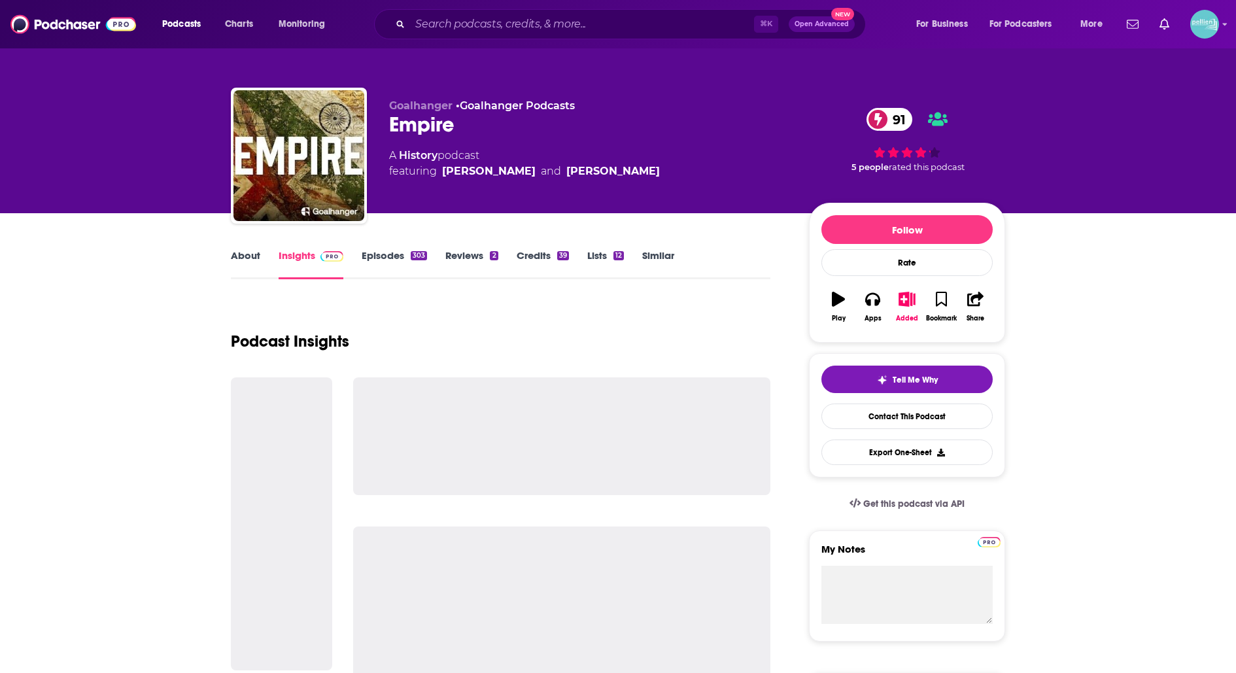
click at [250, 261] on link "About" at bounding box center [245, 264] width 29 height 30
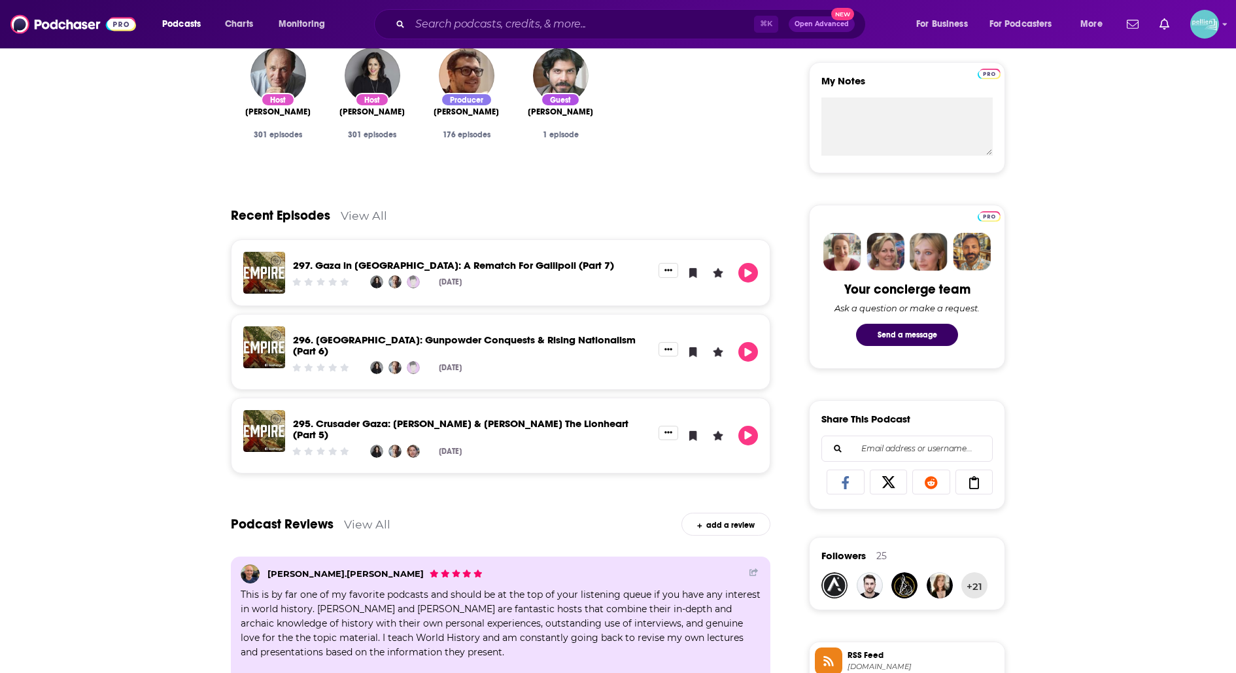
scroll to position [471, 0]
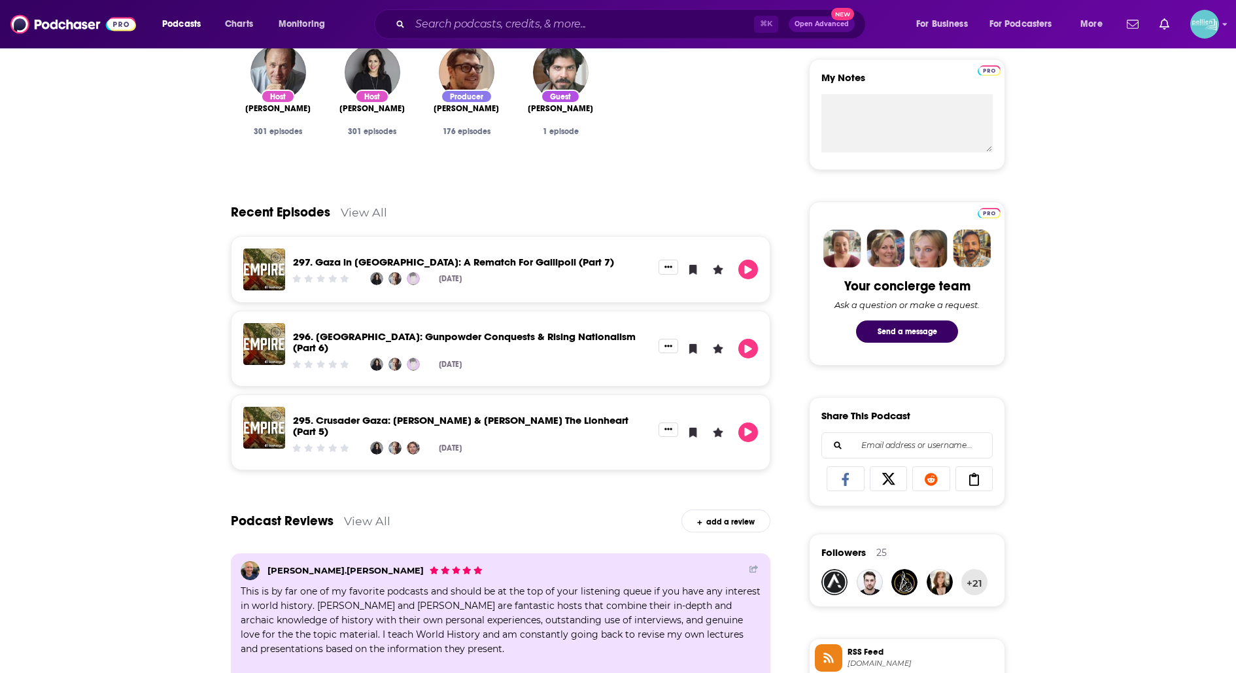
click at [367, 208] on link "View All" at bounding box center [364, 212] width 46 height 14
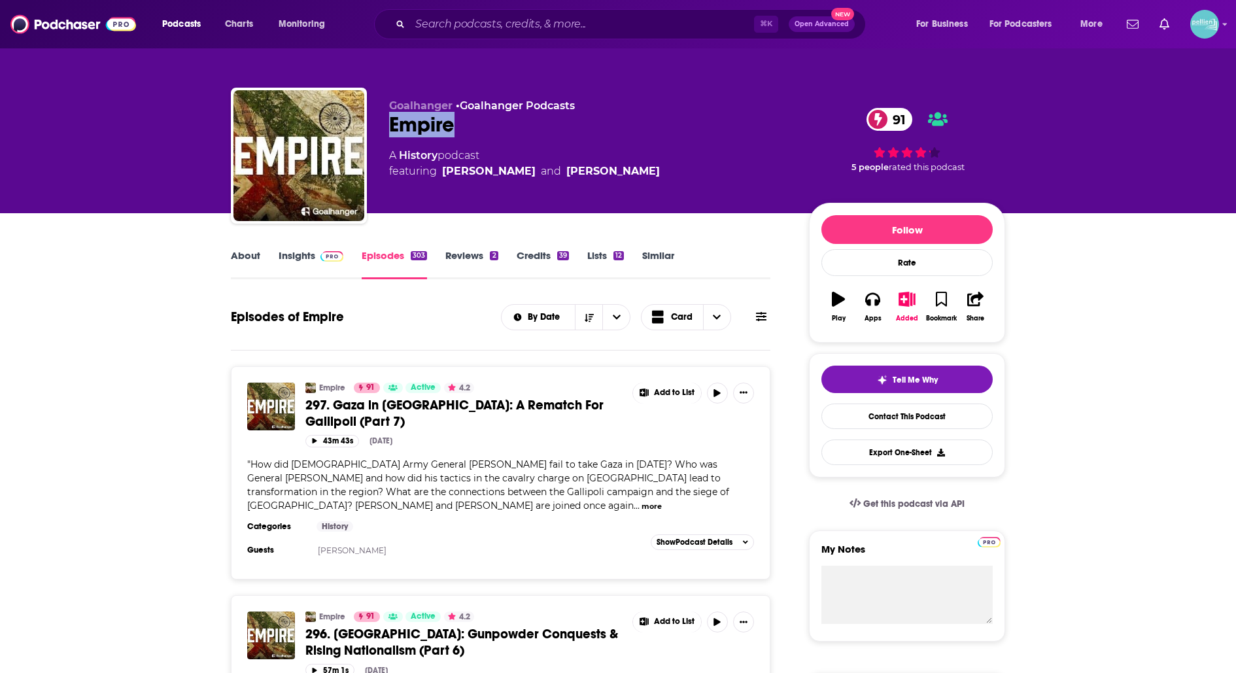
drag, startPoint x: 462, startPoint y: 127, endPoint x: 394, endPoint y: 122, distance: 68.9
click at [394, 122] on div "Empire 91" at bounding box center [588, 124] width 399 height 25
copy h2 "Empire"
click at [867, 411] on link "Contact This Podcast" at bounding box center [906, 415] width 171 height 25
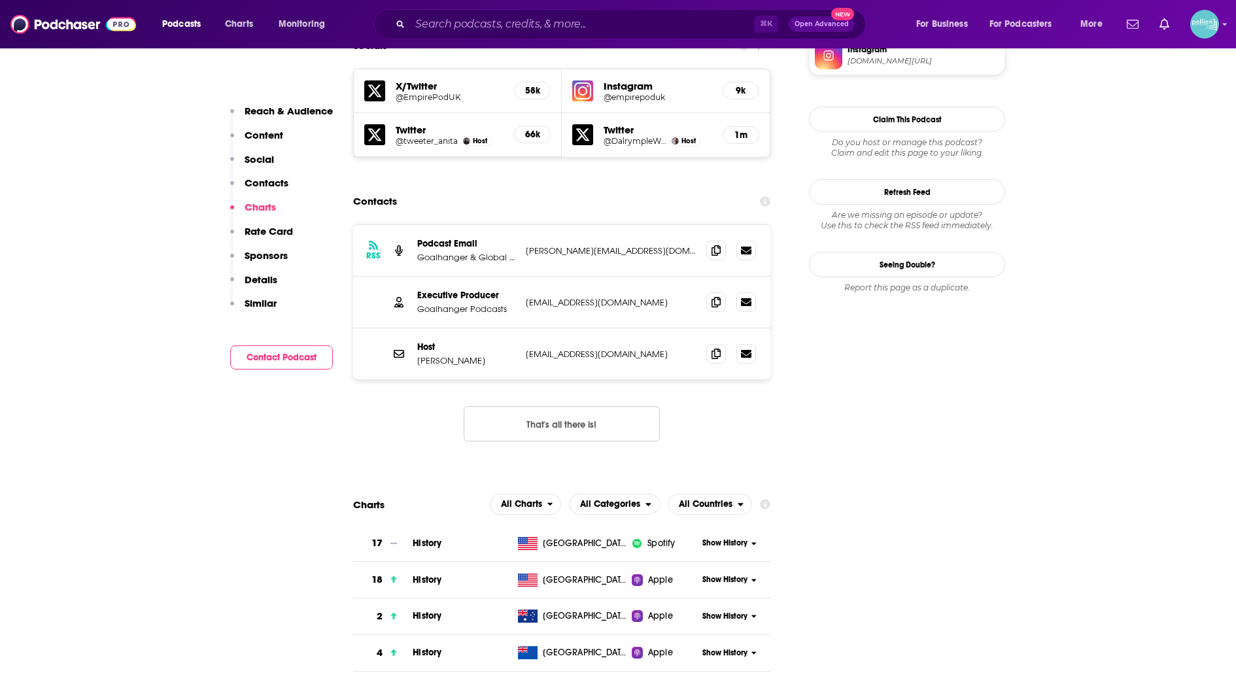
scroll to position [1149, 0]
click at [711, 349] on icon at bounding box center [715, 354] width 9 height 10
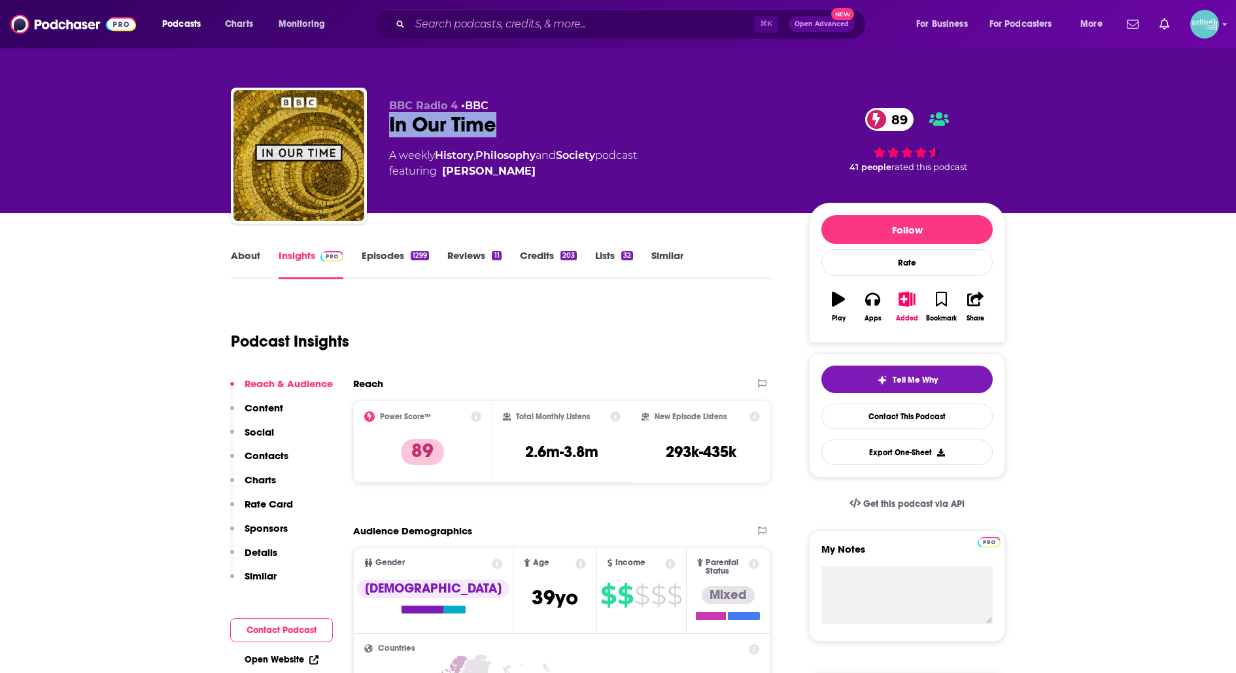
drag, startPoint x: 492, startPoint y: 126, endPoint x: 382, endPoint y: 129, distance: 110.5
click at [382, 129] on div "BBC Radio 4 • BBC In Our Time 89 A weekly History , Philosophy and Society podc…" at bounding box center [618, 158] width 774 height 141
copy h2 "In Our Time"
click at [855, 413] on link "Contact This Podcast" at bounding box center [906, 415] width 171 height 25
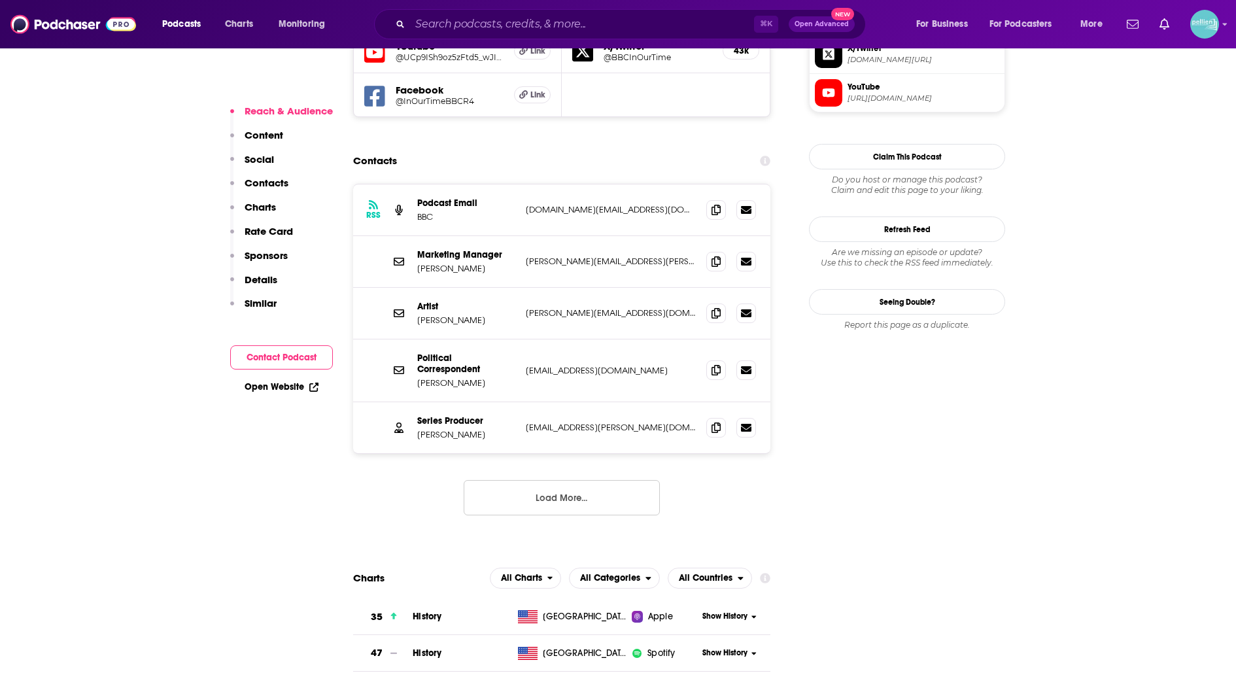
scroll to position [1180, 0]
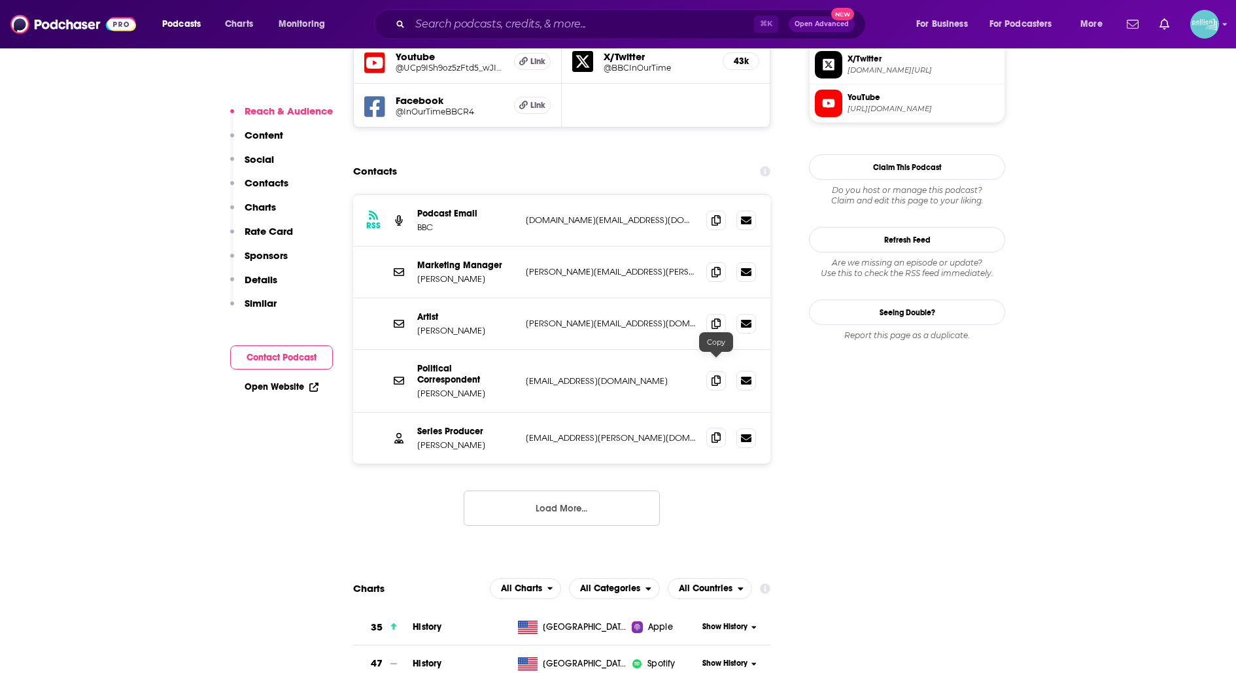
click at [711, 432] on icon at bounding box center [715, 437] width 9 height 10
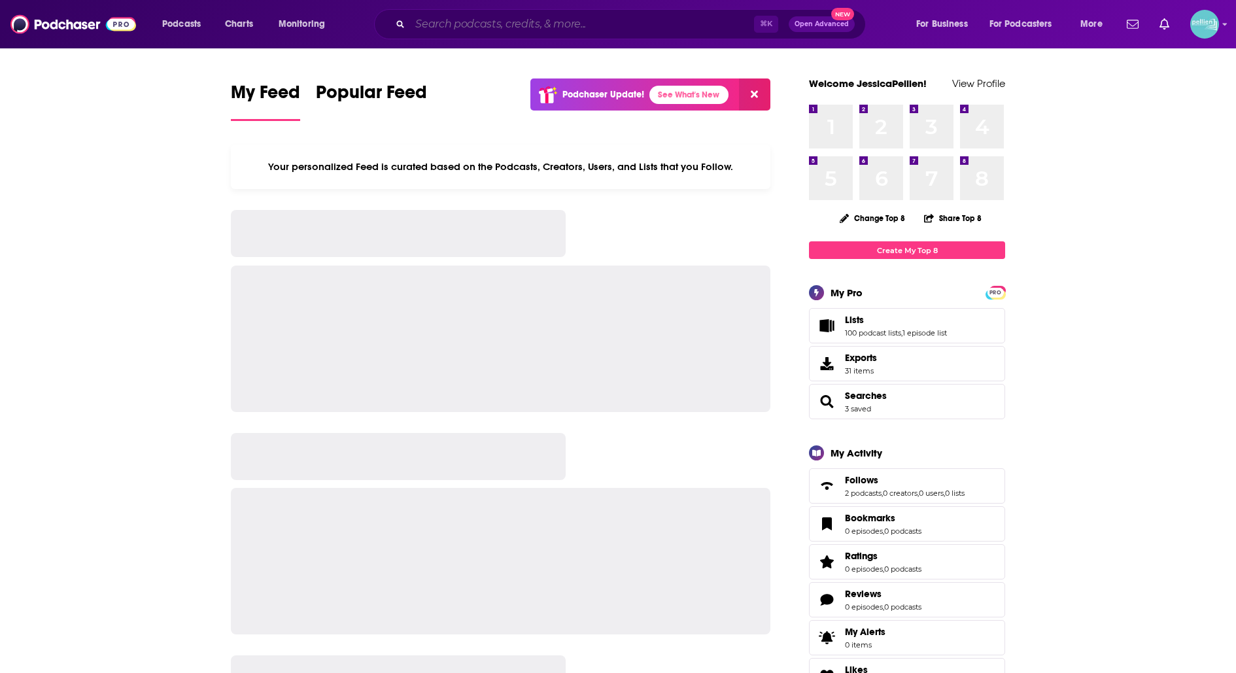
click at [663, 31] on input "Search podcasts, credits, & more..." at bounding box center [582, 24] width 344 height 21
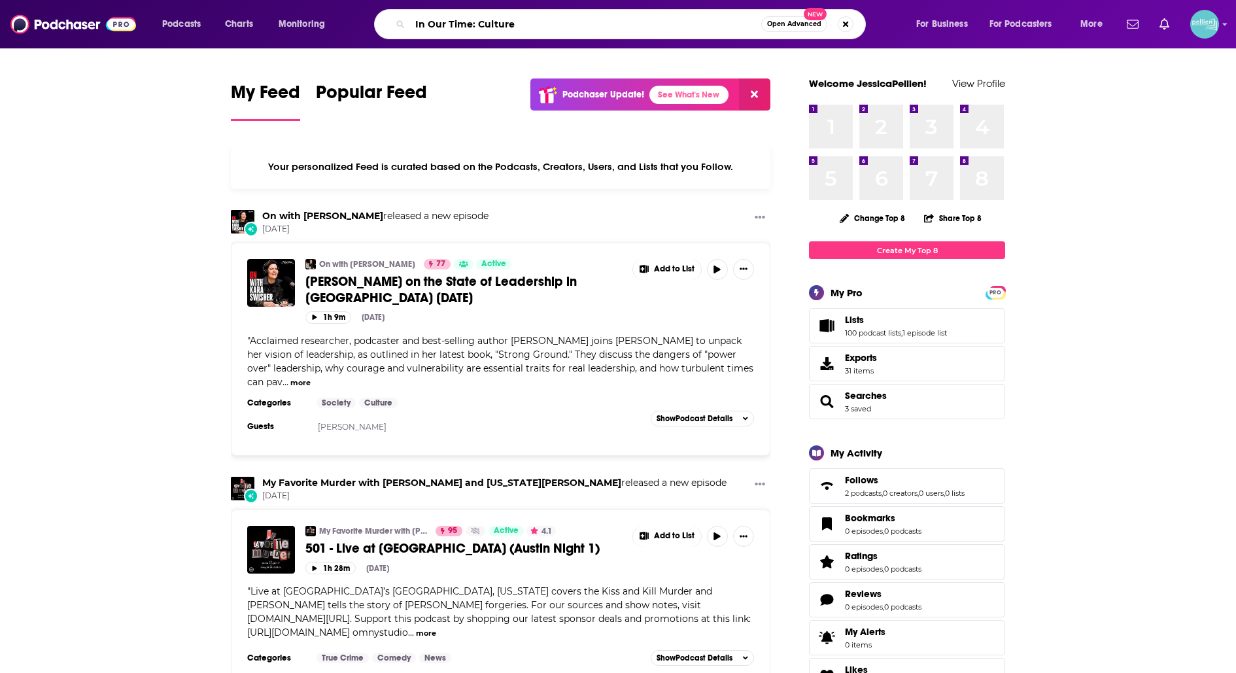
type input "In Our Time: Culture"
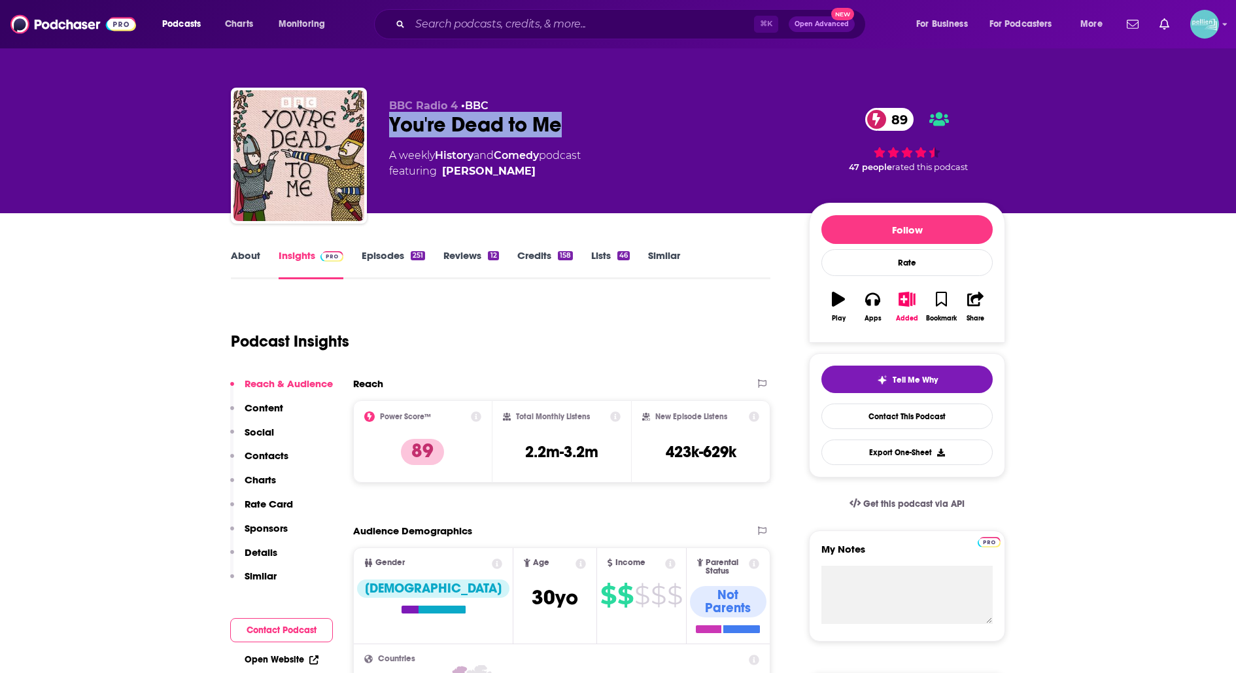
drag, startPoint x: 576, startPoint y: 125, endPoint x: 376, endPoint y: 125, distance: 200.1
click at [376, 125] on div "BBC Radio 4 • BBC You're Dead to Me 89 A weekly History and Comedy podcast feat…" at bounding box center [618, 158] width 774 height 141
copy h2 "You're Dead to Me"
click at [242, 247] on div "About Insights Episodes 251 Reviews 12 Credits 158 Lists 46 Similar" at bounding box center [500, 263] width 539 height 32
click at [245, 254] on link "About" at bounding box center [245, 264] width 29 height 30
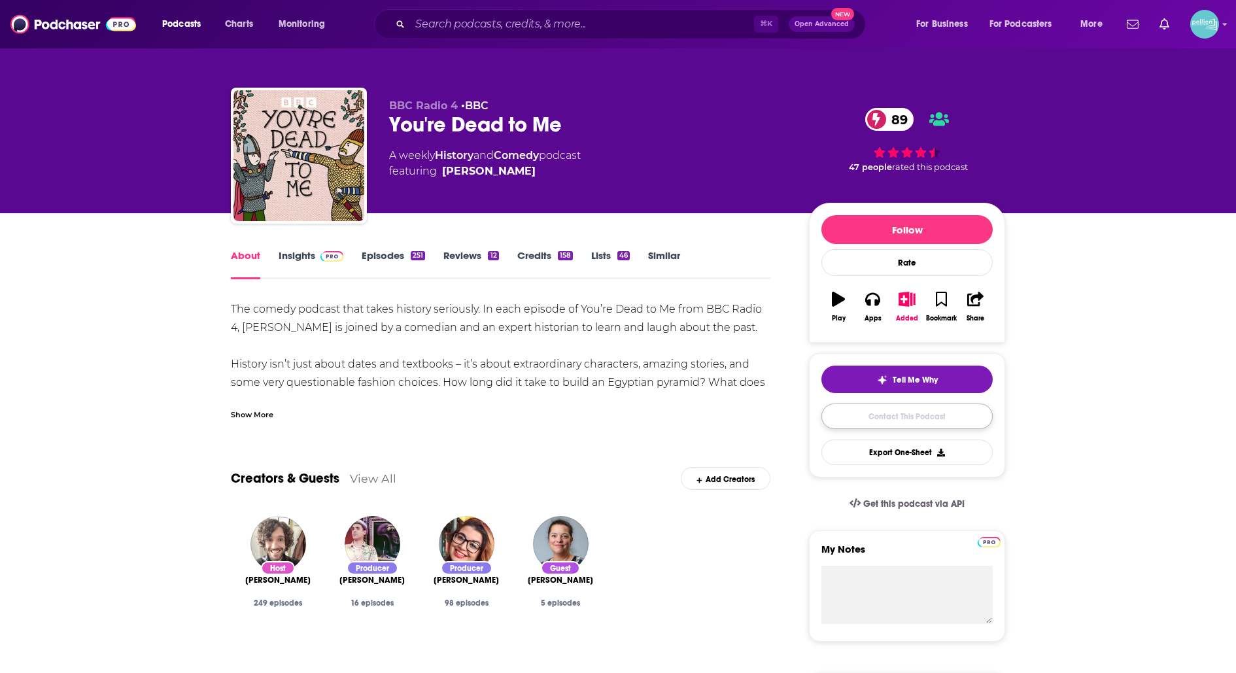
click at [835, 403] on link "Contact This Podcast" at bounding box center [906, 415] width 171 height 25
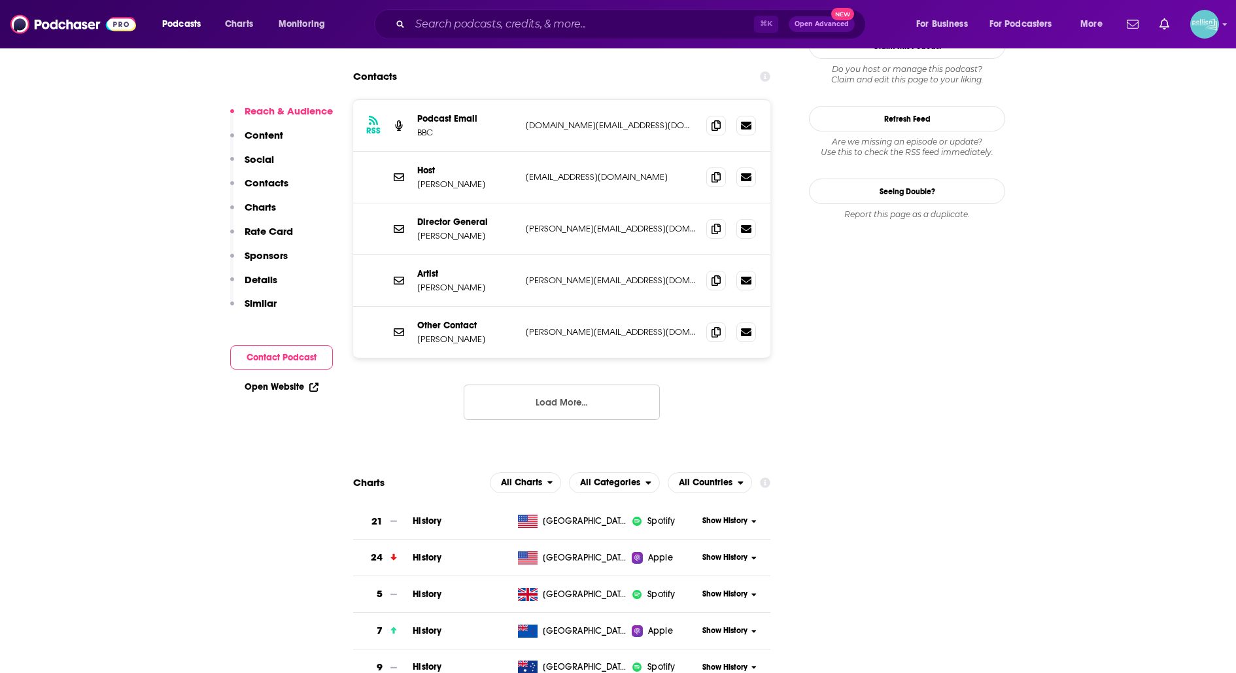
scroll to position [1245, 0]
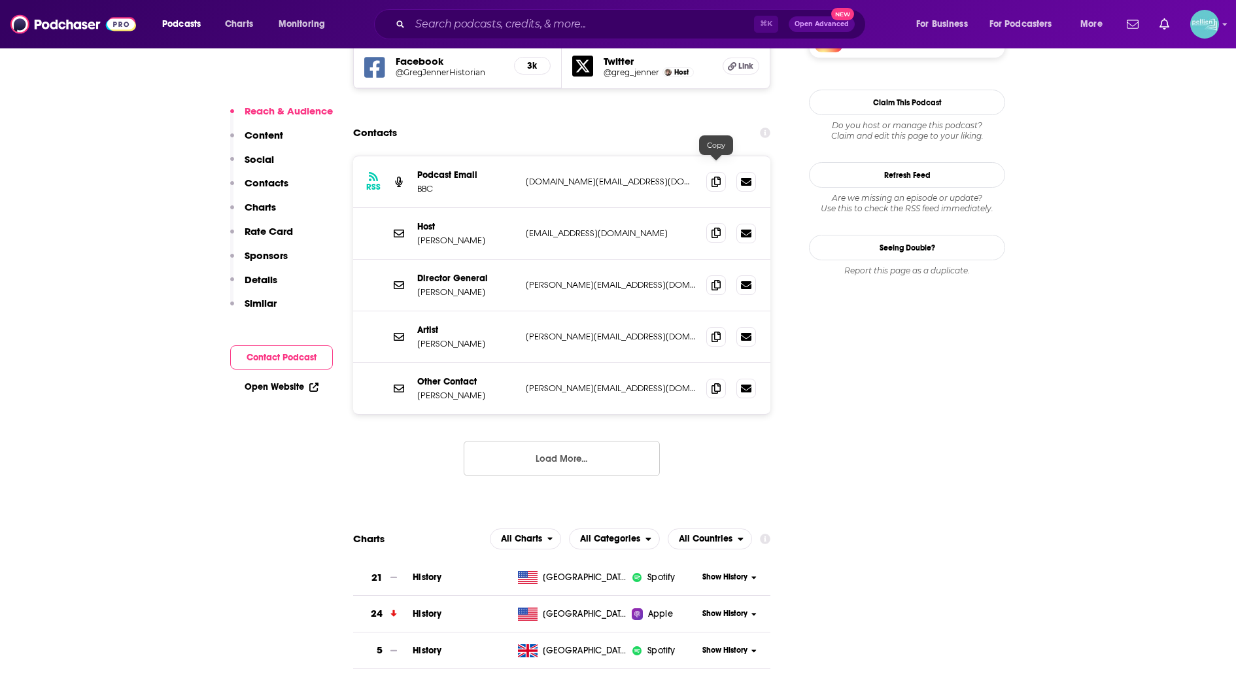
click at [710, 223] on span at bounding box center [716, 233] width 20 height 20
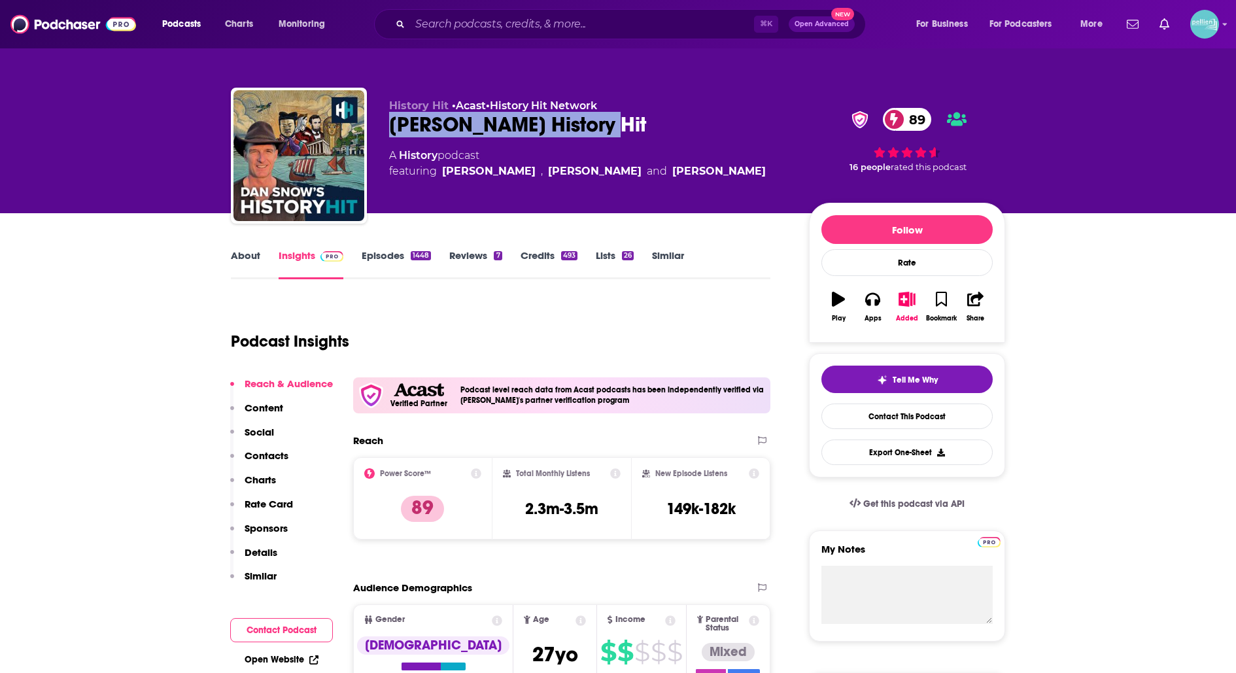
drag, startPoint x: 618, startPoint y: 129, endPoint x: 393, endPoint y: 128, distance: 224.9
click at [394, 129] on div "[PERSON_NAME] History Hit 89" at bounding box center [588, 124] width 399 height 25
copy h2 "[PERSON_NAME] History Hit"
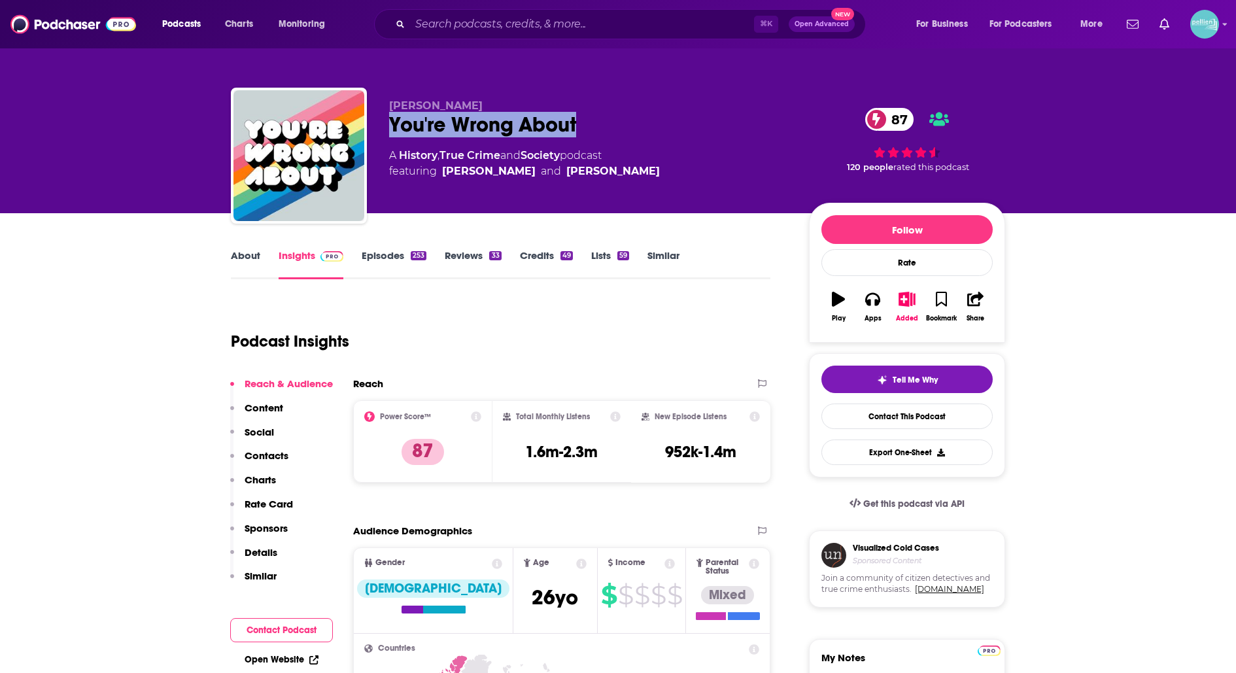
drag, startPoint x: 587, startPoint y: 131, endPoint x: 391, endPoint y: 131, distance: 196.1
click at [391, 131] on div "You're Wrong About 87" at bounding box center [588, 124] width 399 height 25
copy h2 "You're Wrong About"
click at [243, 267] on link "About" at bounding box center [245, 264] width 29 height 30
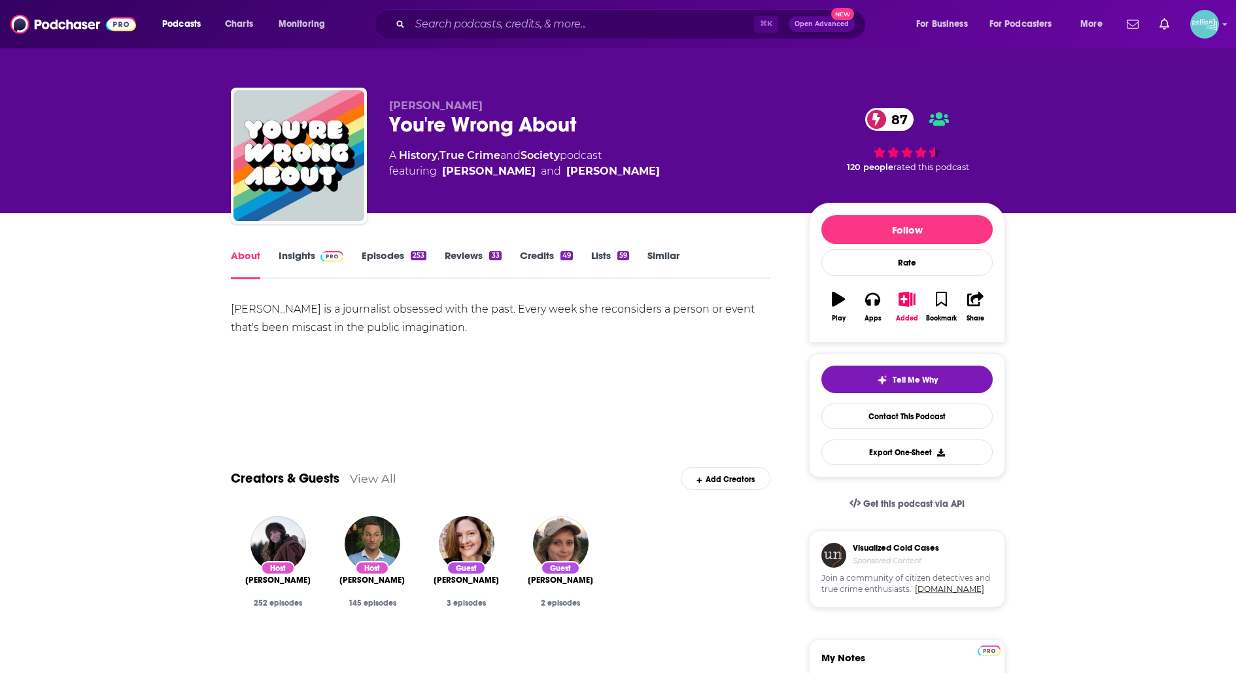
click at [324, 258] on img at bounding box center [331, 256] width 23 height 10
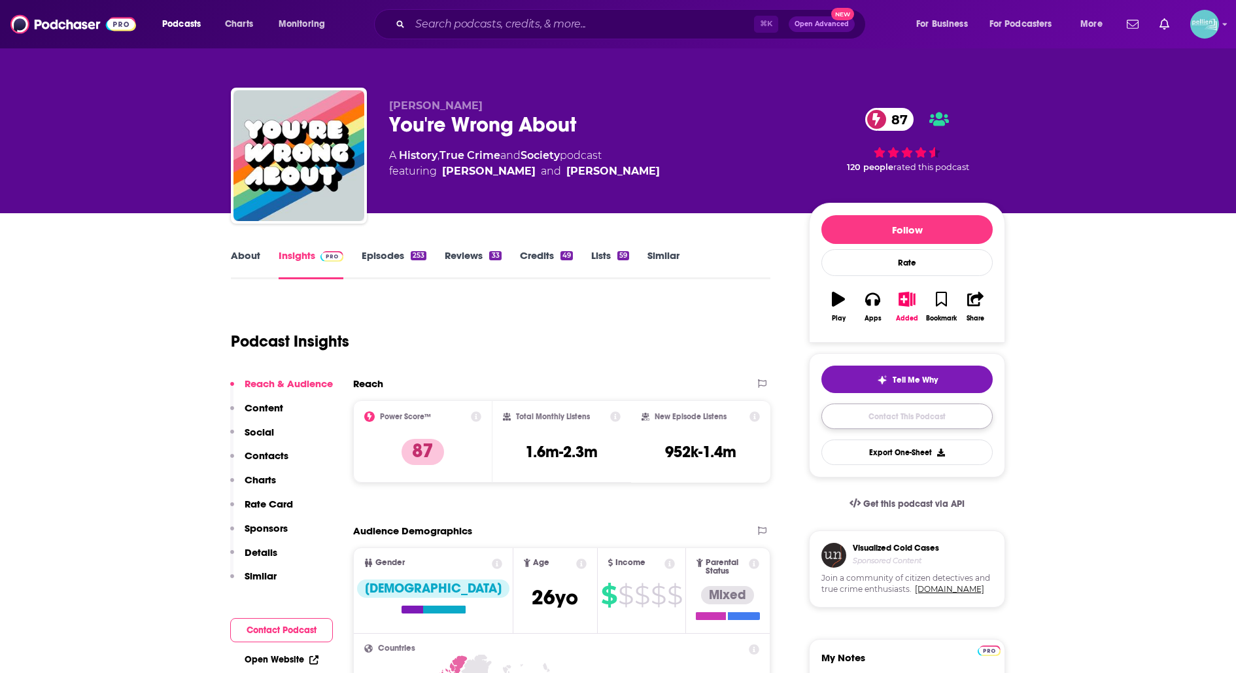
click at [842, 403] on link "Contact This Podcast" at bounding box center [906, 415] width 171 height 25
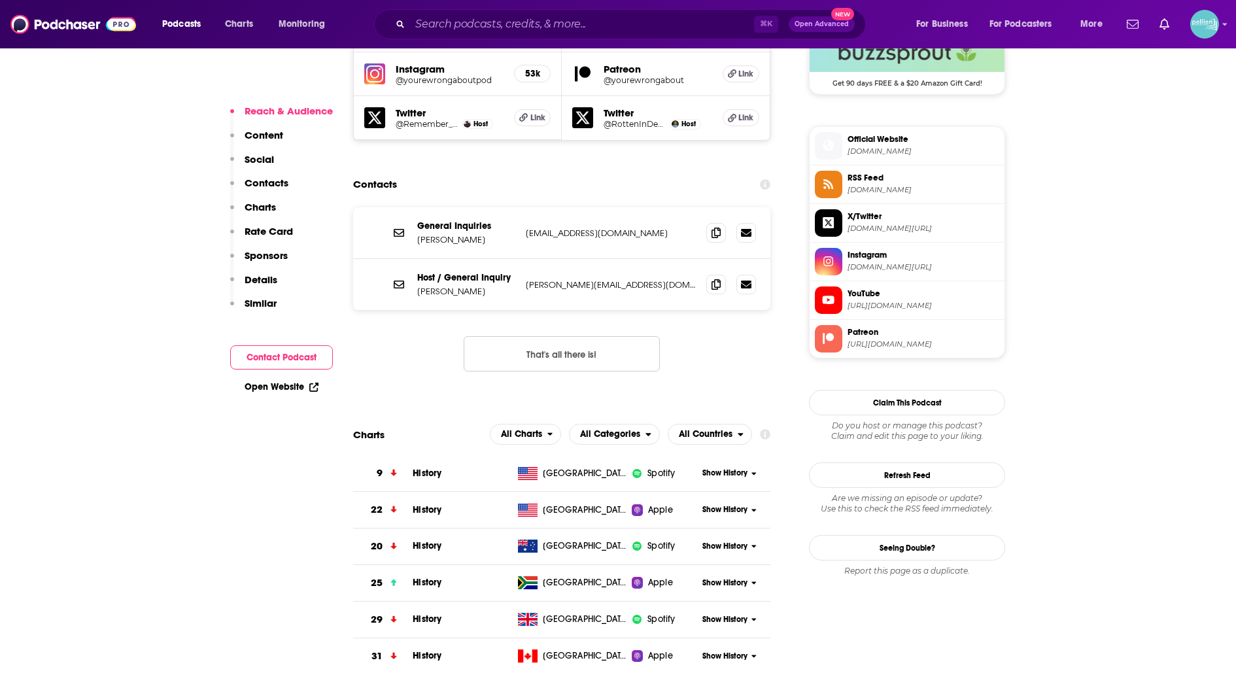
scroll to position [1200, 0]
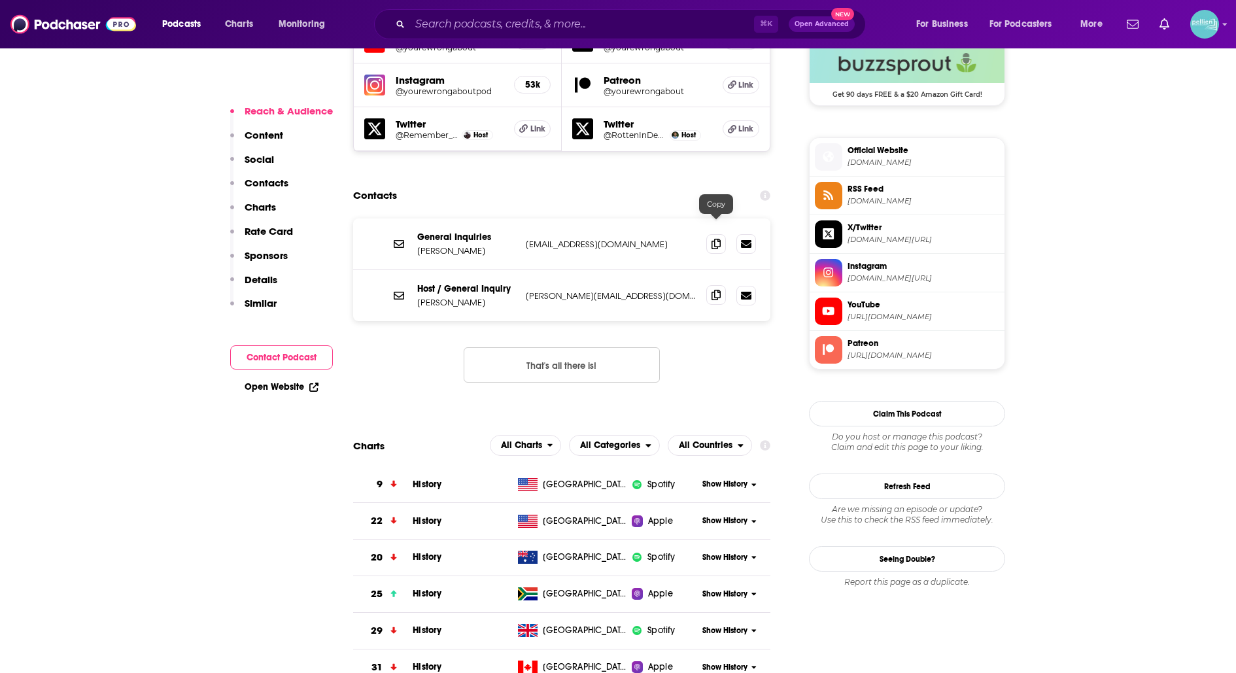
click at [713, 290] on icon at bounding box center [715, 295] width 9 height 10
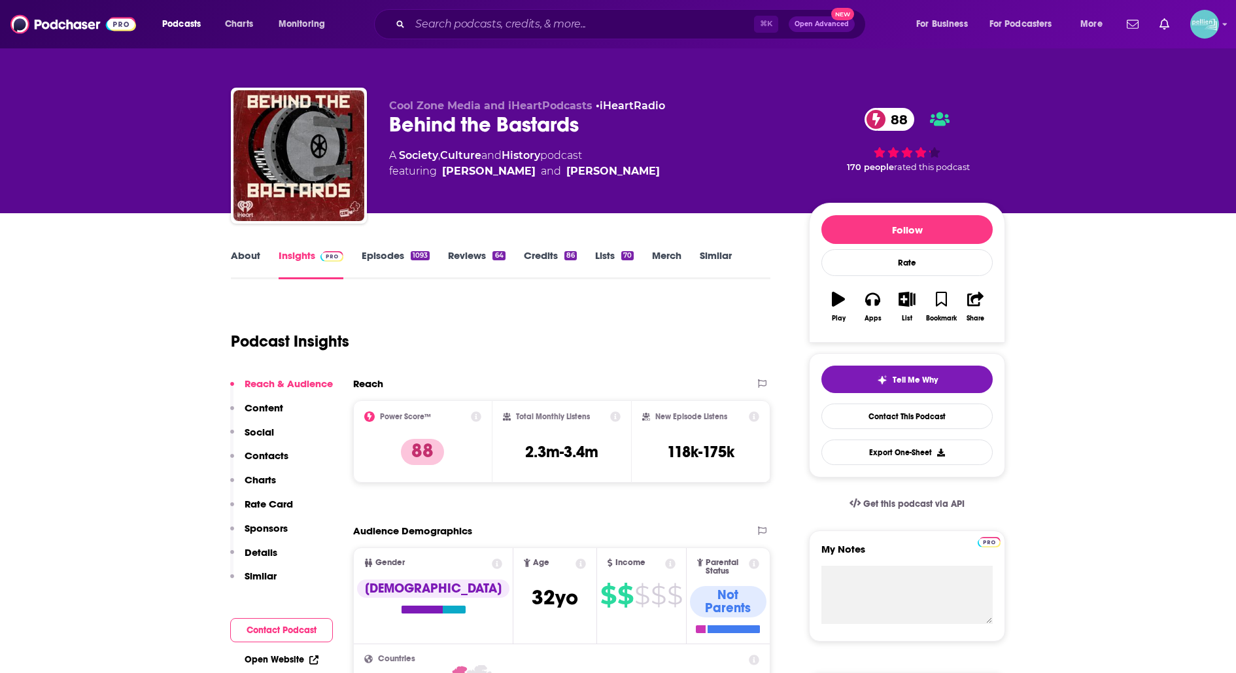
click at [256, 257] on link "About" at bounding box center [245, 264] width 29 height 30
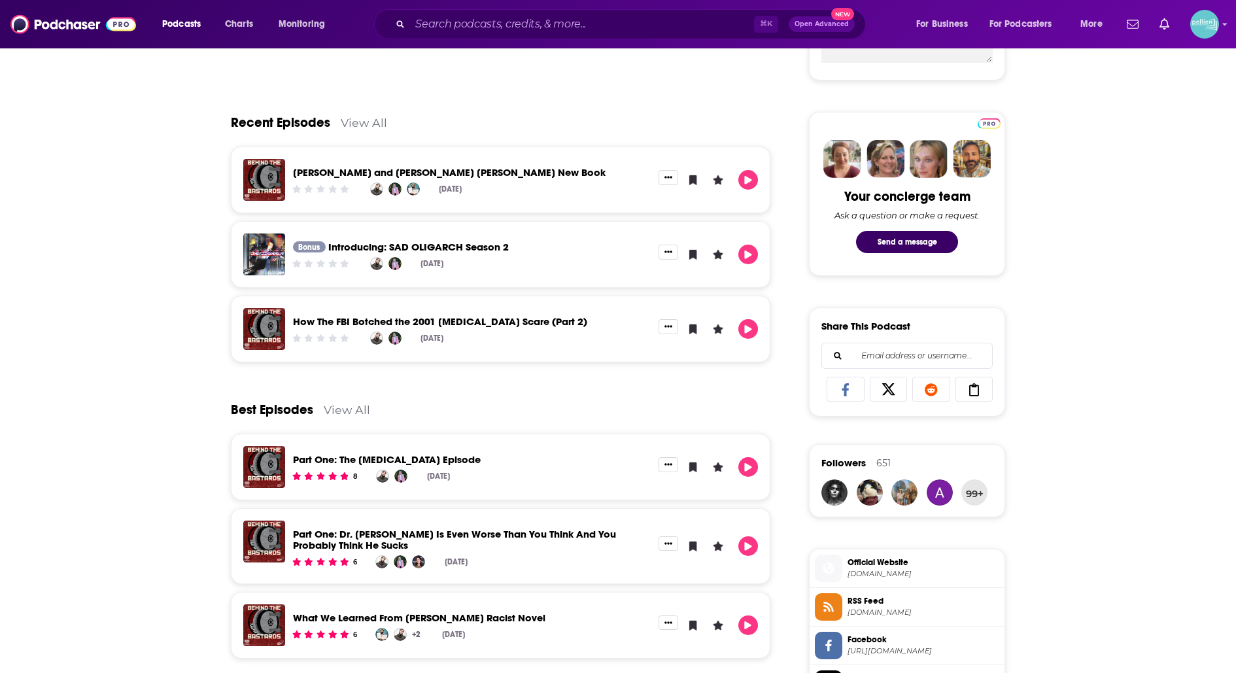
scroll to position [562, 0]
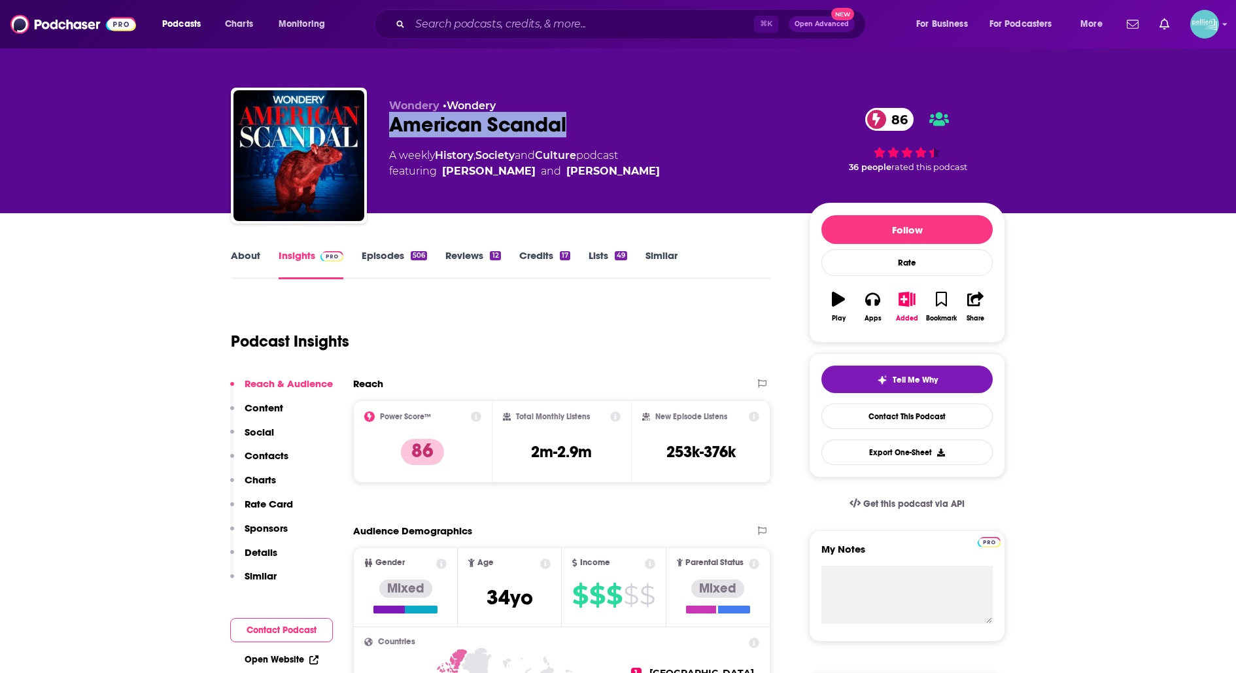
drag, startPoint x: 577, startPoint y: 118, endPoint x: 390, endPoint y: 119, distance: 187.0
click at [390, 119] on div "American Scandal 86" at bounding box center [588, 124] width 399 height 25
copy h2 "American Scandal"
click at [246, 258] on link "About" at bounding box center [245, 264] width 29 height 30
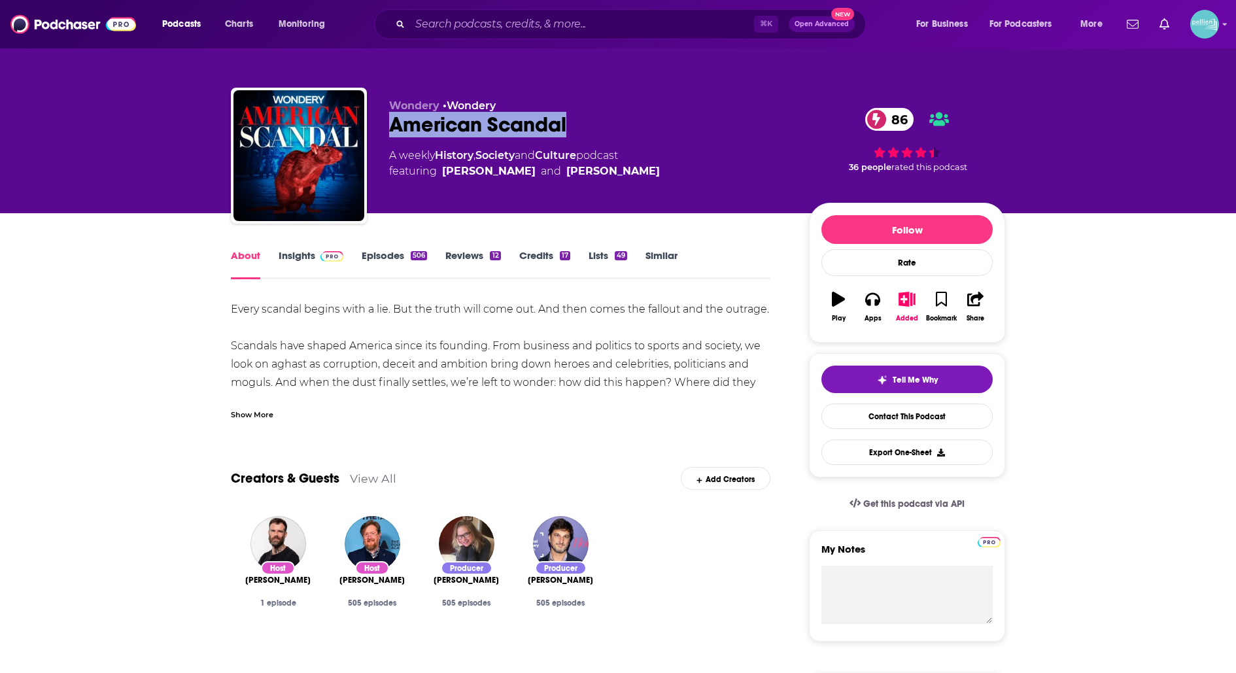
drag, startPoint x: 582, startPoint y: 120, endPoint x: 385, endPoint y: 130, distance: 197.1
click at [385, 130] on div "Wondery • Wondery American Scandal 86 A weekly History , Society and Culture po…" at bounding box center [618, 158] width 774 height 141
copy h1 "American Scandal"
click at [536, 341] on div "Every scandal begins with a lie. But the truth will come out. And then comes th…" at bounding box center [500, 419] width 539 height 238
click at [235, 418] on div "Show More" at bounding box center [252, 413] width 42 height 12
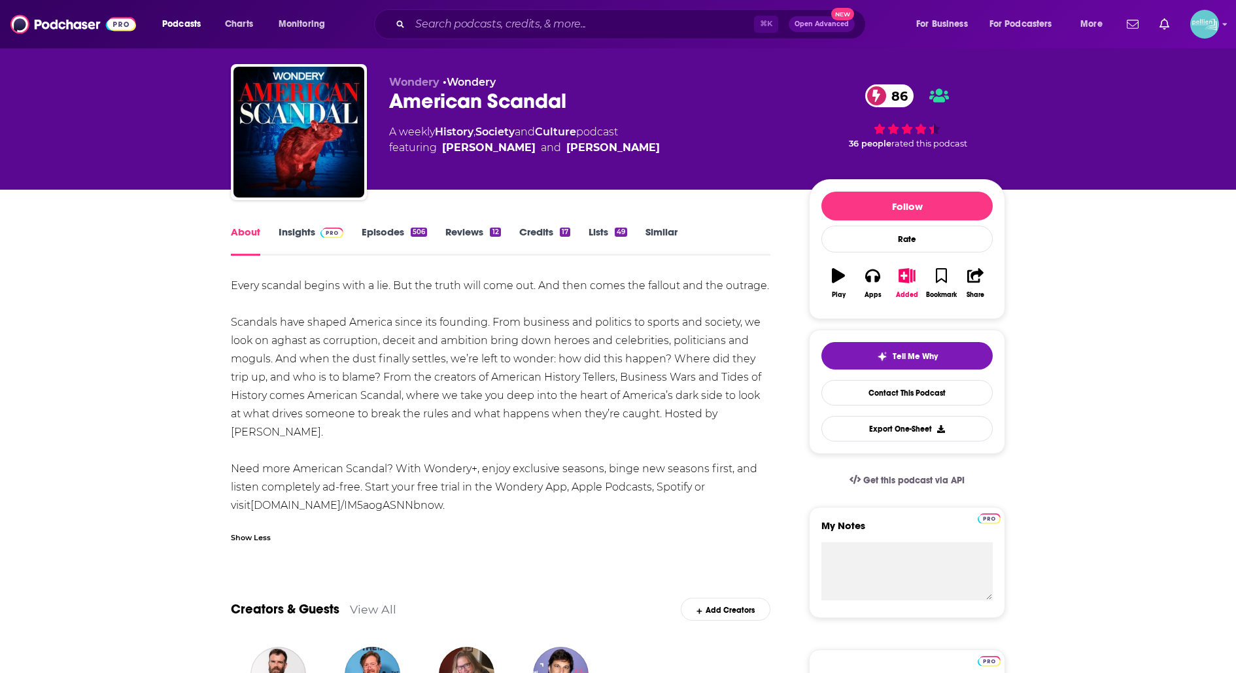
scroll to position [29, 0]
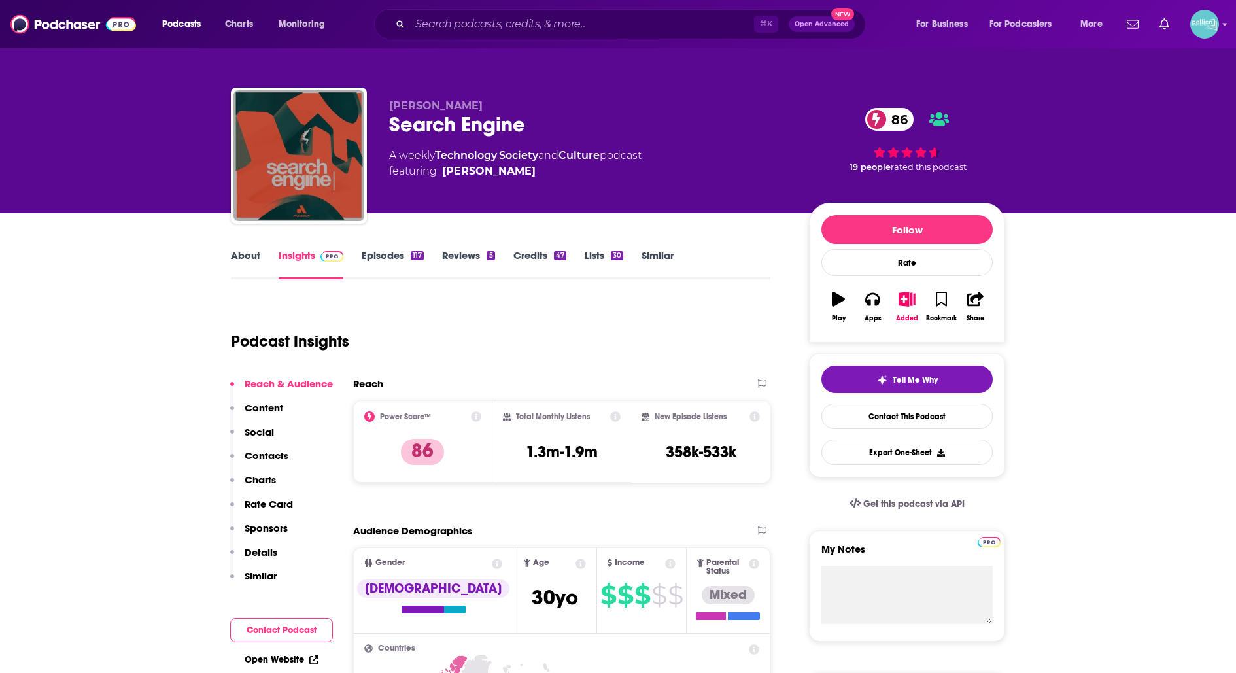
click at [246, 264] on link "About" at bounding box center [245, 264] width 29 height 30
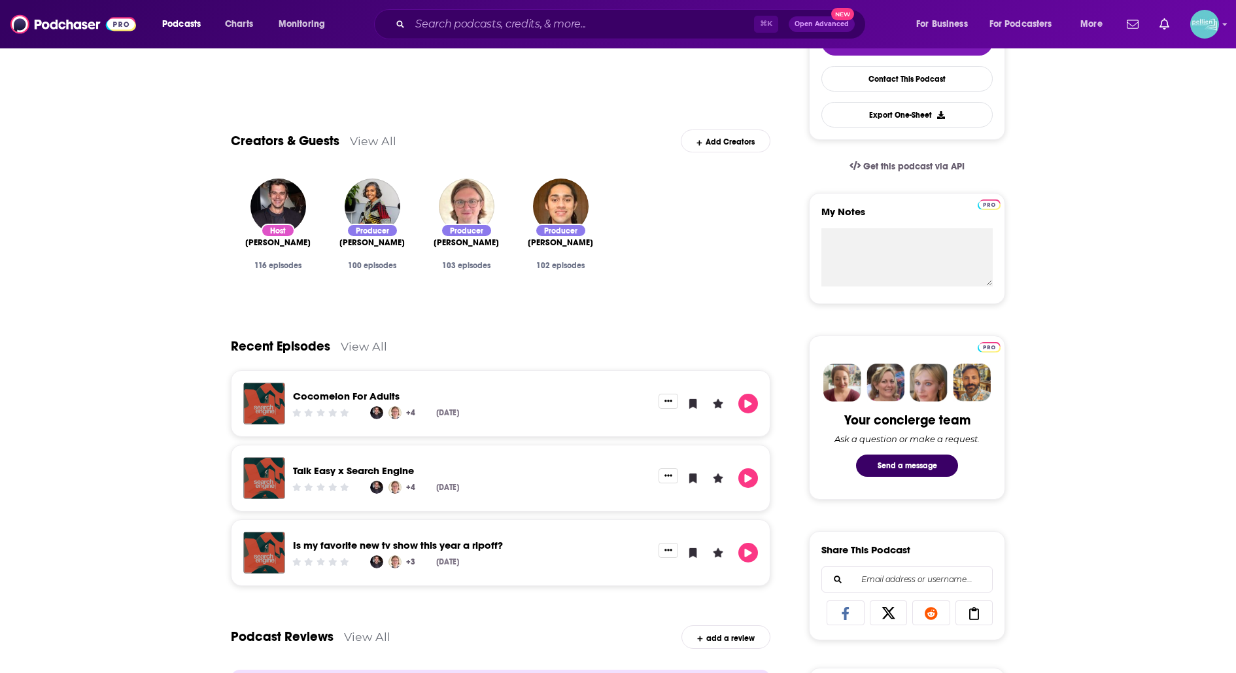
scroll to position [338, 0]
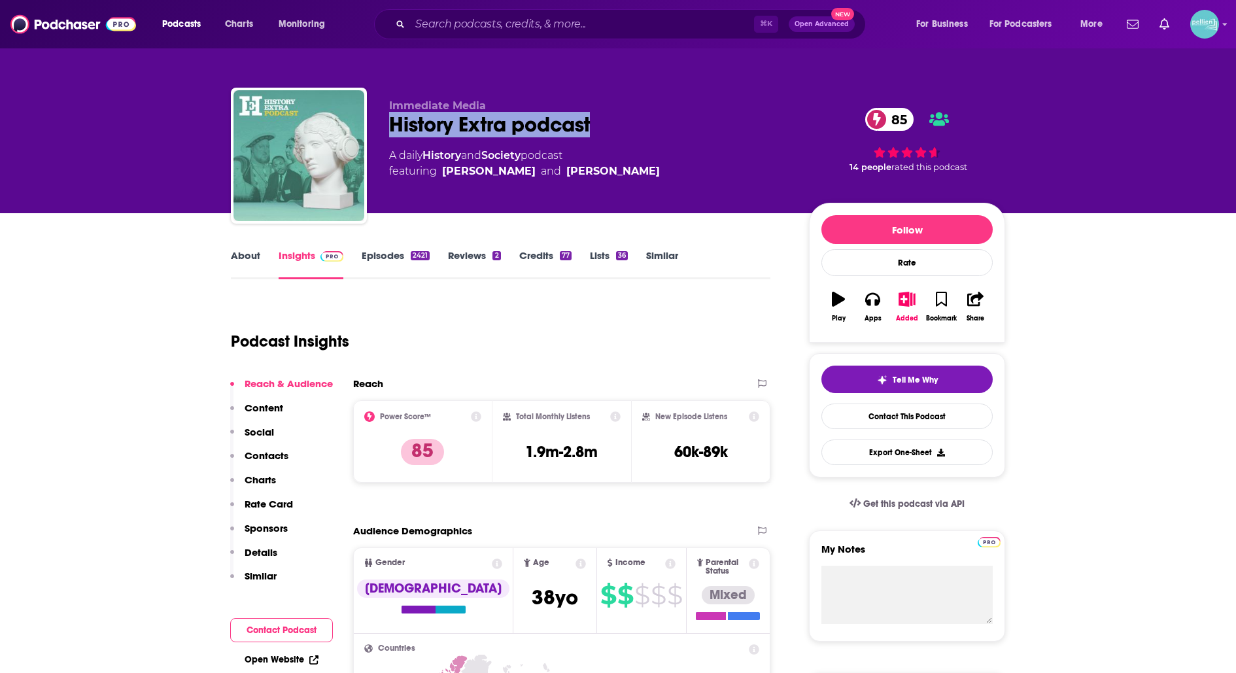
drag, startPoint x: 527, startPoint y: 128, endPoint x: 382, endPoint y: 127, distance: 144.5
click at [379, 127] on div "Immediate Media History Extra podcast 85 A daily History and Society podcast fe…" at bounding box center [618, 158] width 774 height 141
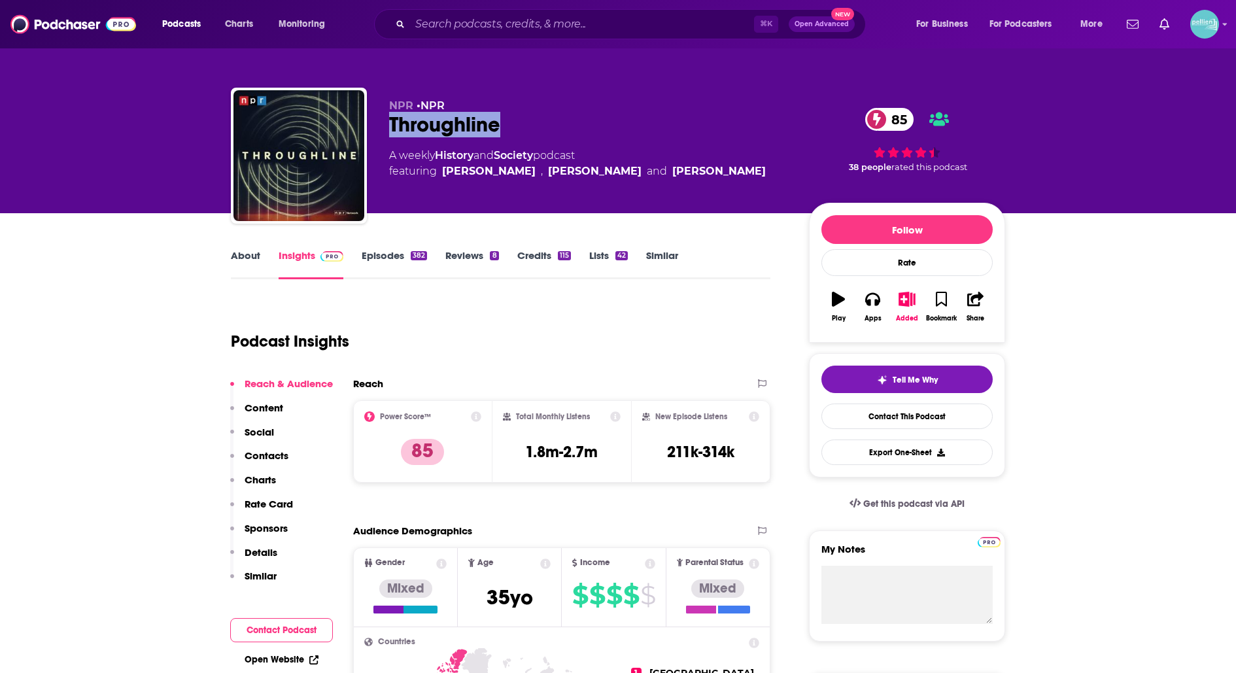
drag, startPoint x: 519, startPoint y: 126, endPoint x: 390, endPoint y: 126, distance: 128.8
click at [390, 126] on div "Throughline 85" at bounding box center [588, 124] width 399 height 25
copy h2 "Throughline"
click at [250, 263] on link "About" at bounding box center [245, 264] width 29 height 30
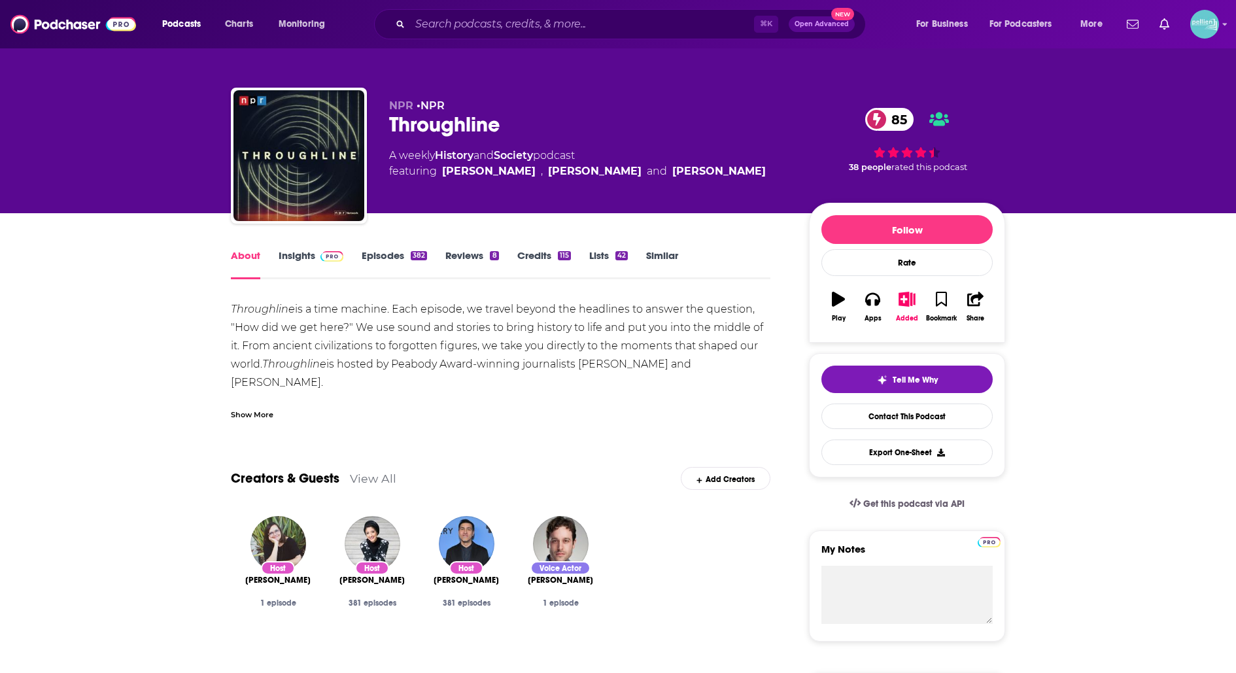
click at [301, 257] on link "Insights" at bounding box center [311, 264] width 65 height 30
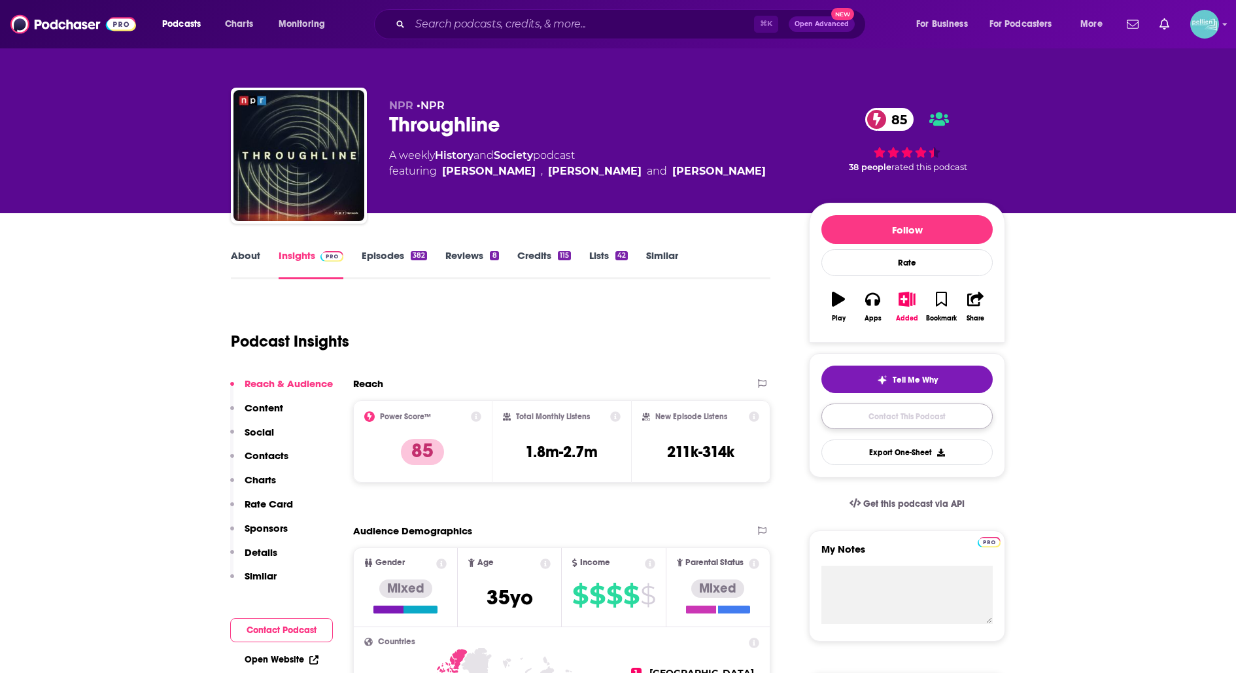
click at [836, 416] on link "Contact This Podcast" at bounding box center [906, 415] width 171 height 25
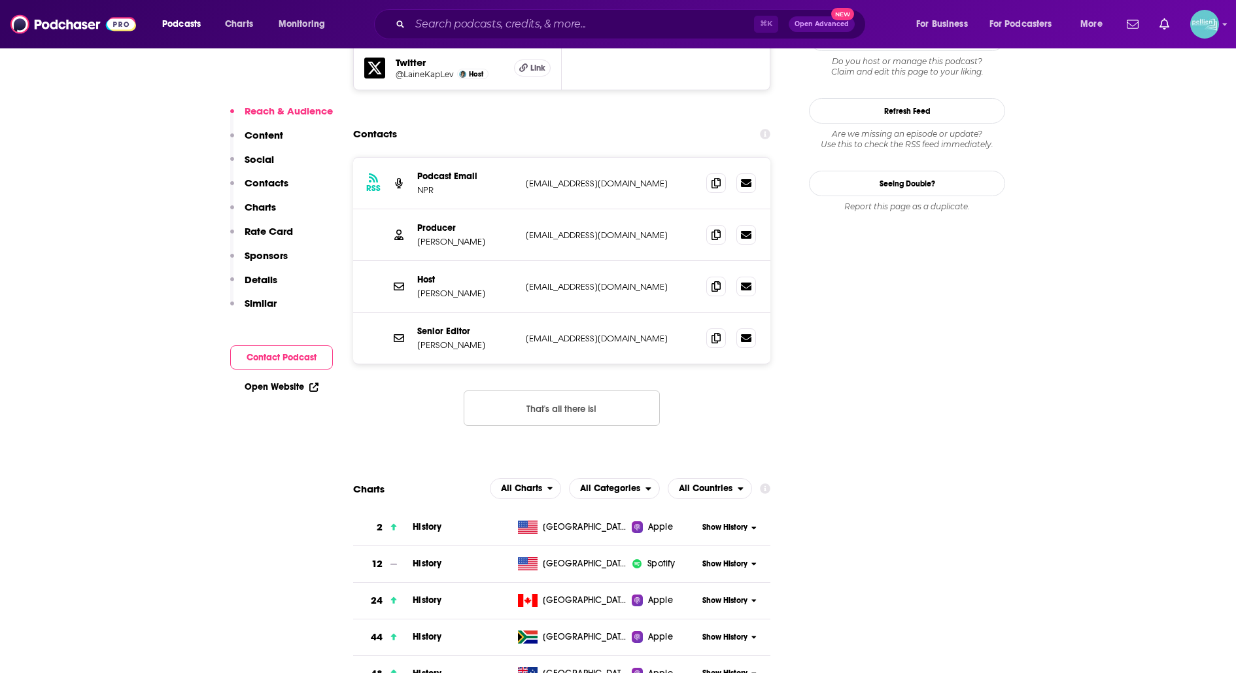
scroll to position [1267, 0]
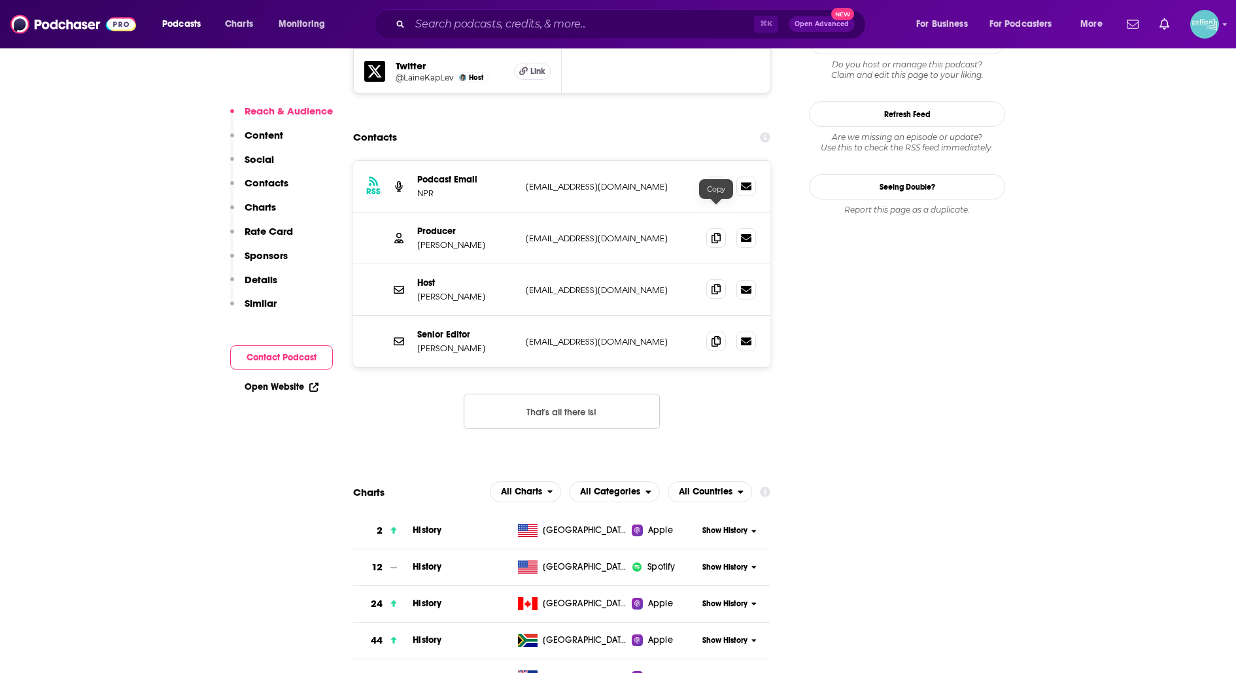
click at [717, 284] on icon at bounding box center [715, 289] width 9 height 10
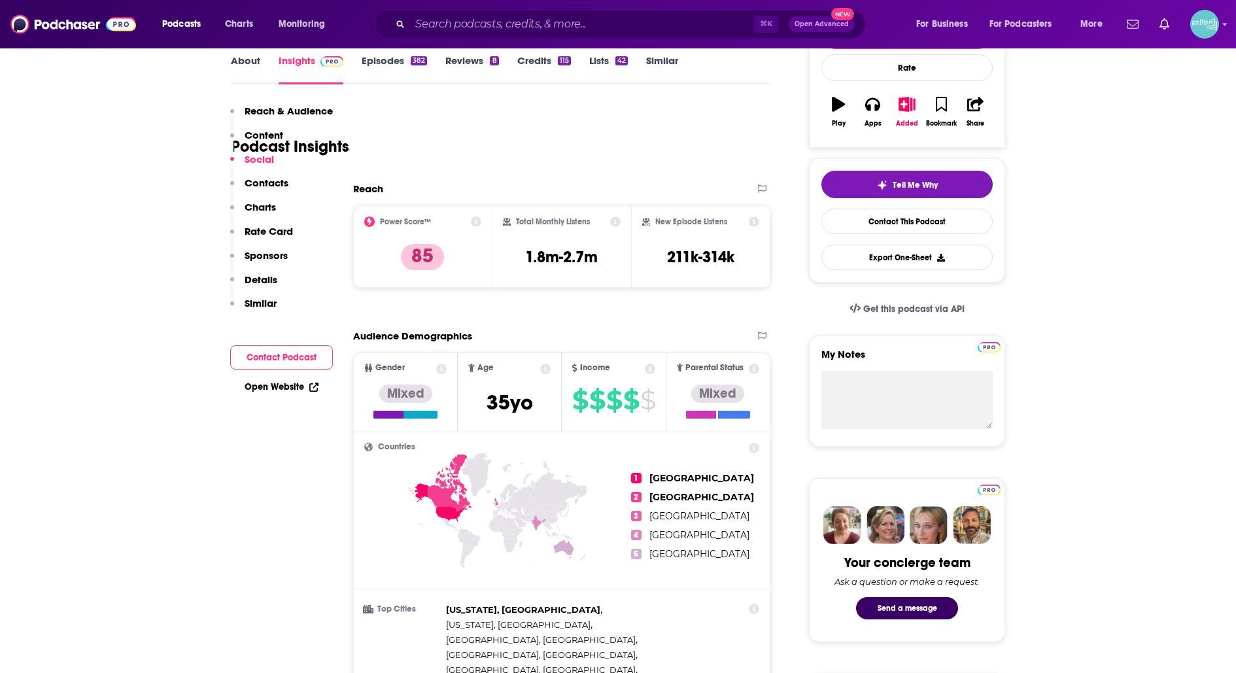
scroll to position [0, 0]
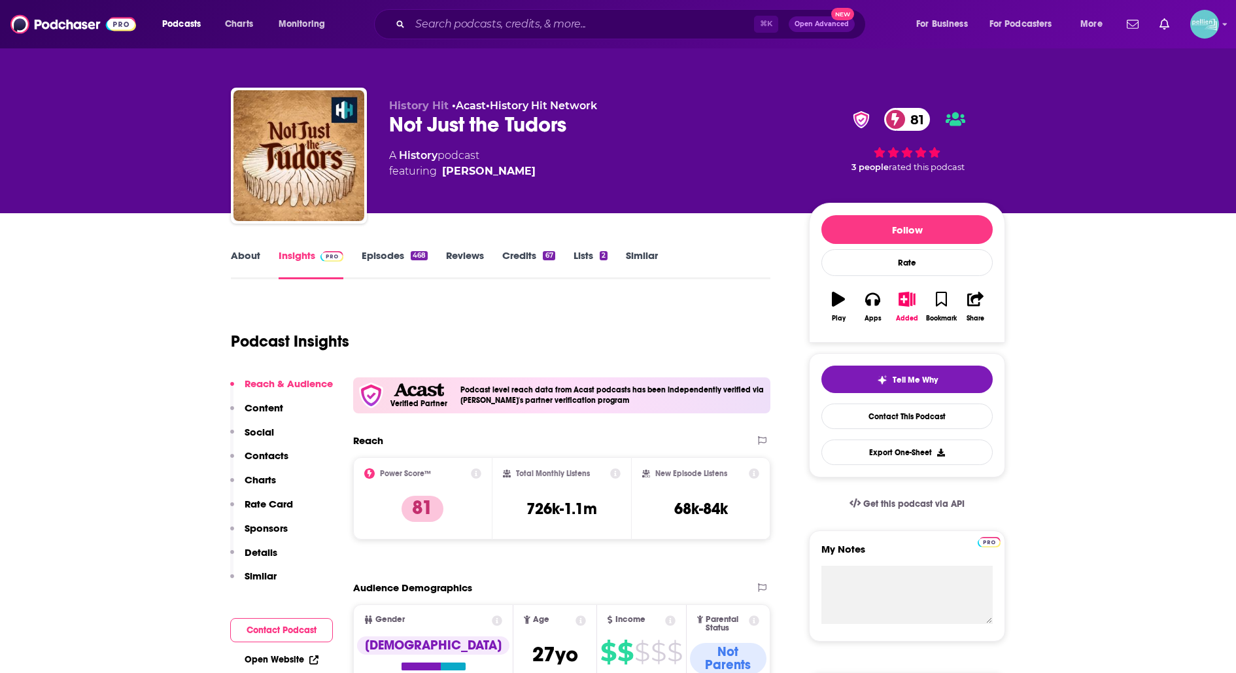
click at [235, 256] on link "About" at bounding box center [245, 264] width 29 height 30
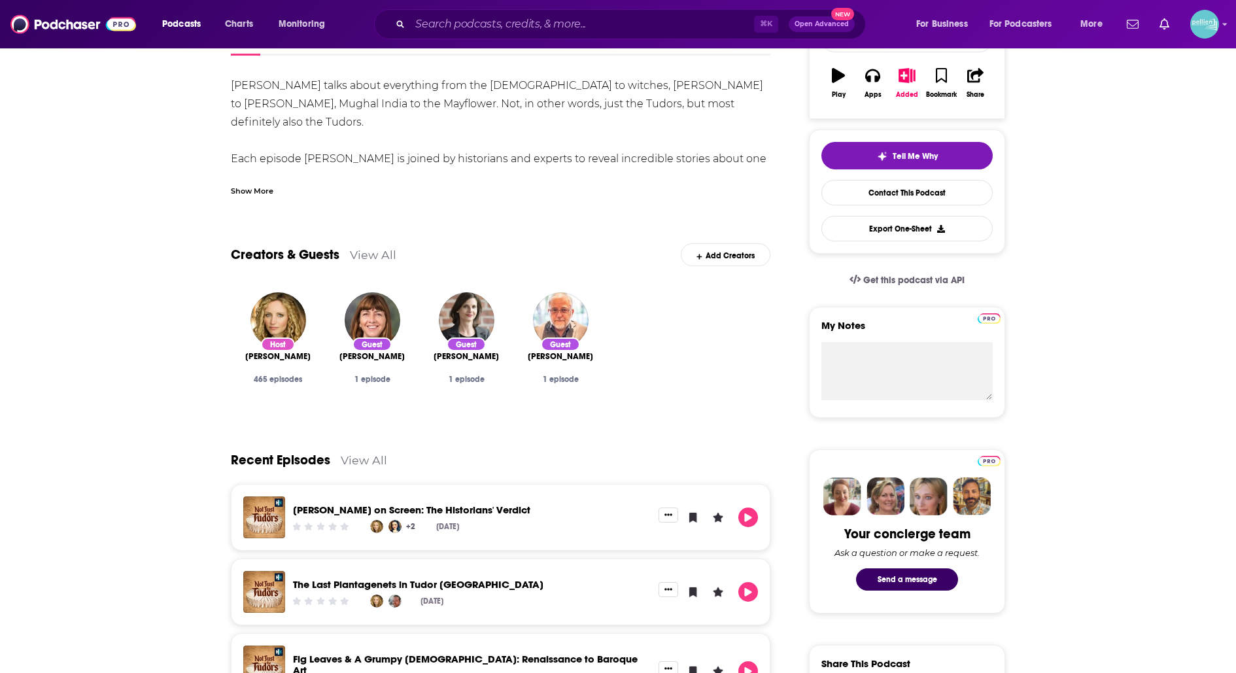
scroll to position [223, 0]
click at [371, 464] on link "View All" at bounding box center [364, 461] width 46 height 14
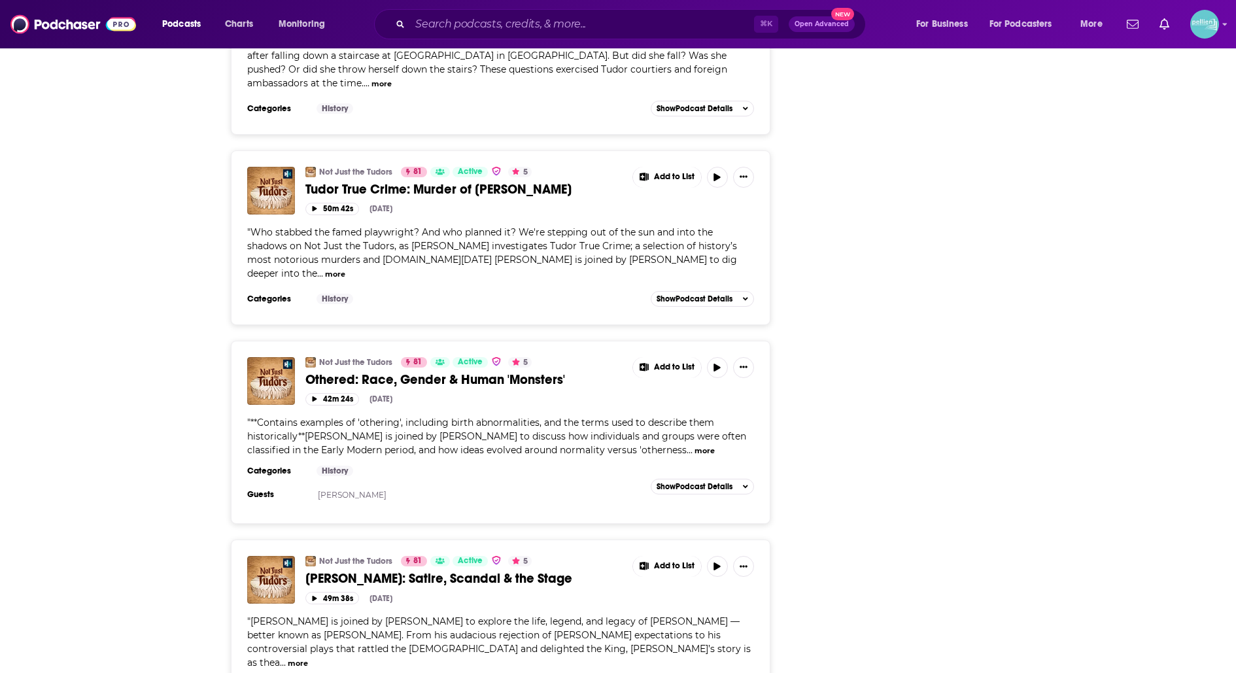
scroll to position [3263, 0]
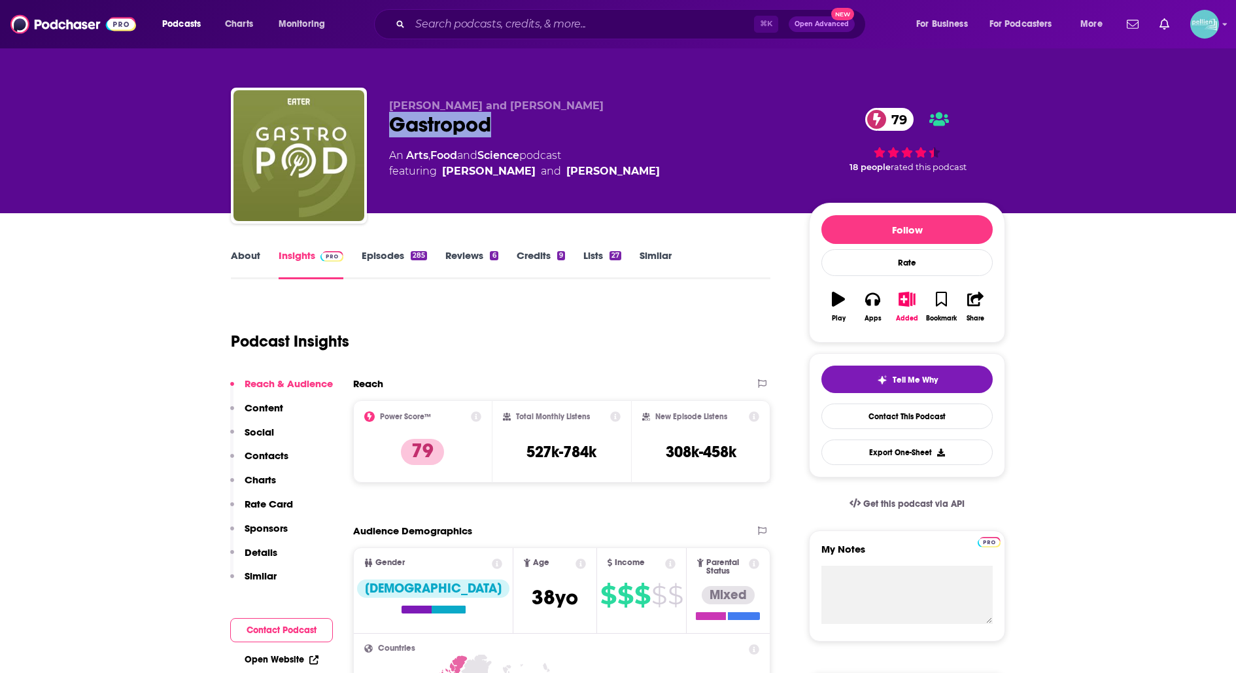
drag, startPoint x: 513, startPoint y: 134, endPoint x: 393, endPoint y: 136, distance: 119.7
click at [392, 135] on div "Gastropod 79" at bounding box center [588, 124] width 399 height 25
copy h2 "Gastropod"
click at [843, 411] on link "Contact This Podcast" at bounding box center [906, 415] width 171 height 25
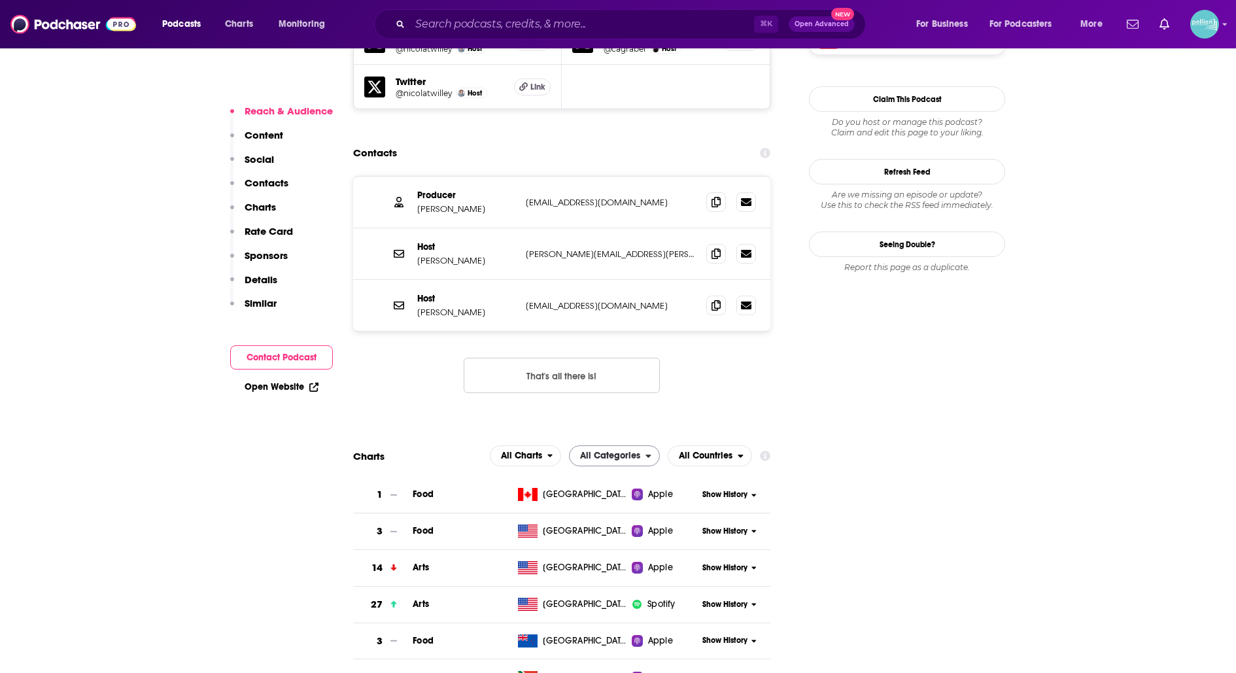
scroll to position [1285, 0]
click at [714, 197] on icon at bounding box center [715, 202] width 9 height 10
click at [709, 245] on span at bounding box center [716, 255] width 20 height 20
click at [716, 249] on icon at bounding box center [715, 254] width 9 height 10
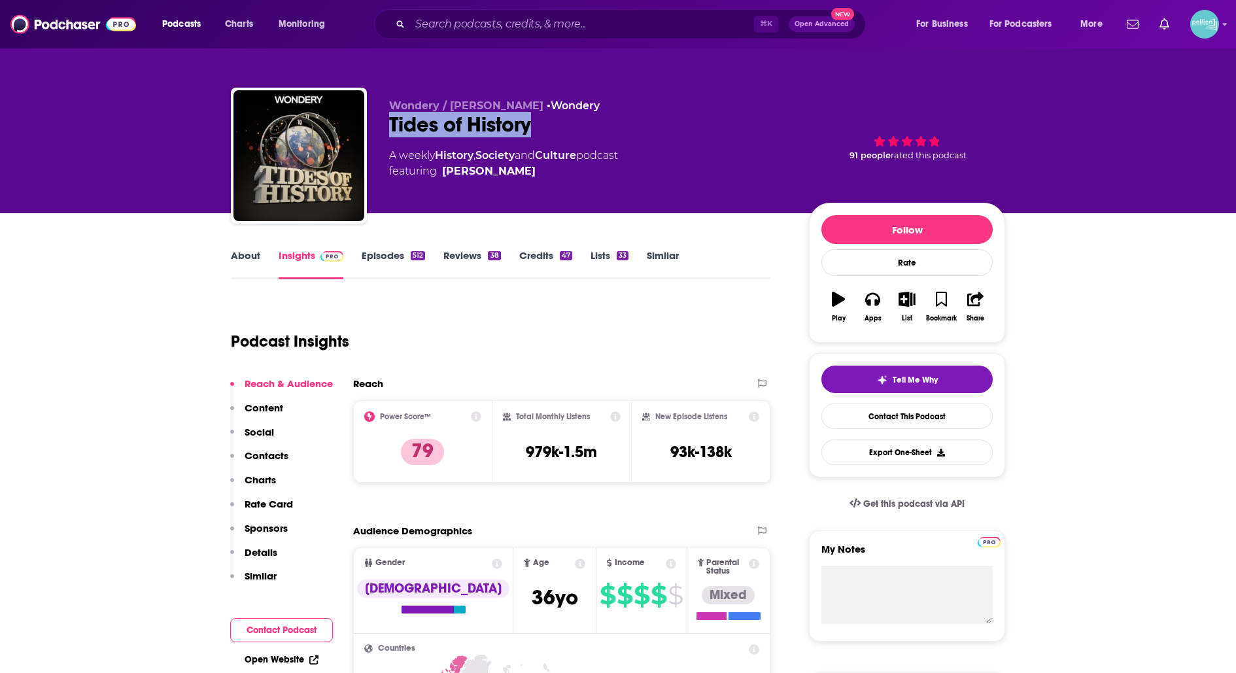
drag, startPoint x: 531, startPoint y: 127, endPoint x: 382, endPoint y: 131, distance: 149.1
click at [381, 131] on div "Wondery / [PERSON_NAME] Tides of History A weekly History , Society and Culture…" at bounding box center [618, 158] width 774 height 141
copy h2 "Tides of History"
click at [879, 420] on link "Contact This Podcast" at bounding box center [906, 415] width 171 height 25
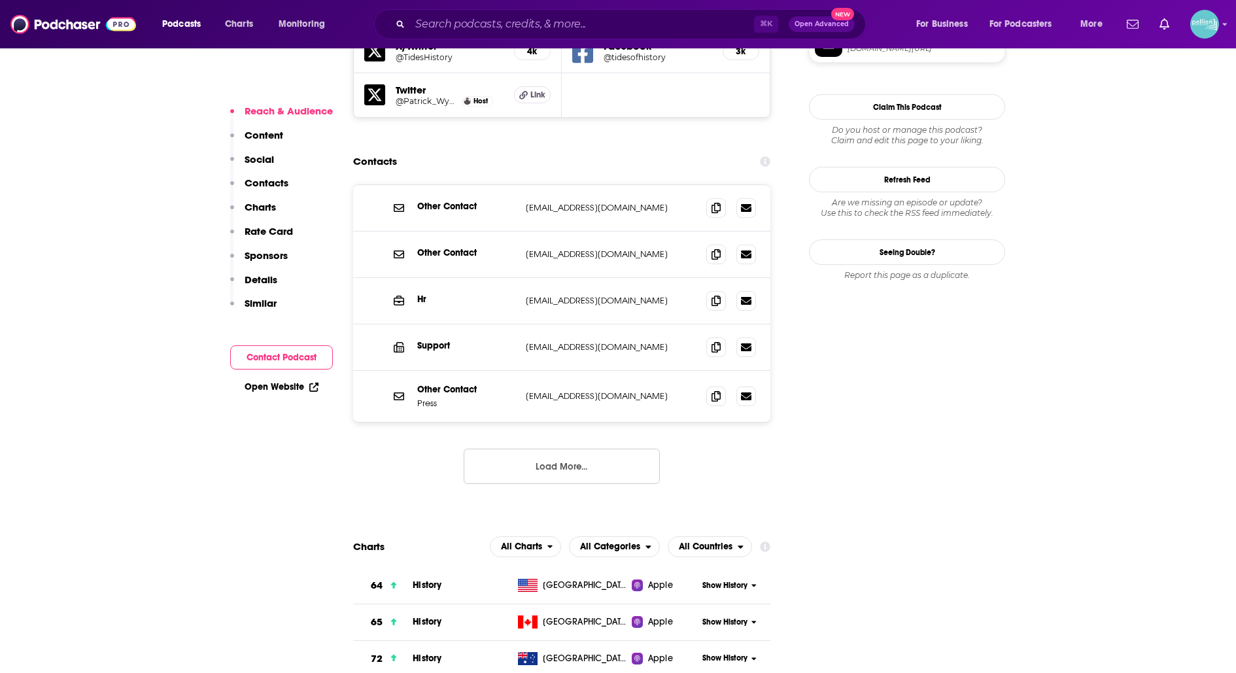
scroll to position [1189, 0]
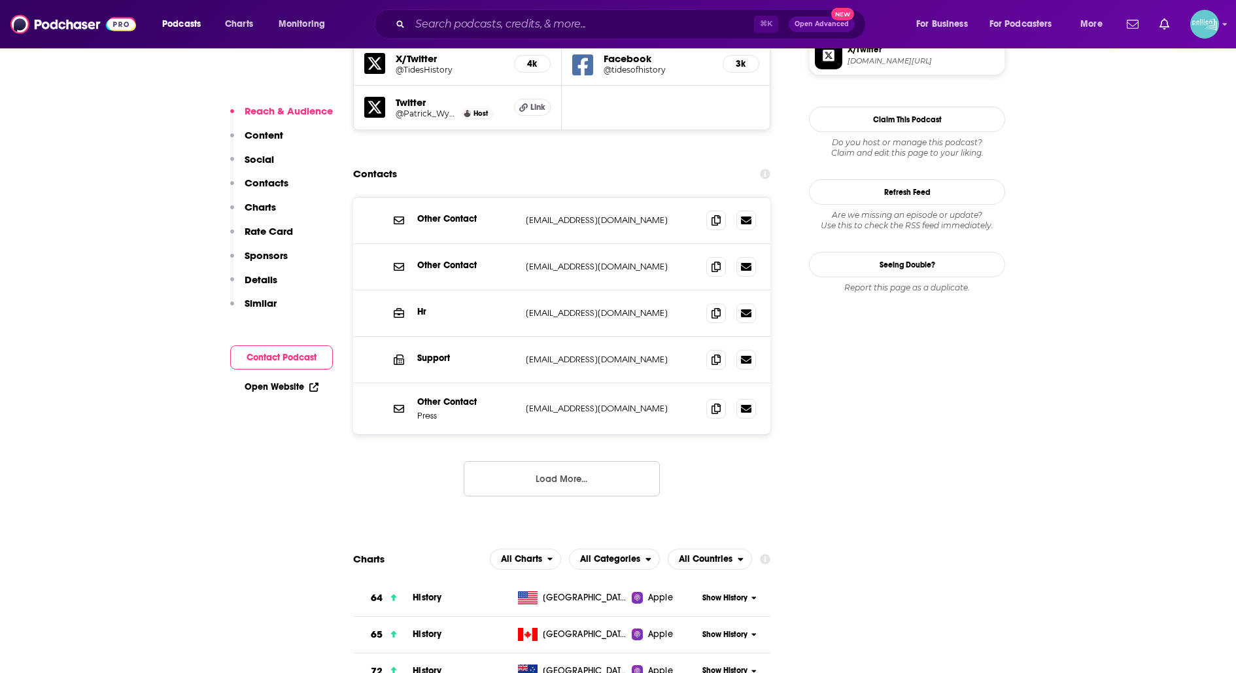
click at [620, 461] on button "Load More..." at bounding box center [562, 478] width 196 height 35
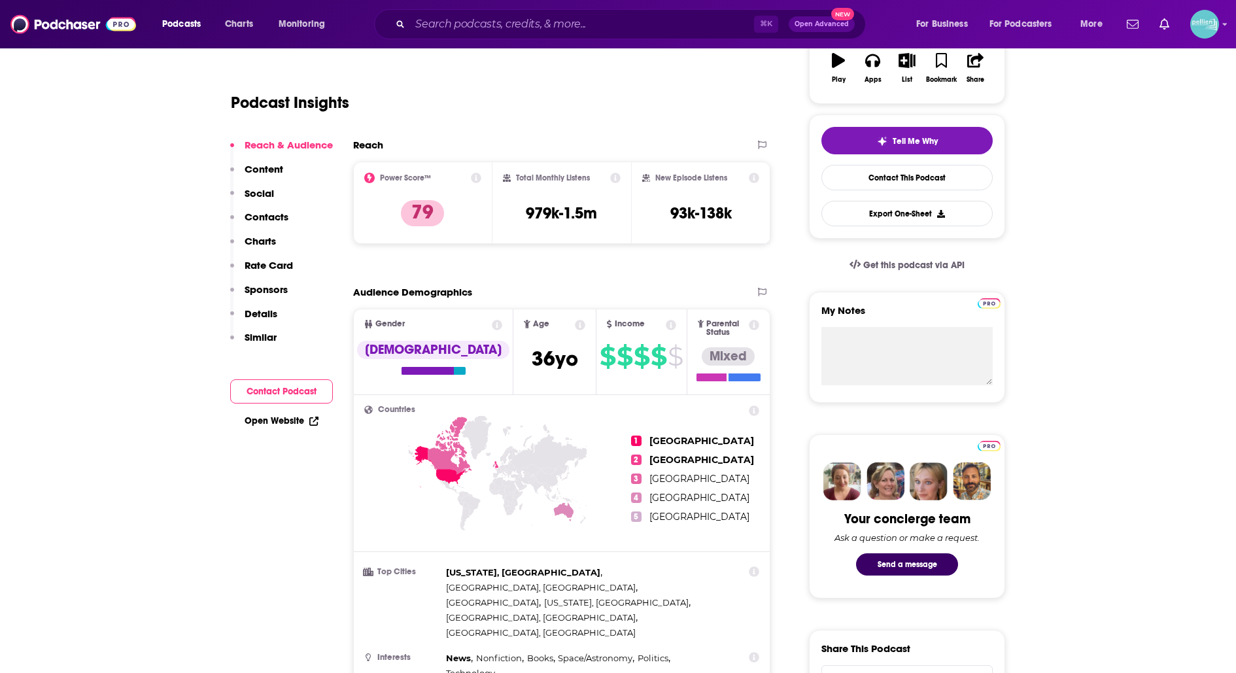
scroll to position [0, 0]
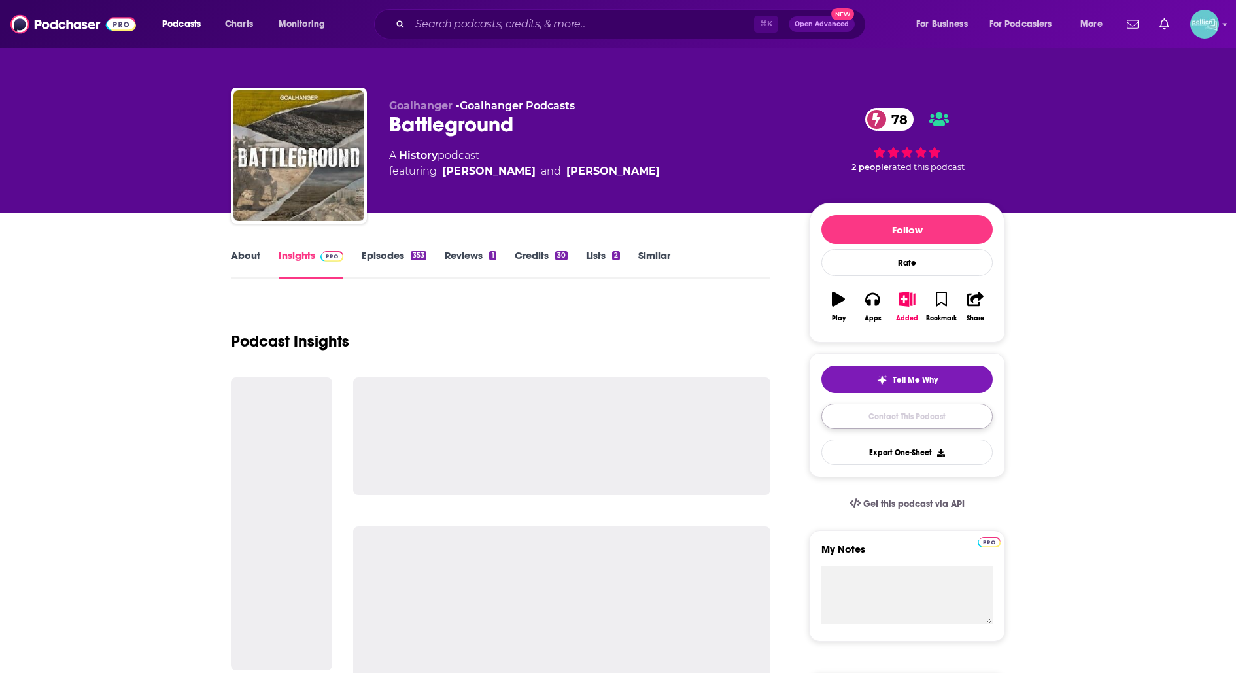
click at [847, 412] on link "Contact This Podcast" at bounding box center [906, 415] width 171 height 25
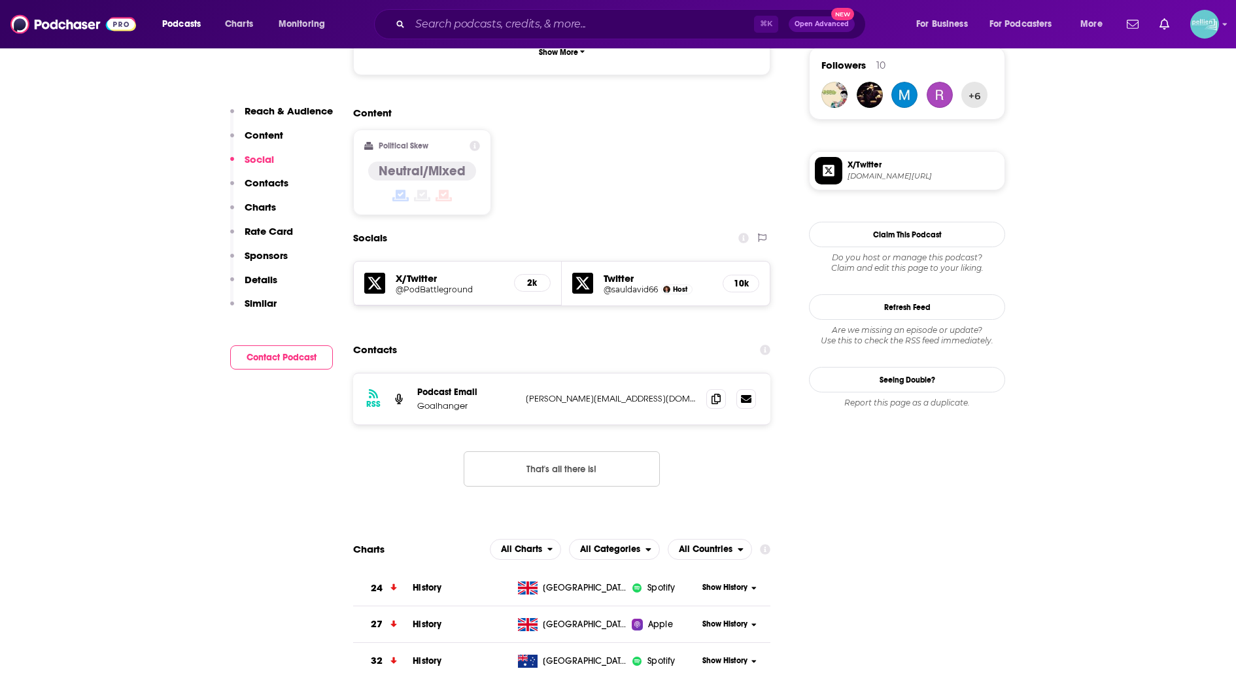
scroll to position [902, 0]
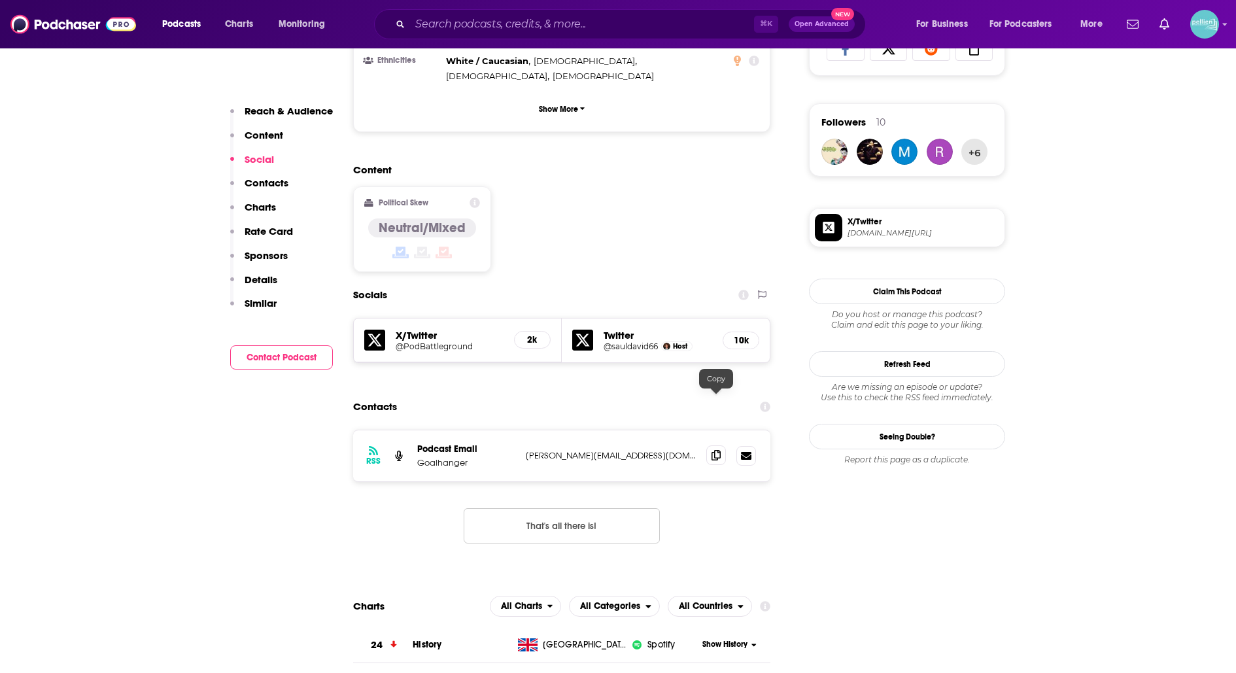
click at [713, 450] on icon at bounding box center [715, 455] width 9 height 10
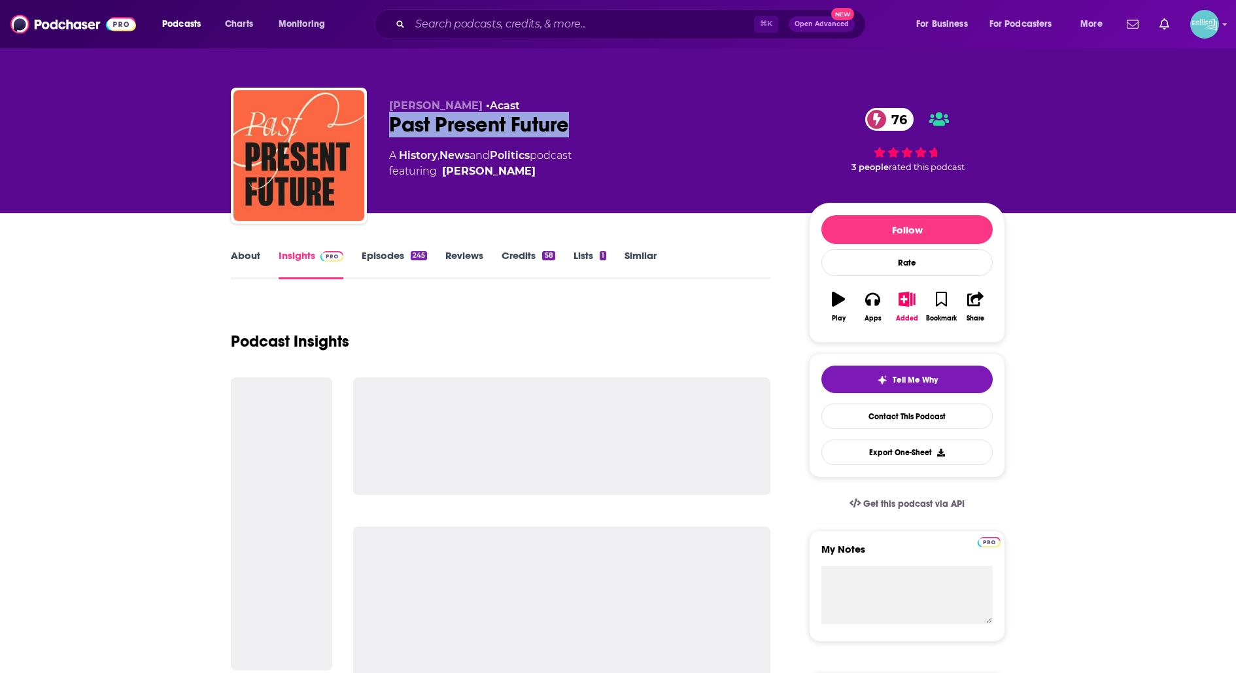
drag, startPoint x: 579, startPoint y: 126, endPoint x: 386, endPoint y: 124, distance: 192.9
click at [386, 124] on div "David Runciman • Acast Past Present Future 76 A History , News and Politics pod…" at bounding box center [618, 158] width 774 height 141
copy h2 "Past Present Future"
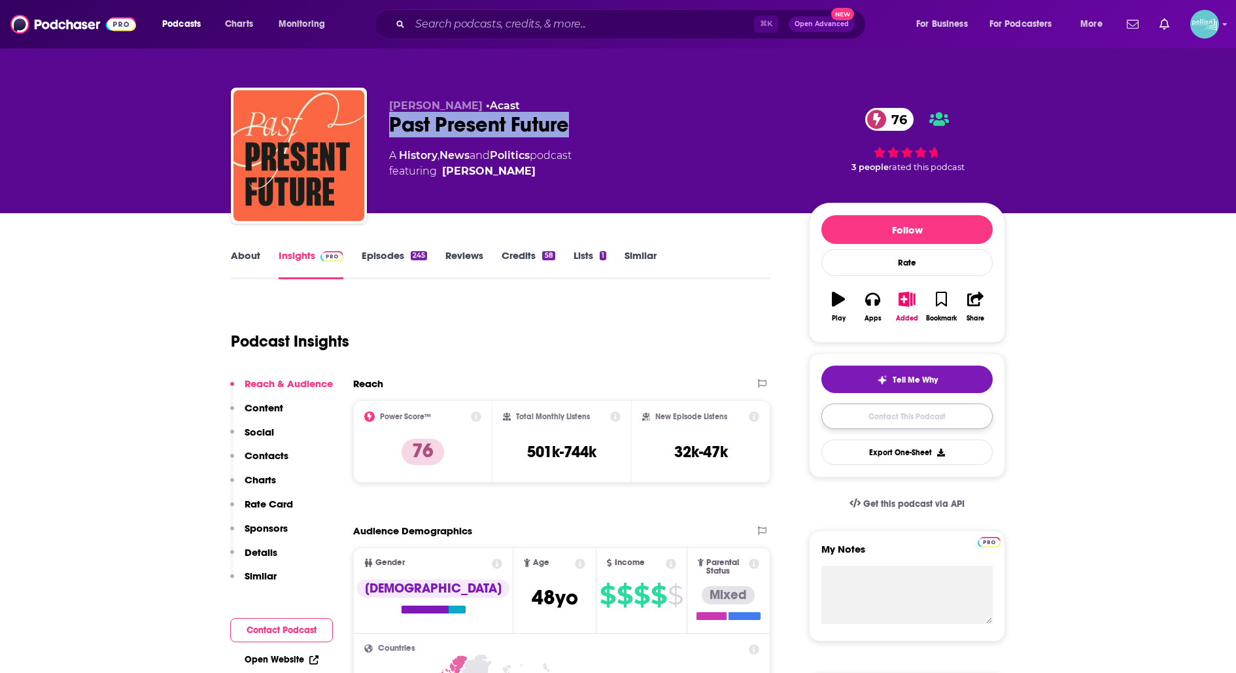
click at [845, 416] on link "Contact This Podcast" at bounding box center [906, 415] width 171 height 25
click at [530, 171] on span "featuring David Runciman" at bounding box center [480, 171] width 182 height 16
copy span "David Runciman"
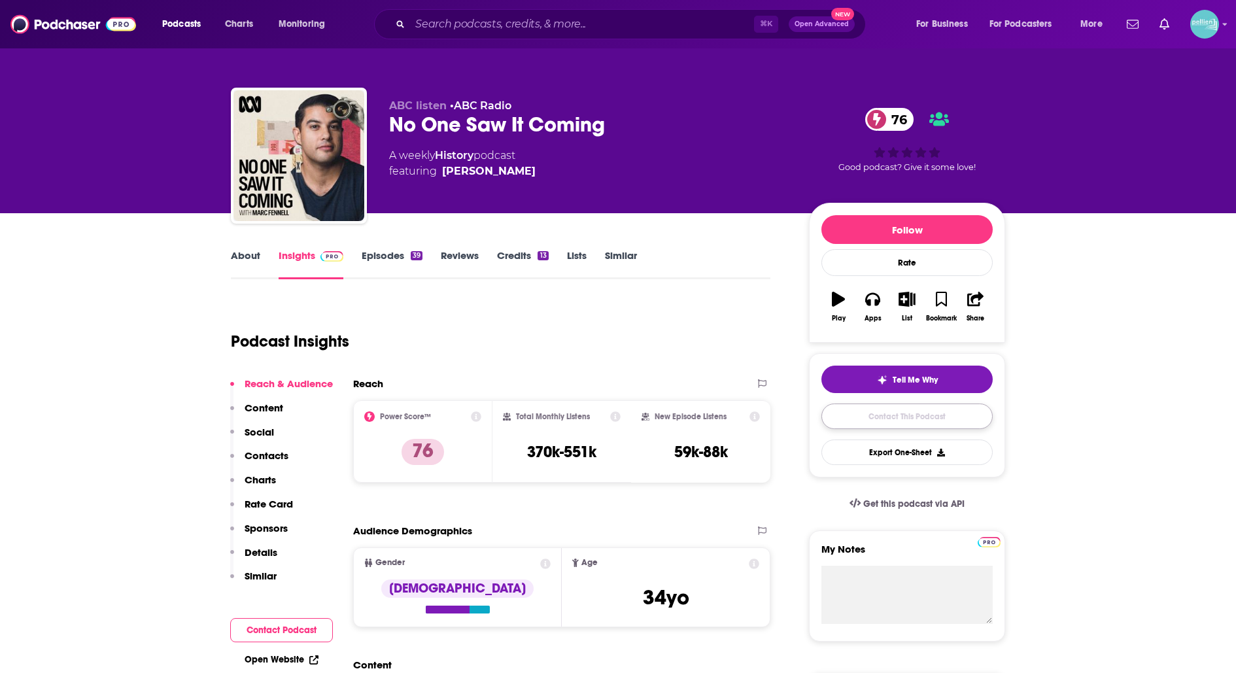
click at [827, 412] on link "Contact This Podcast" at bounding box center [906, 415] width 171 height 25
drag, startPoint x: 630, startPoint y: 124, endPoint x: 365, endPoint y: 118, distance: 264.8
click at [365, 118] on div "ABC listen • ABC Radio No One Saw It Coming 76 A weekly History podcast featuri…" at bounding box center [618, 158] width 774 height 141
click at [689, 113] on div "No One Saw It Coming 76" at bounding box center [588, 124] width 399 height 25
drag, startPoint x: 628, startPoint y: 136, endPoint x: 382, endPoint y: 126, distance: 246.7
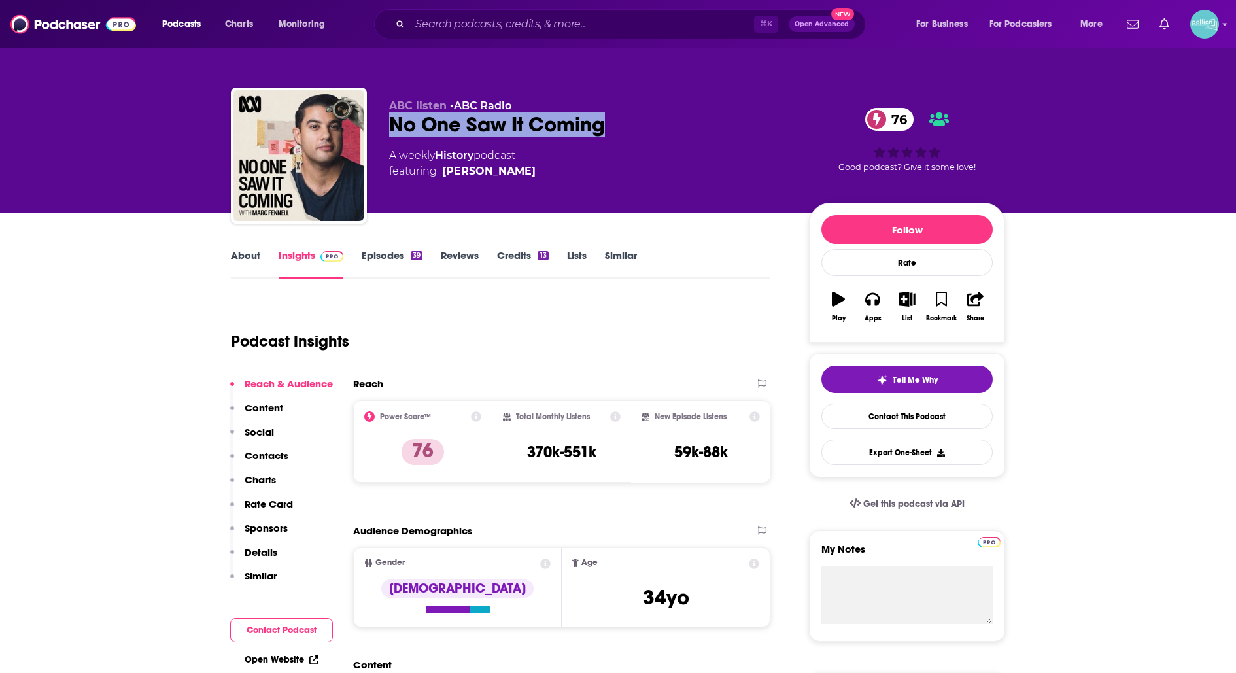
click at [382, 126] on div "ABC listen • ABC Radio No One Saw It Coming 76 A weekly History podcast featuri…" at bounding box center [618, 158] width 774 height 141
copy h2 "No One Saw It Coming"
drag, startPoint x: 535, startPoint y: 173, endPoint x: 511, endPoint y: 171, distance: 23.6
click at [511, 171] on div "A weekly History podcast featuring [PERSON_NAME]" at bounding box center [588, 163] width 399 height 31
copy span "[PERSON_NAME]"
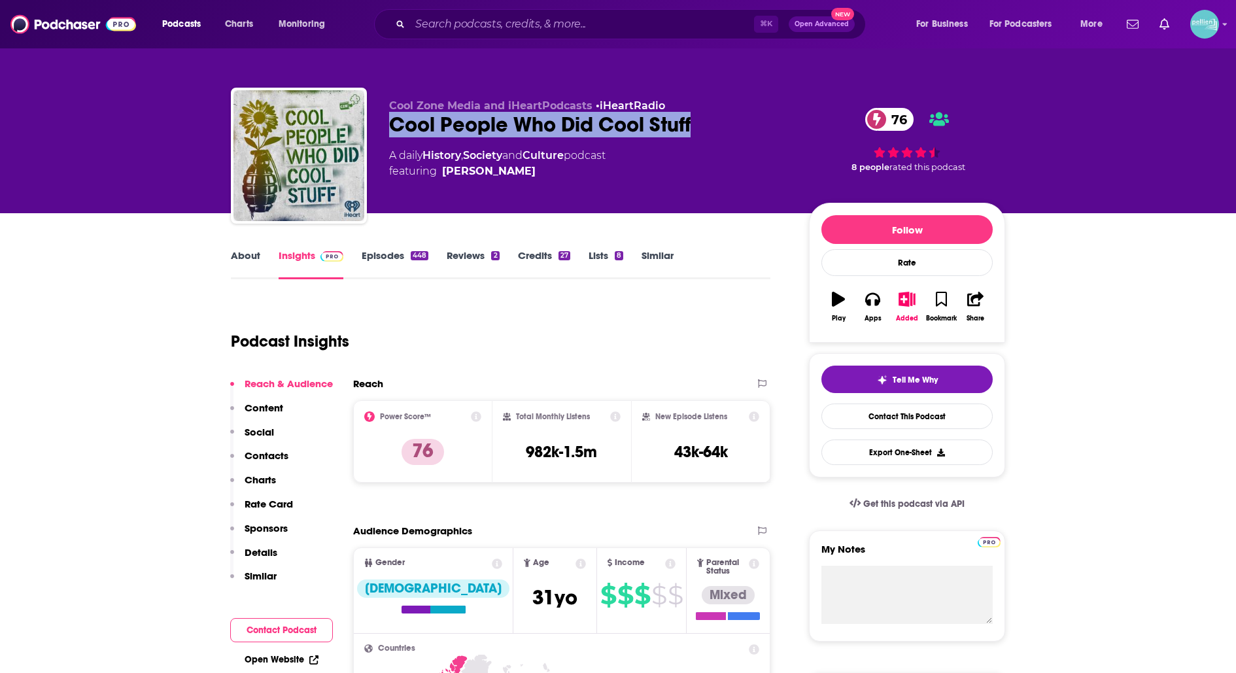
drag, startPoint x: 717, startPoint y: 124, endPoint x: 380, endPoint y: 125, distance: 337.4
click at [380, 125] on div "Cool Zone Media and iHeartPodcasts • iHeartRadio Cool People Who Did Cool Stuff…" at bounding box center [618, 158] width 774 height 141
copy h2 "Cool People Who Did Cool Stuff"
click at [836, 415] on link "Contact This Podcast" at bounding box center [906, 415] width 171 height 25
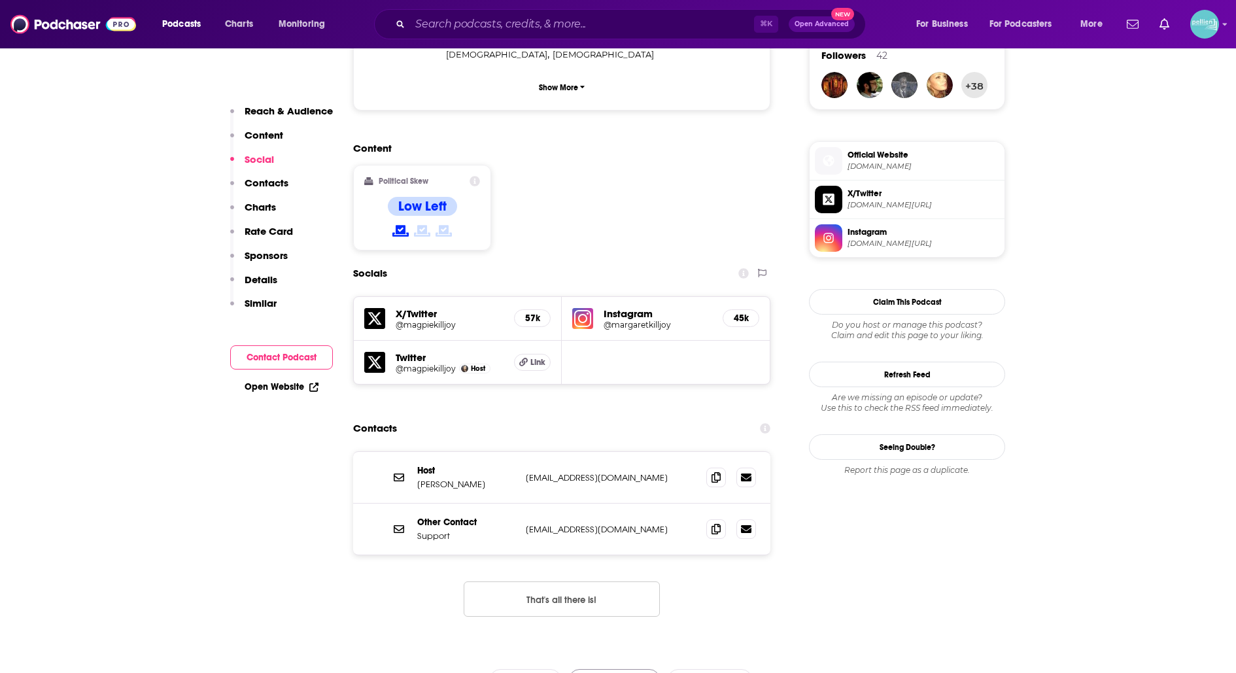
scroll to position [970, 0]
click at [722, 466] on span at bounding box center [716, 476] width 20 height 20
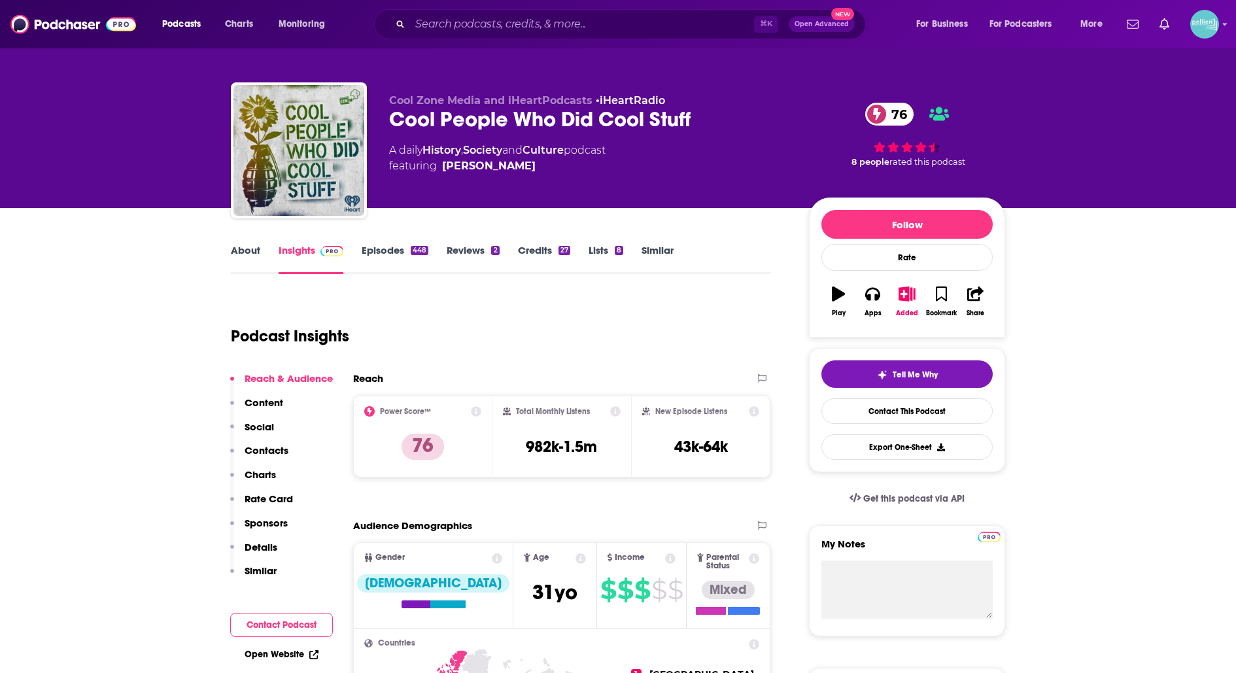
scroll to position [0, 0]
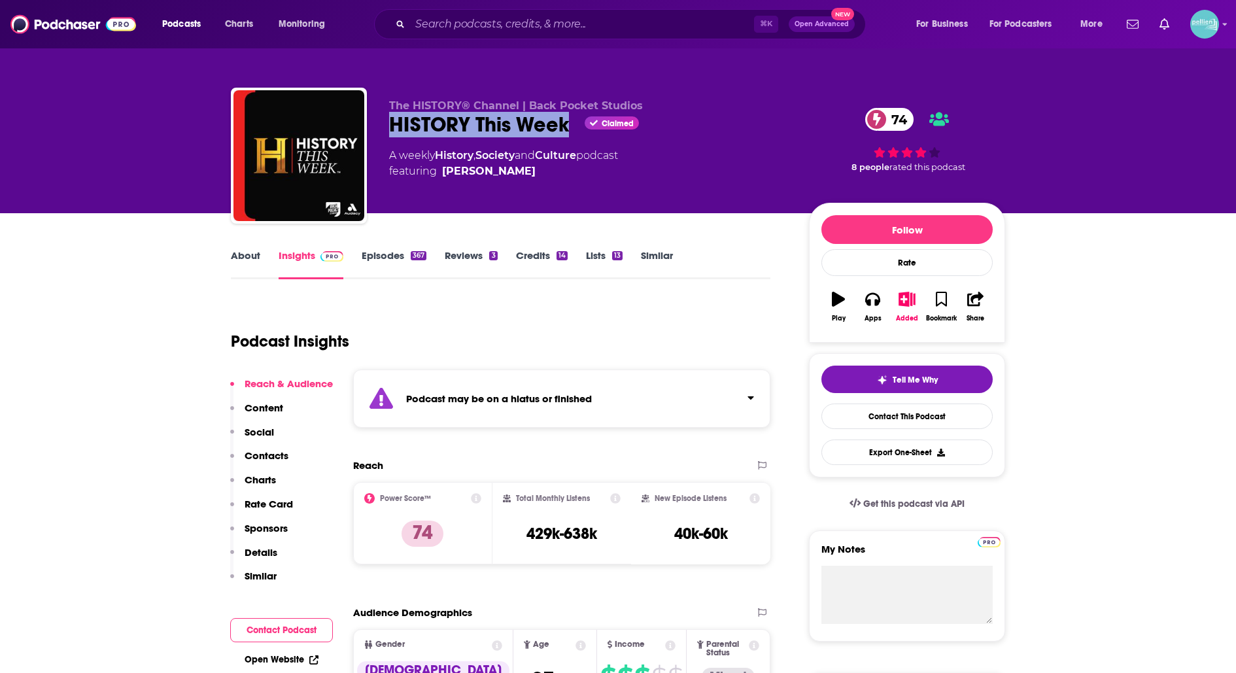
drag, startPoint x: 571, startPoint y: 123, endPoint x: 394, endPoint y: 126, distance: 177.9
click at [394, 126] on div "HISTORY This Week Claimed 74" at bounding box center [588, 124] width 399 height 25
copy h2 "HISTORY This Week"
click at [855, 418] on link "Contact This Podcast" at bounding box center [906, 415] width 171 height 25
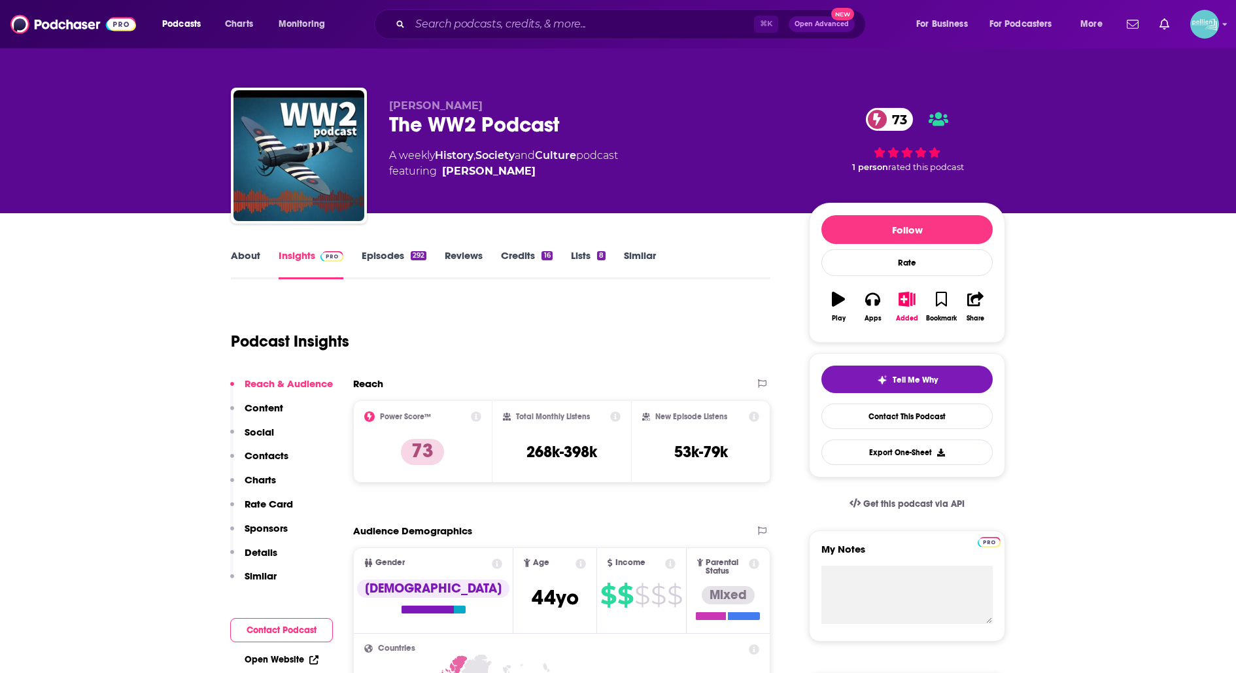
click at [249, 265] on link "About" at bounding box center [245, 264] width 29 height 30
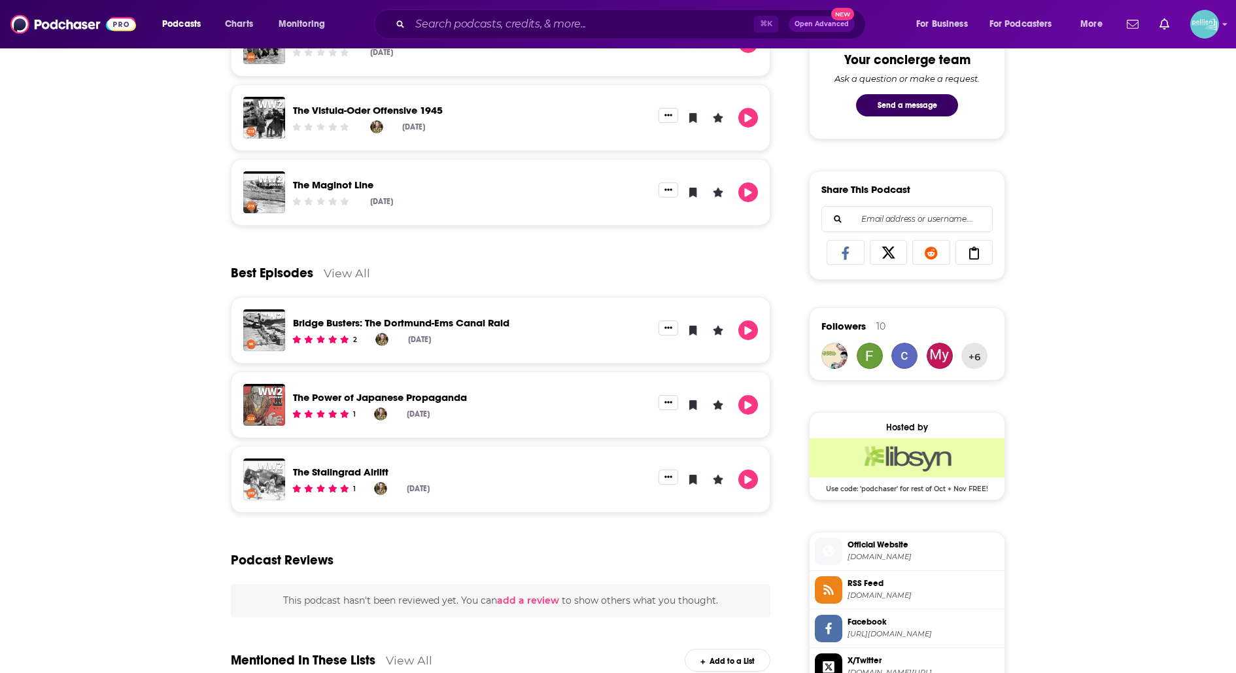
scroll to position [698, 0]
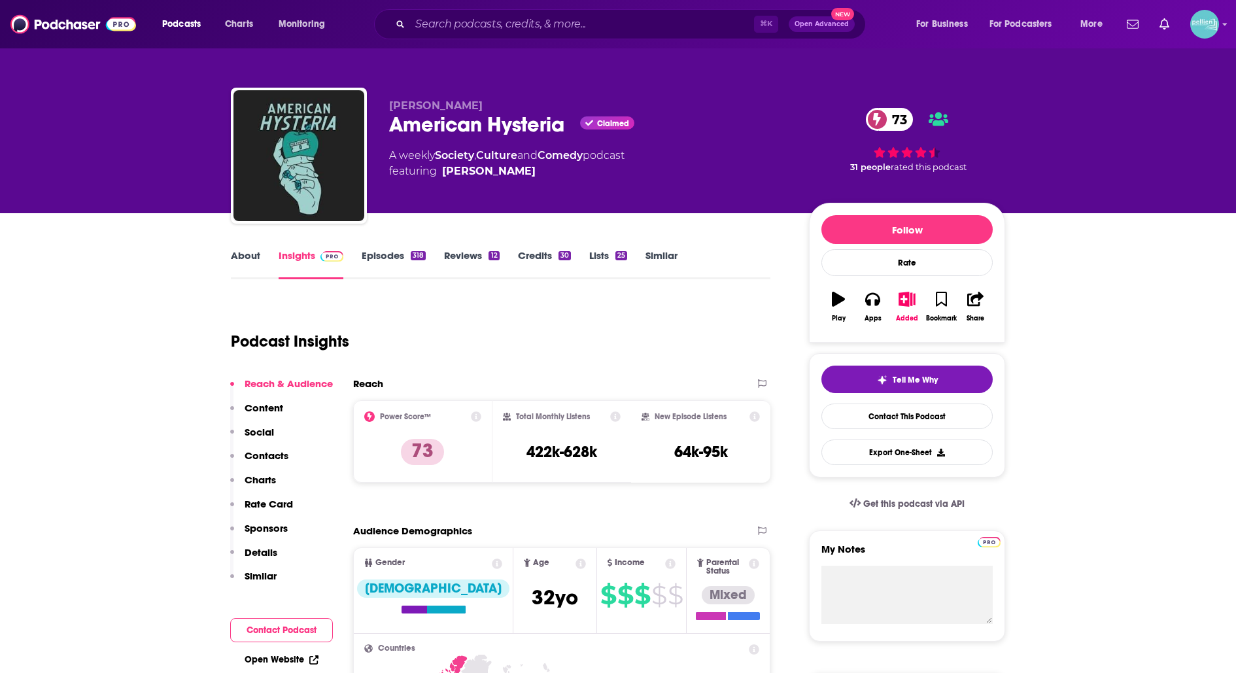
click at [249, 264] on link "About" at bounding box center [245, 264] width 29 height 30
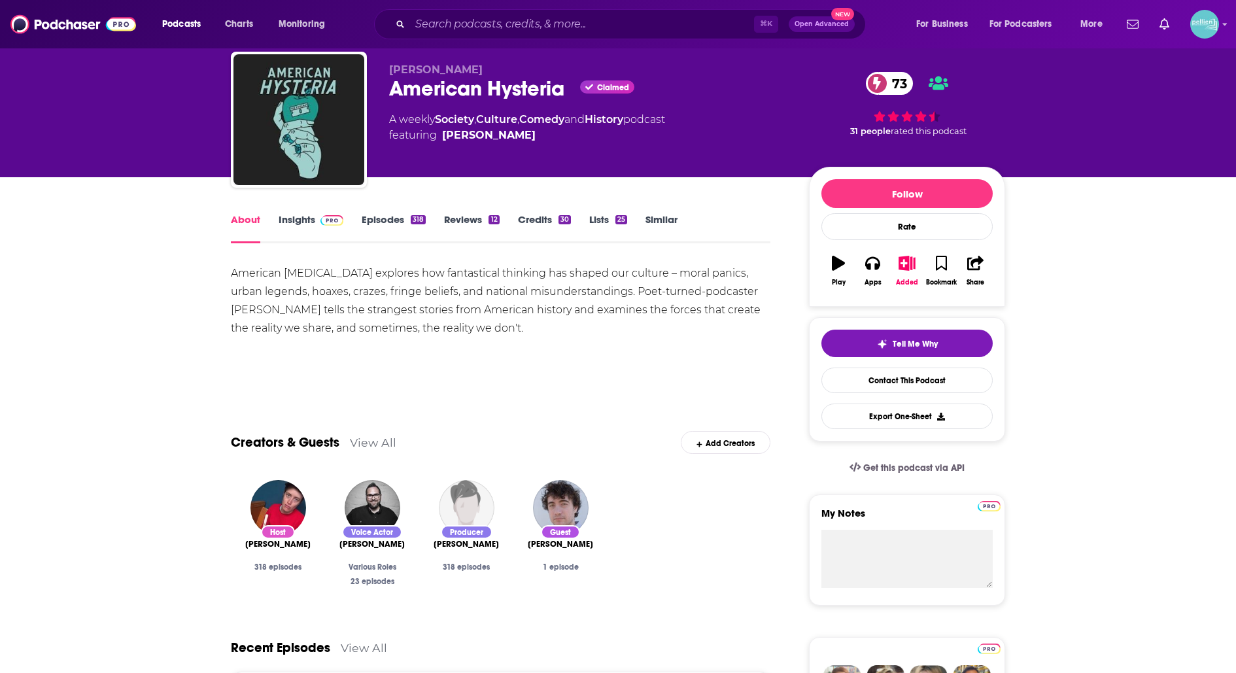
scroll to position [37, 0]
drag, startPoint x: 389, startPoint y: 84, endPoint x: 560, endPoint y: 86, distance: 170.6
click at [560, 86] on div "American Hysteria Claimed 73" at bounding box center [588, 87] width 399 height 25
copy h1 "American Hysteria"
click at [858, 382] on link "Contact This Podcast" at bounding box center [906, 379] width 171 height 25
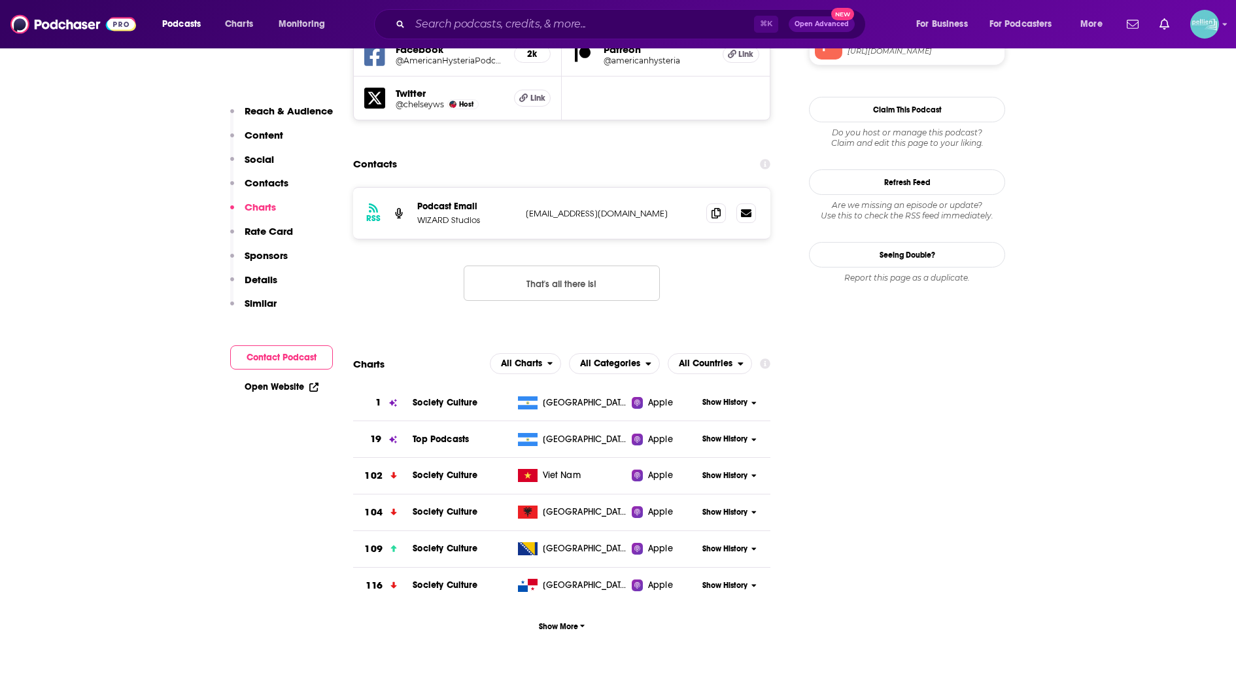
scroll to position [1266, 0]
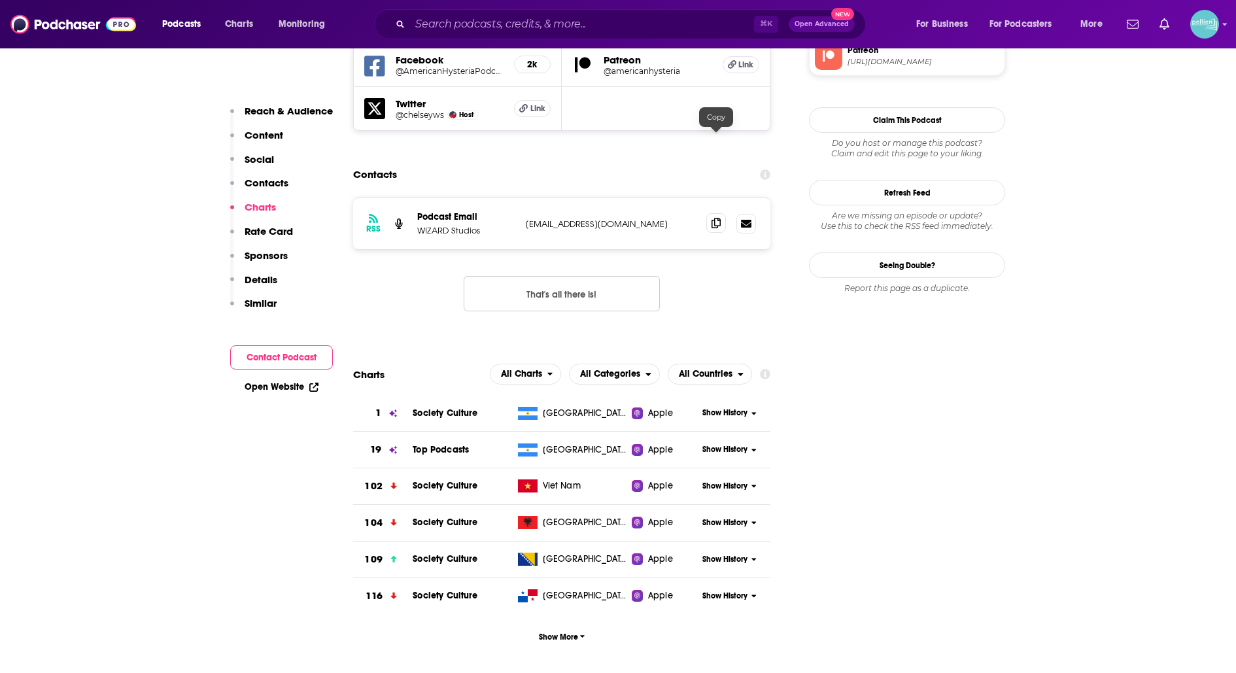
click at [711, 218] on icon at bounding box center [715, 223] width 9 height 10
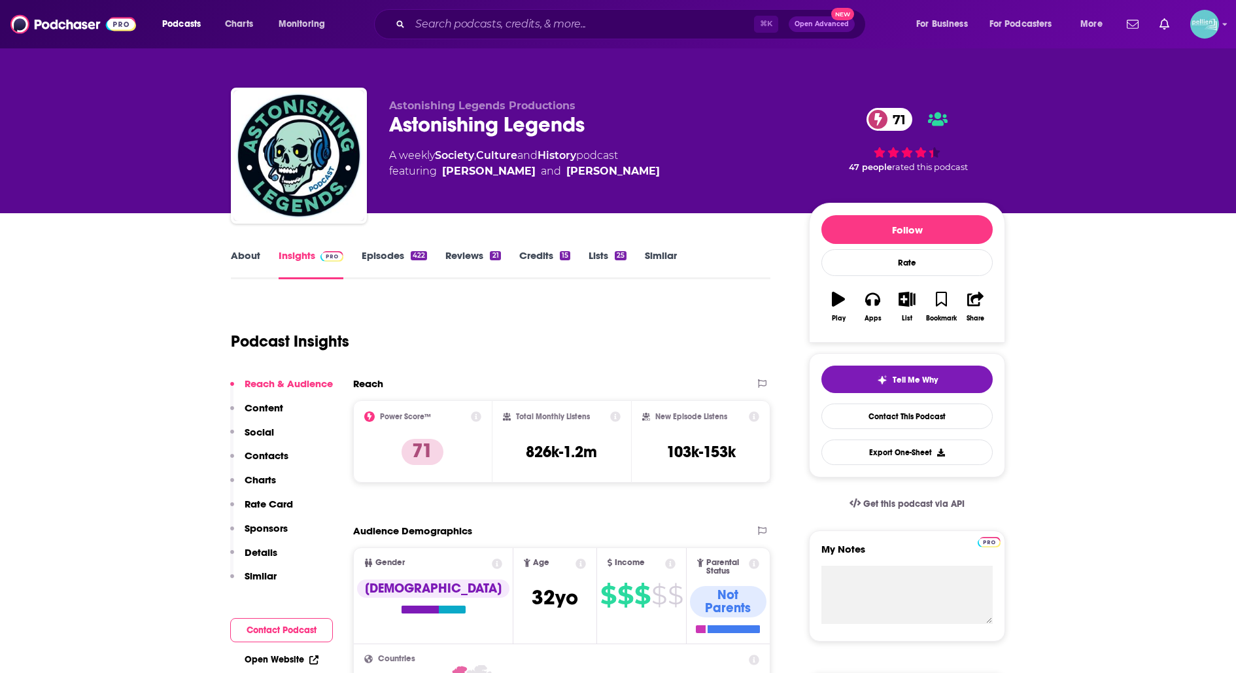
click at [231, 260] on link "About" at bounding box center [245, 264] width 29 height 30
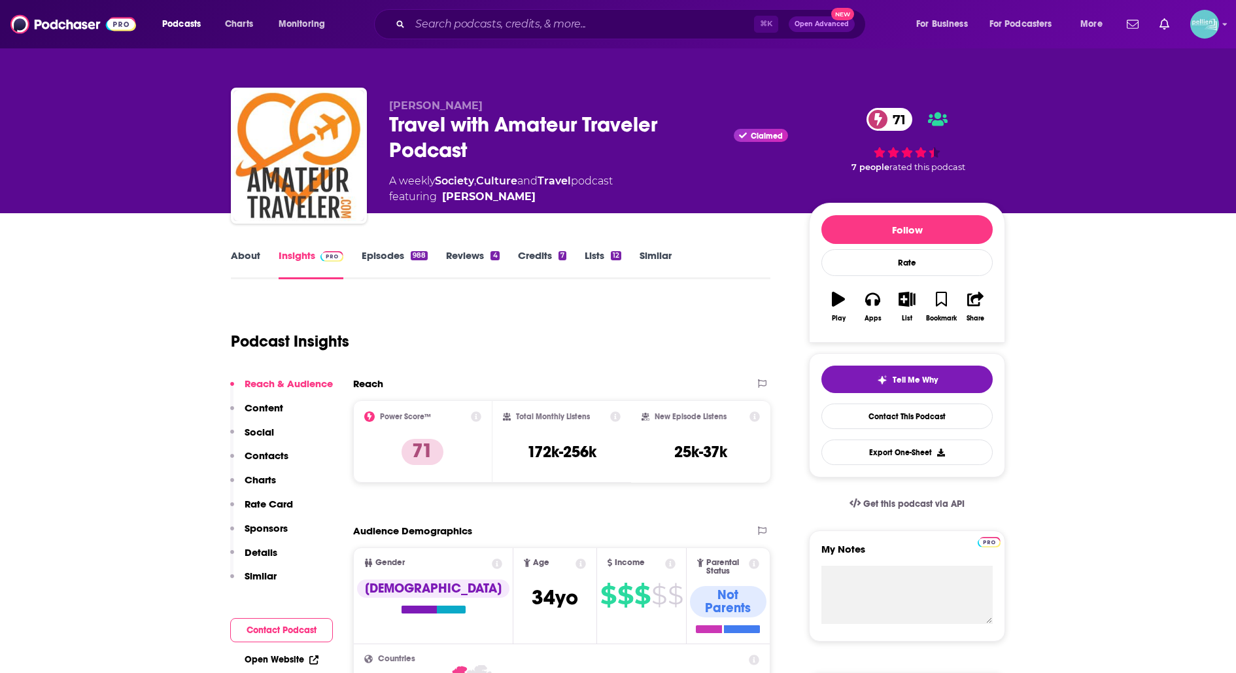
click at [238, 262] on link "About" at bounding box center [245, 264] width 29 height 30
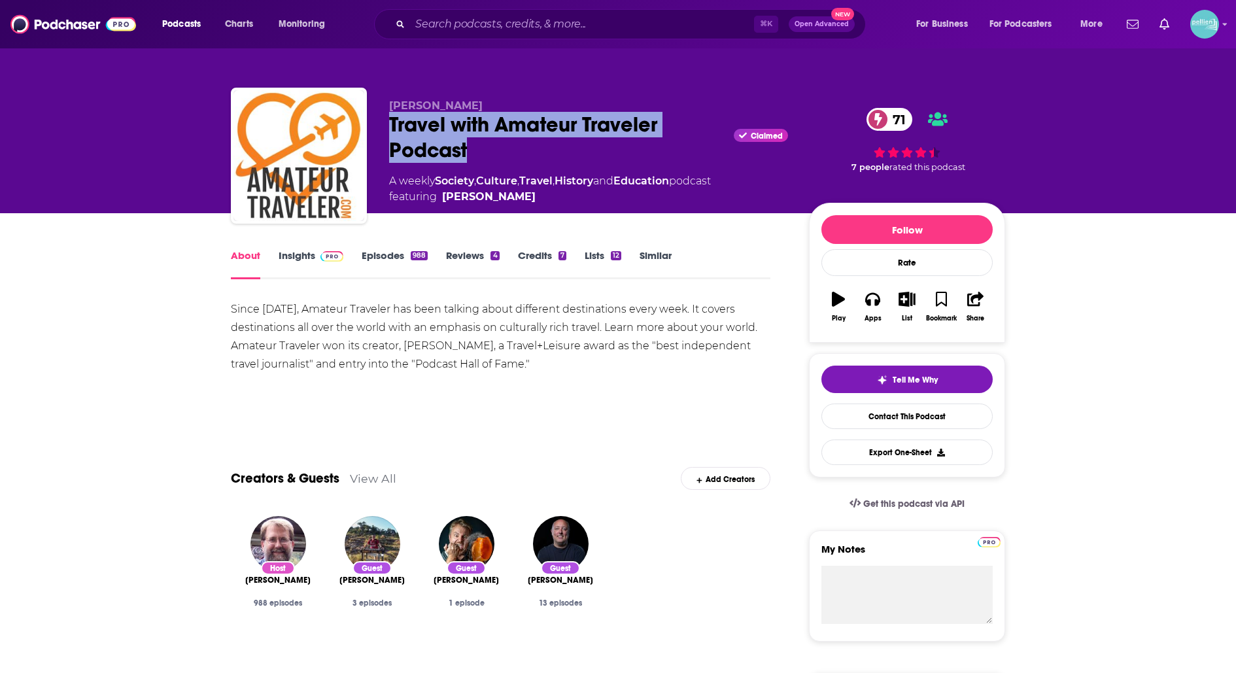
drag, startPoint x: 510, startPoint y: 158, endPoint x: 386, endPoint y: 133, distance: 126.7
click at [386, 133] on div "Chris Christensen Travel with Amateur Traveler Podcast Claimed 71 A weekly Soci…" at bounding box center [618, 158] width 774 height 141
copy h1 "Travel with Amateur Traveler Podcast"
click at [855, 406] on link "Contact This Podcast" at bounding box center [906, 415] width 171 height 25
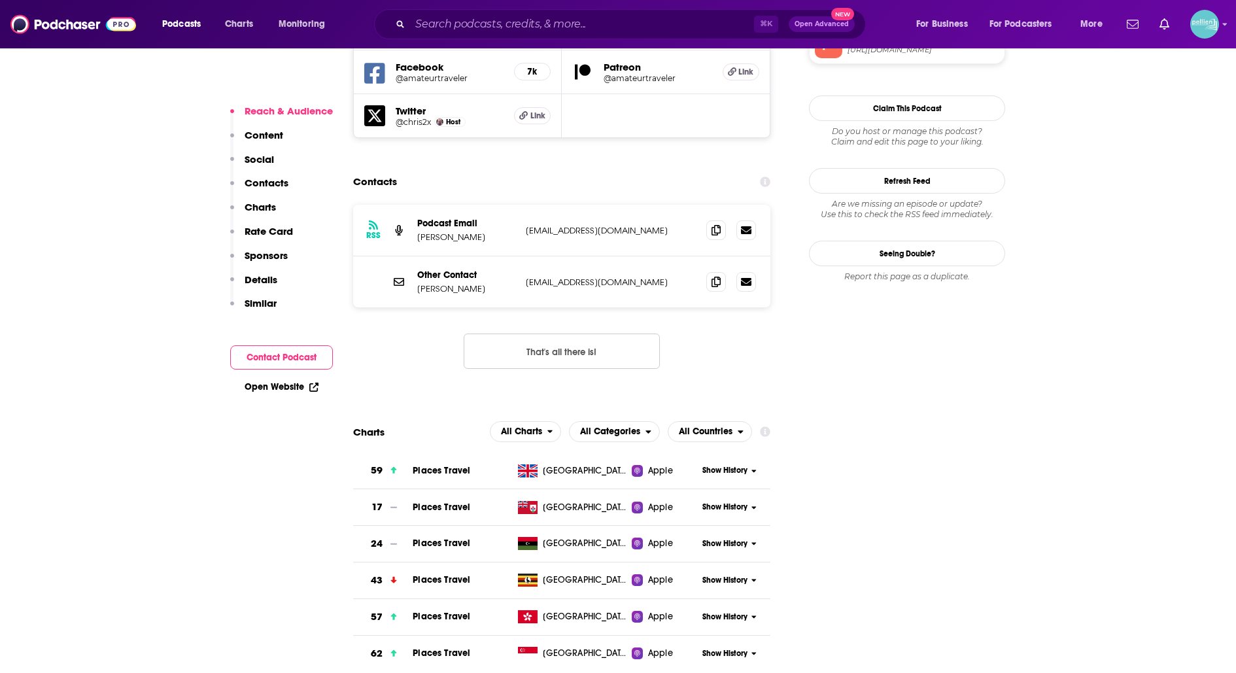
scroll to position [1238, 0]
click at [713, 226] on icon at bounding box center [715, 231] width 9 height 10
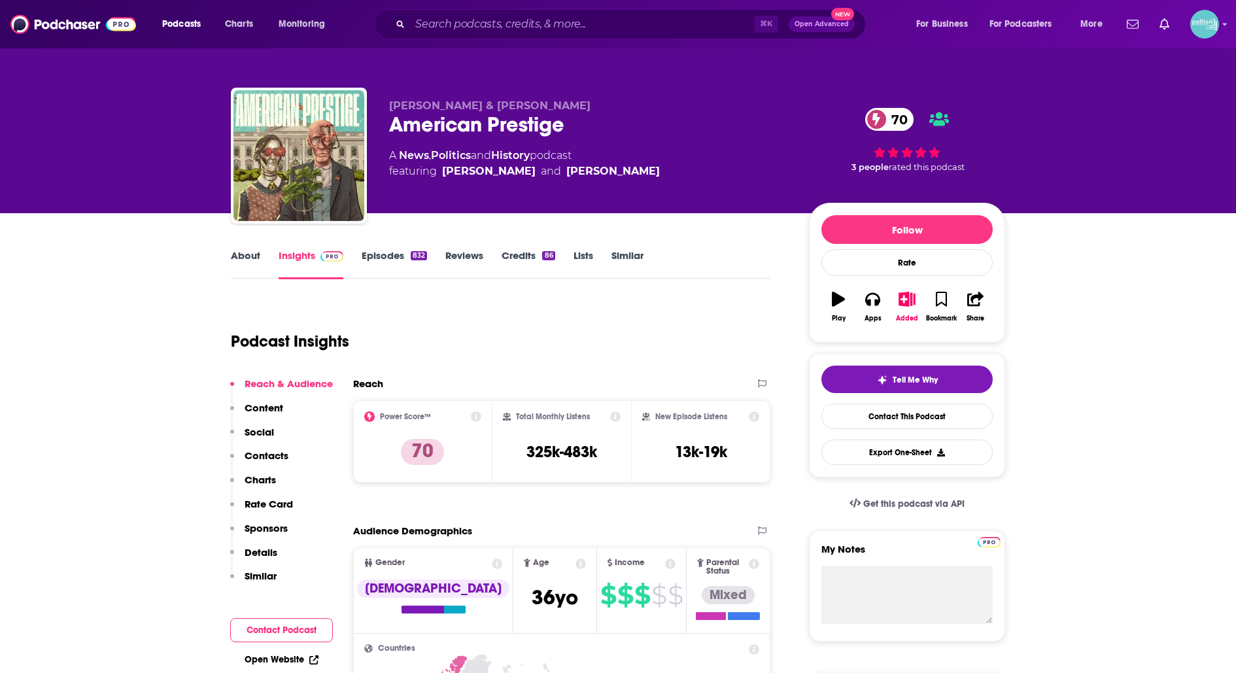
click at [241, 258] on link "About" at bounding box center [245, 264] width 29 height 30
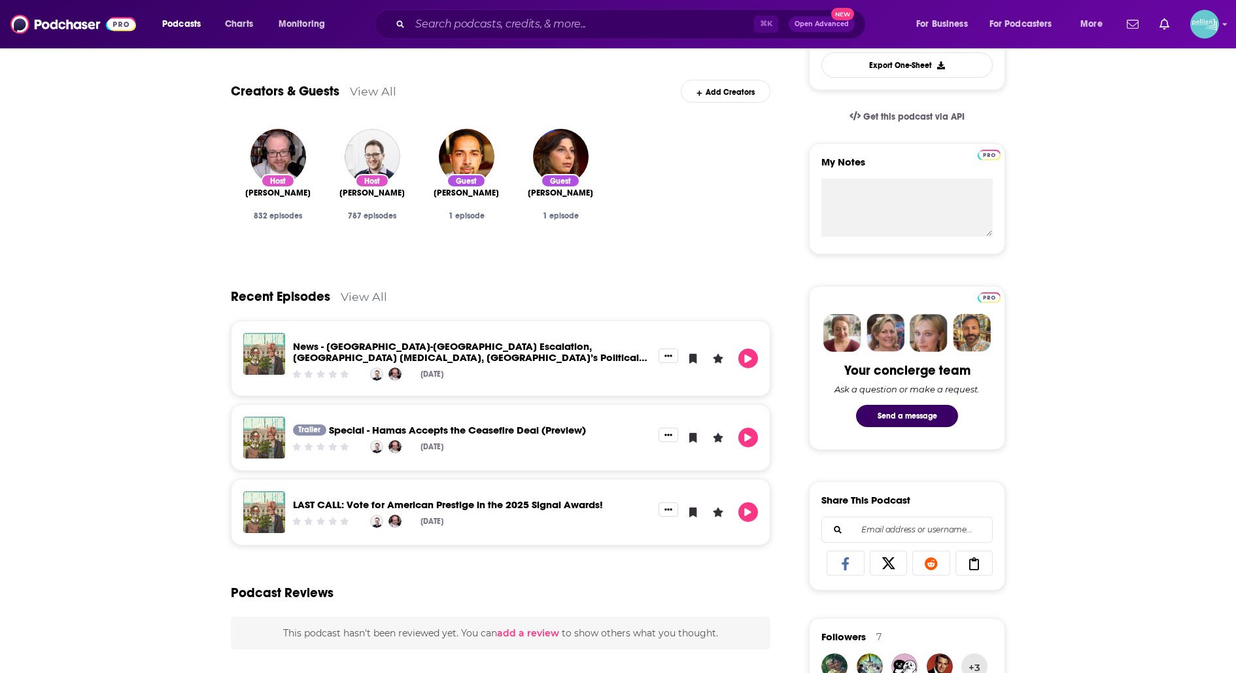
scroll to position [390, 0]
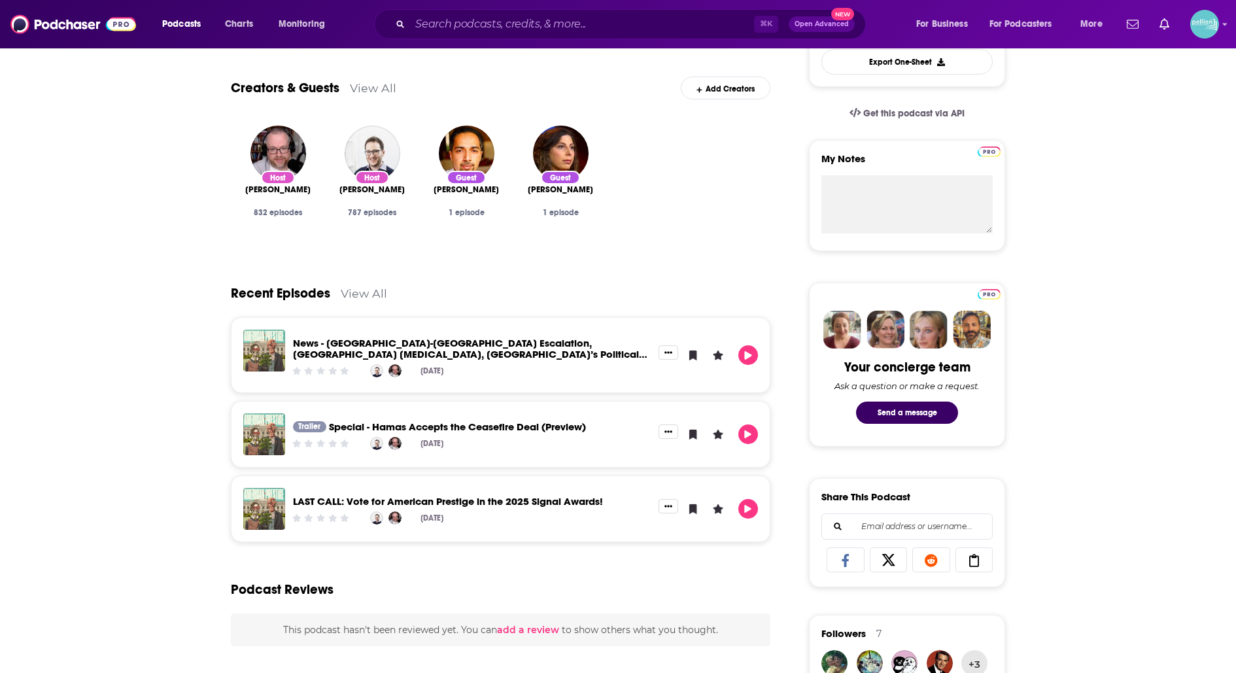
click at [371, 294] on link "View All" at bounding box center [364, 293] width 46 height 14
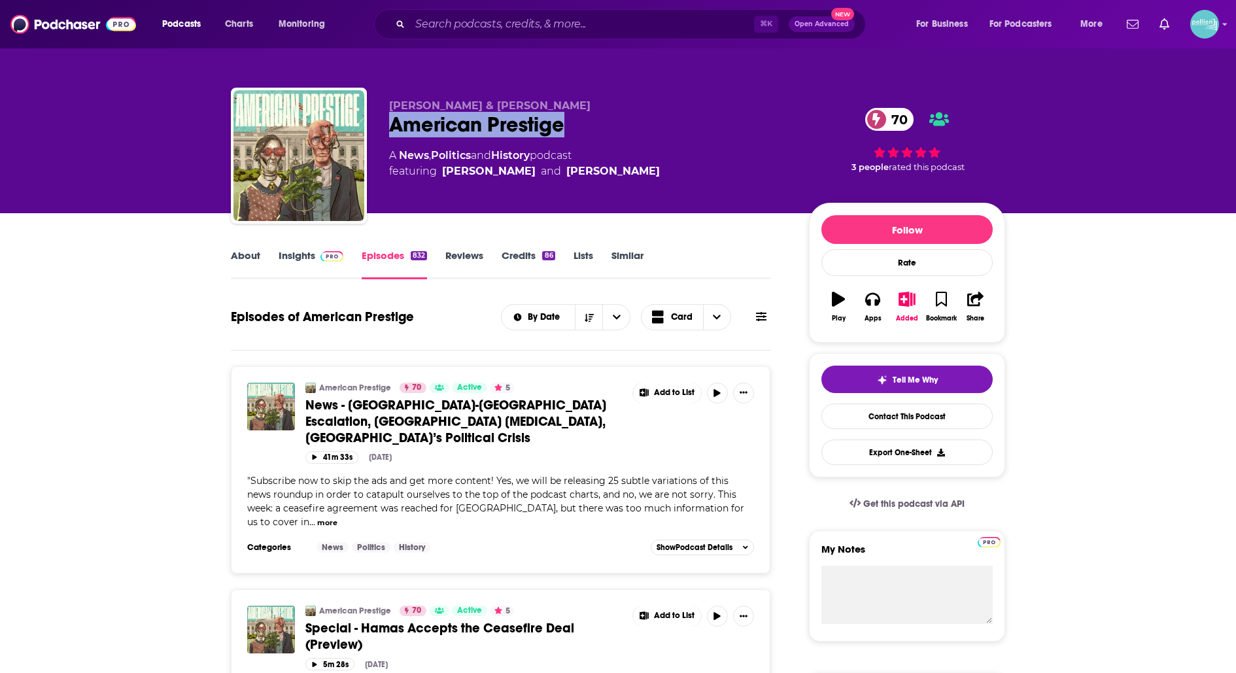
drag, startPoint x: 571, startPoint y: 127, endPoint x: 390, endPoint y: 129, distance: 181.8
click at [390, 129] on div "American Prestige 70" at bounding box center [588, 124] width 399 height 25
copy h2 "American Prestige"
click at [838, 422] on link "Contact This Podcast" at bounding box center [906, 415] width 171 height 25
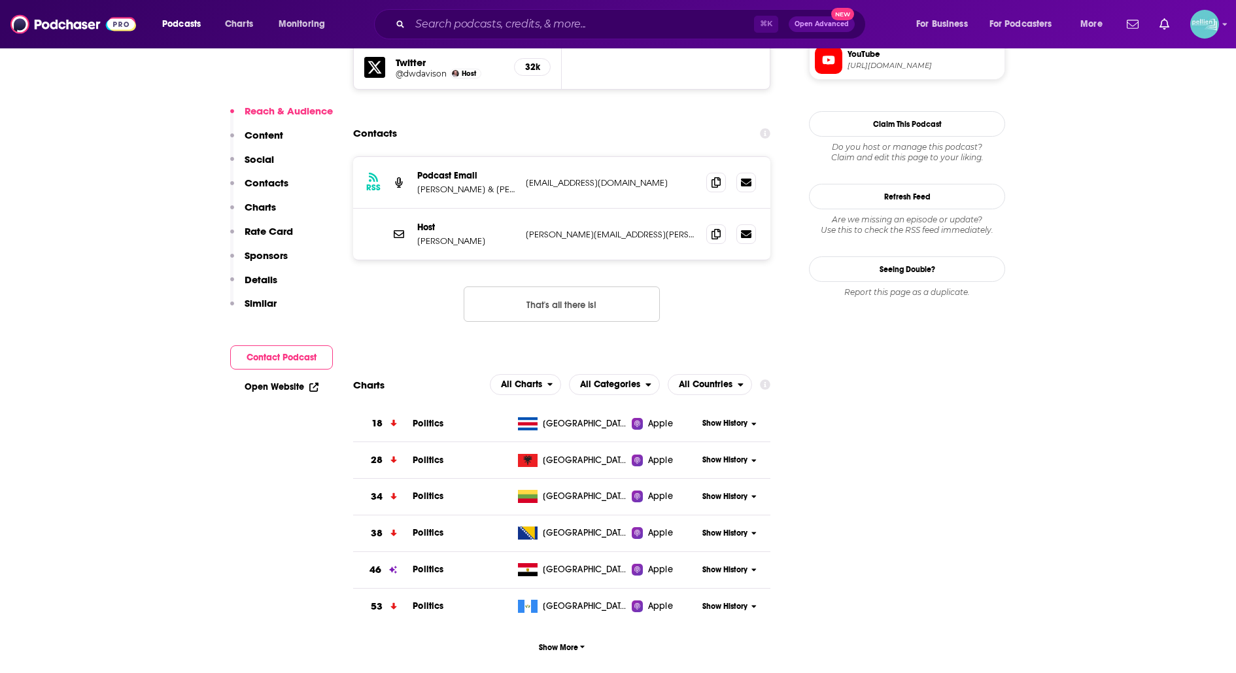
scroll to position [1259, 0]
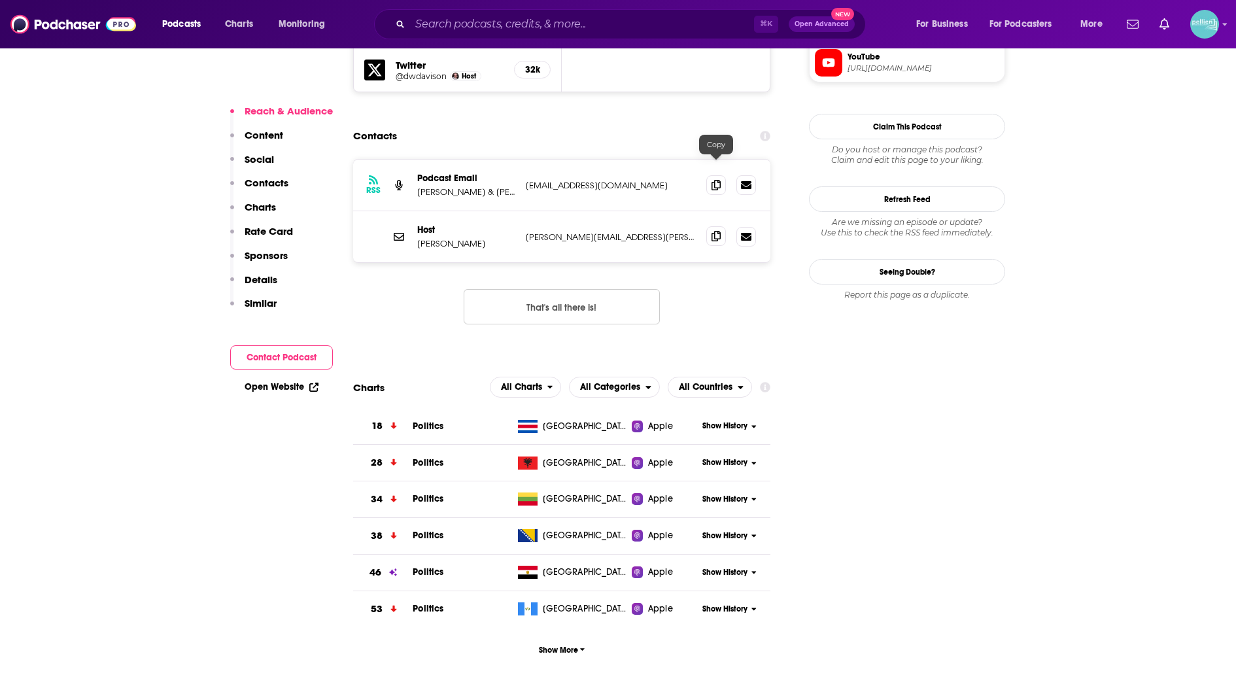
click at [717, 231] on icon at bounding box center [715, 236] width 9 height 10
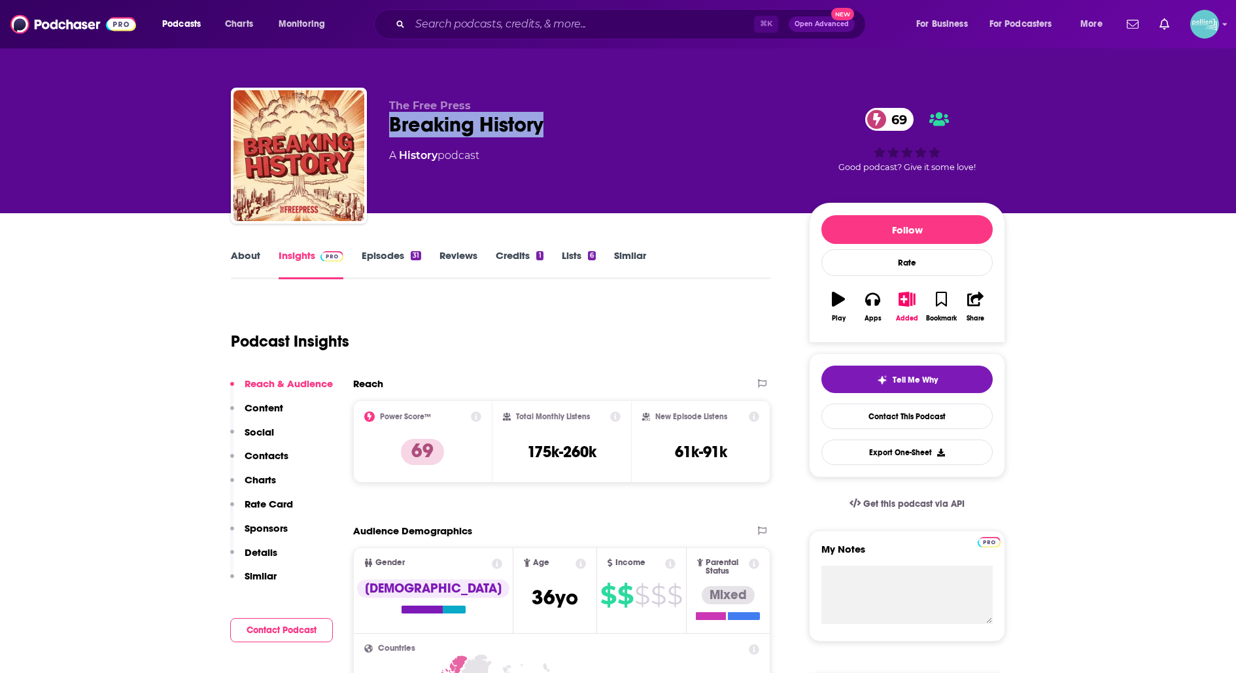
drag, startPoint x: 545, startPoint y: 118, endPoint x: 392, endPoint y: 131, distance: 154.3
click at [392, 131] on div "Breaking History 69" at bounding box center [588, 124] width 399 height 25
copy h2 "Breaking History"
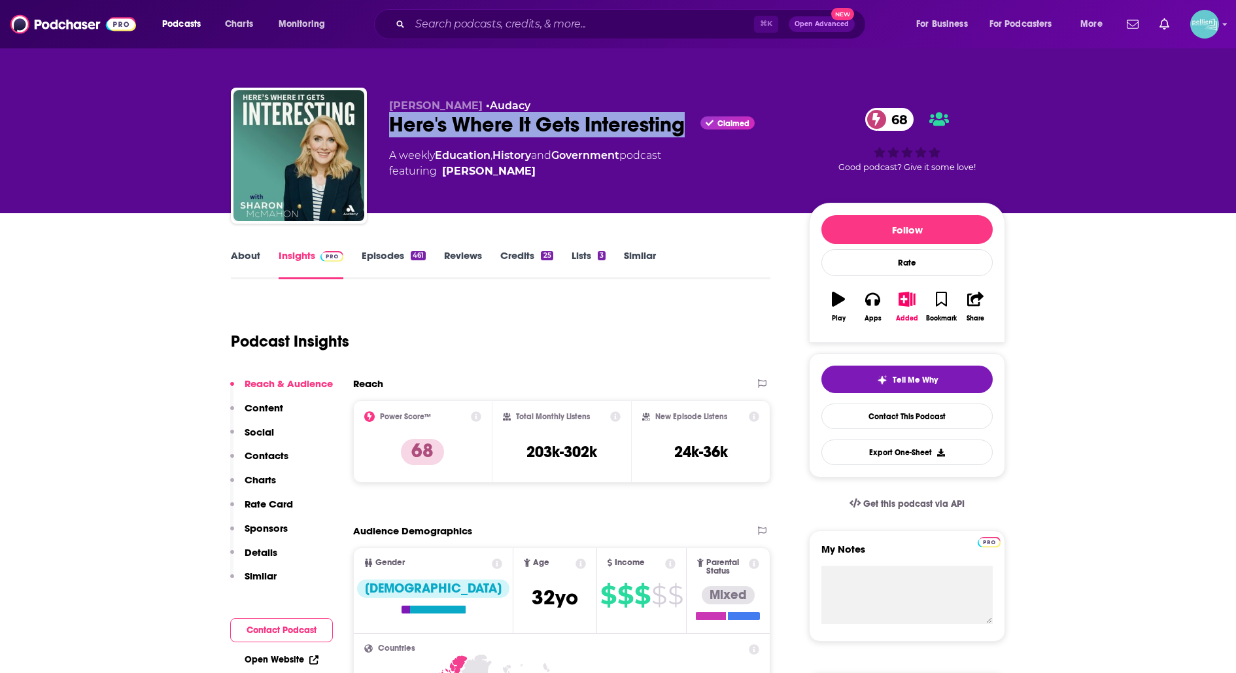
drag, startPoint x: 685, startPoint y: 132, endPoint x: 386, endPoint y: 133, distance: 298.1
click at [386, 133] on div "Sharon McMahon • Audacy Here's Where It Gets Interesting Claimed 68 A weekly Ed…" at bounding box center [618, 158] width 774 height 141
copy h2 "Here's Where It Gets Interesting"
click at [844, 409] on link "Contact This Podcast" at bounding box center [906, 415] width 171 height 25
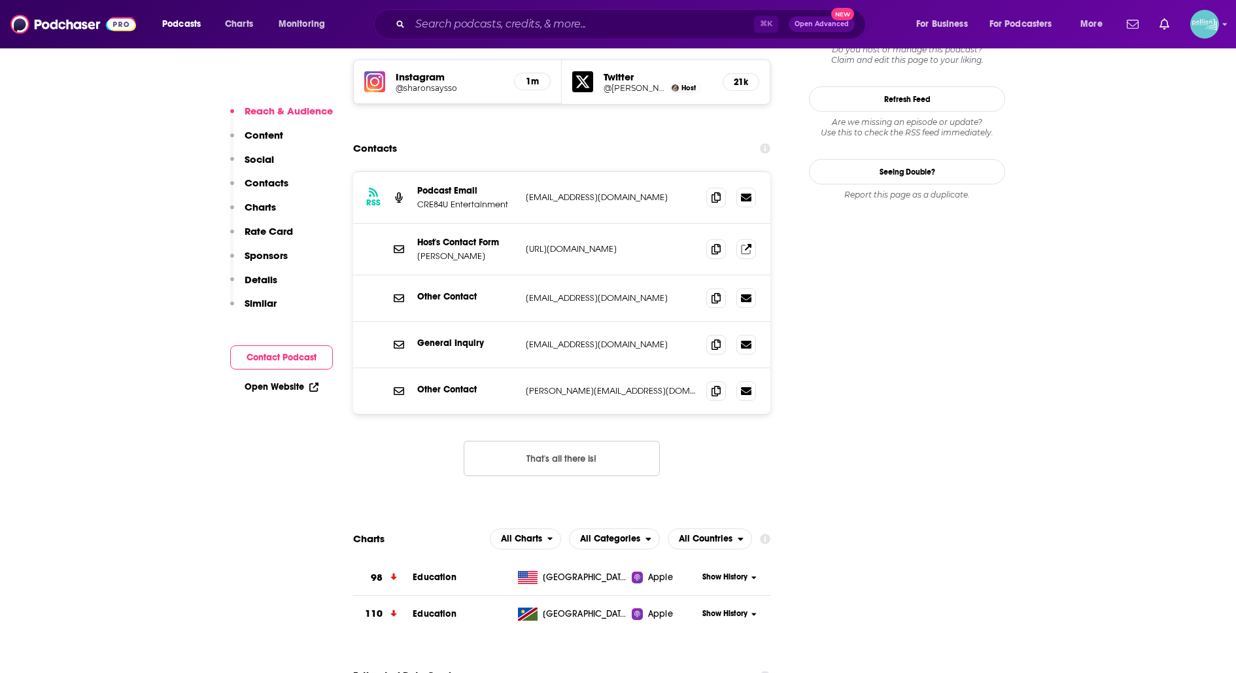
scroll to position [1200, 0]
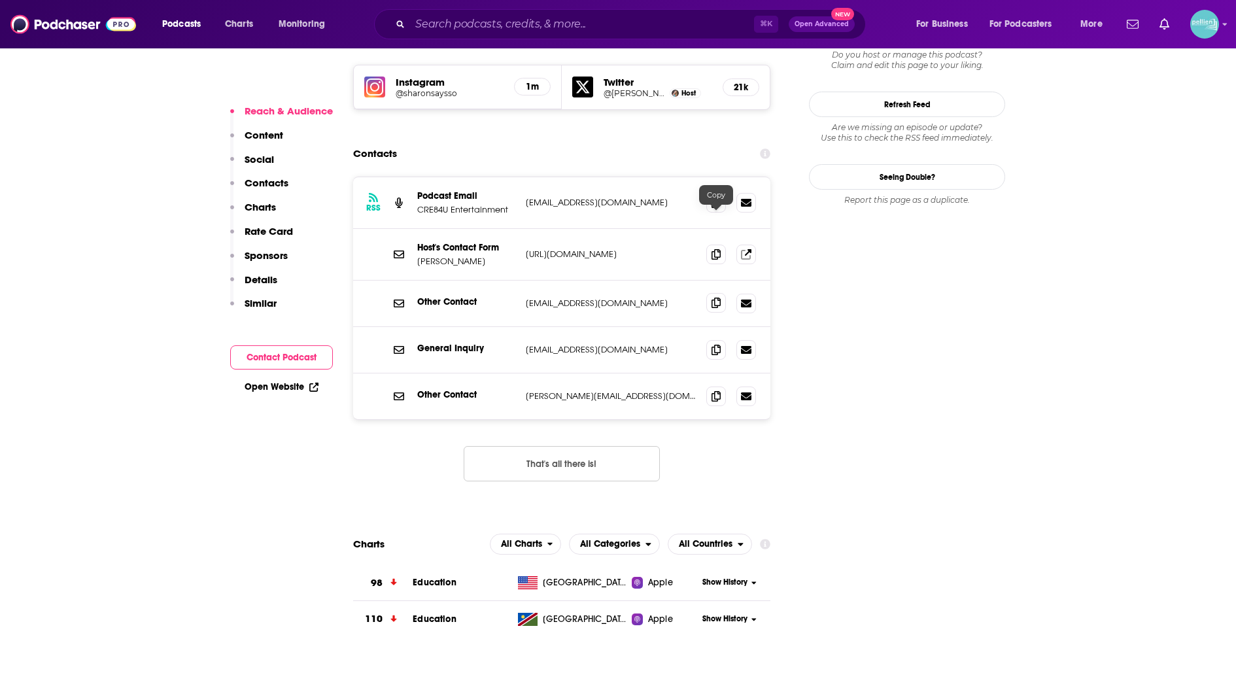
click at [719, 293] on span at bounding box center [716, 303] width 20 height 20
click at [716, 390] on icon at bounding box center [715, 395] width 9 height 10
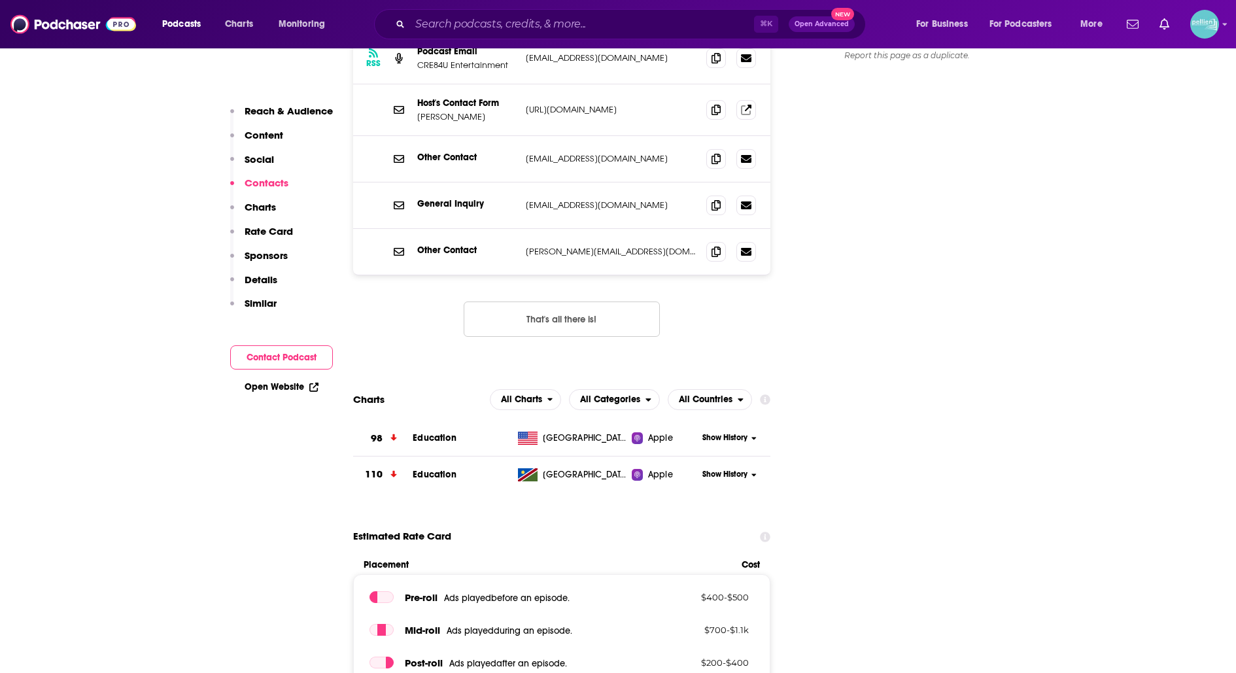
scroll to position [1345, 0]
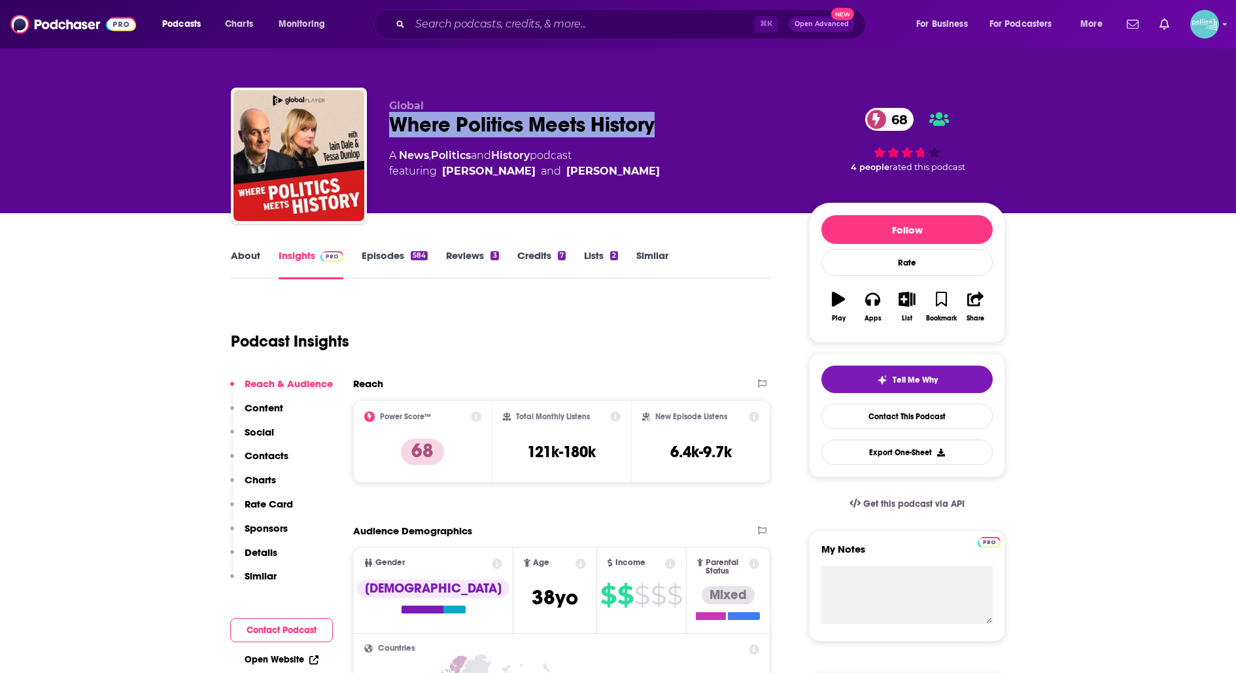
drag, startPoint x: 660, startPoint y: 123, endPoint x: 387, endPoint y: 125, distance: 272.6
click at [387, 124] on div "Global Where Politics Meets History 68 A News , Politics and History podcast fe…" at bounding box center [618, 158] width 774 height 141
copy h2 "Where Politics Meets History"
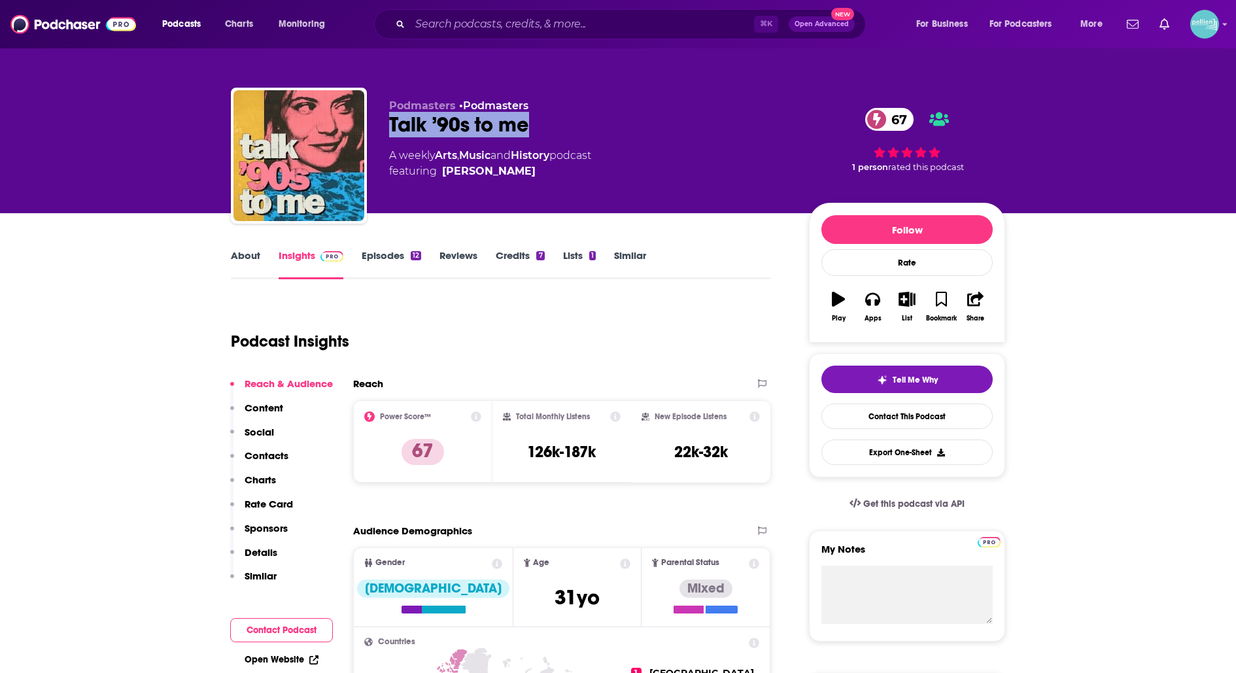
drag, startPoint x: 550, startPoint y: 126, endPoint x: 384, endPoint y: 132, distance: 165.5
click at [384, 132] on div "Podmasters • Podmasters Talk ’90s to me 67 A weekly Arts , Music and History po…" at bounding box center [618, 158] width 774 height 141
copy h2 "Talk ’90s to me"
click at [863, 413] on link "Contact This Podcast" at bounding box center [906, 415] width 171 height 25
